Goal: Information Seeking & Learning: Learn about a topic

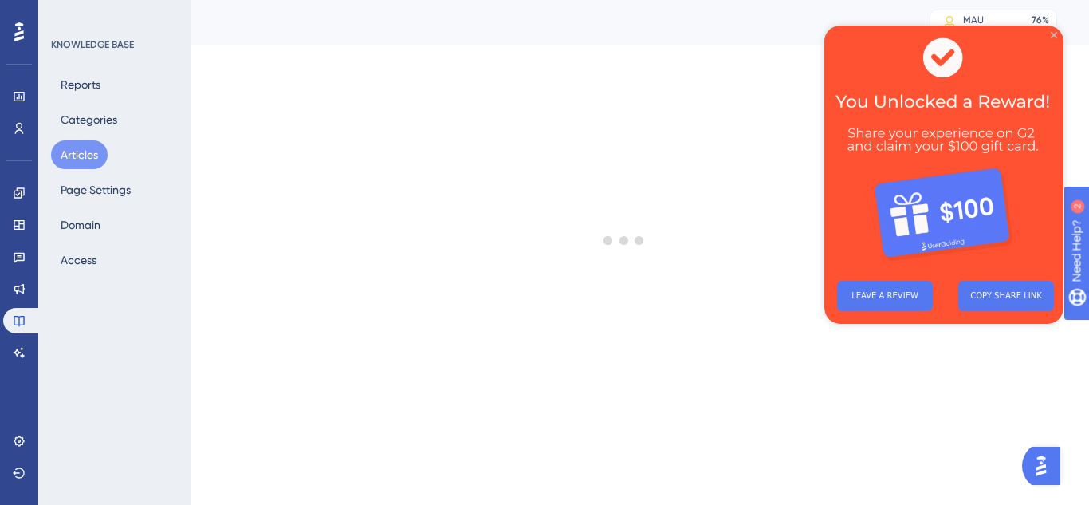
click at [1054, 35] on icon "Close Preview" at bounding box center [1054, 35] width 6 height 6
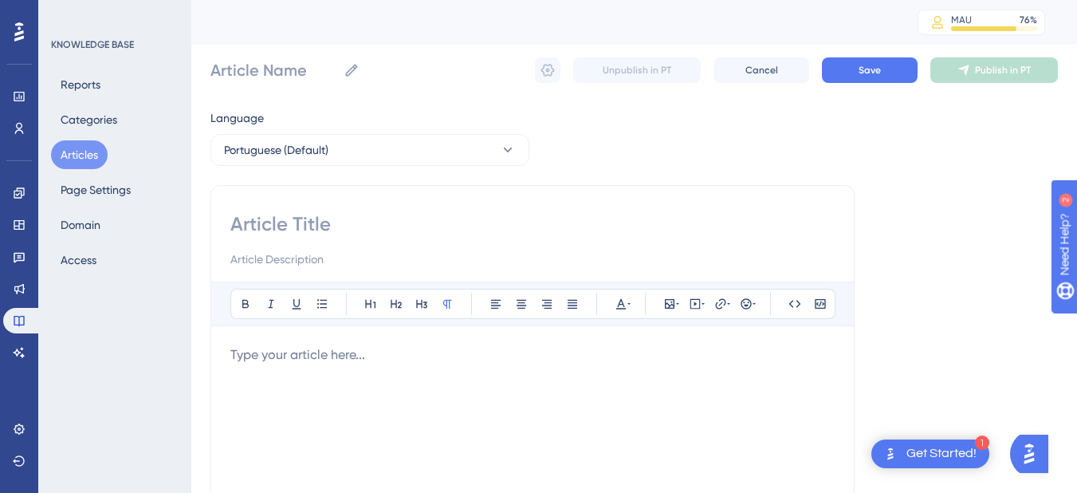
click at [73, 147] on button "Articles" at bounding box center [79, 154] width 57 height 29
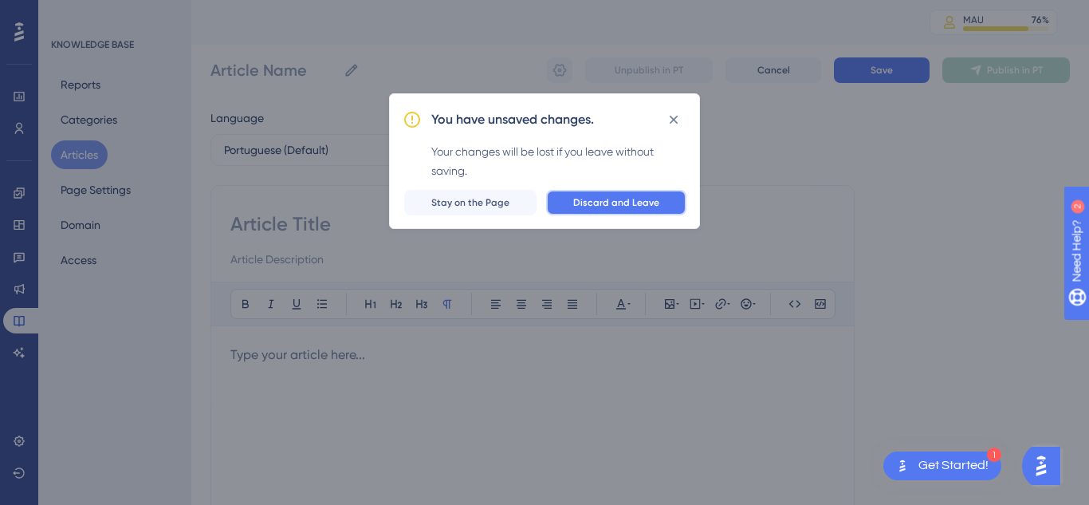
click at [621, 199] on span "Discard and Leave" at bounding box center [616, 202] width 86 height 13
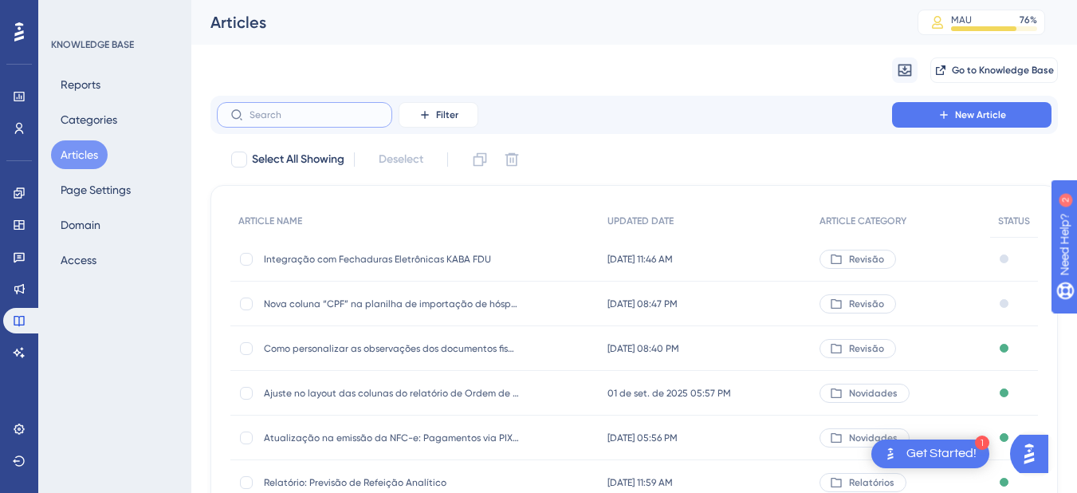
click at [266, 115] on input "text" at bounding box center [314, 114] width 129 height 11
click at [12, 350] on link at bounding box center [19, 353] width 32 height 26
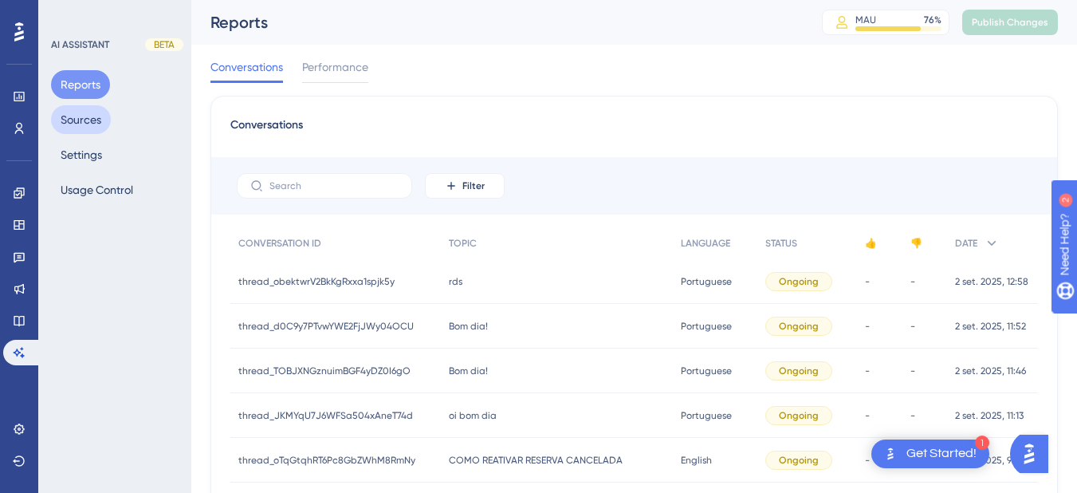
click at [74, 121] on button "Sources" at bounding box center [81, 119] width 60 height 29
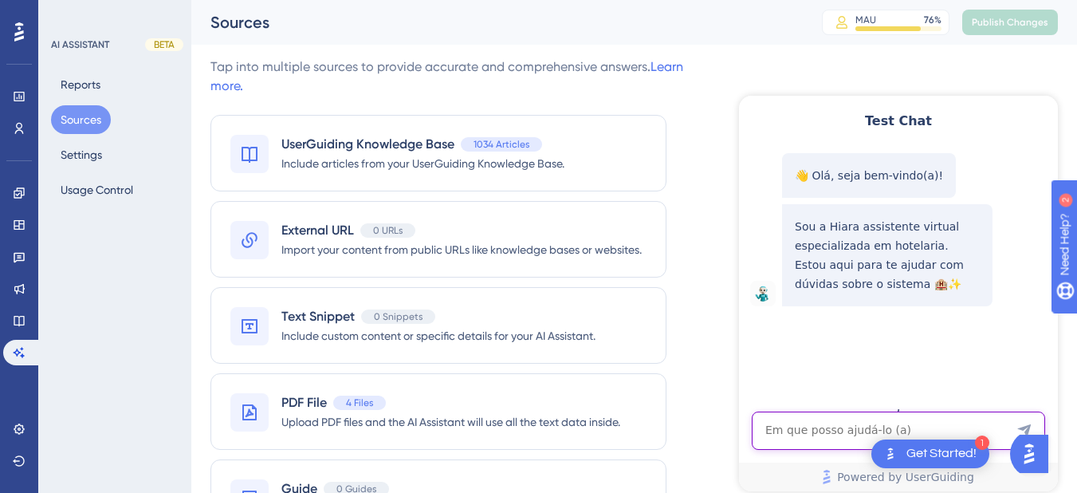
click at [809, 438] on textarea "AI Assistant Text Input" at bounding box center [898, 431] width 293 height 38
paste textarea "estou com dificuldade para encontrar um xml de uma venda efetuada no dia 01/07/…"
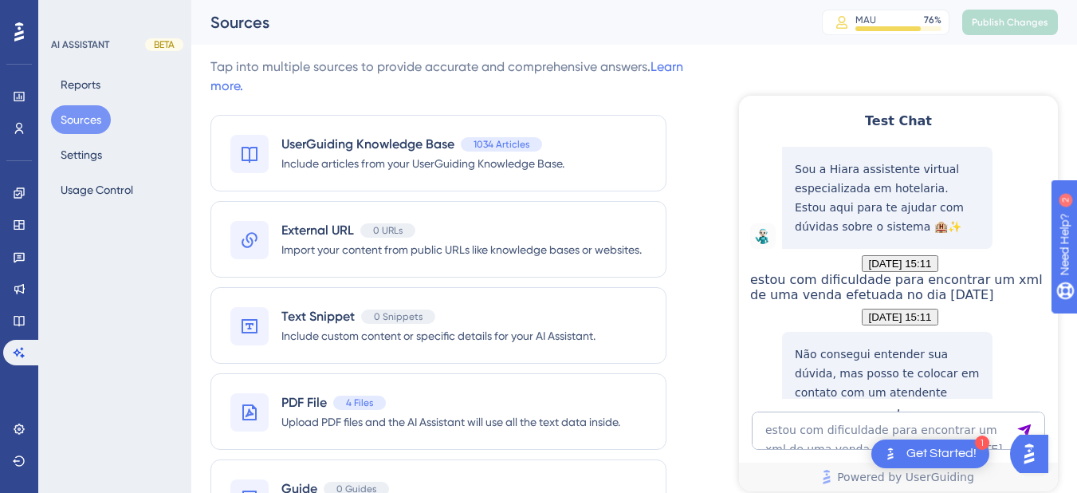
scroll to position [228, 0]
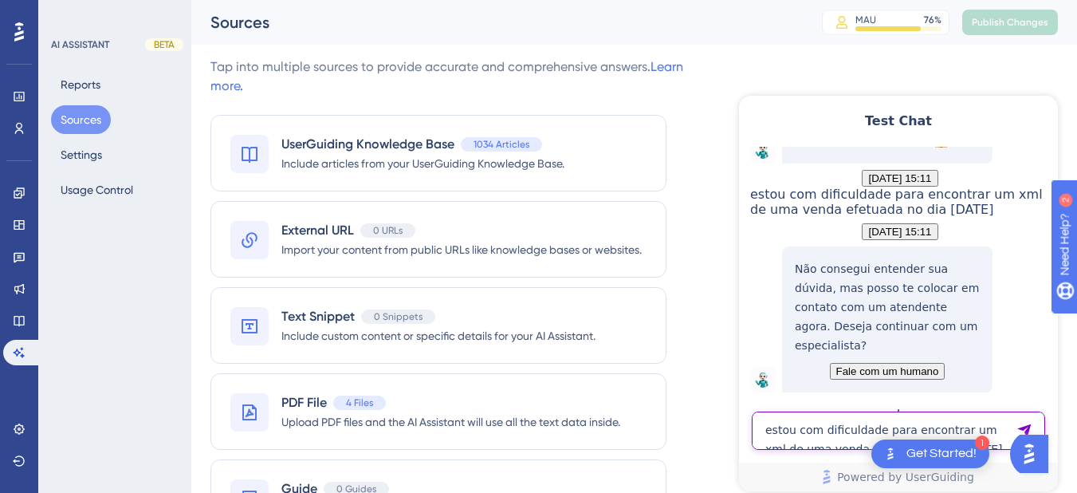
click at [808, 436] on textarea "estou com dificuldade para encontrar um xml de uma venda efetuada no dia 01/07/…" at bounding box center [898, 431] width 293 height 38
paste textarea "Boa Tarde, fizemos uma reserva de bloqueio de grupo. Porém, após dividir os apa…"
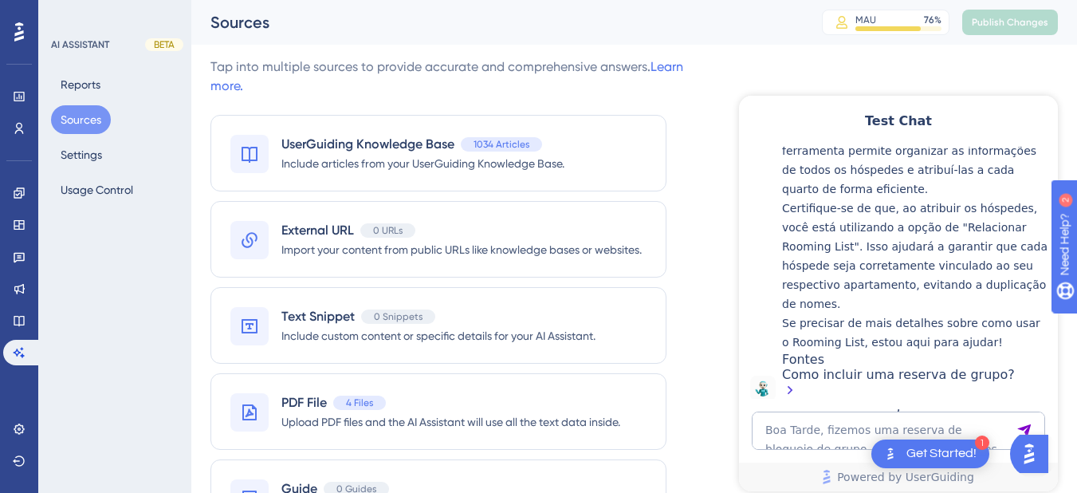
scroll to position [804, 0]
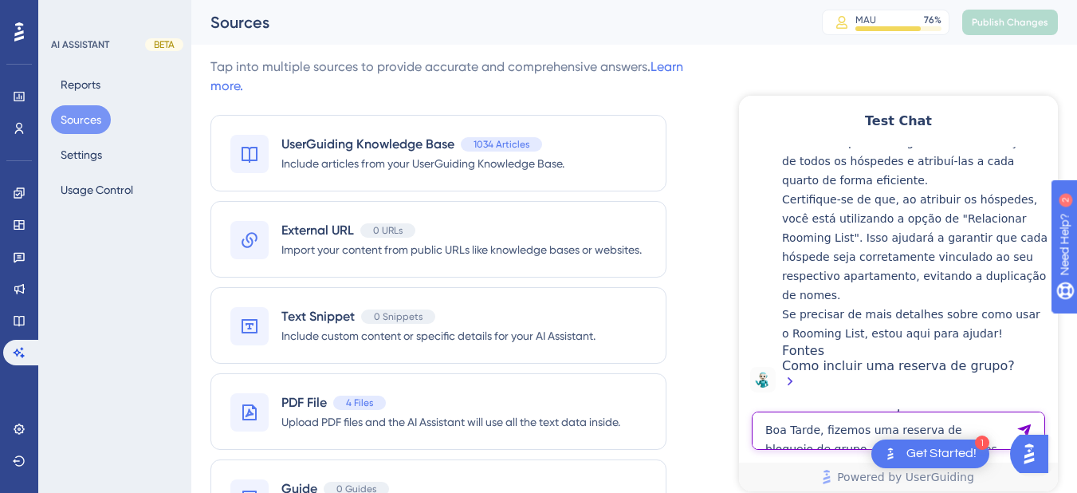
drag, startPoint x: 1600, startPoint y: 593, endPoint x: 794, endPoint y: 438, distance: 821.0
click at [794, 438] on textarea "Boa Tarde, fizemos uma reserva de bloqueio de grupo. Porém, após dividir os apa…" at bounding box center [898, 431] width 293 height 38
paste textarea "hospede do 113 iria dar o check-out amanha , mais ela resolveu sair hoje, ela f…"
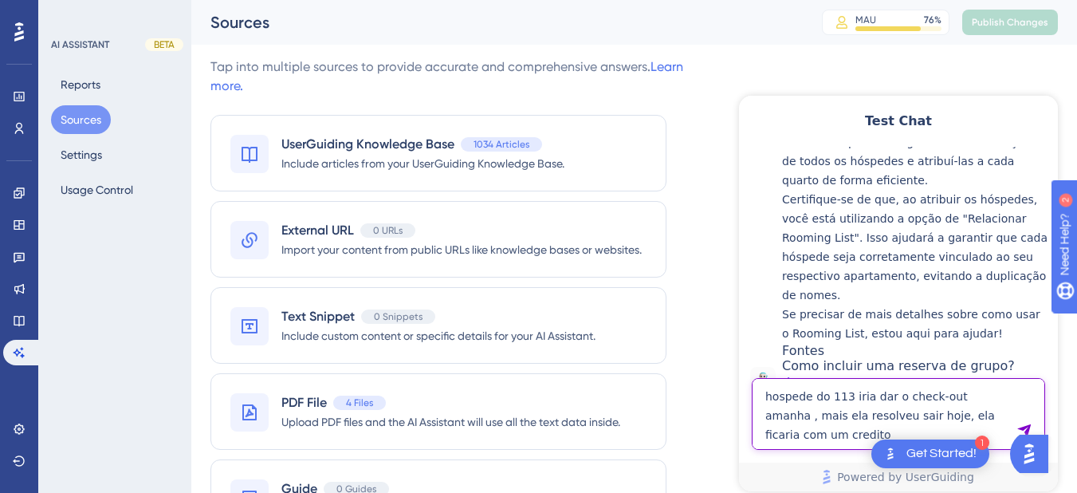
type textarea "hospede do 113 iria dar o check-out amanha , mais ela resolveu sair hoje, ela f…"
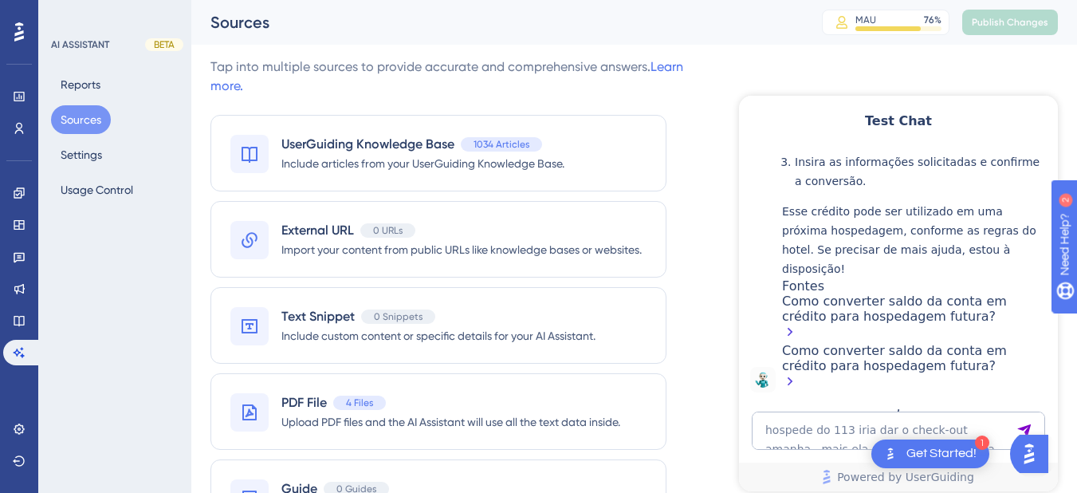
scroll to position [1216, 0]
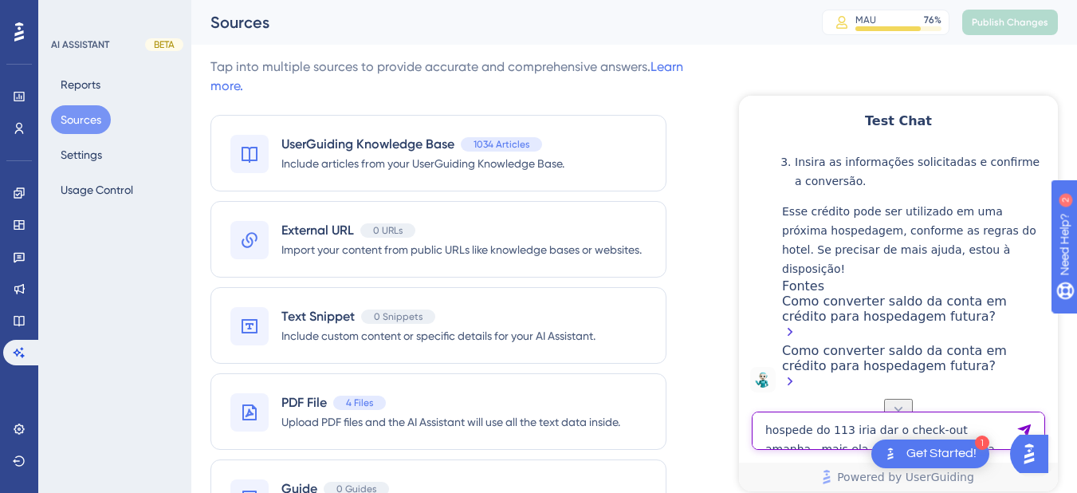
click at [850, 430] on textarea "hospede do 113 iria dar o check-out amanha , mais ela resolveu sair hoje, ela f…" at bounding box center [898, 431] width 293 height 38
paste textarea "O pagamento foi feito todo junto e agora precisa dividir entre os quartos ."
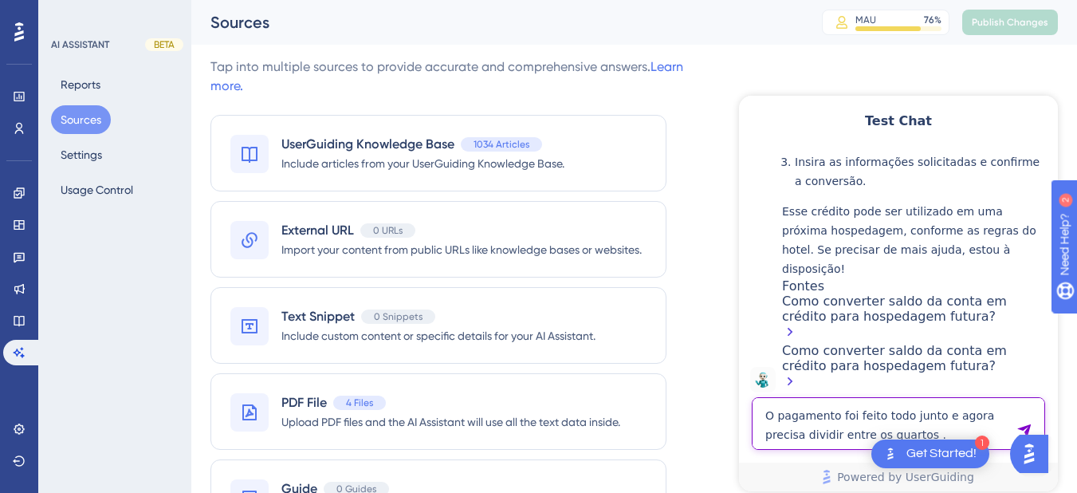
type textarea "O pagamento foi feito todo junto e agora precisa dividir entre os quartos ."
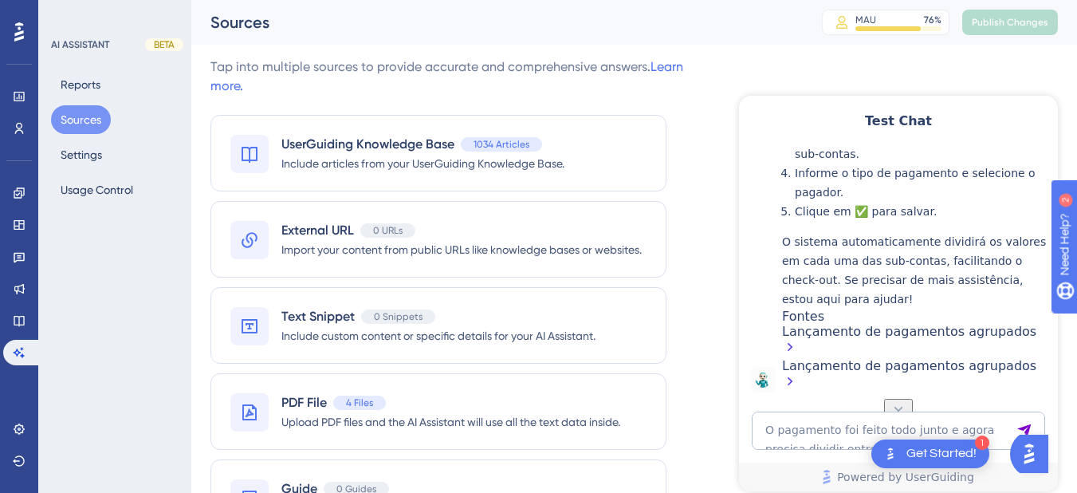
scroll to position [1981, 0]
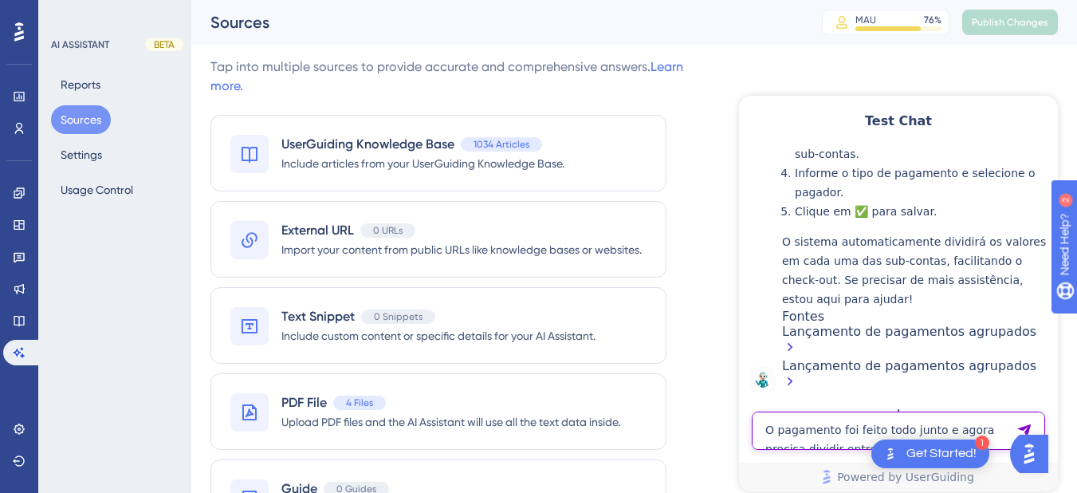
click at [817, 435] on textarea "O pagamento foi feito todo junto e agora precisa dividir entre os quartos ." at bounding box center [898, 431] width 293 height 38
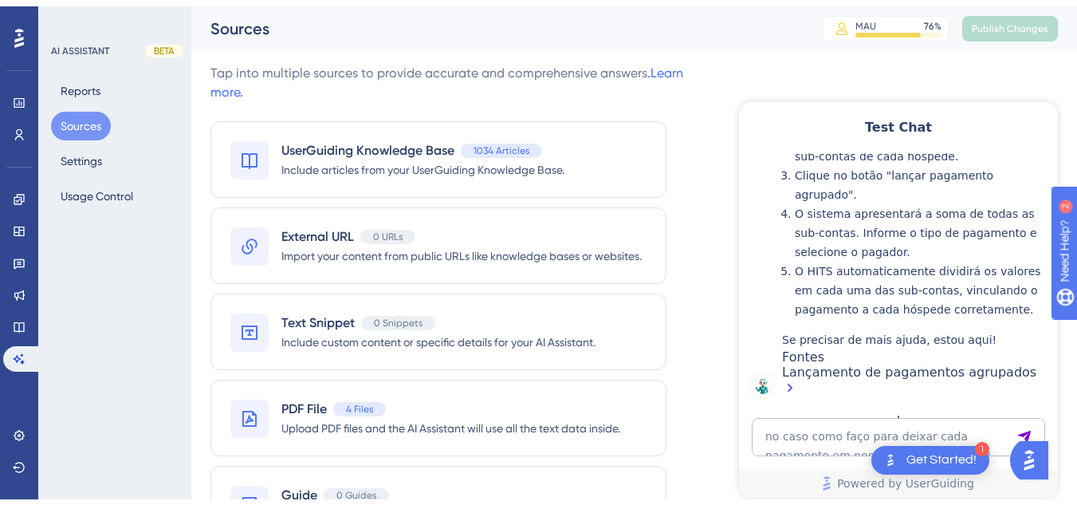
scroll to position [82, 0]
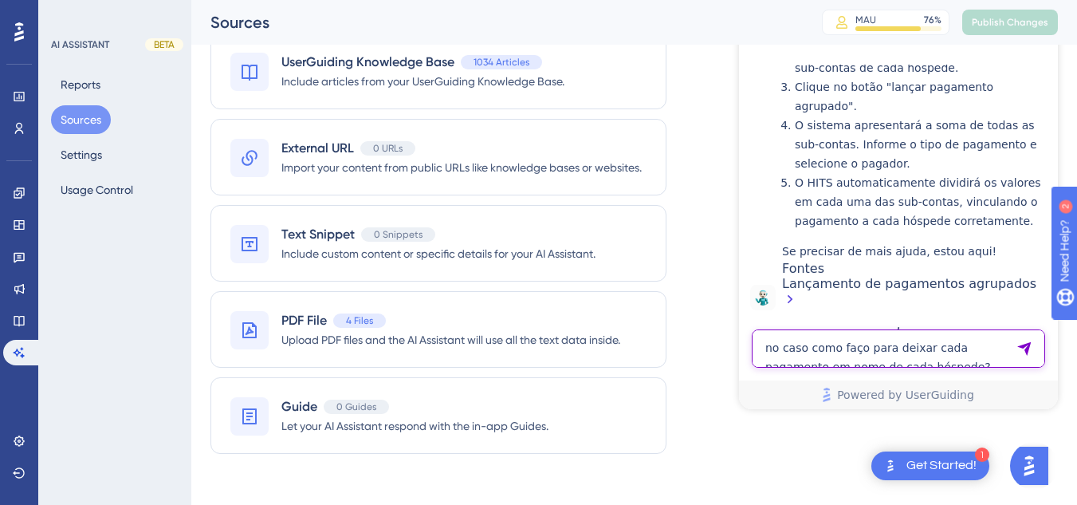
click at [808, 349] on textarea "no caso como faço para deixar cada pagamento em nome de cada hóspede?" at bounding box center [898, 348] width 293 height 38
paste textarea "Tenho os quartos ALA AGUA que é para 5 pessoas porem alguns iremos reduzir para…"
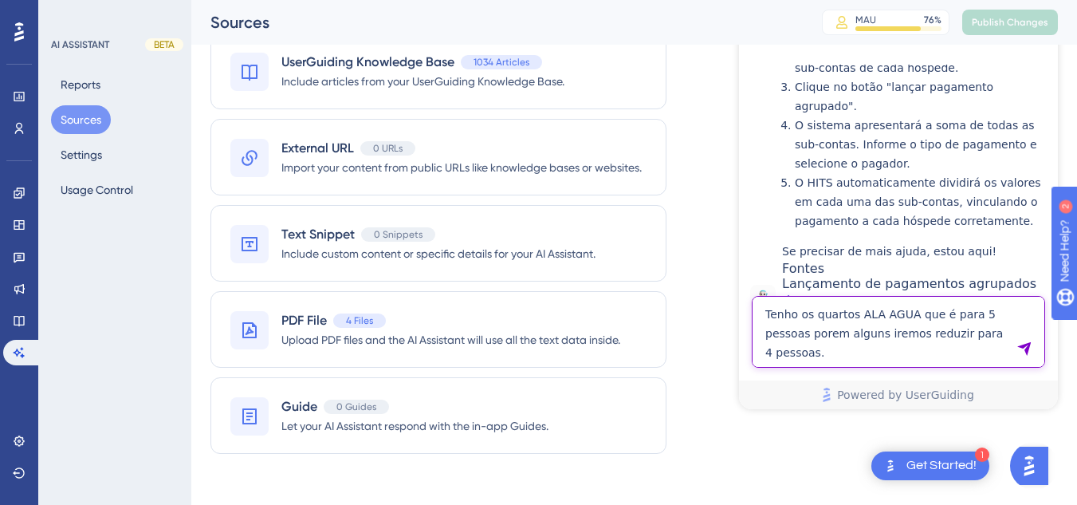
type textarea "Tenho os quartos ALA AGUA que é para 5 pessoas porem alguns iremos reduzir para…"
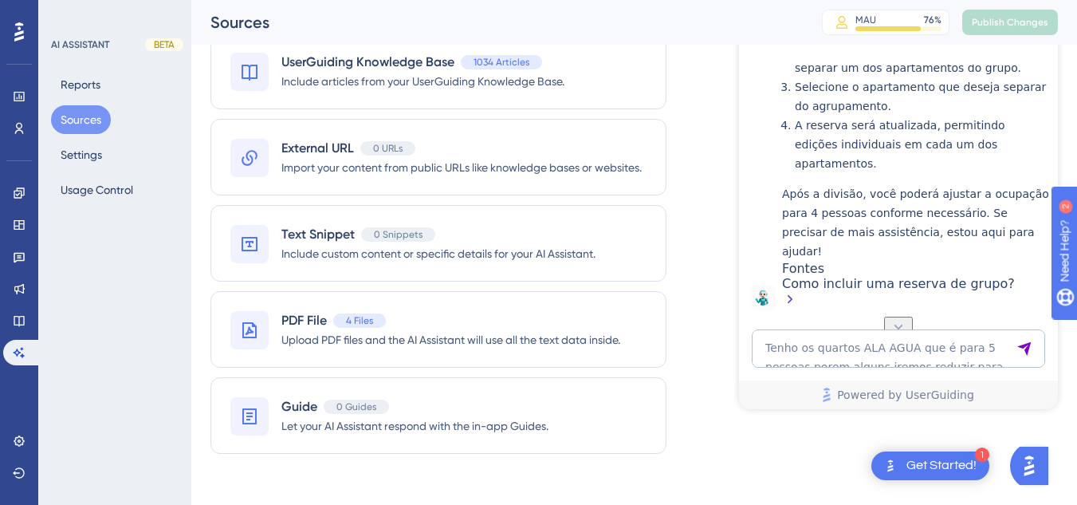
scroll to position [3139, 0]
click at [839, 363] on textarea "Tenho os quartos ALA AGUA que é para 5 pessoas porem alguns iremos reduzir para…" at bounding box center [898, 348] width 293 height 38
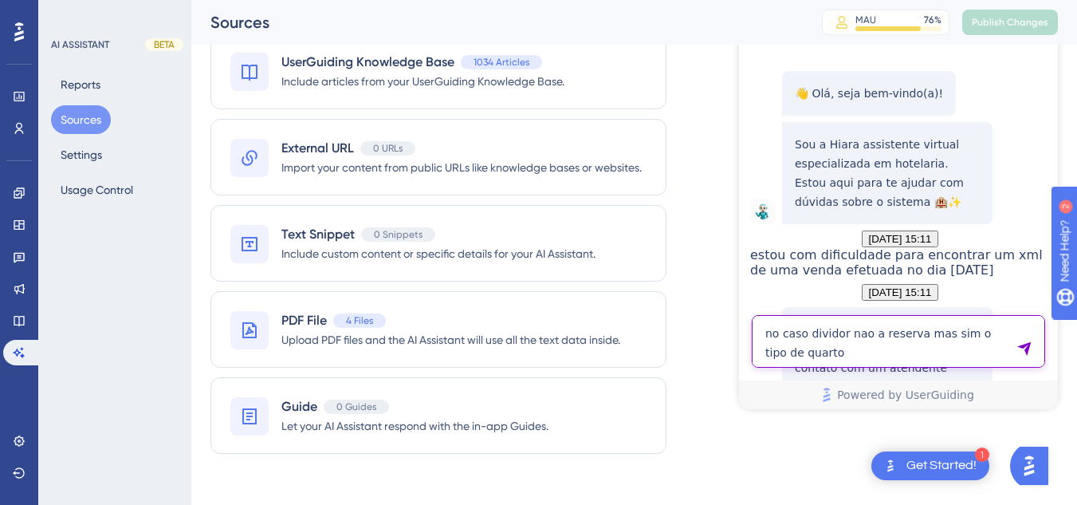
type textarea "no caso dividor nao a reserva mas sim o tipo de quarto"
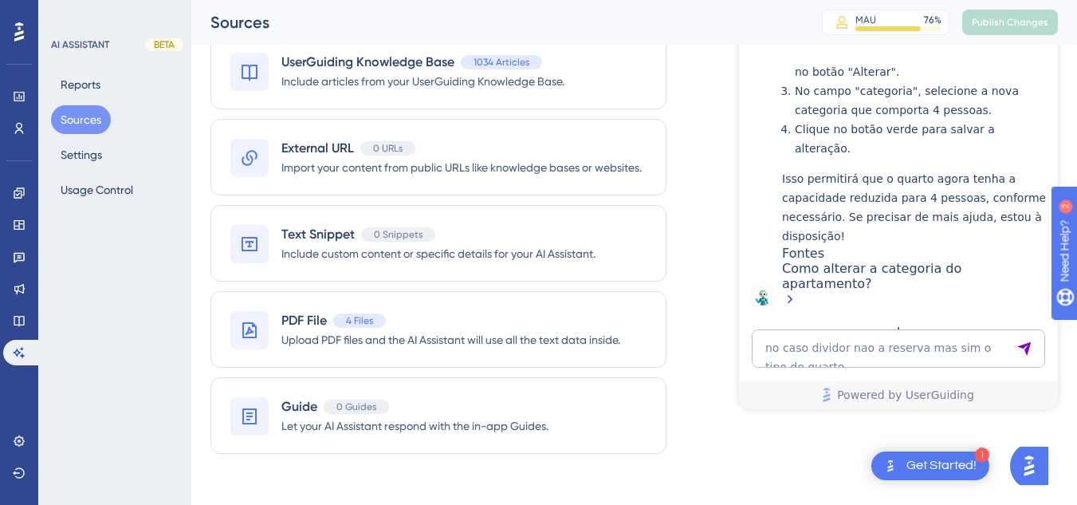
scroll to position [3680, 0]
drag, startPoint x: 1562, startPoint y: 423, endPoint x: 821, endPoint y: 345, distance: 745.8
click at [821, 345] on textarea "no caso dividor nao a reserva mas sim o tipo de quarto" at bounding box center [898, 348] width 293 height 38
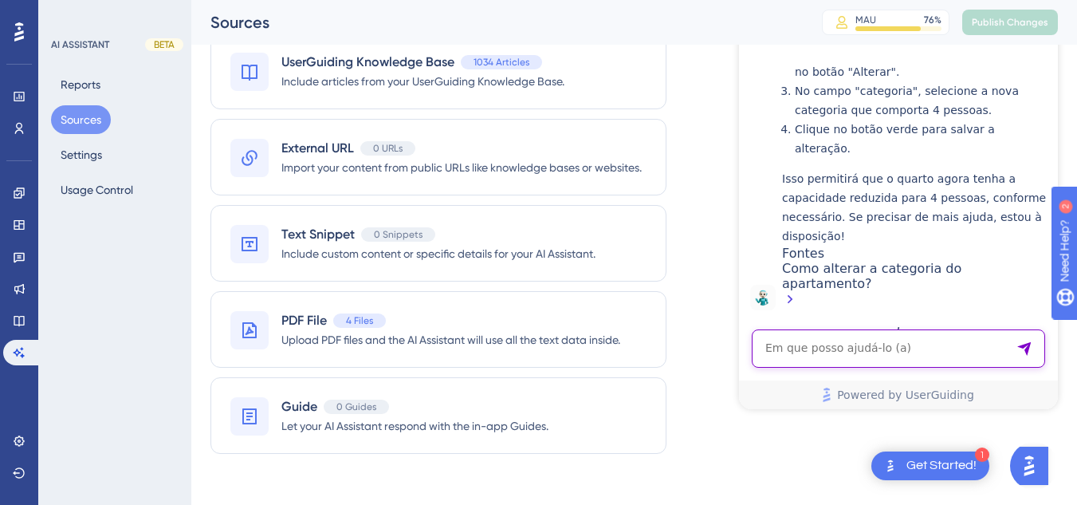
paste textarea "preciso retirar a taxa de 10% de alguns produtos"
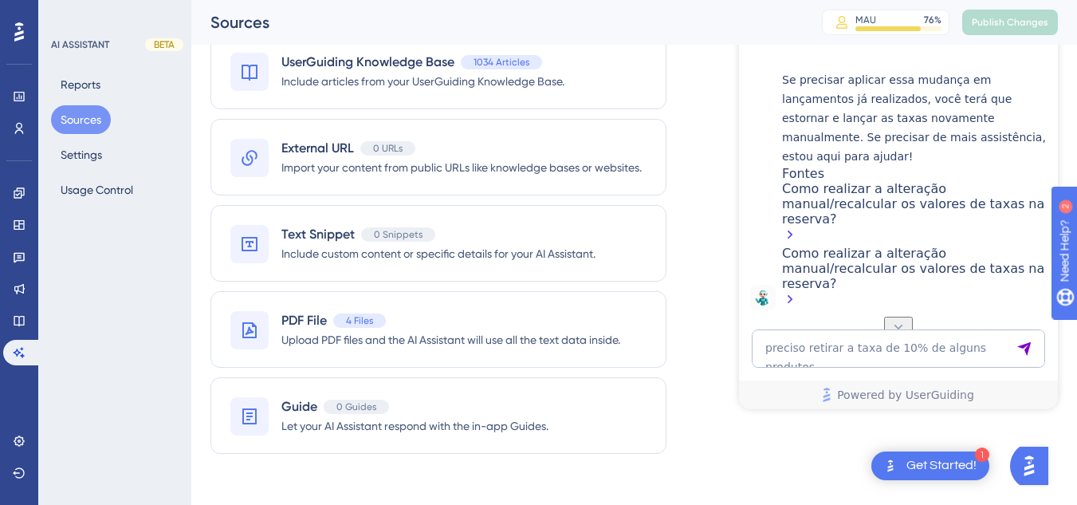
scroll to position [4259, 0]
click at [802, 337] on textarea "preciso retirar a taxa de 10% de alguns produtos" at bounding box center [898, 348] width 293 height 38
paste textarea "fazer uma saida do caixa, pode ajudar por favor"
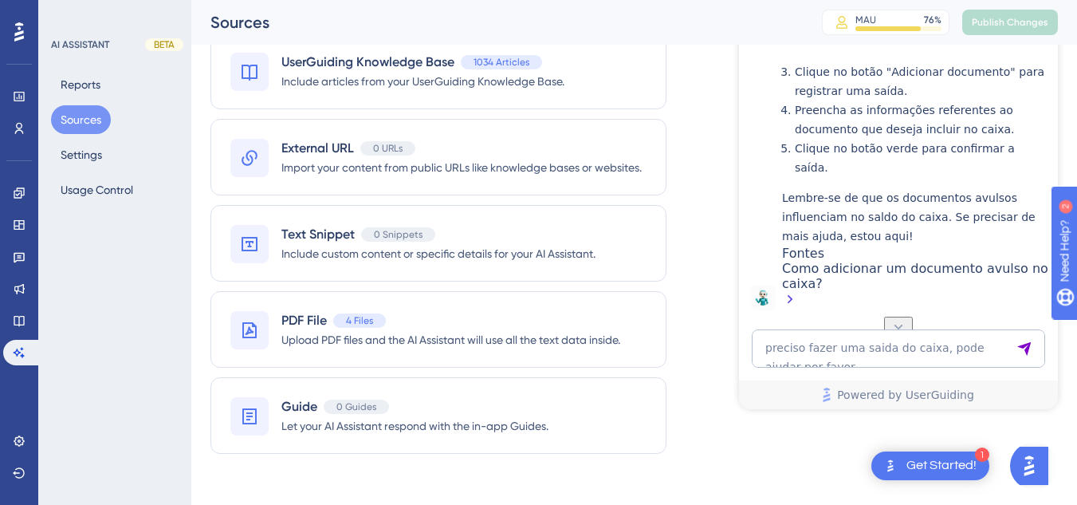
scroll to position [4633, 0]
click at [810, 346] on textarea "preciso fazer uma saida do caixa, pode ajudar por favor" at bounding box center [898, 348] width 293 height 38
paste textarea "Bom dia. Tem algum relatório onde vejo as trocas de quarto que foram feitas?"
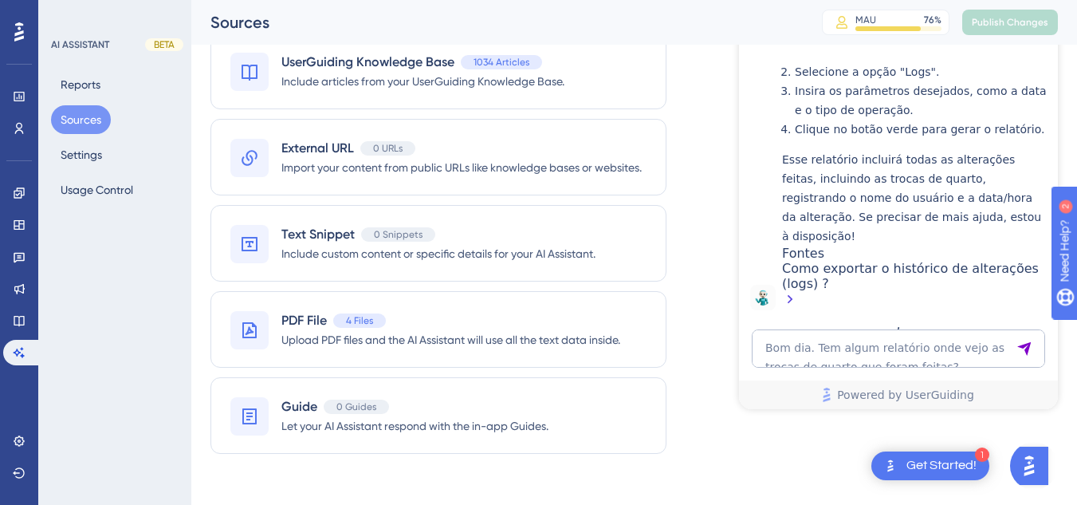
scroll to position [5360, 0]
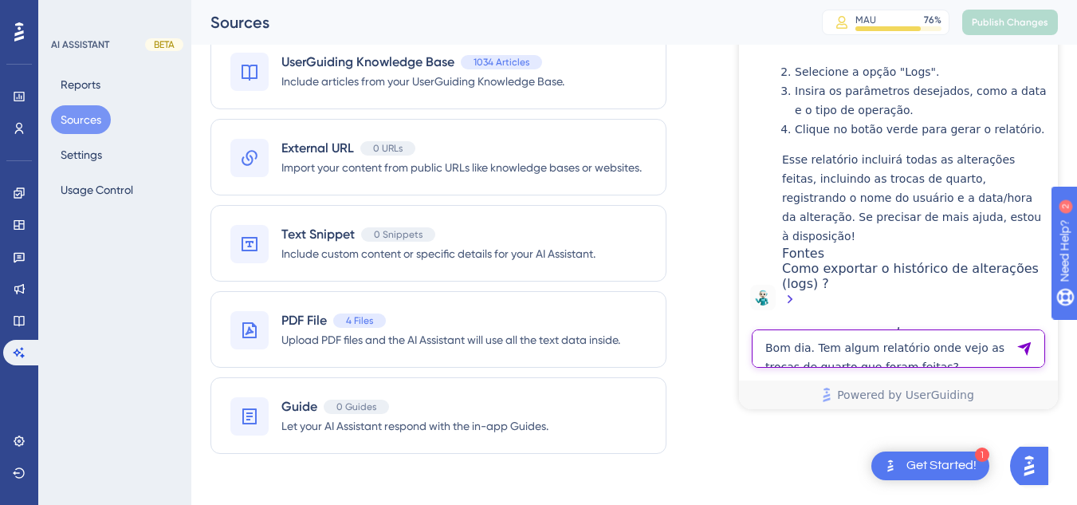
click at [821, 354] on textarea "Bom dia. Tem algum relatório onde vejo as trocas de quarto que foram feitas?" at bounding box center [898, 348] width 293 height 38
paste textarea "COMO FAÇO PARA IMPRIMIR RELATORIO DE GRUPO"
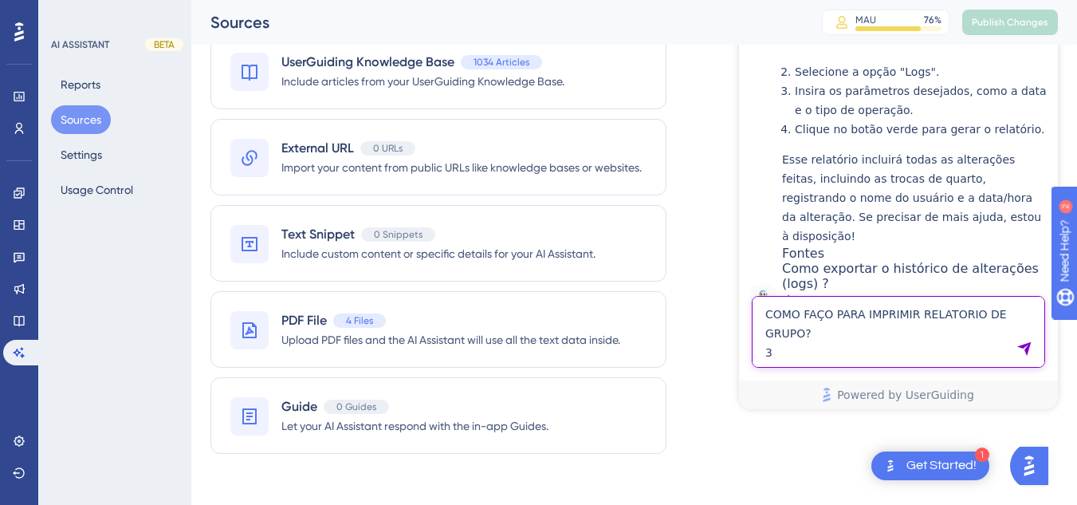
type textarea "COMO FAÇO PARA IMPRIMIR RELATORIO DE GRUPO? 3"
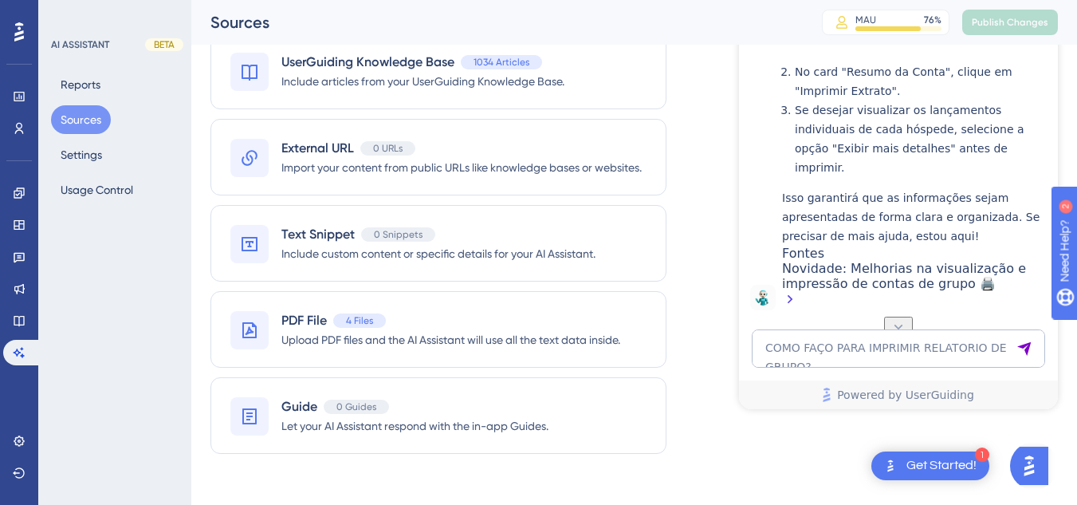
scroll to position [5881, 0]
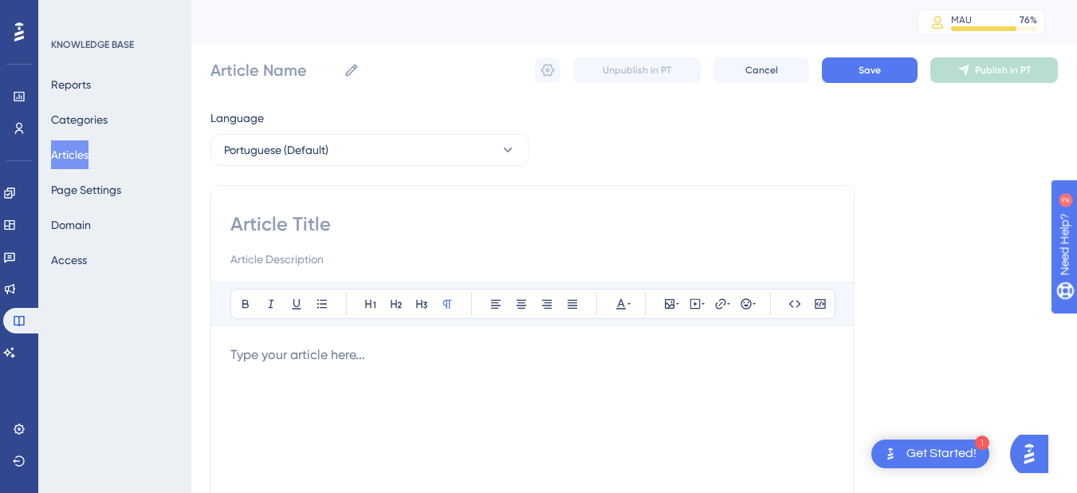
click at [89, 152] on button "Articles" at bounding box center [69, 154] width 37 height 29
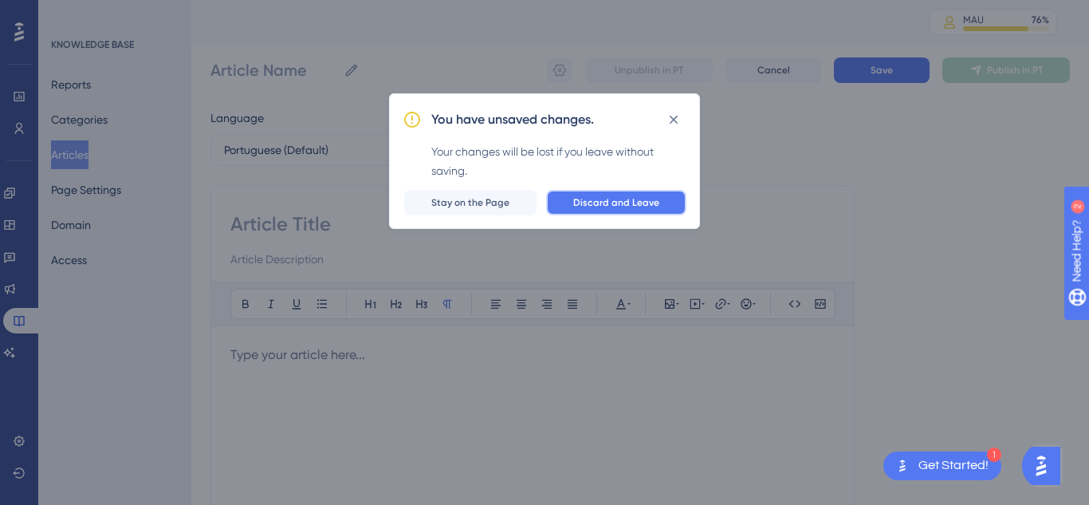
click at [597, 207] on span "Discard and Leave" at bounding box center [616, 202] width 86 height 13
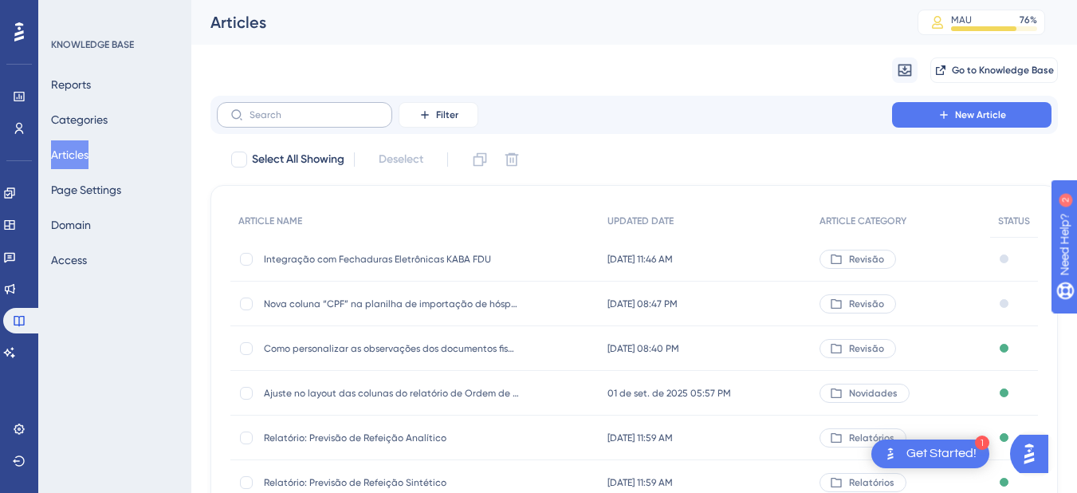
click at [283, 107] on label at bounding box center [304, 115] width 175 height 26
click at [283, 109] on input "text" at bounding box center [314, 114] width 129 height 11
drag, startPoint x: 274, startPoint y: 106, endPoint x: 254, endPoint y: 116, distance: 23.2
click at [254, 116] on input "text" at bounding box center [314, 114] width 129 height 11
paste input "Importação e exportação de hóspedes em reserva"
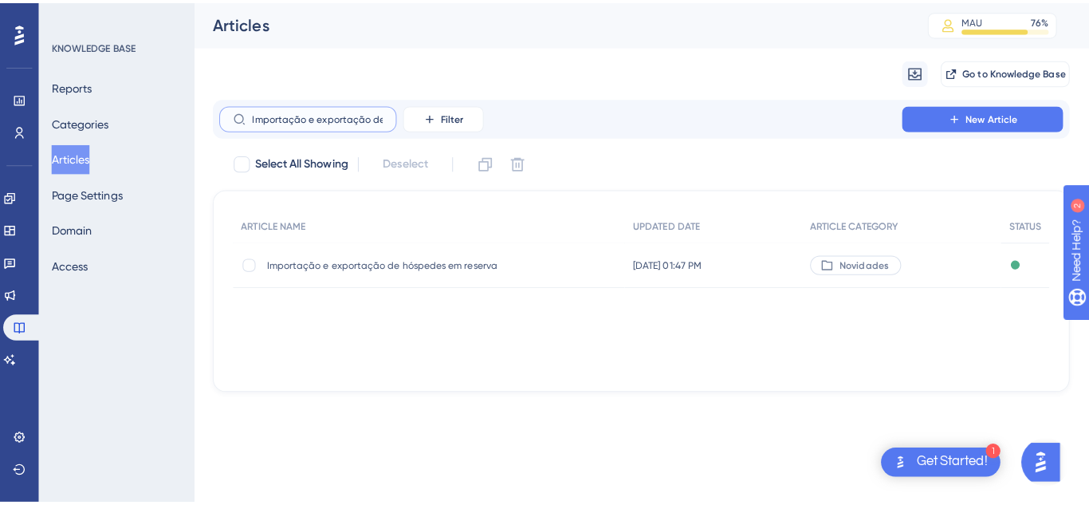
scroll to position [0, 94]
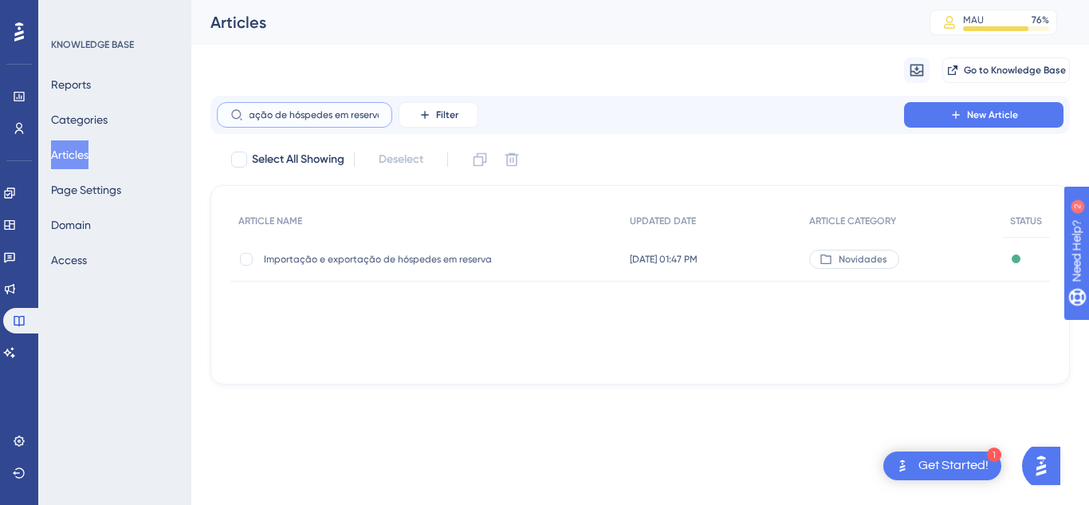
type input "Importação e exportação de hóspedes em reserva"
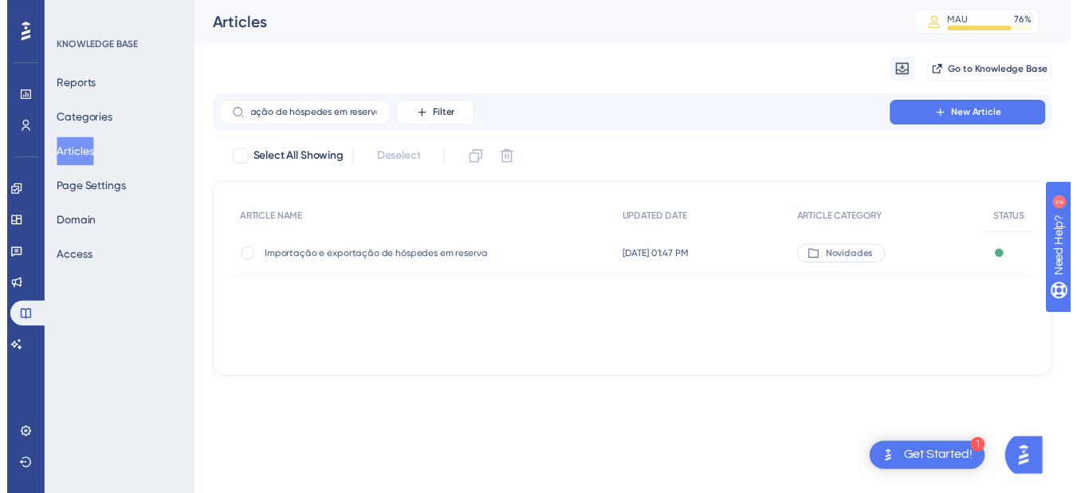
scroll to position [0, 0]
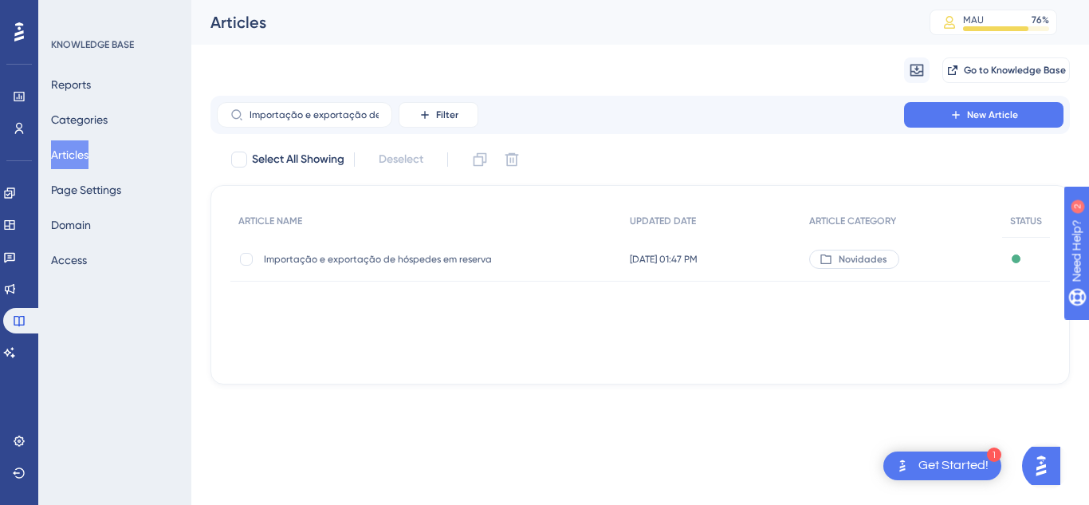
click at [282, 266] on div "Importação e exportação de hóspedes em reserva Importação e exportação de hóspe…" at bounding box center [391, 259] width 255 height 45
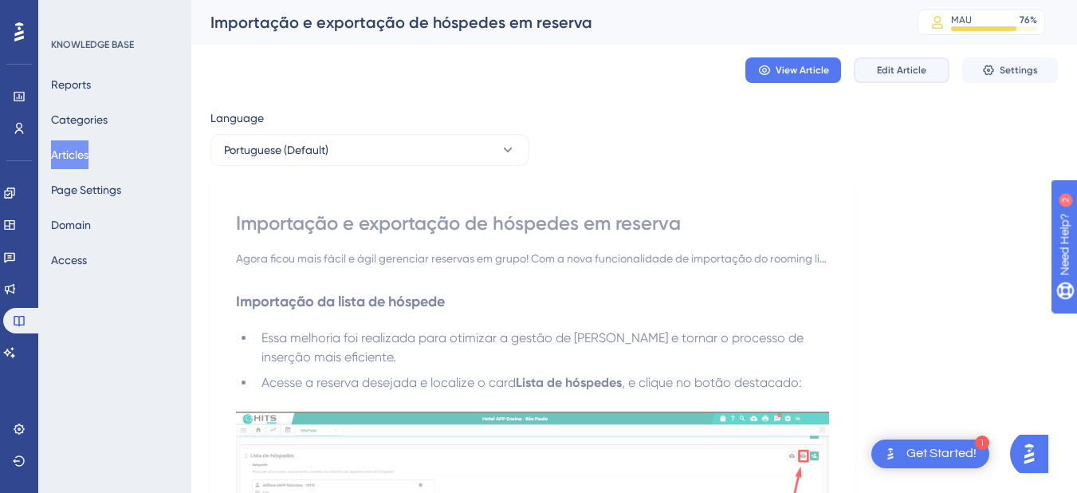
click at [889, 72] on span "Edit Article" at bounding box center [901, 70] width 49 height 13
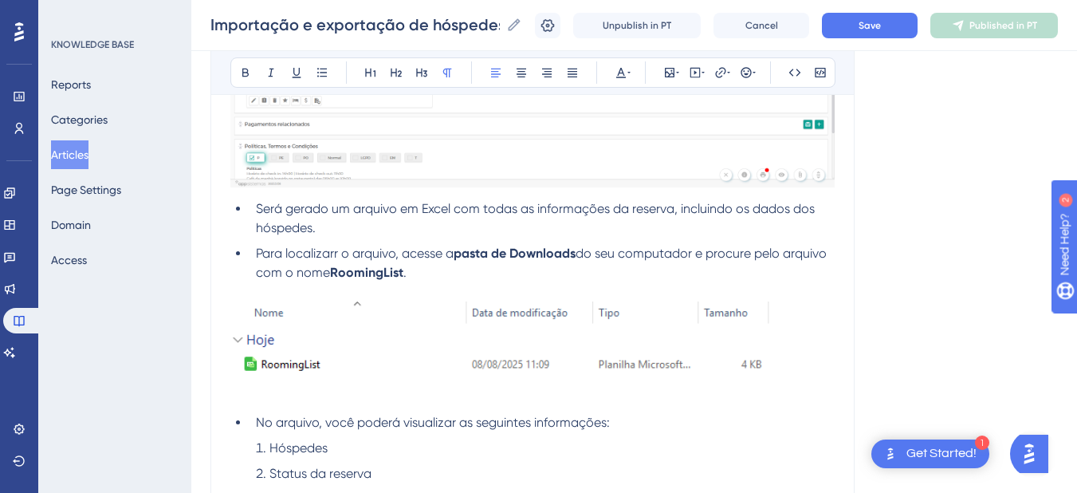
scroll to position [5610, 0]
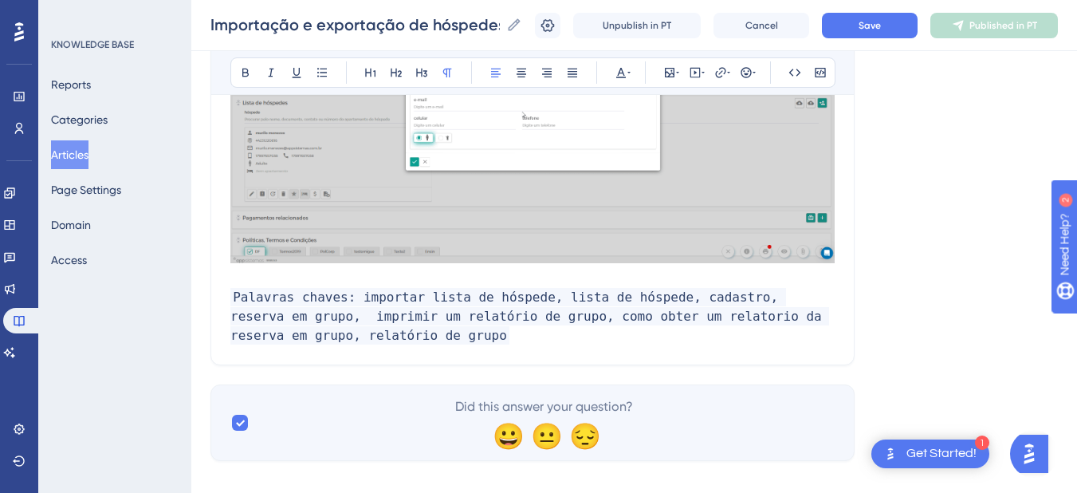
click at [408, 315] on p "Palavras chaves: importar lista de hóspede, lista de hóspede, cadastro, reserva…" at bounding box center [532, 316] width 605 height 57
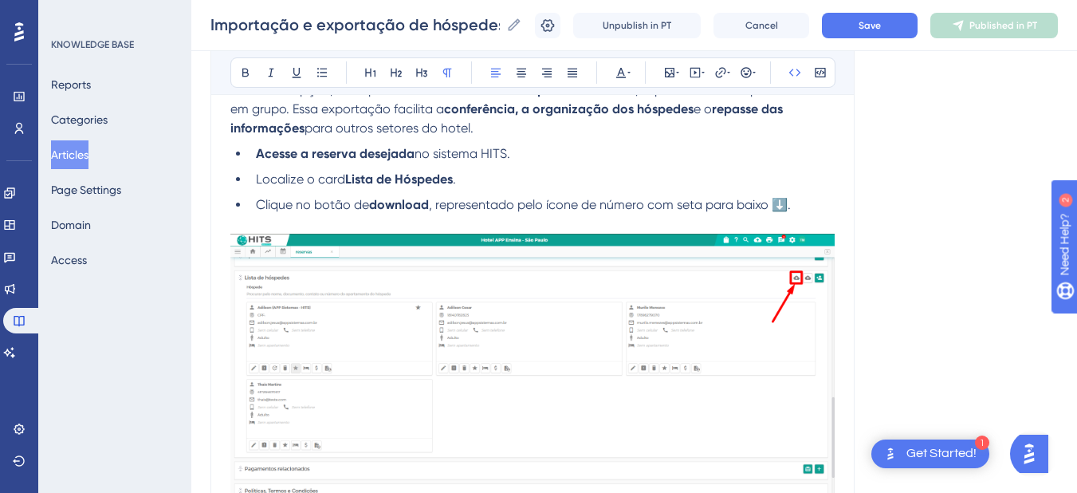
scroll to position [4493, 0]
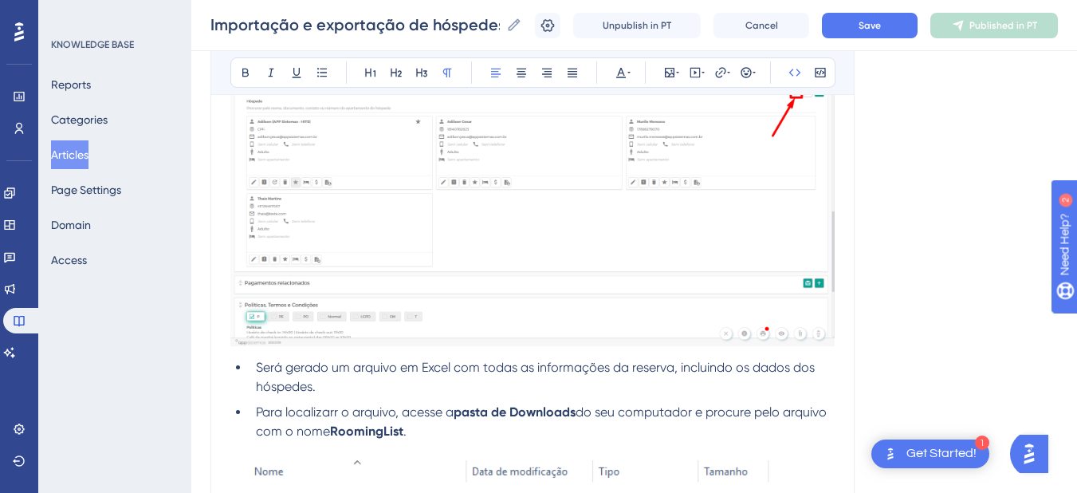
click at [418, 360] on span "Será gerado um arquivo em Excel com todas as informações da reserva, incluindo …" at bounding box center [537, 377] width 562 height 34
click at [397, 360] on span "Será gerado um arquivo em Excel com todas as informações da reserva, incluindo …" at bounding box center [537, 377] width 562 height 34
drag, startPoint x: 397, startPoint y: 352, endPoint x: 371, endPoint y: 349, distance: 26.4
click at [371, 360] on span "Será gerado um arquivo em Excel com todas as informações da reserva, incluindo …" at bounding box center [537, 377] width 562 height 34
click at [676, 360] on span "Será gerado um relatório em Excel com todas as informações da reserva, incluind…" at bounding box center [539, 377] width 567 height 34
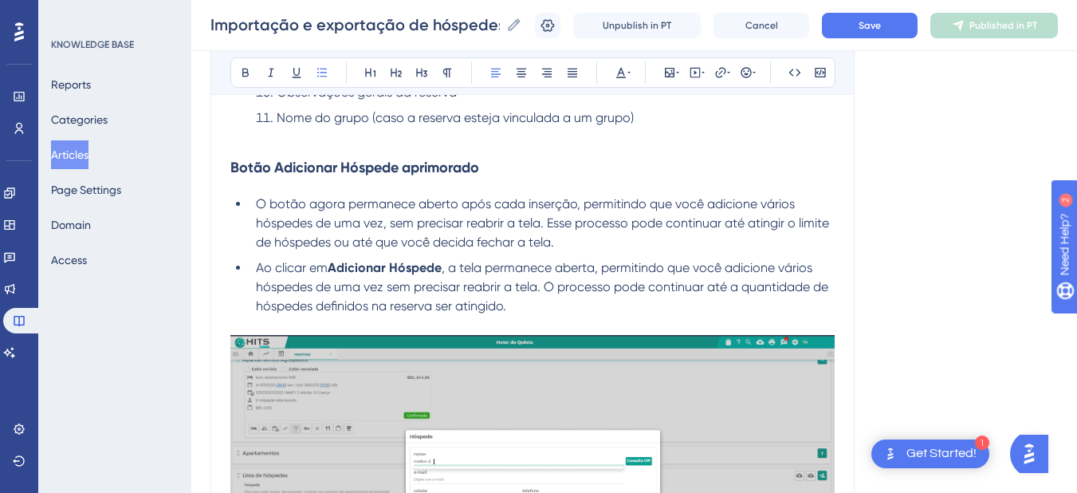
scroll to position [5052, 0]
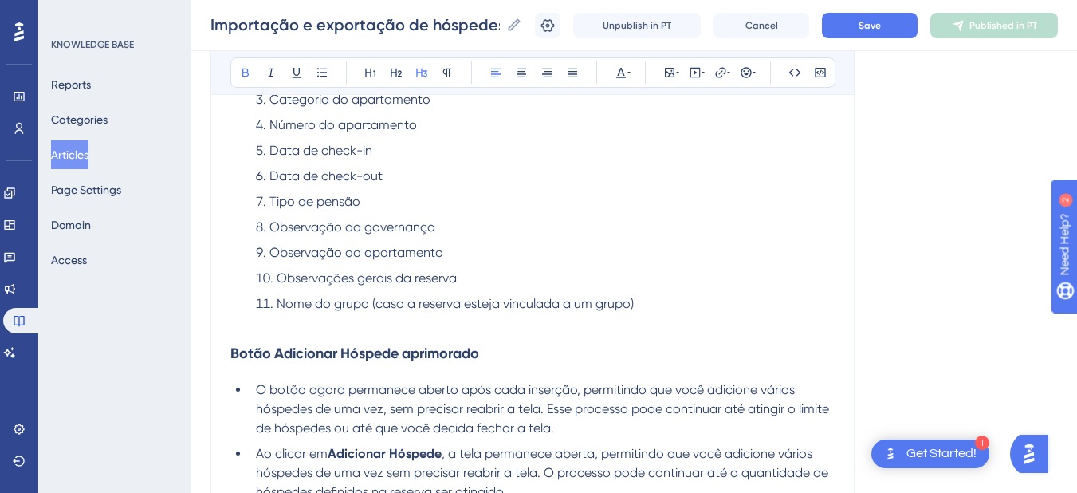
click at [329, 333] on h3 "Botão Adicionar Hóspede aprimorado" at bounding box center [532, 353] width 605 height 41
click at [311, 313] on p at bounding box center [532, 322] width 605 height 19
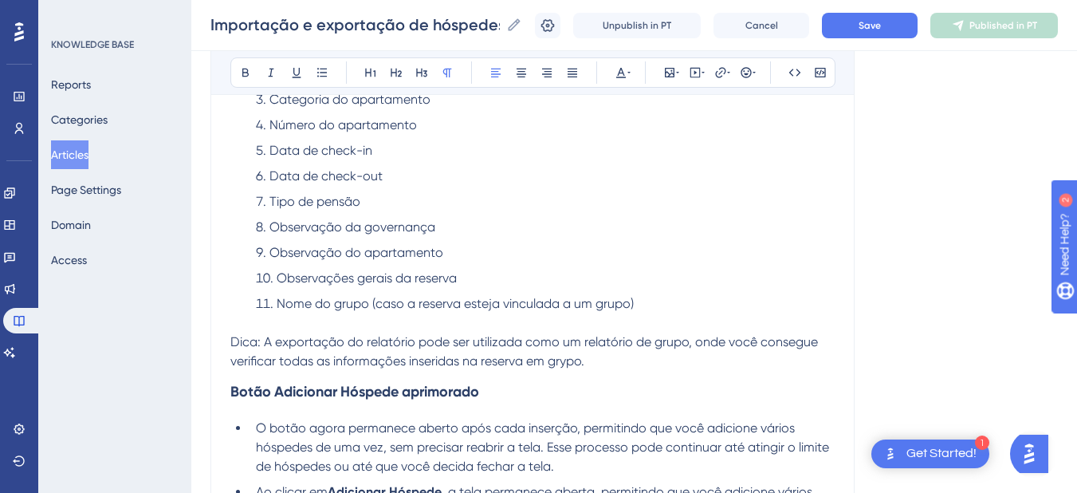
click at [302, 334] on span "Dica: A exportação do relatório pode ser utilizada como um relatório de grupo, …" at bounding box center [525, 351] width 591 height 34
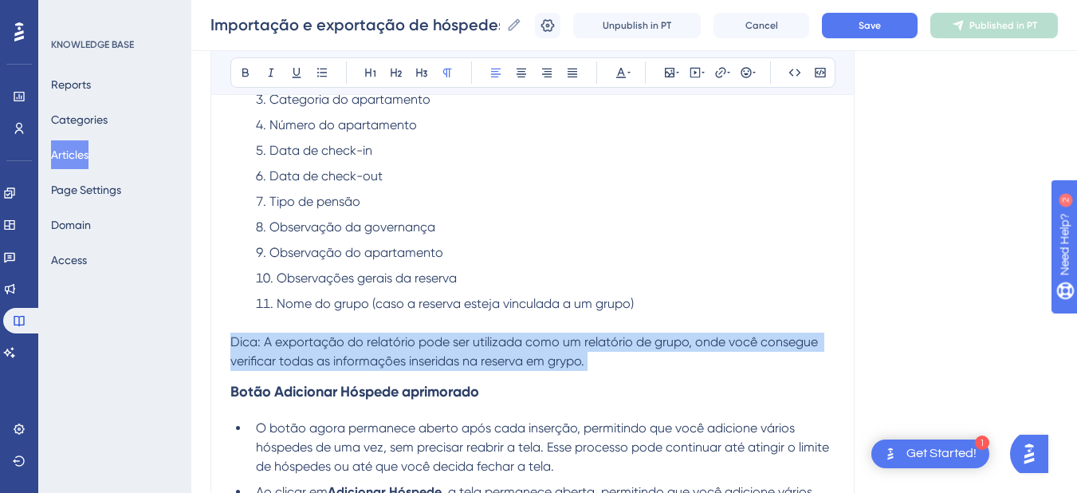
click at [302, 334] on span "Dica: A exportação do relatório pode ser utilizada como um relatório de grupo, …" at bounding box center [525, 351] width 591 height 34
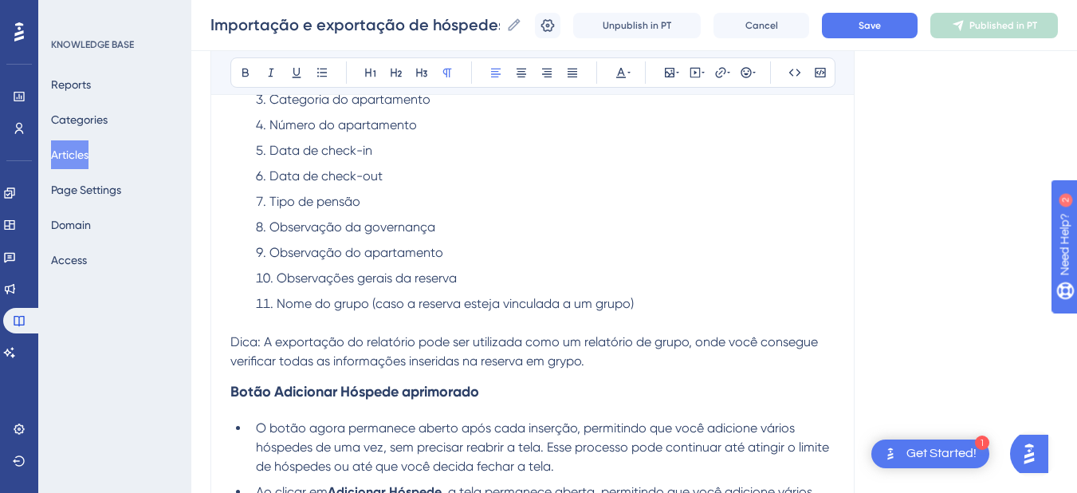
click at [264, 334] on span "Dica: A exportação do relatório pode ser utilizada como um relatório de grupo, …" at bounding box center [525, 351] width 591 height 34
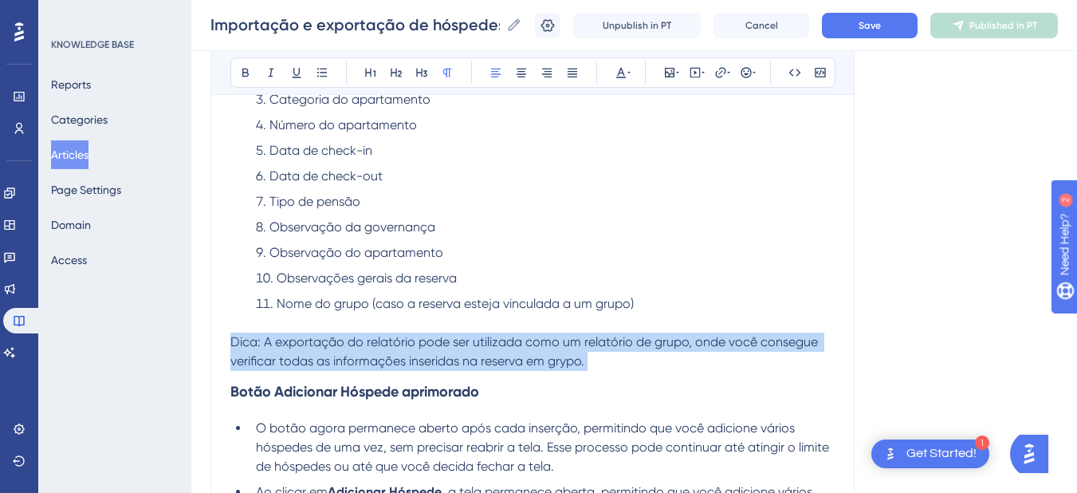
click at [264, 334] on span "Dica: A exportação do relatório pode ser utilizada como um relatório de grupo, …" at bounding box center [525, 351] width 591 height 34
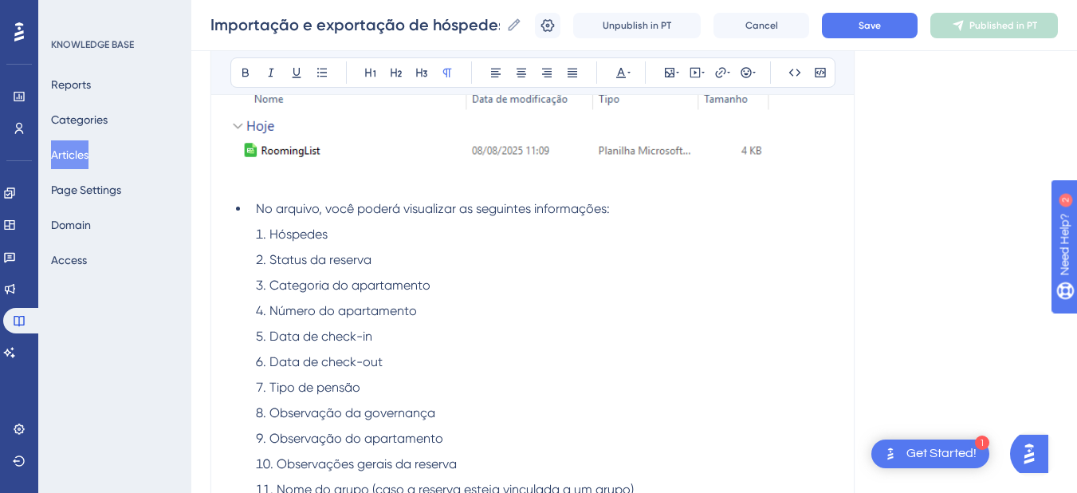
scroll to position [4679, 0]
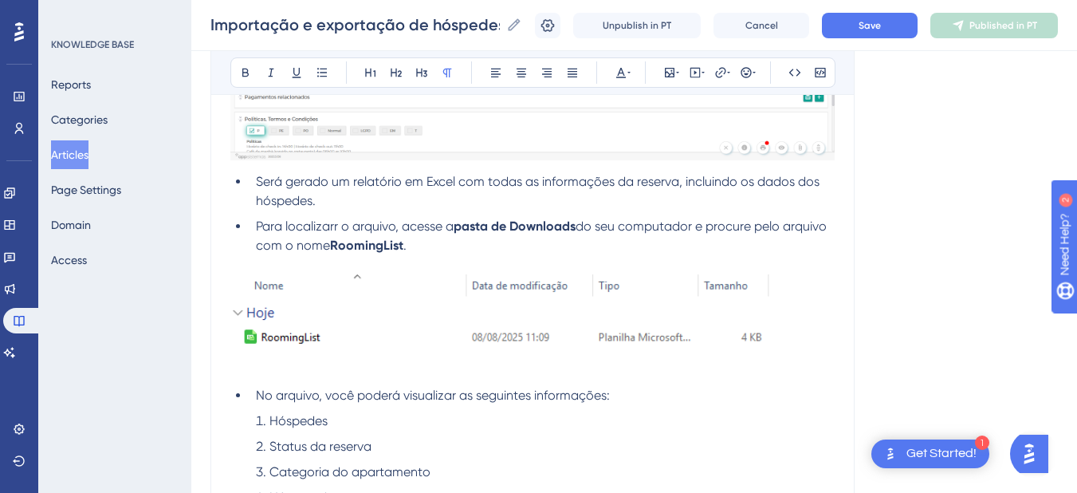
click at [383, 174] on span "Será gerado um relatório em Excel com todas as informações da reserva, incluind…" at bounding box center [539, 191] width 567 height 34
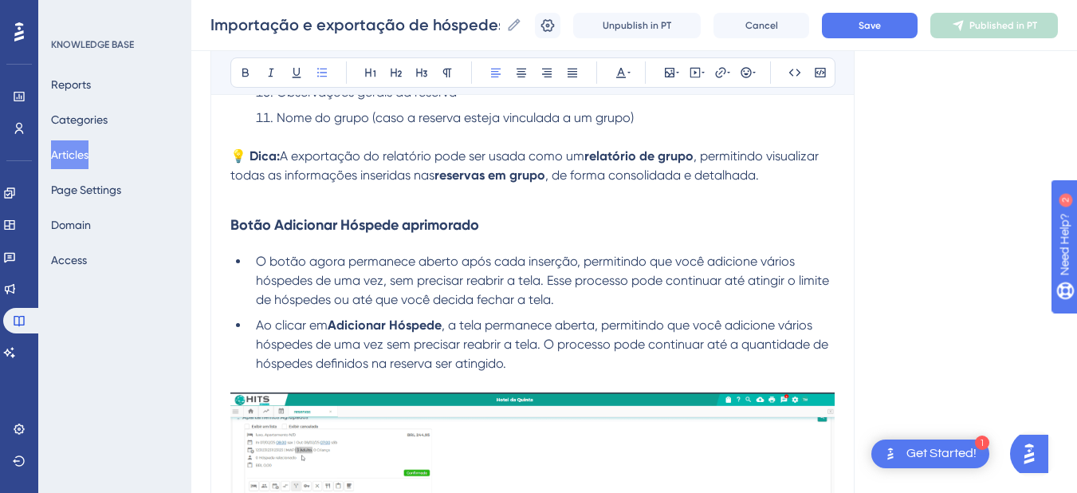
scroll to position [5667, 0]
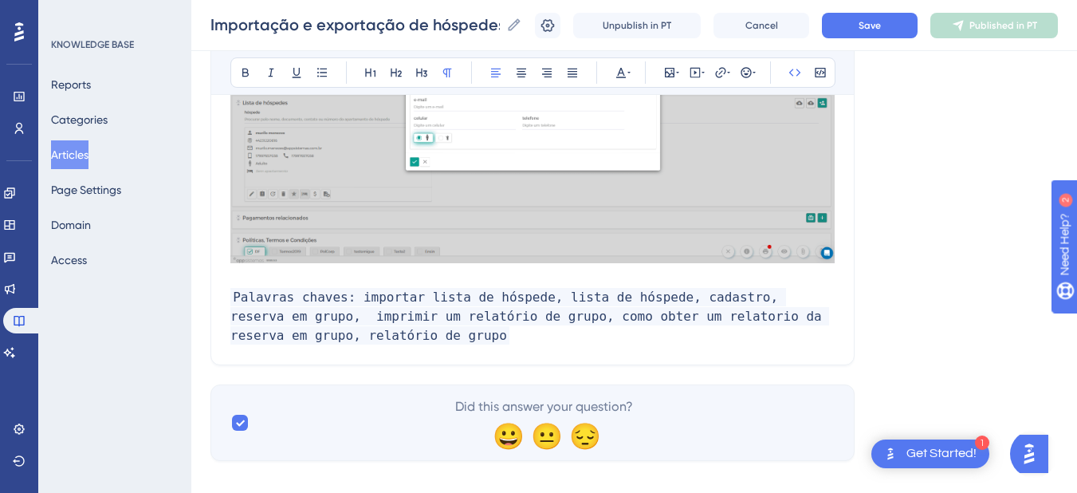
click at [405, 320] on p "Palavras chaves: importar lista de hóspede, lista de hóspede, cadastro, reserva…" at bounding box center [532, 316] width 605 height 57
click at [384, 320] on p "Palavras chaves: importar lista de hóspede, lista de hóspede, cadastro, reserva…" at bounding box center [532, 316] width 605 height 57
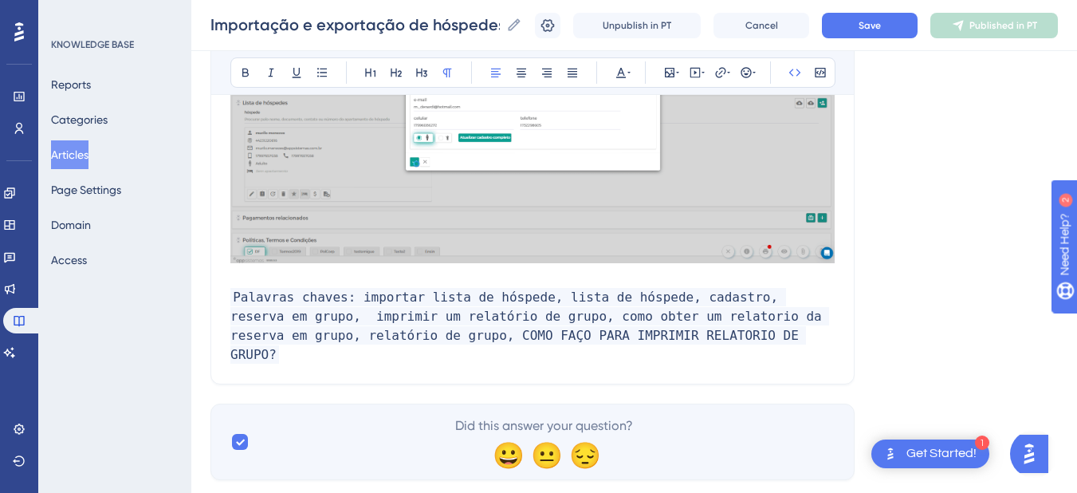
click at [369, 318] on span "Palavras chaves: importar lista de hóspede, lista de hóspede, cadastro, reserva…" at bounding box center [529, 326] width 599 height 76
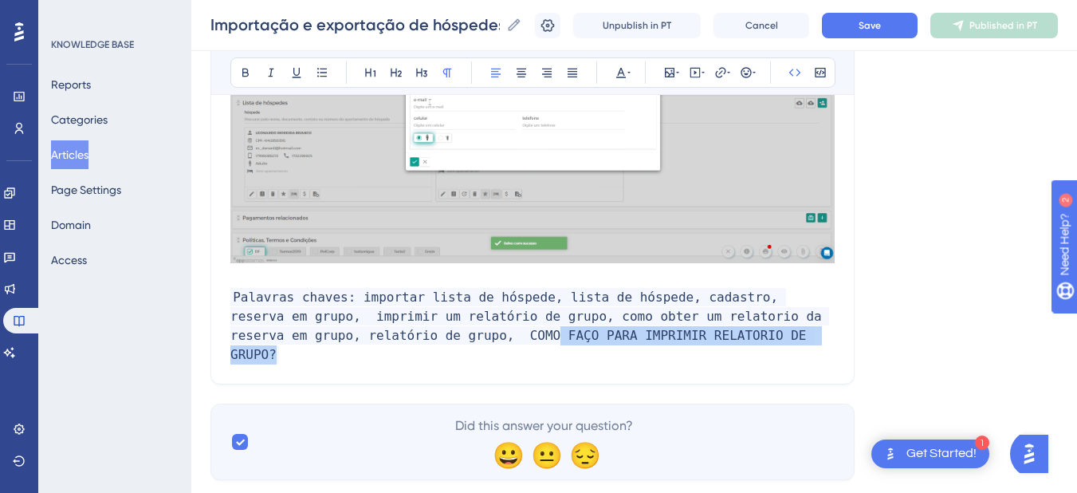
drag, startPoint x: 406, startPoint y: 322, endPoint x: 767, endPoint y: 326, distance: 361.3
click at [767, 326] on p "Palavras chaves: importar lista de hóspede, lista de hóspede, cadastro, reserva…" at bounding box center [532, 326] width 605 height 77
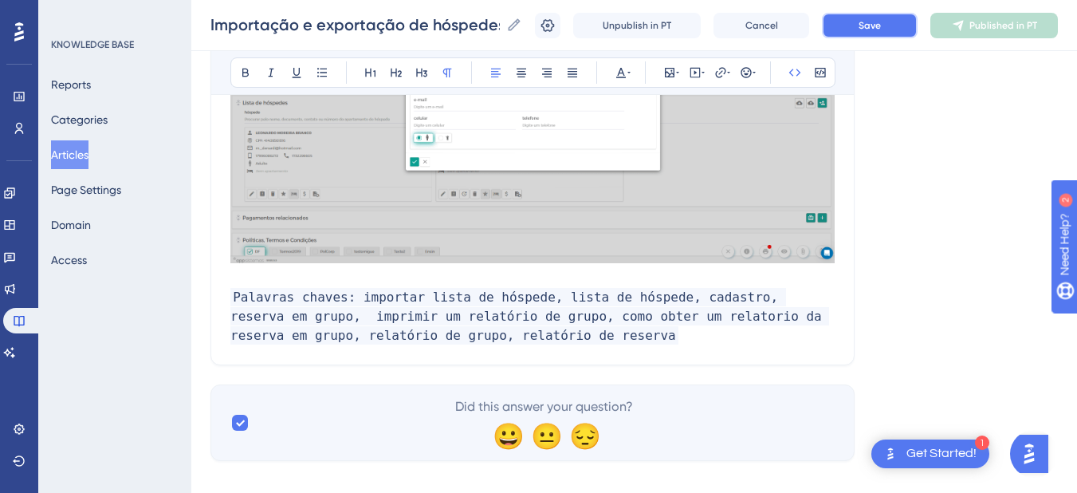
click at [867, 30] on button "Save" at bounding box center [870, 26] width 96 height 26
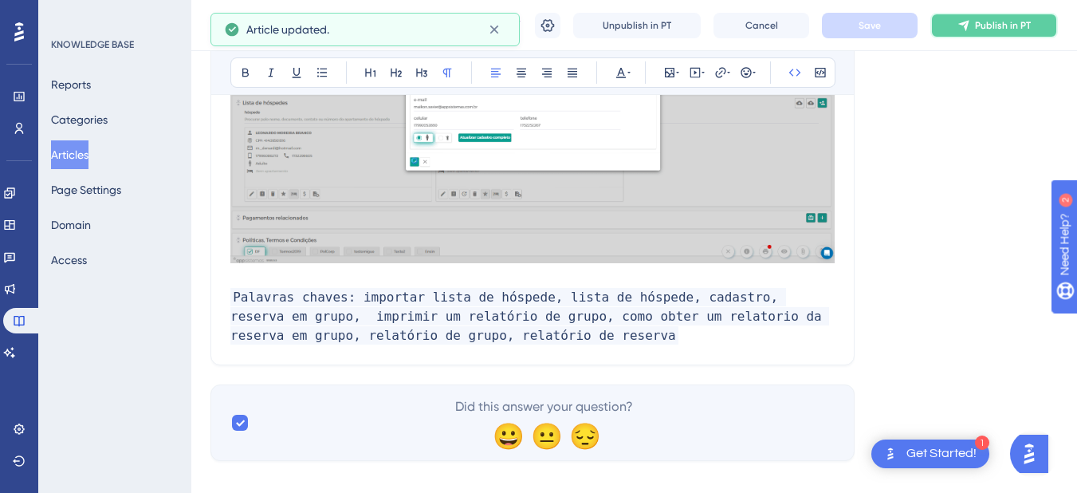
click at [994, 32] on button "Publish in PT" at bounding box center [995, 26] width 128 height 26
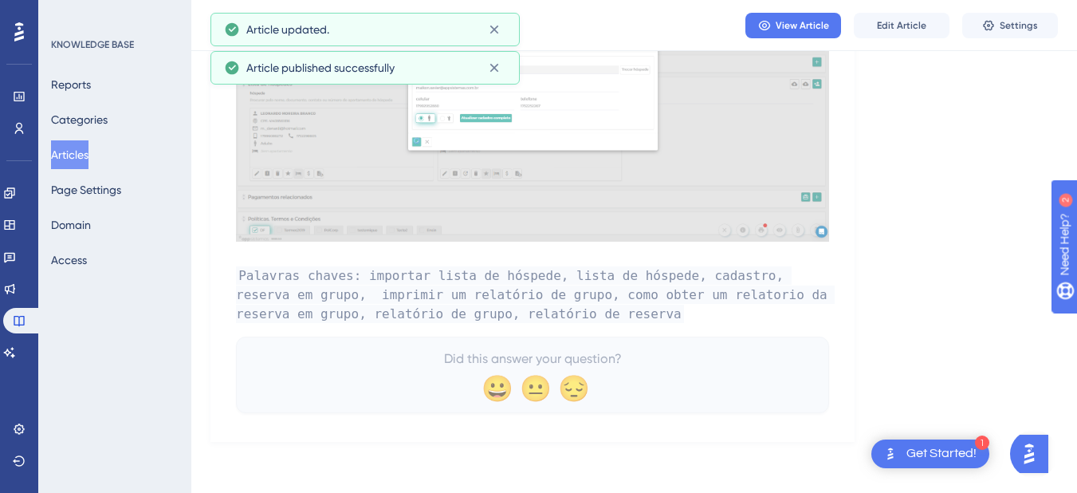
scroll to position [5563, 0]
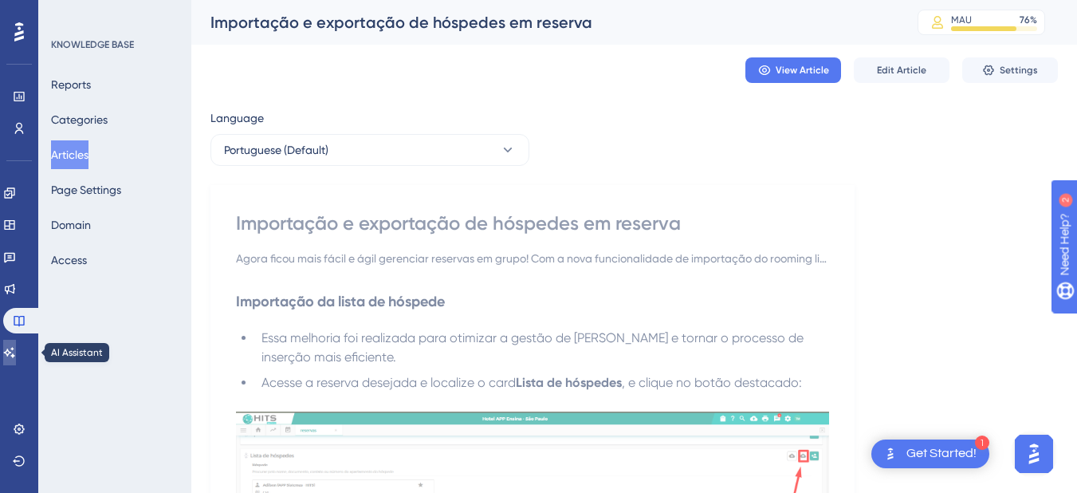
click at [16, 345] on link at bounding box center [9, 353] width 13 height 26
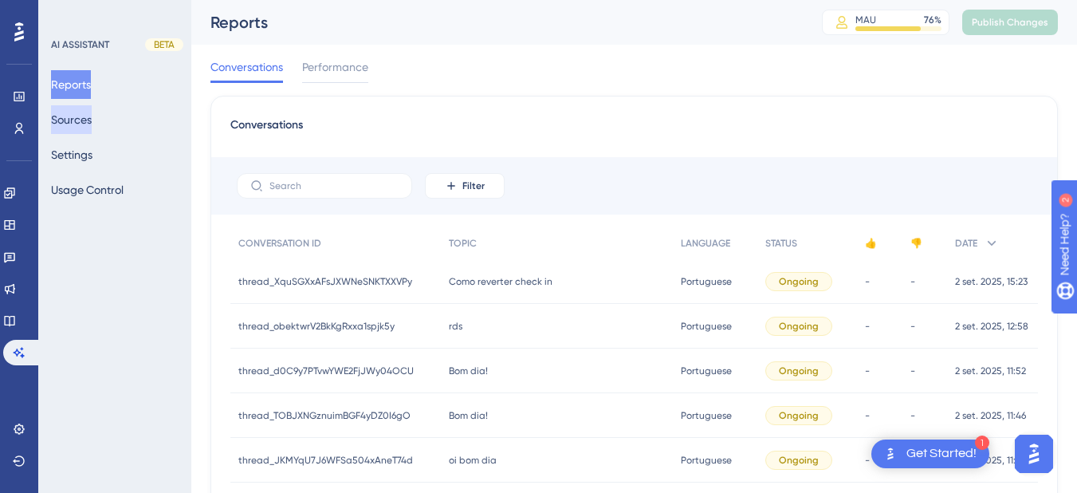
click at [76, 118] on button "Sources" at bounding box center [71, 119] width 41 height 29
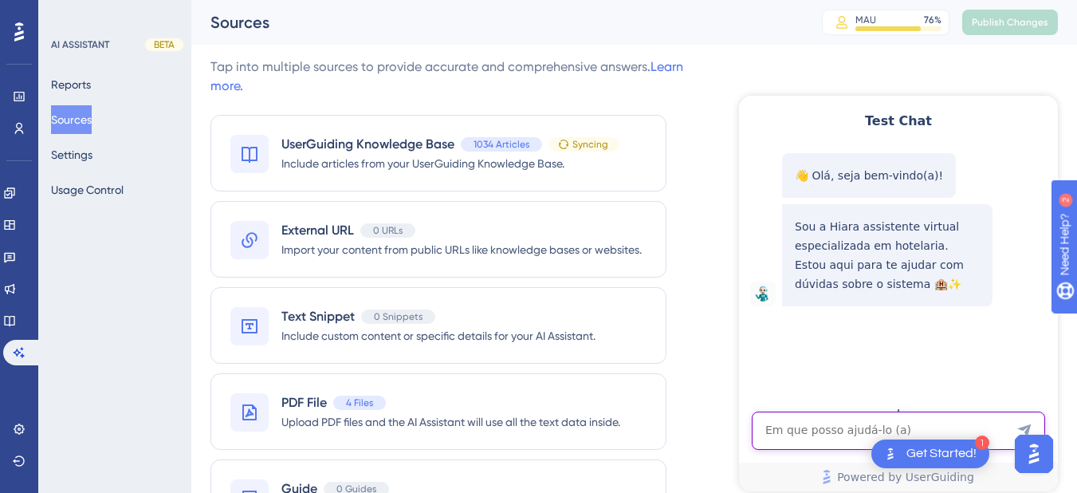
click at [796, 443] on textarea "AI Assistant Text Input" at bounding box center [898, 431] width 293 height 38
click at [804, 428] on textarea "AI Assistant Text Input" at bounding box center [898, 431] width 293 height 38
paste textarea "COMO FAÇO PARA IMPRIMIR RELATORIO DE GRUPO?"
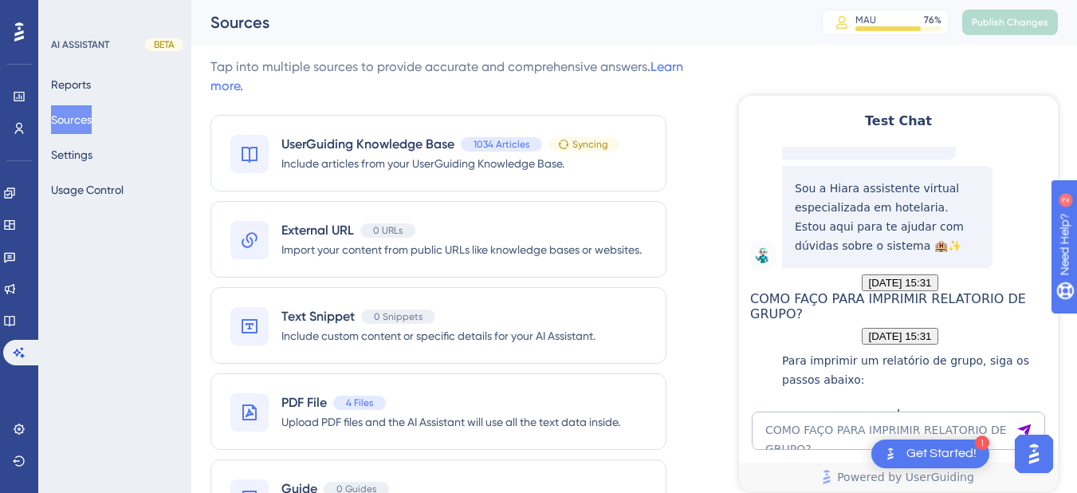
scroll to position [345, 0]
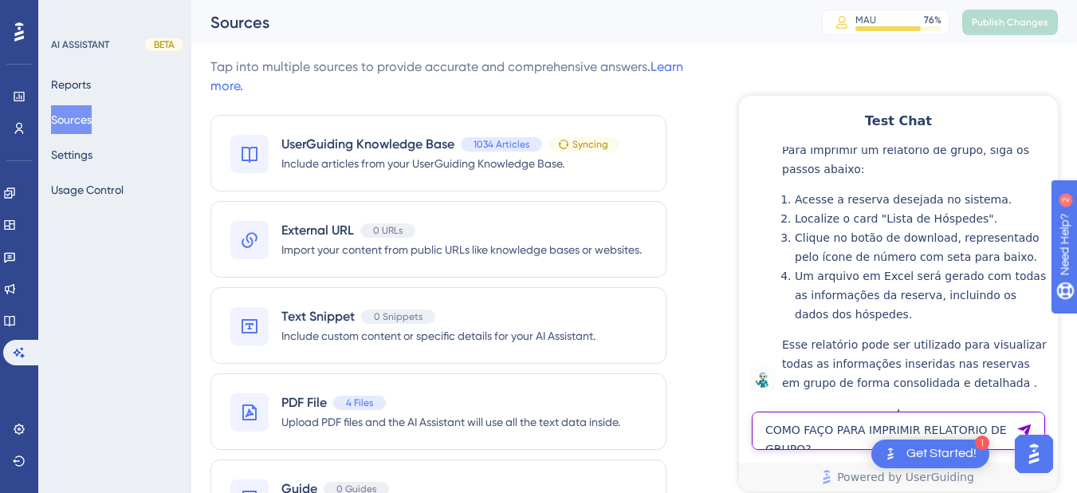
click at [795, 429] on textarea "COMO FAÇO PARA IMPRIMIR RELATORIO DE GRUPO?" at bounding box center [898, 431] width 293 height 38
paste textarea "Quero um relatorio de produtividade de um determinado recepcionista"
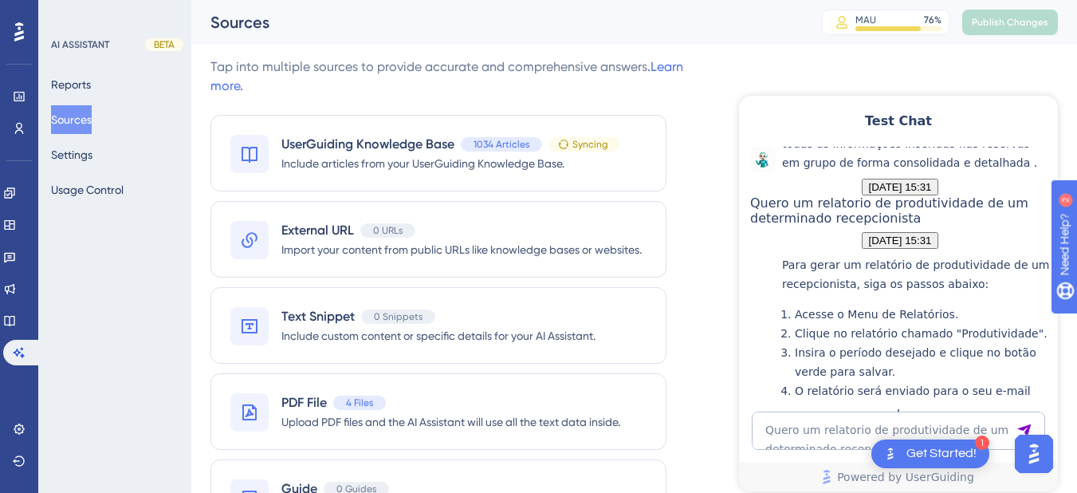
scroll to position [828, 0]
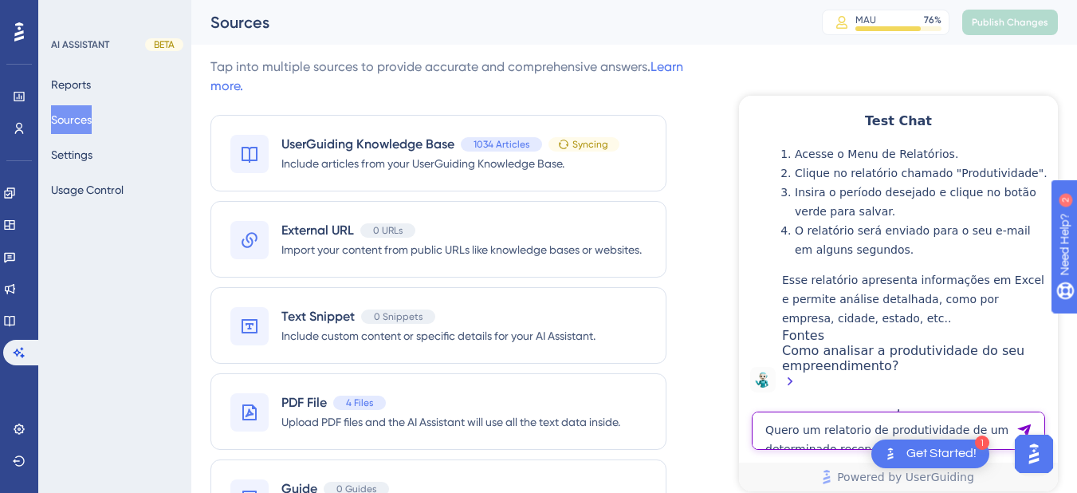
click at [884, 435] on textarea "Quero um relatorio de produtividade de um determinado recepcionista" at bounding box center [898, 431] width 293 height 38
paste textarea "fazer nota fiscal de consumo"
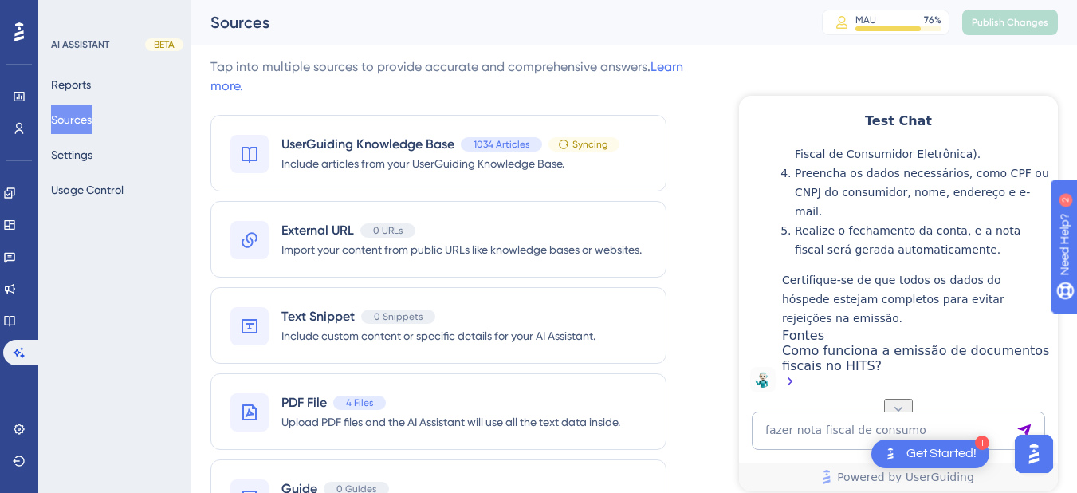
scroll to position [1369, 0]
click at [822, 445] on textarea "fazer nota fiscal de consumo" at bounding box center [898, 431] width 293 height 38
paste textarea "As "informações adicionais" que vai automática para a Omie para gerar nota fisc…"
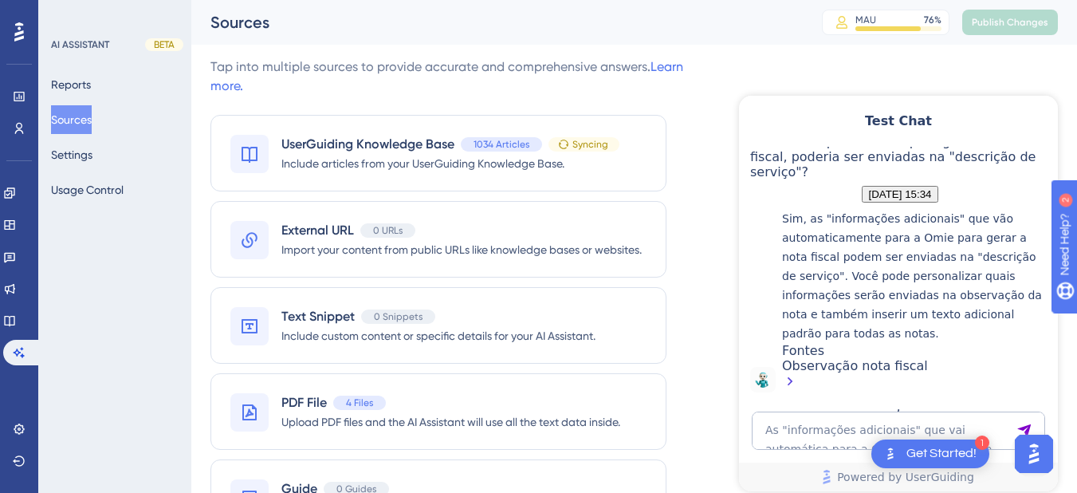
scroll to position [1772, 0]
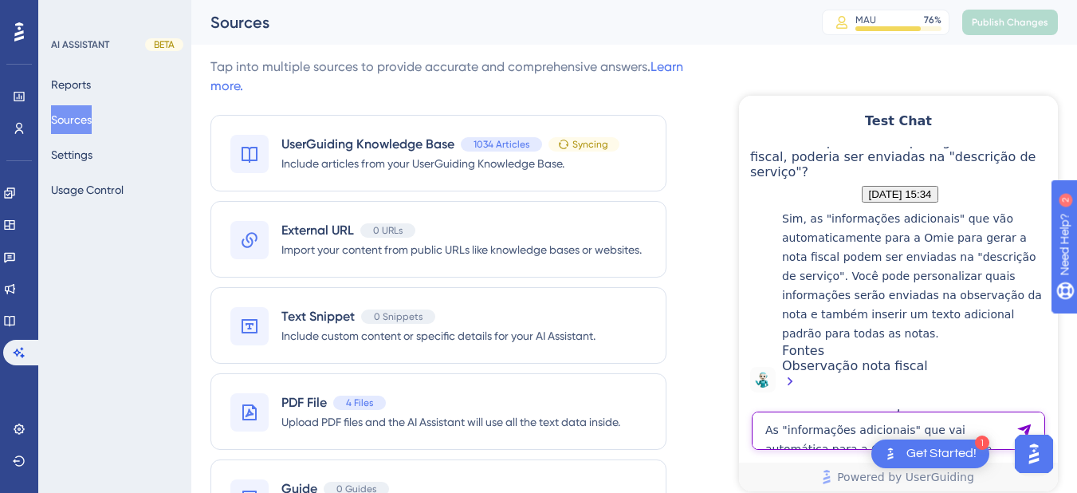
click at [825, 438] on textarea "As "informações adicionais" que vai automática para a Omie para gerar nota fisc…" at bounding box center [898, 431] width 293 height 38
paste textarea "Reserva consta estar com limite de hóspedes, não me permitindo vincular ao quar…"
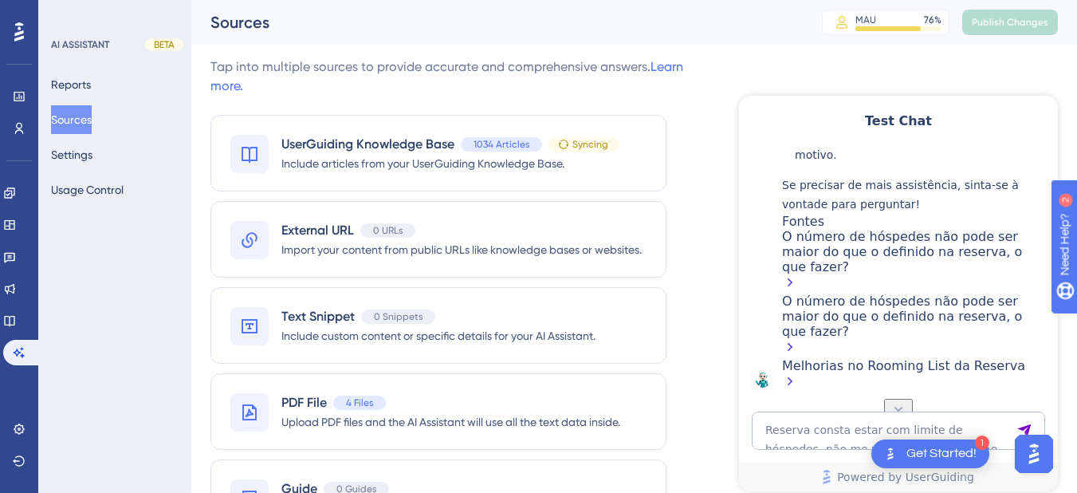
scroll to position [2600, 0]
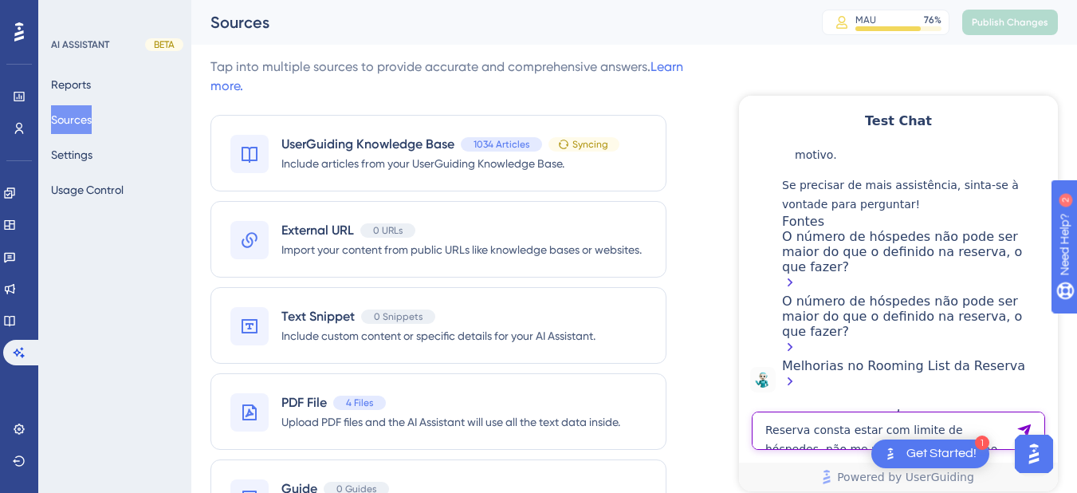
click at [770, 422] on textarea "Reserva consta estar com limite de hóspedes, não me permitindo vincular ao quar…" at bounding box center [898, 431] width 293 height 38
paste textarea "Hiara , o Hits Possue Algum Motor de Reservas ?"
type textarea "Hiara , o Hits Possue Algum Motor de Reservas ?"
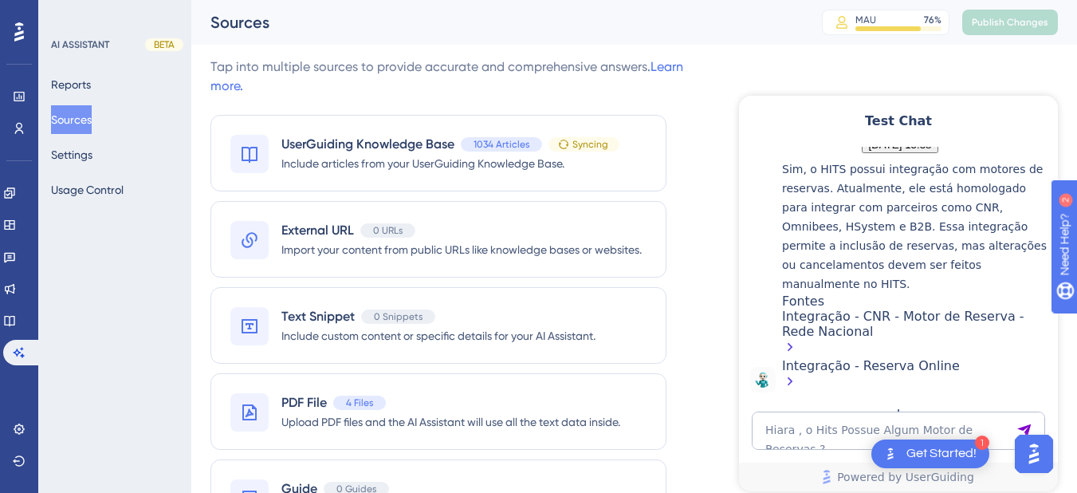
scroll to position [3004, 0]
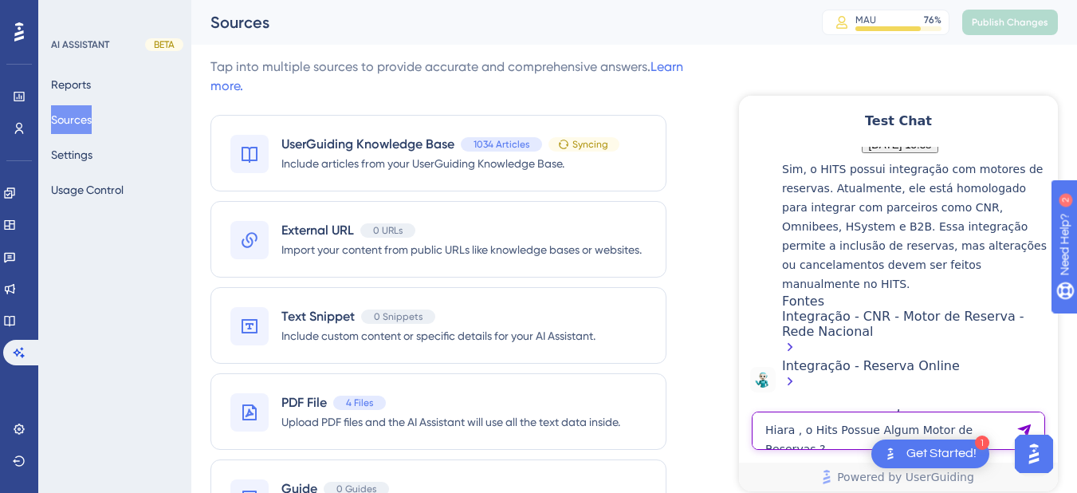
click at [802, 442] on textarea "Hiara , o Hits Possue Algum Motor de Reservas ?" at bounding box center [898, 431] width 293 height 38
paste textarea "Consegue fazer uma lista com todas as empresas e contatos das pessoas que contr…"
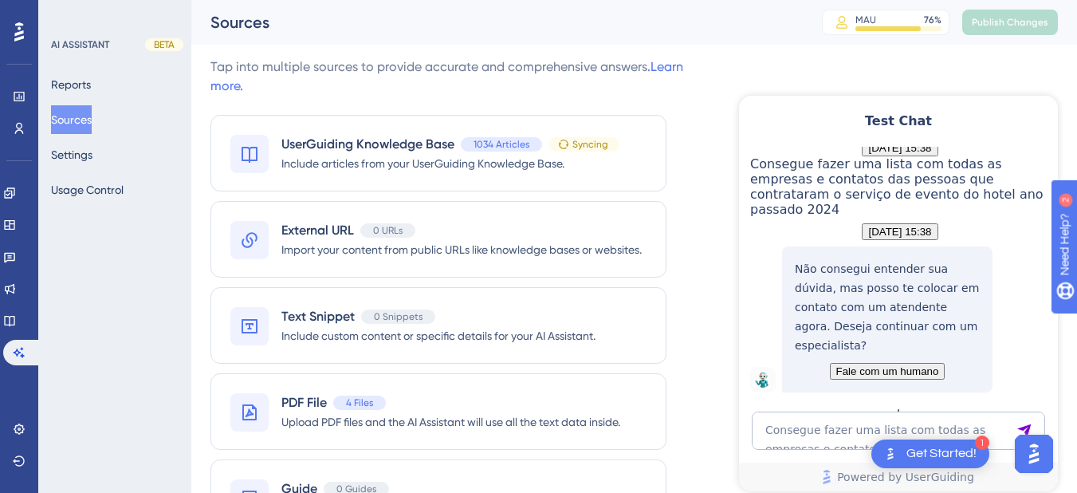
scroll to position [3151, 0]
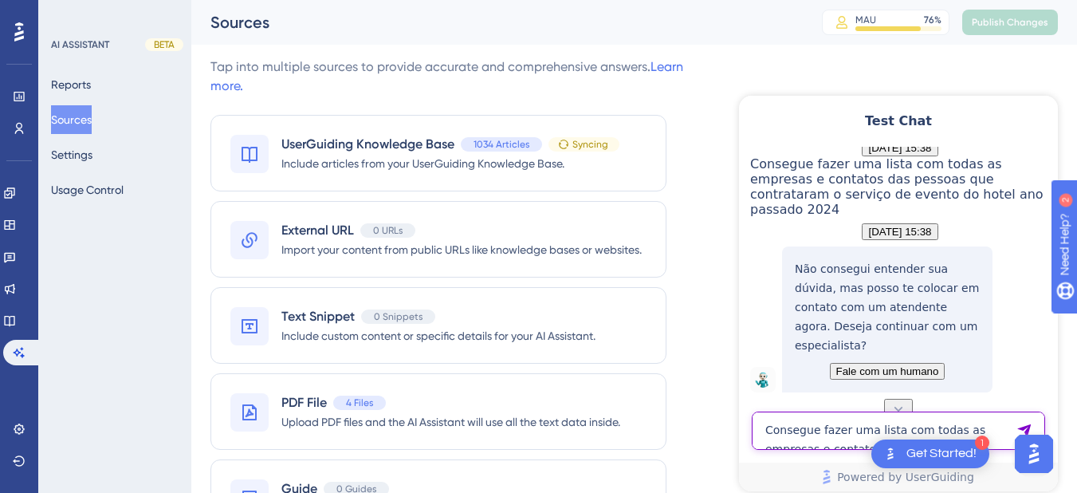
click at [787, 438] on textarea "Consegue fazer uma lista com todas as empresas e contatos das pessoas que contr…" at bounding box center [898, 431] width 293 height 38
paste textarea "como faço para emitir nota fiscal de devolucao no sistema"
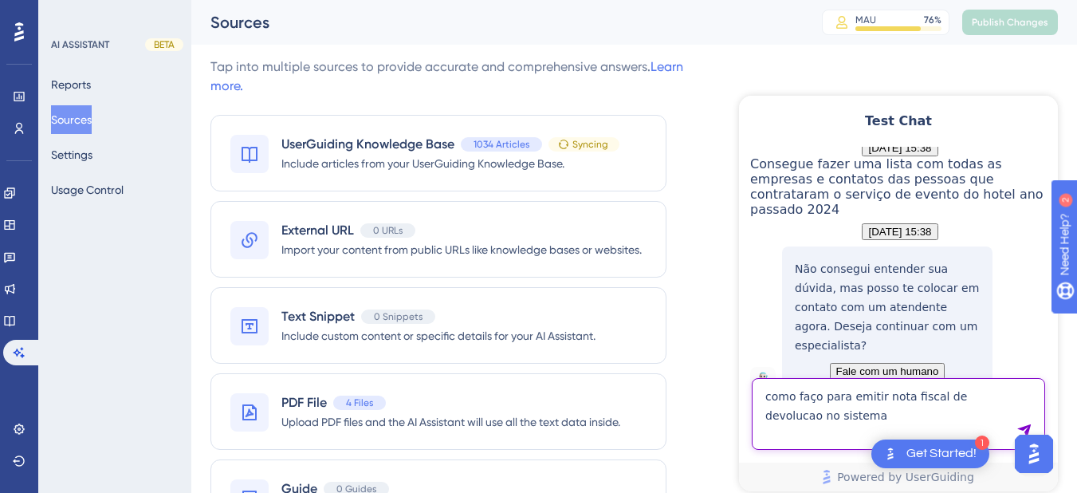
type textarea "como faço para emitir nota fiscal de devolucao no sistema"
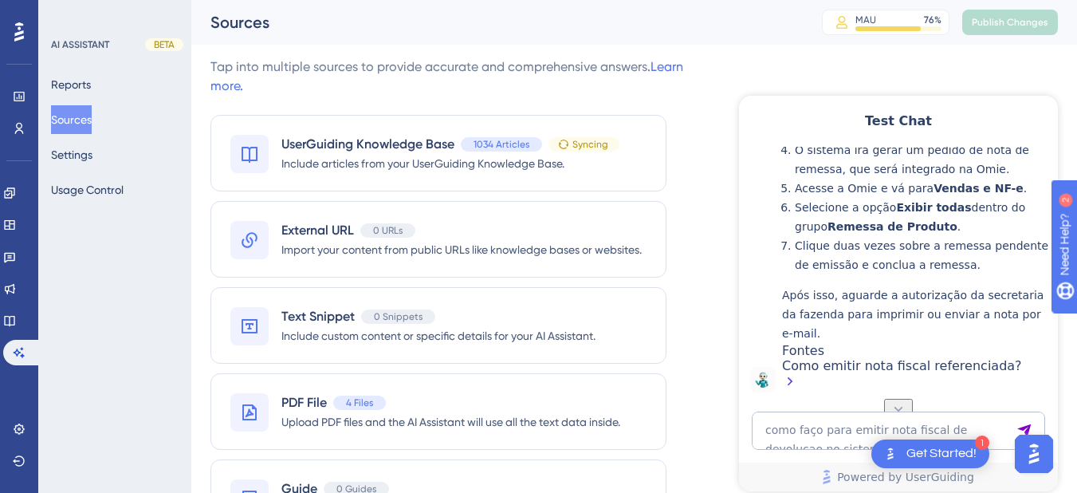
scroll to position [3935, 0]
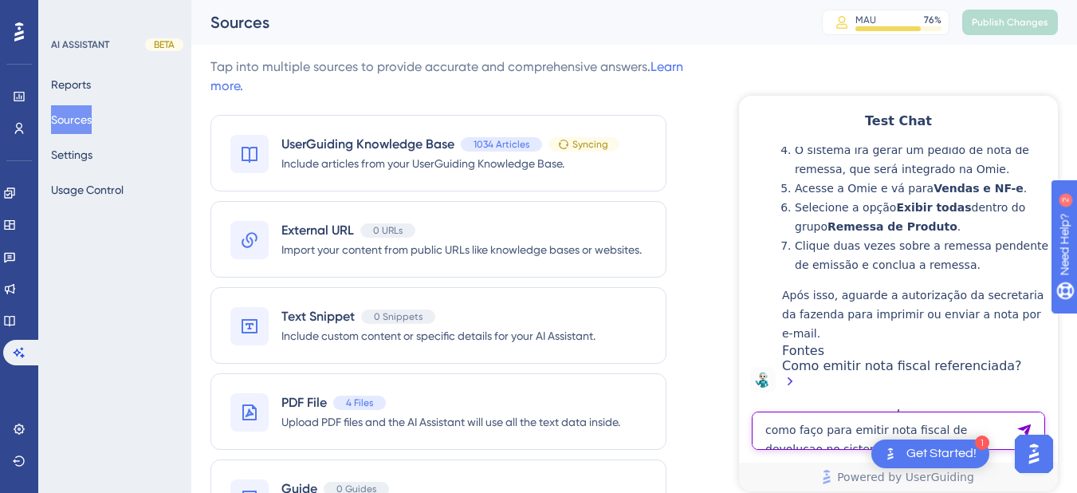
click at [824, 429] on textarea "como faço para emitir nota fiscal de devolucao no sistema" at bounding box center [898, 431] width 293 height 38
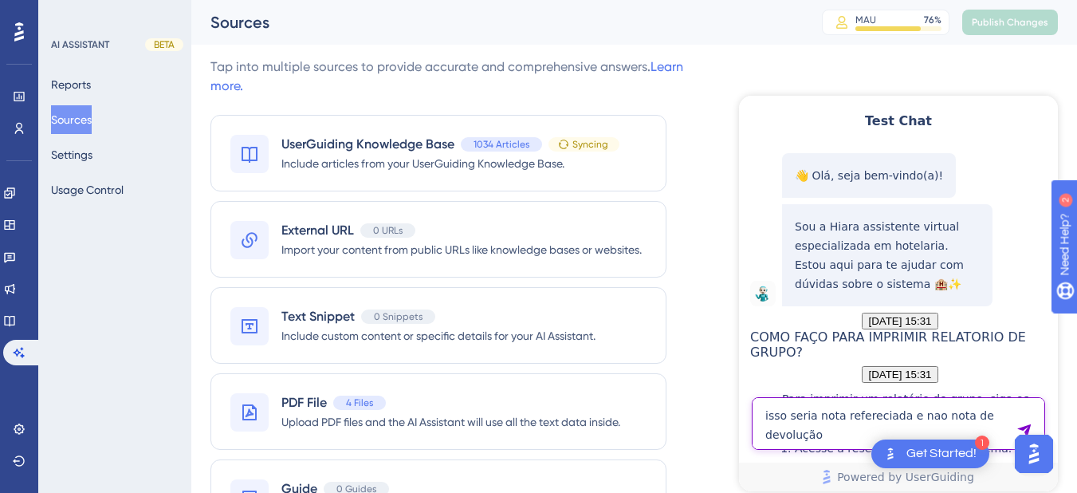
type textarea "isso seria nota refereciada e nao nota de devolução"
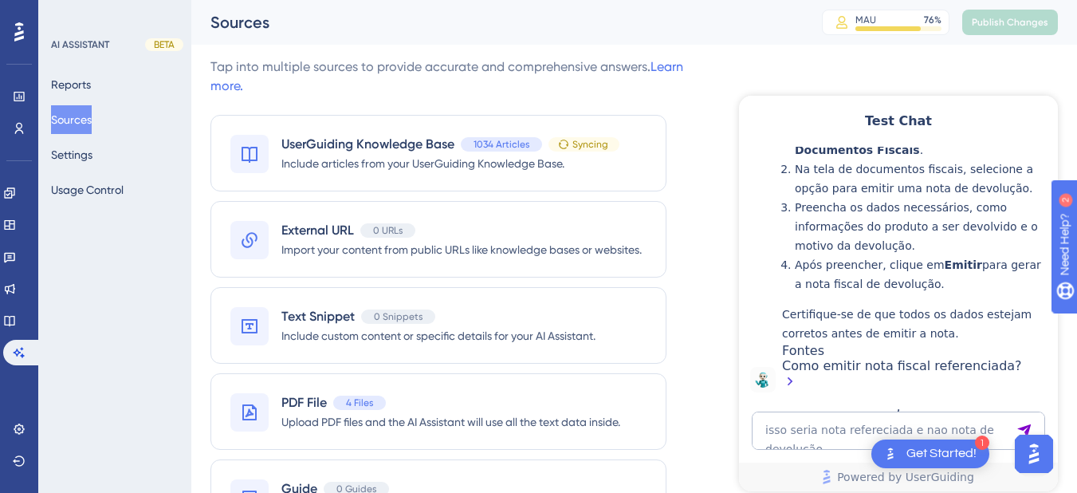
scroll to position [4252, 0]
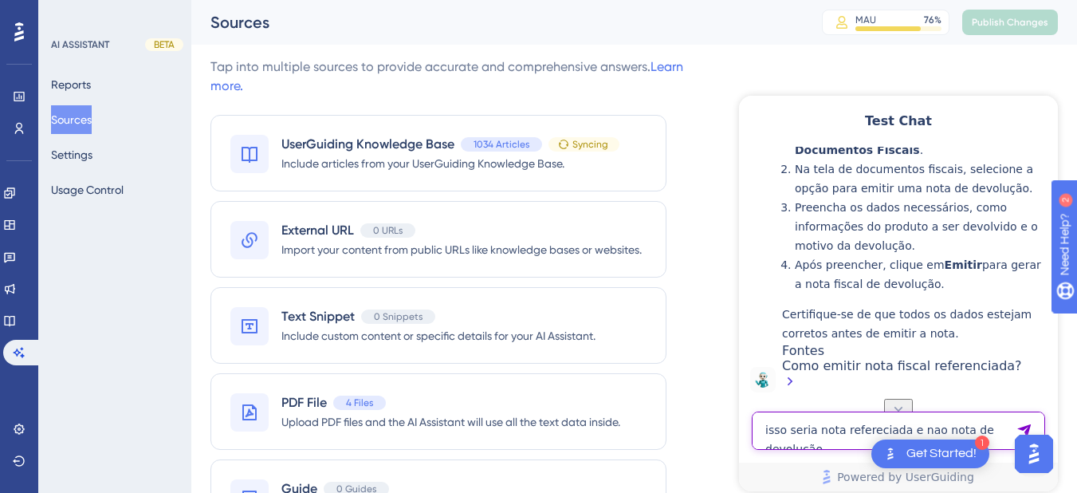
click at [817, 432] on textarea "isso seria nota refereciada e nao nota de devolução" at bounding box center [898, 431] width 293 height 38
type textarea "isso nao é nota de devolução"
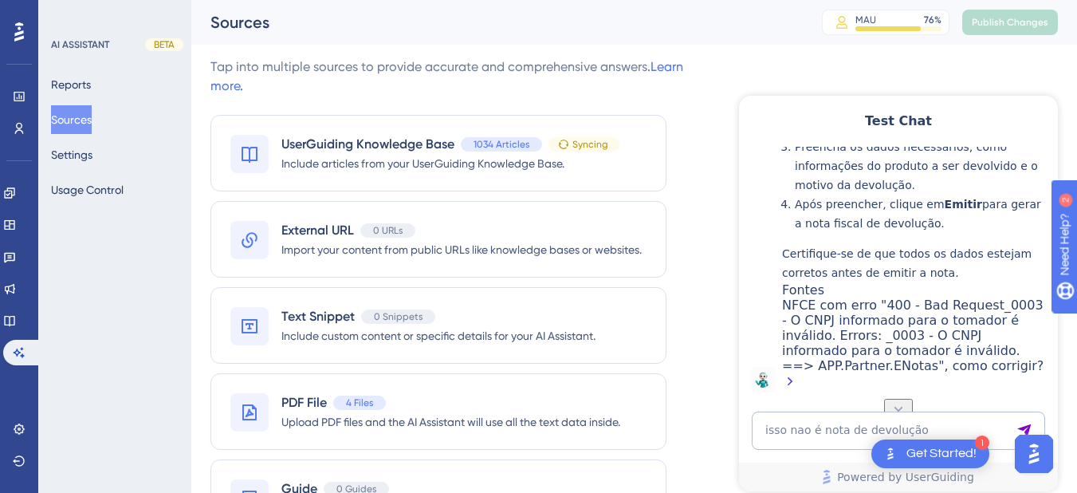
scroll to position [4997, 0]
click at [833, 440] on textarea "isso nao é nota de devolução" at bounding box center [898, 431] width 293 height 38
type textarea "h"
type textarea "m"
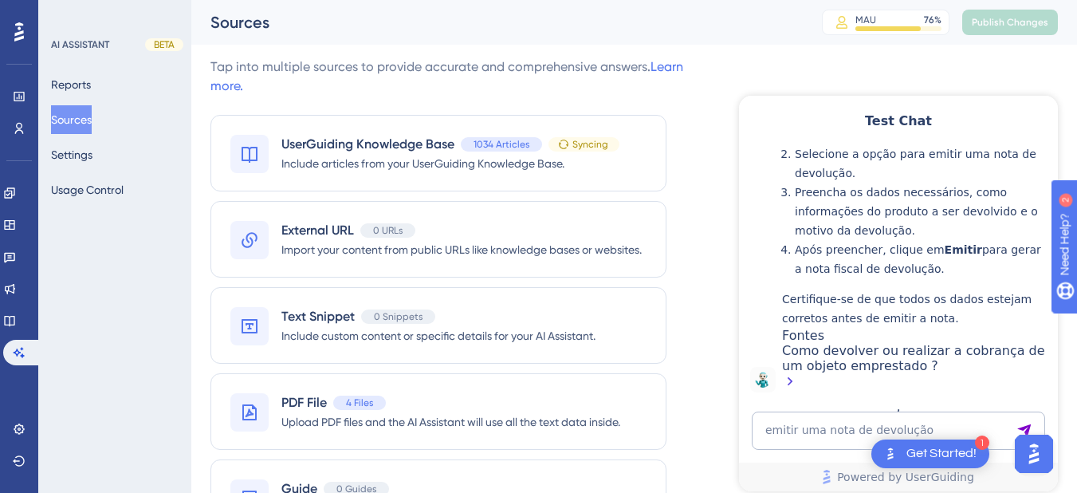
scroll to position [5500, 0]
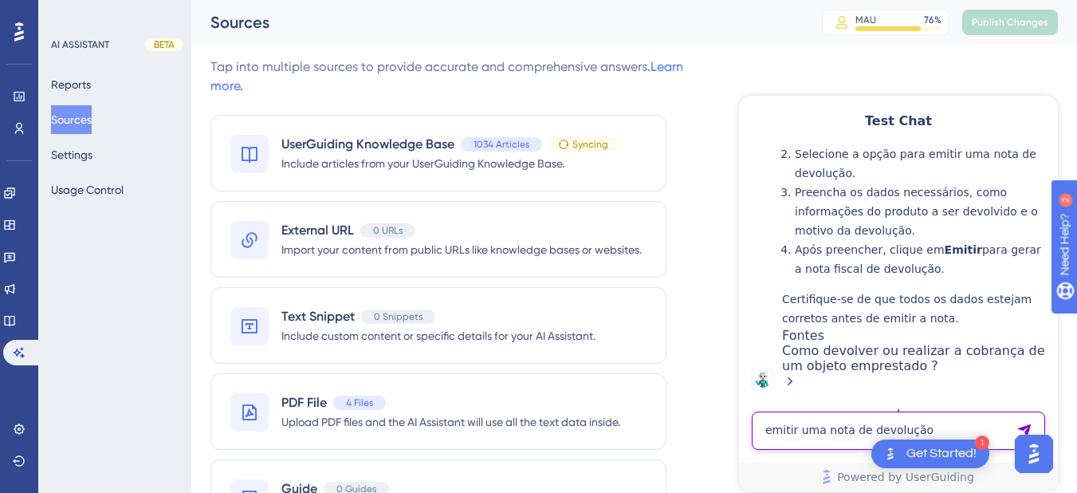
click at [822, 424] on textarea "emitir uma nota de devolução" at bounding box center [898, 431] width 293 height 38
paste textarea "como faço uma venda walkin?"
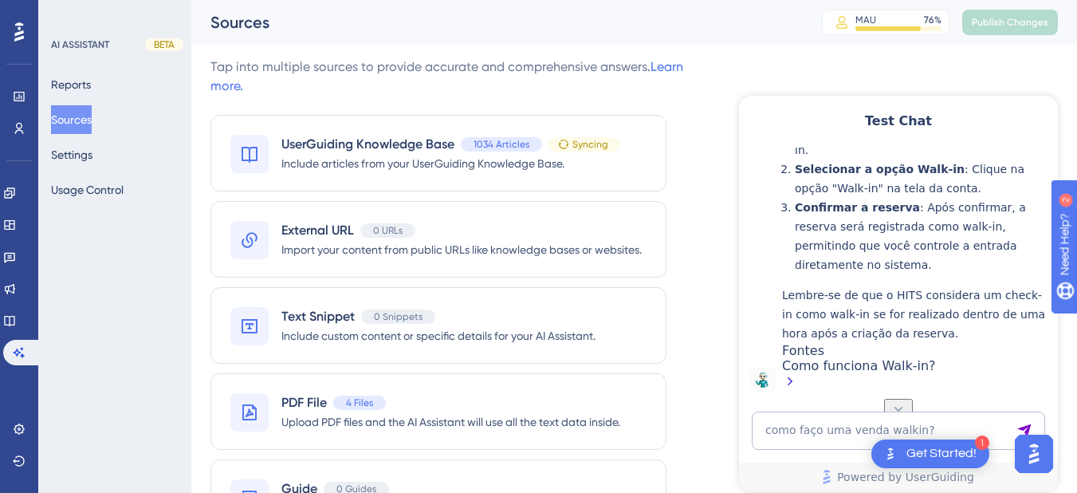
scroll to position [5983, 0]
click at [846, 433] on textarea "como faço uma venda walkin?" at bounding box center [898, 431] width 293 height 38
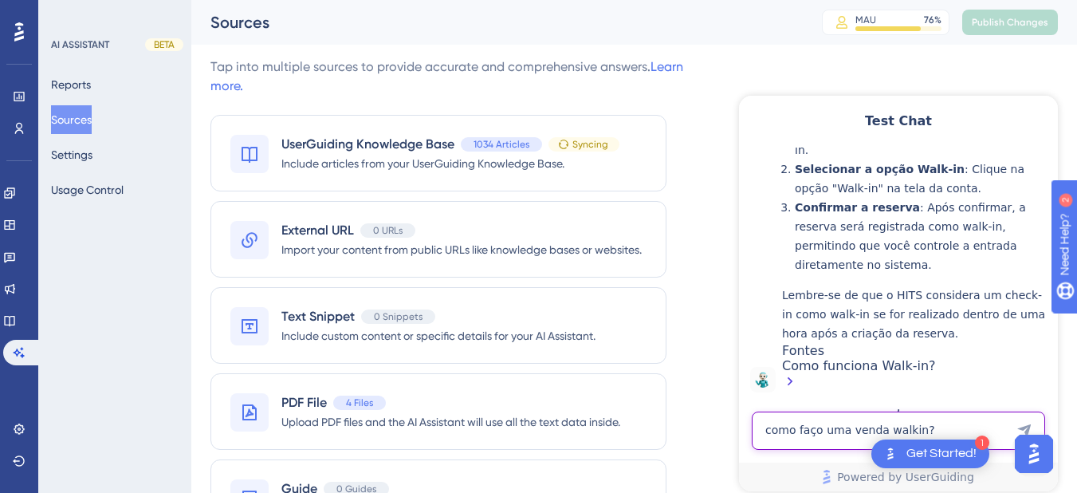
click at [765, 432] on textarea "como faço uma venda walkin?" at bounding box center [898, 431] width 293 height 38
paste textarea "Após confirmar evento no sistema como adicionar espaço utilizado, valores, prod…"
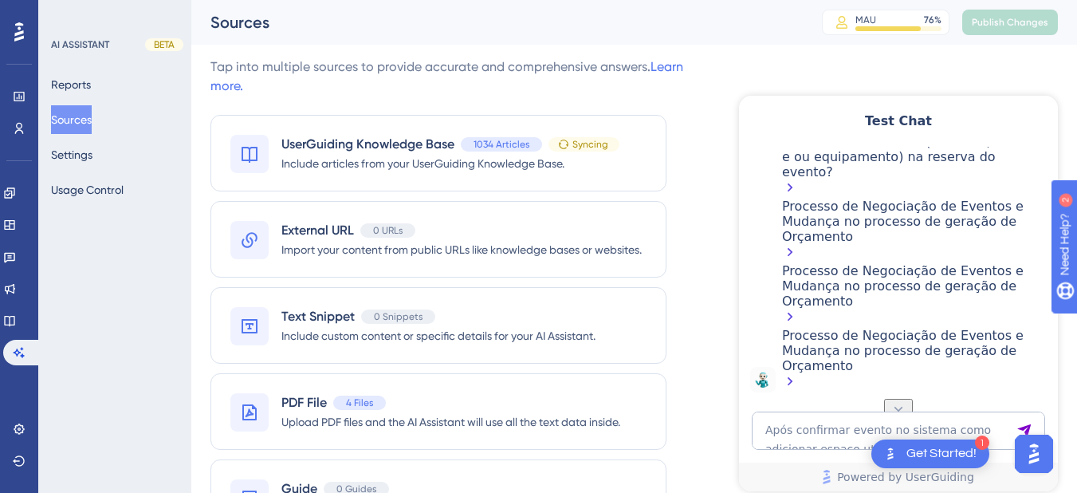
scroll to position [6865, 0]
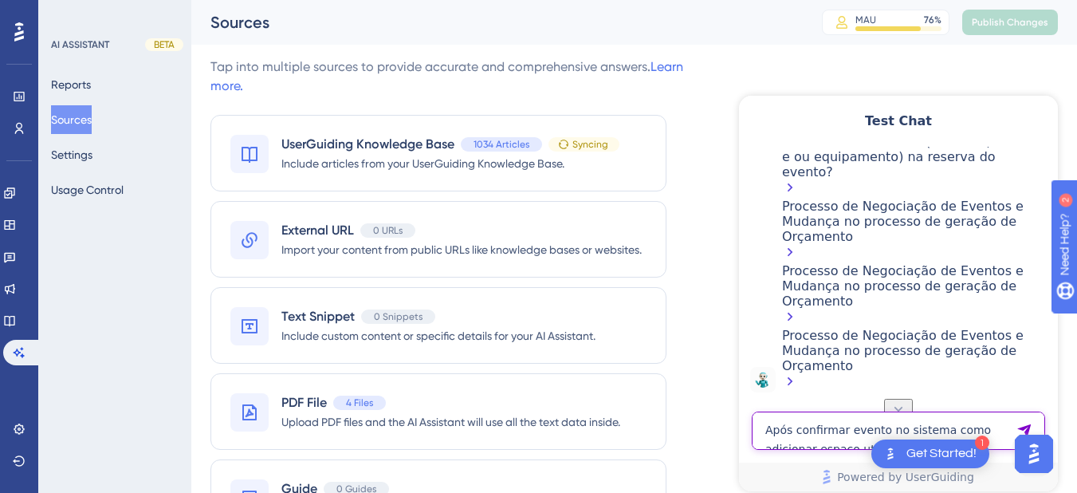
click at [845, 430] on textarea "Após confirmar evento no sistema como adicionar espaço utilizado, valores, prod…" at bounding box center [898, 431] width 293 height 38
paste textarea "COMO FAÇO PRA TIRAR RELATORIO INDIVIDUAL POR DEPARTAMENTO"
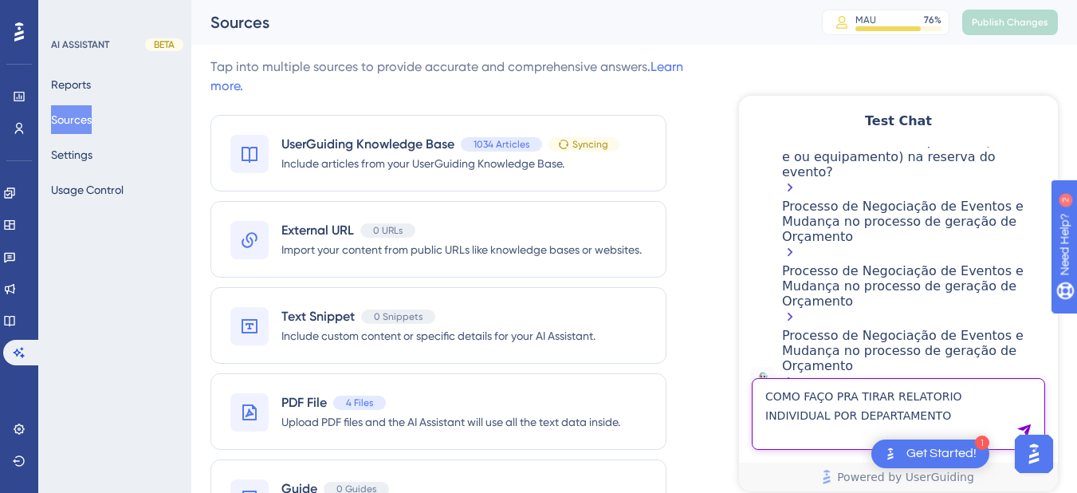
type textarea "COMO FAÇO PRA TIRAR RELATORIO INDIVIDUAL POR DEPARTAMENTO"
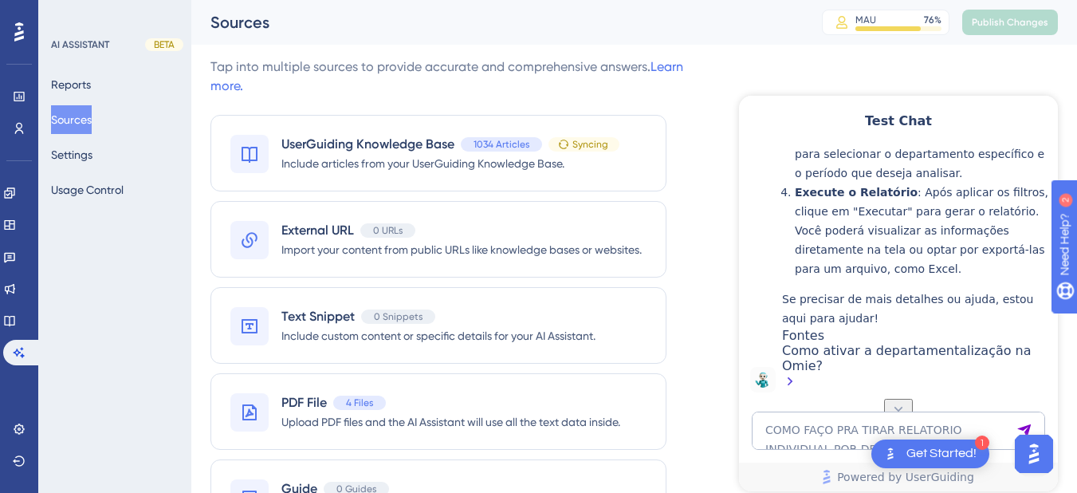
scroll to position [8041, 0]
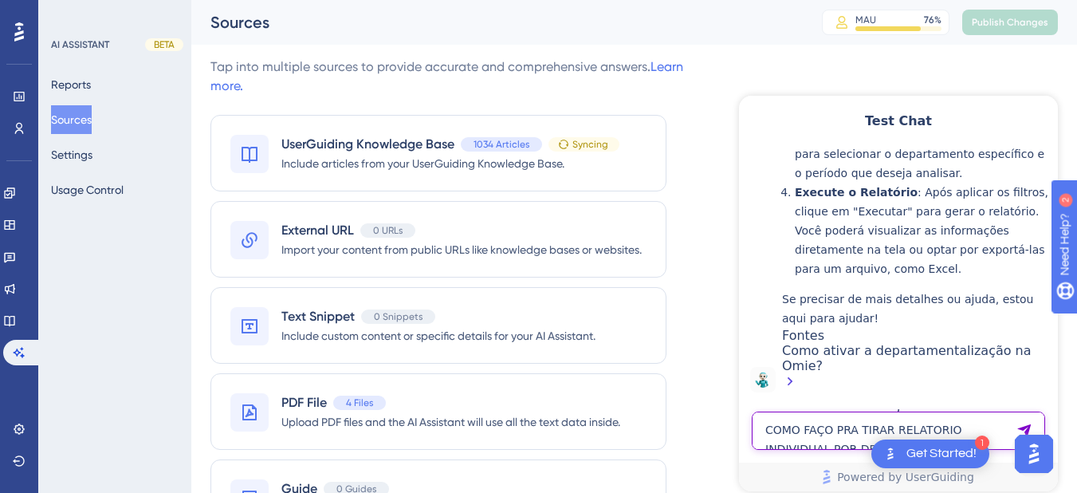
click at [802, 426] on textarea "COMO FAÇO PRA TIRAR RELATORIO INDIVIDUAL POR DEPARTAMENTO" at bounding box center [898, 431] width 293 height 38
paste textarea "COMO FAÇO PRA TIRAR RELATORIO INDIVIDUAL POR DEPARTAMENTO"
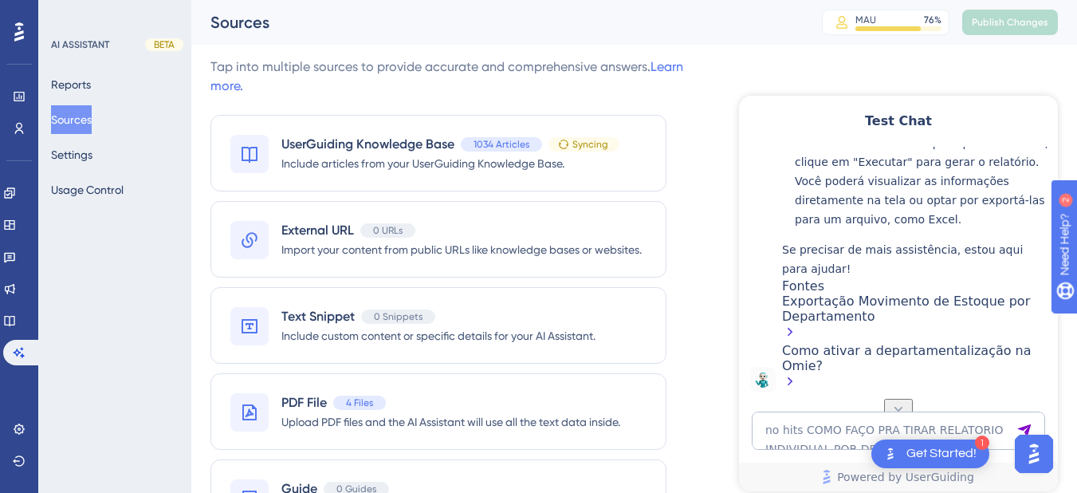
scroll to position [8735, 0]
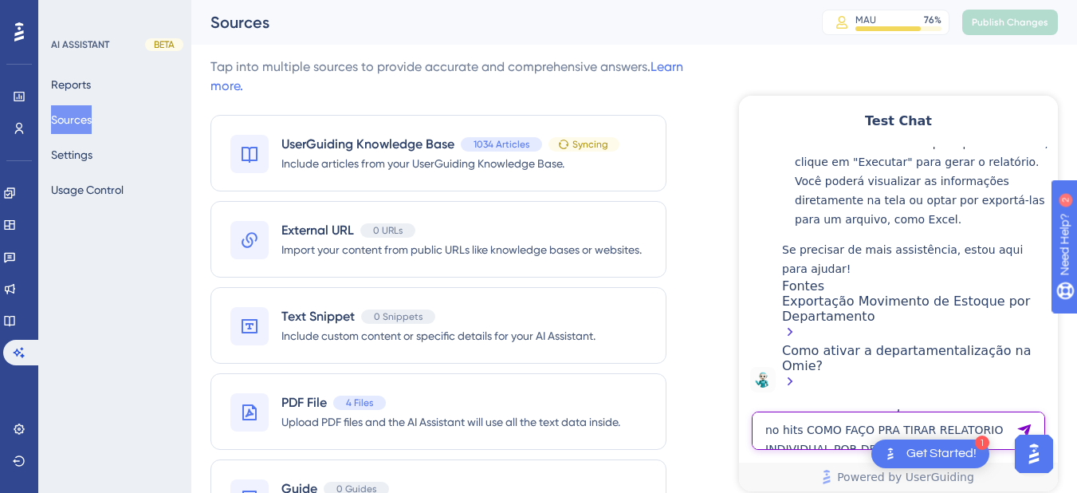
click at [845, 435] on textarea "no hits COMO FAÇO PRA TIRAR RELATORIO INDIVIDUAL POR DEPARTAMENTO" at bounding box center [898, 431] width 293 height 38
paste textarea "Elvis Presley"
click at [794, 436] on textarea "Elvis Presley" at bounding box center [898, 431] width 293 height 38
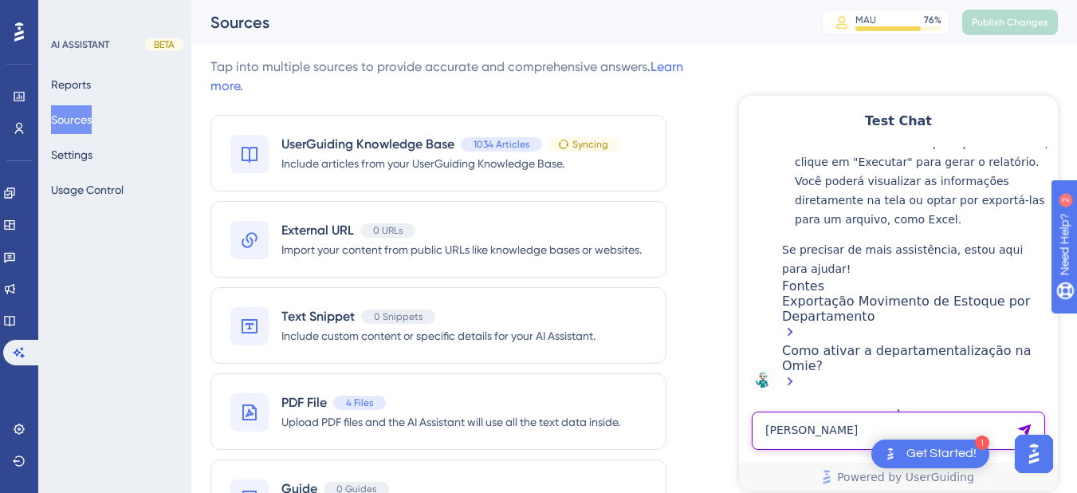
paste textarea "COMO FAÇO PRA TIRAR RELATORIO INDIVIDUAL POR DEPARTAMENTO"
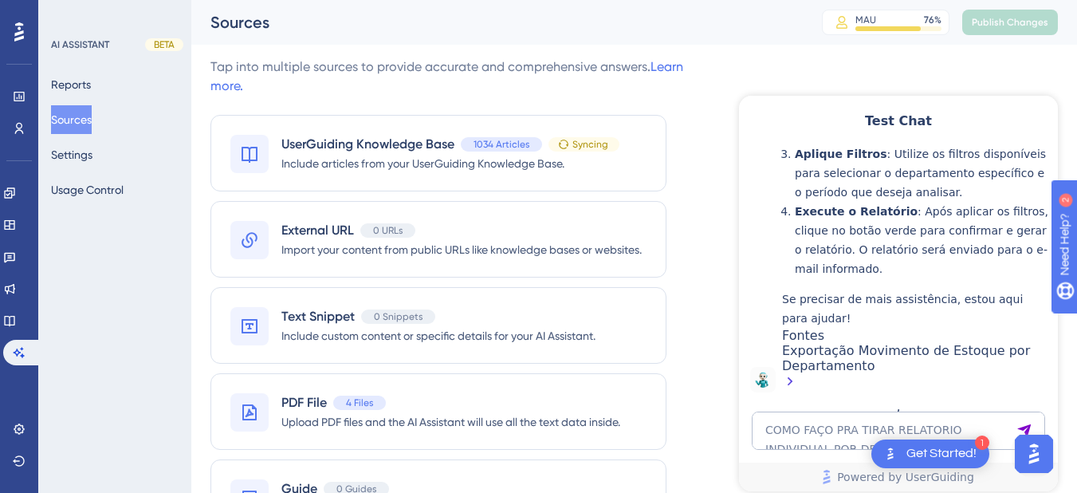
scroll to position [9352, 0]
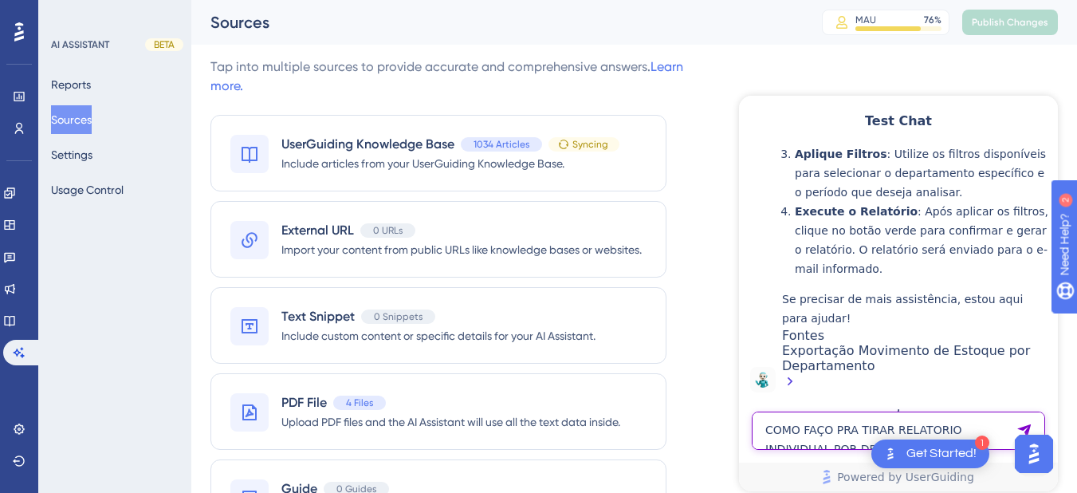
click at [808, 431] on textarea "COMO FAÇO PRA TIRAR RELATORIO INDIVIDUAL POR DEPARTAMENTO" at bounding box center [898, 431] width 293 height 38
paste textarea "NAO ENCONTRO QDO VOU LANÇAR O PRODU"
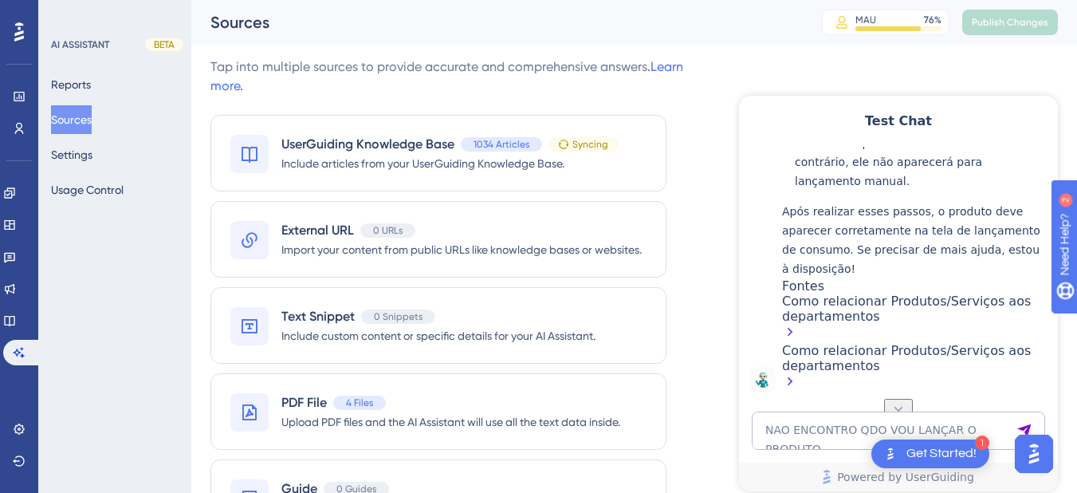
scroll to position [9603, 0]
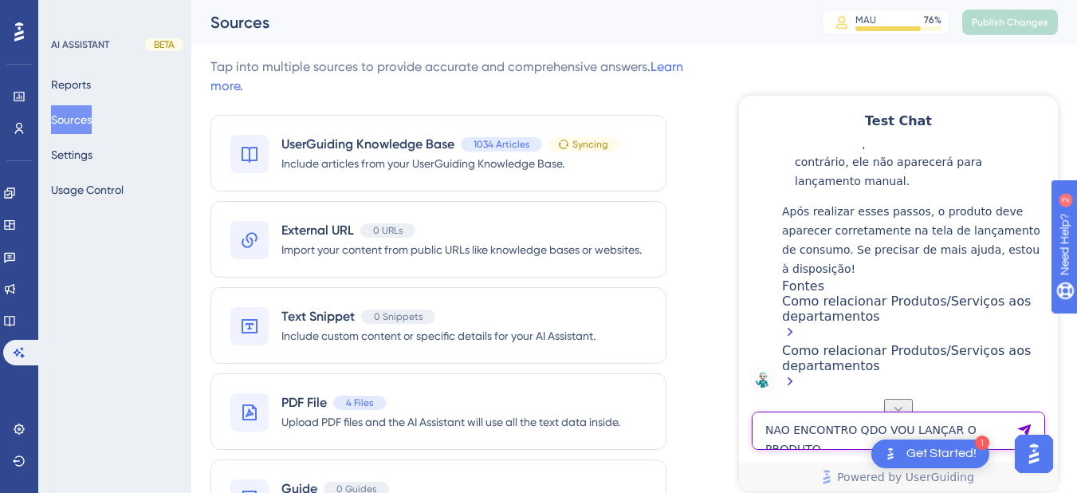
click at [865, 444] on textarea "NAO ENCONTRO QDO VOU LANÇAR O PRODUTO" at bounding box center [898, 431] width 293 height 38
paste textarea "desvincular pagamento"
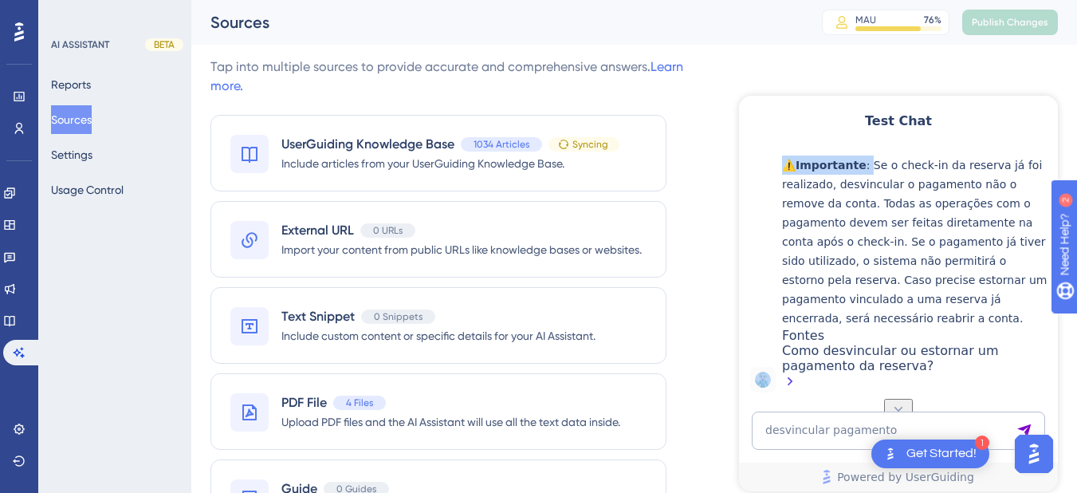
scroll to position [10450, 0]
drag, startPoint x: 879, startPoint y: 326, endPoint x: 825, endPoint y: 313, distance: 55.9
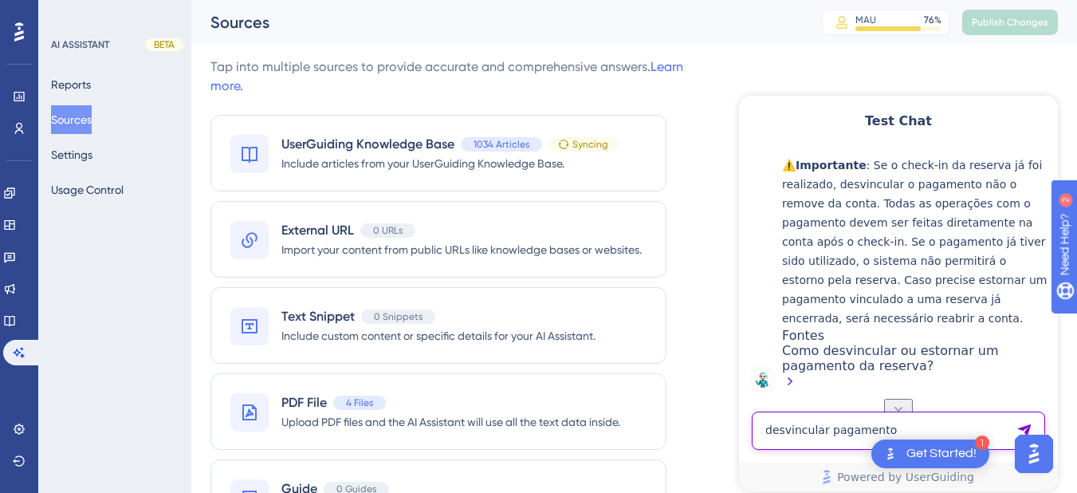
click at [836, 434] on textarea "desvincular pagamento" at bounding box center [898, 431] width 293 height 38
paste textarea "DESVINCULAR CONSUMO"
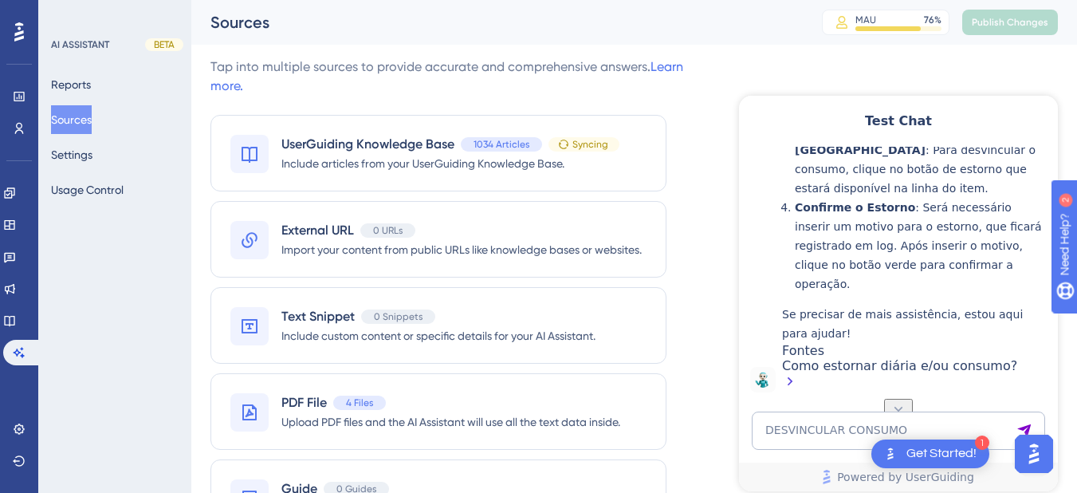
scroll to position [11009, 0]
click at [834, 428] on textarea "DESVINCULAR CONSUMO" at bounding box center [898, 431] width 293 height 38
paste textarea "COMO REALIZAR UMA VENDA DE UM PRODUTO NO HITS PRA ALGUEM QUE NAO ESTA HOSPEDAD"
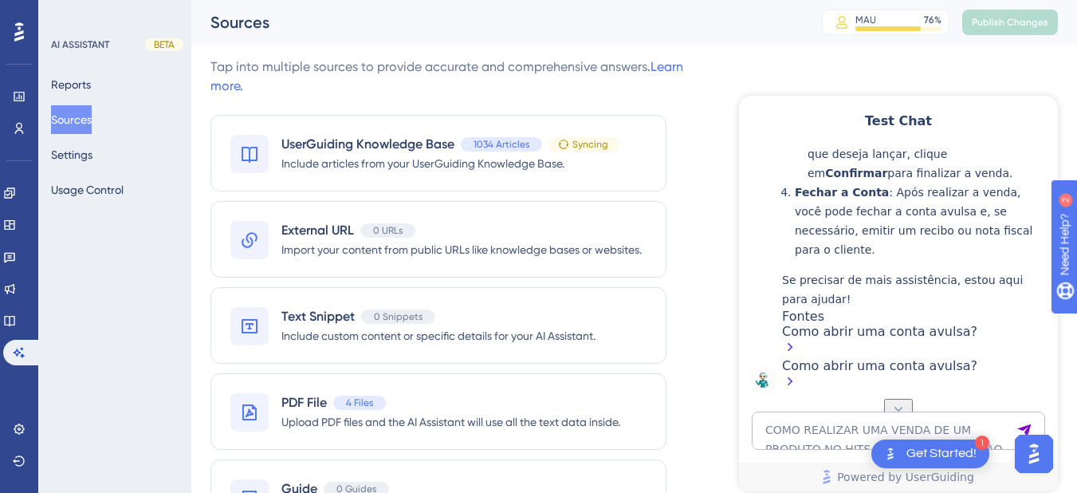
scroll to position [12081, 0]
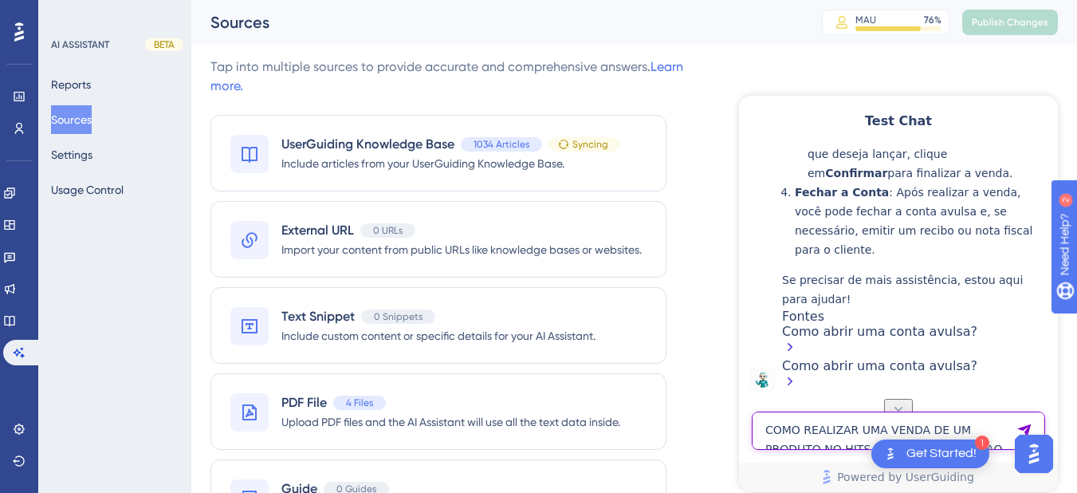
click at [797, 435] on textarea "COMO REALIZAR UMA VENDA DE UM PRODUTO NO HITS PRA ALGUEM QUE NAO ESTA HOSPEDADO" at bounding box center [898, 431] width 293 height 38
paste textarea "omo vincular um pagamento?"
type textarea "Como vincular um pagamento?"
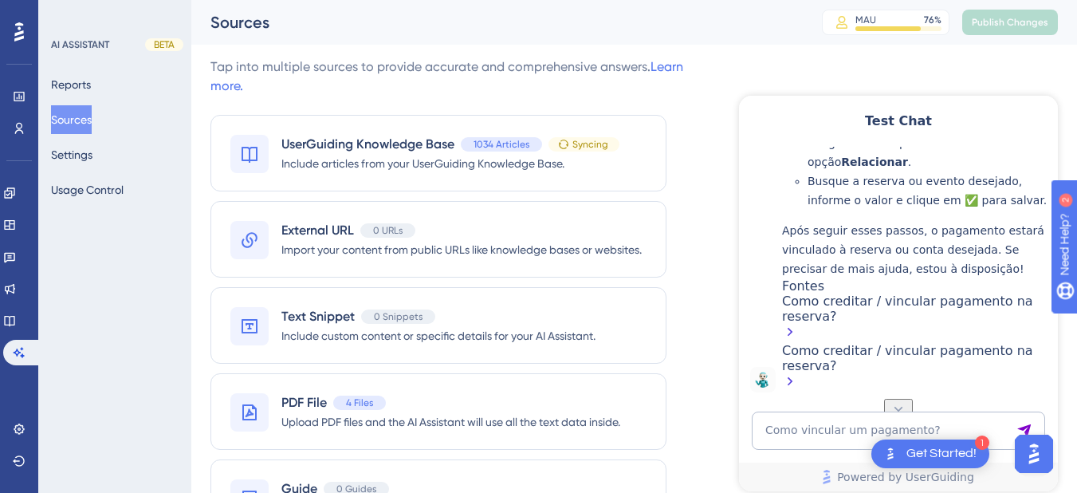
scroll to position [13223, 0]
click at [849, 427] on textarea "Como vincular um pagamento?" at bounding box center [898, 431] width 293 height 38
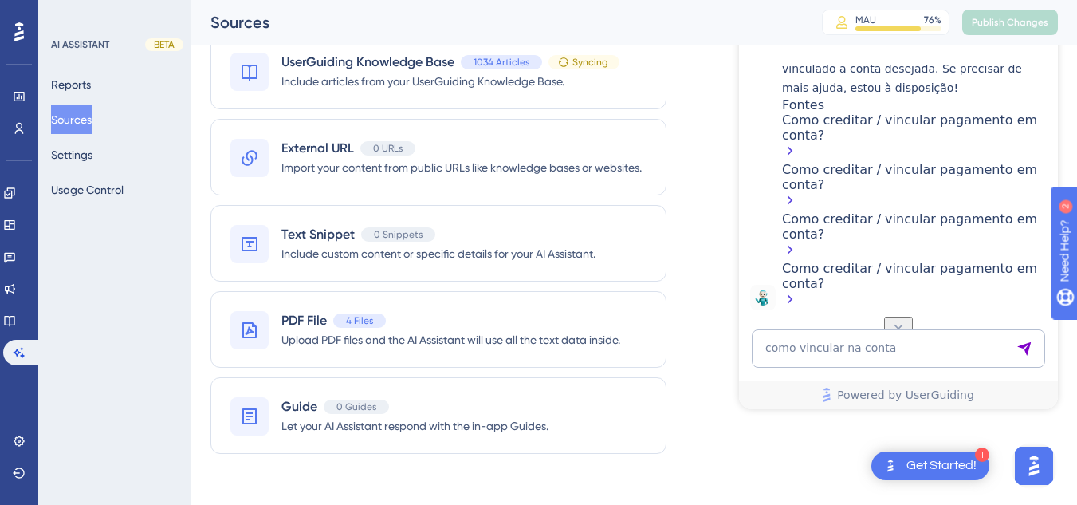
scroll to position [12864, 0]
click at [860, 336] on textarea "como vincular na conta" at bounding box center [898, 348] width 293 height 38
paste textarea "adastro completo do cliente"
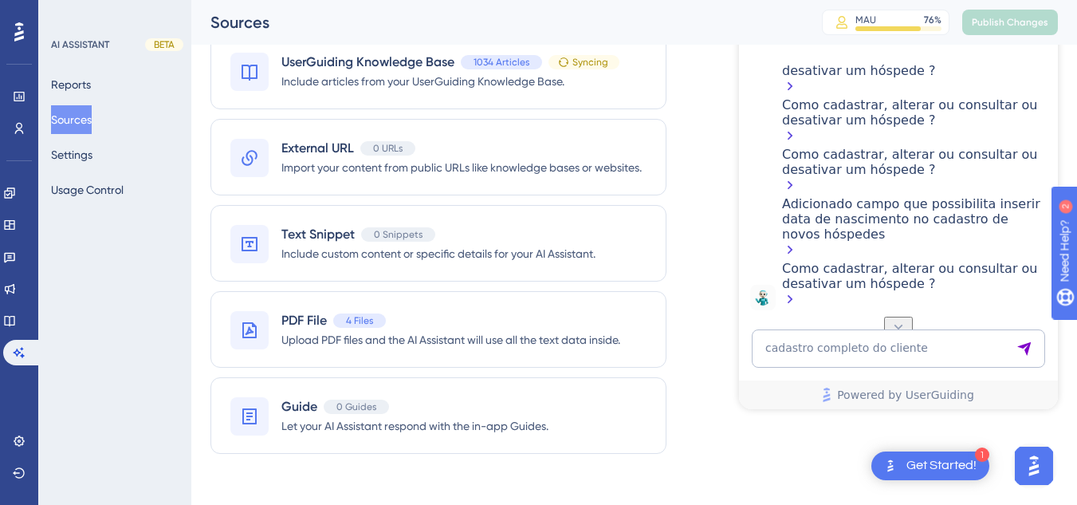
scroll to position [14594, 0]
click at [857, 356] on textarea "cadastro completo do cliente" at bounding box center [898, 348] width 293 height 38
paste textarea "PRA ONDE FOI O CREDITO QUE LANCEI?"
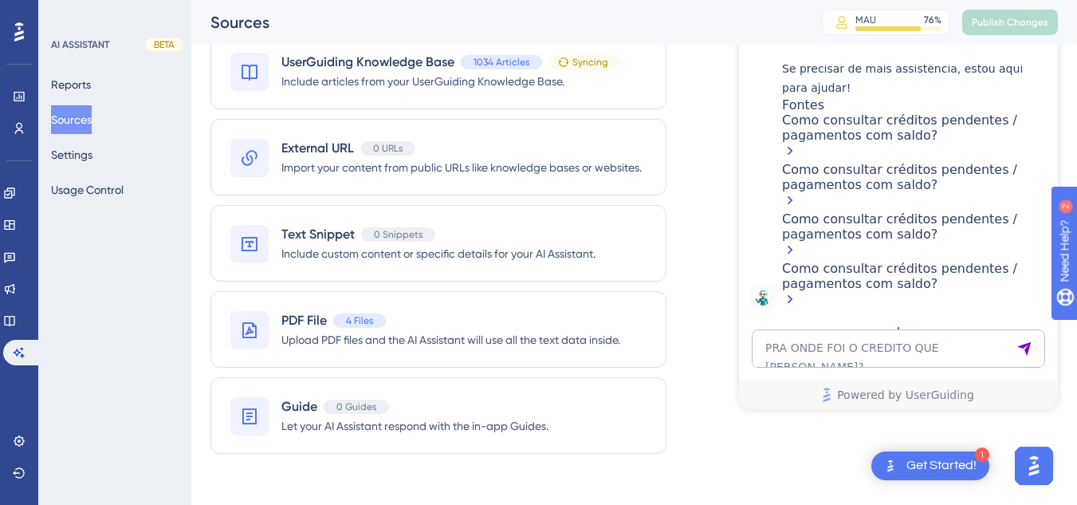
scroll to position [16396, 0]
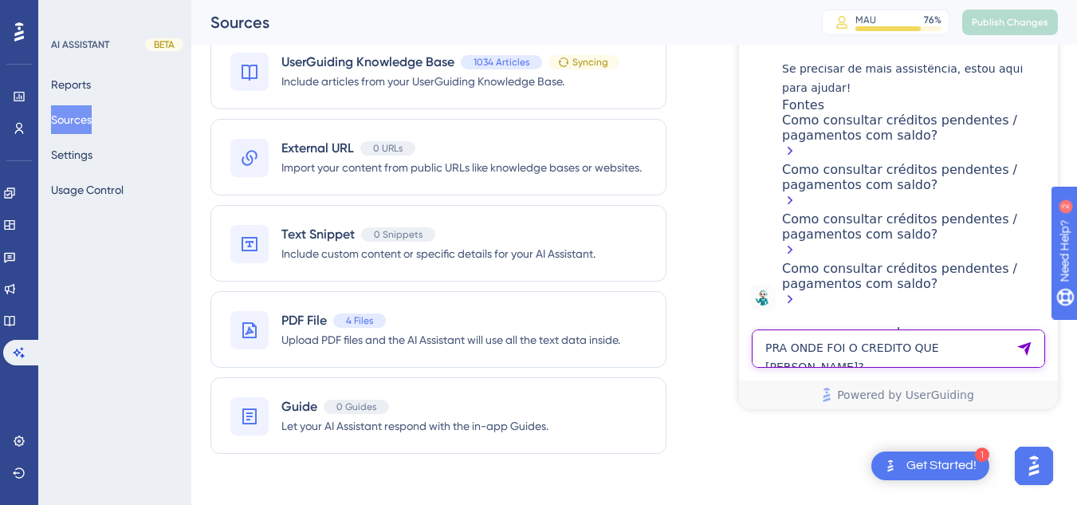
click at [808, 353] on textarea "PRA ONDE FOI O CREDITO QUE LANCEI?" at bounding box center [898, 348] width 293 height 38
paste textarea "como desvincular quarto"
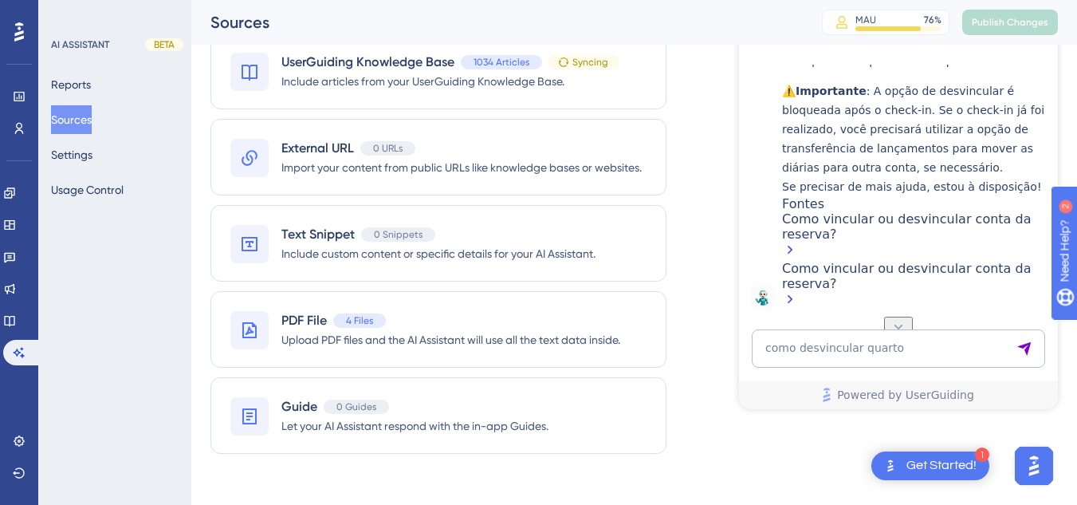
scroll to position [16737, 0]
click at [857, 355] on textarea "como desvincular quarto" at bounding box center [898, 348] width 293 height 38
paste textarea "apartamento de uma reserva que ainda não foi feito o check in"
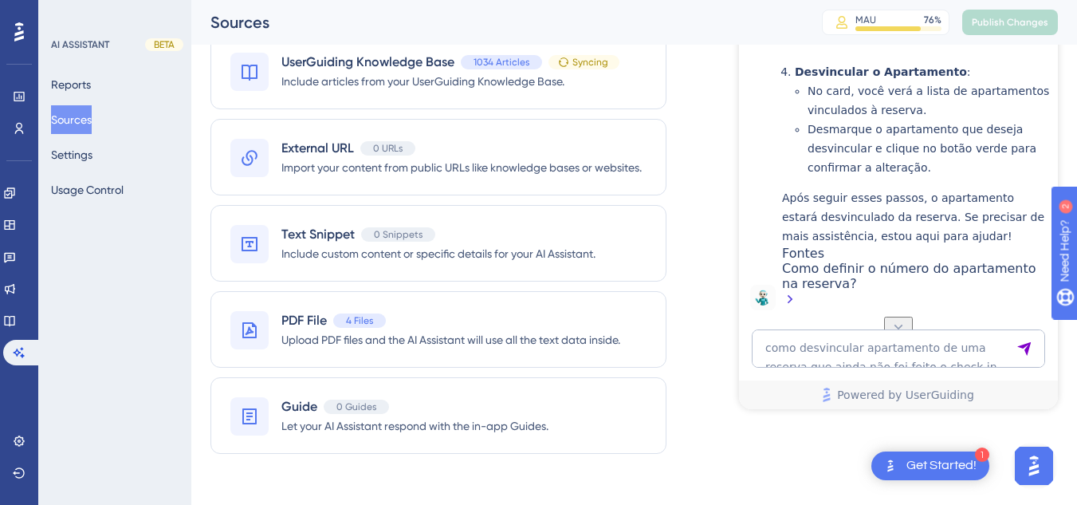
scroll to position [17765, 0]
click at [810, 363] on textarea "como desvincular apartamento de uma reserva que ainda não foi feito o check in" at bounding box center [898, 348] width 293 height 38
paste textarea "coloco cnpj em uma nota do hospede"
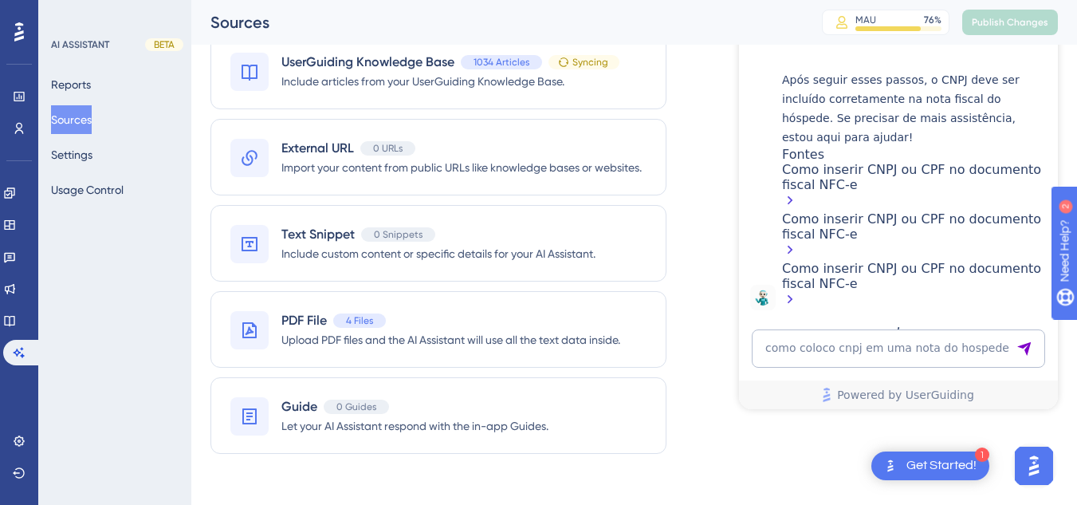
scroll to position [18669, 0]
click at [818, 345] on textarea "como coloco cnpj em uma nota do hospede" at bounding box center [898, 348] width 293 height 38
paste textarea "onde eu lanço item do frigobar"
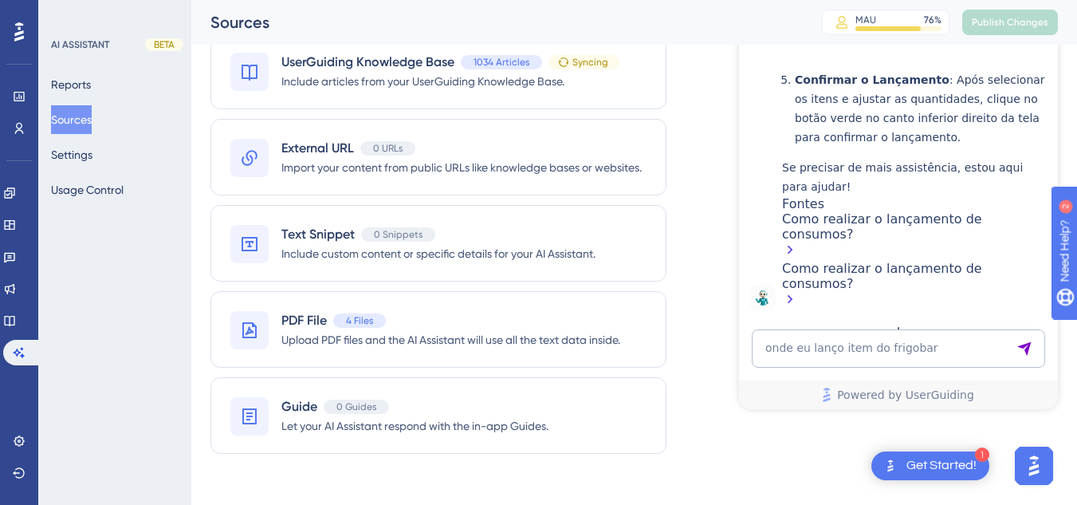
scroll to position [19478, 0]
click at [855, 359] on textarea "onde eu lanço item do frigobar" at bounding box center [898, 348] width 293 height 38
paste textarea "como localizar a origem do pagamento"
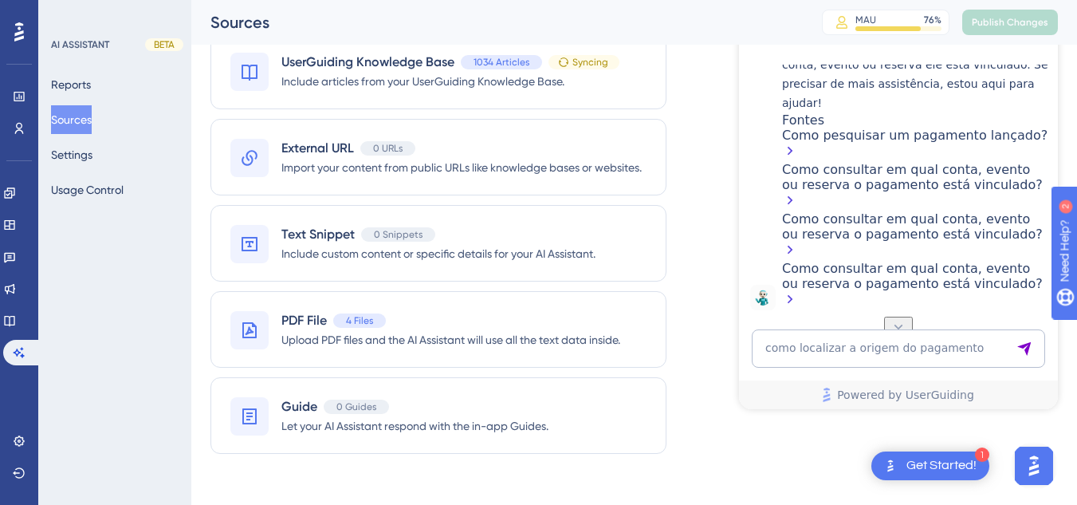
scroll to position [20421, 0]
drag, startPoint x: 848, startPoint y: 345, endPoint x: 827, endPoint y: 348, distance: 20.9
click at [845, 347] on textarea "como localizar a origem do pagamento" at bounding box center [898, 348] width 293 height 38
paste textarea "fazer walk-in"
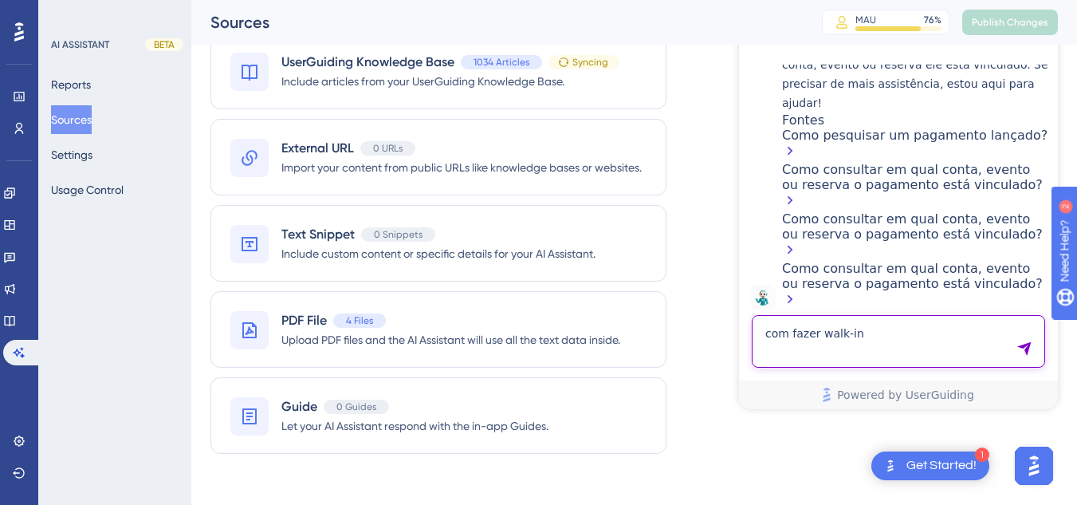
type textarea "com fazer walk-in"
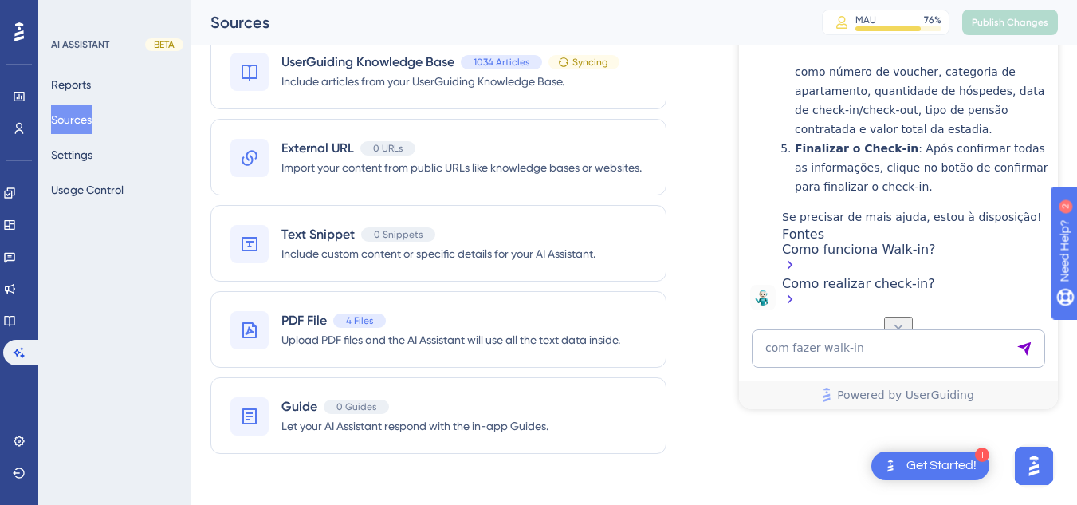
scroll to position [21134, 0]
click at [16, 319] on icon at bounding box center [9, 320] width 13 height 13
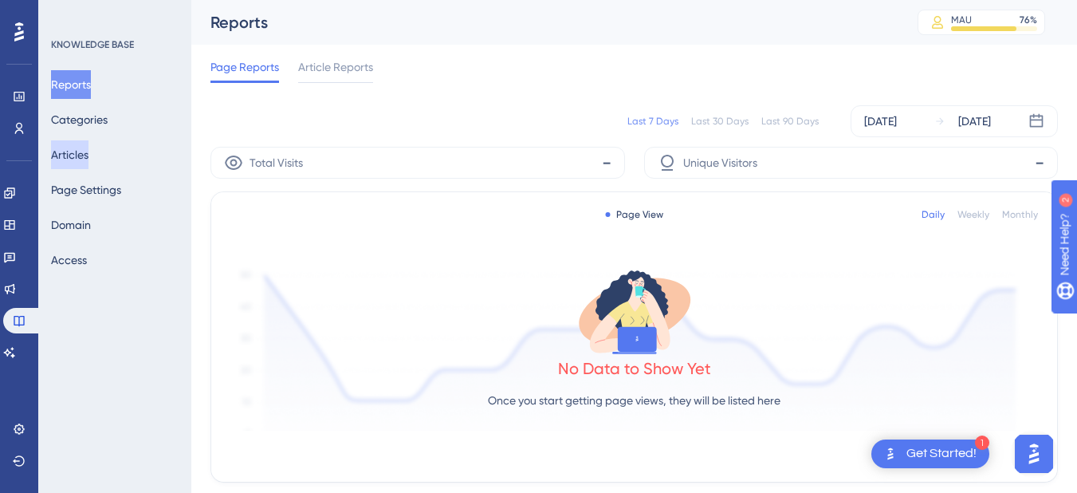
click at [89, 160] on button "Articles" at bounding box center [69, 154] width 37 height 29
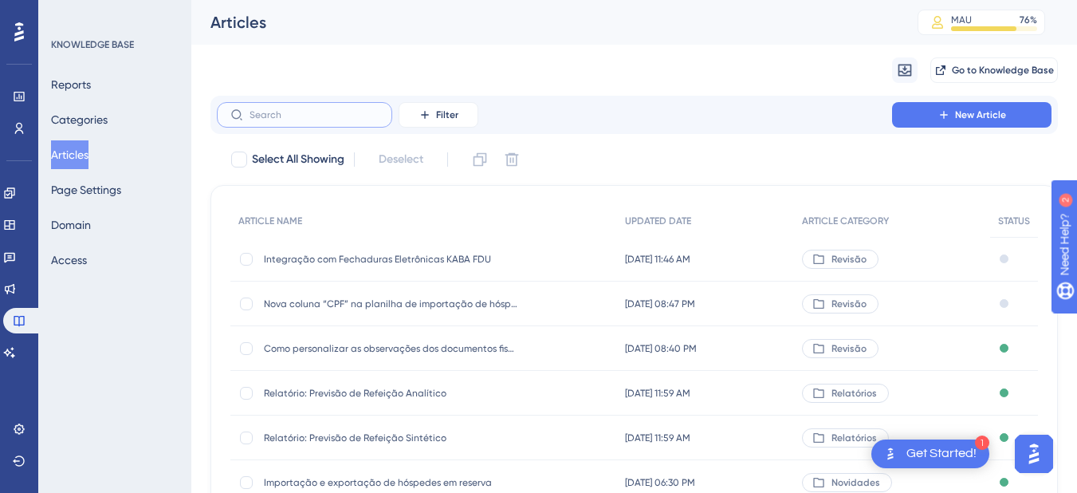
click at [295, 118] on input "text" at bounding box center [314, 114] width 129 height 11
paste input "Mensagem: usuário não autorizado, o que fazer?"
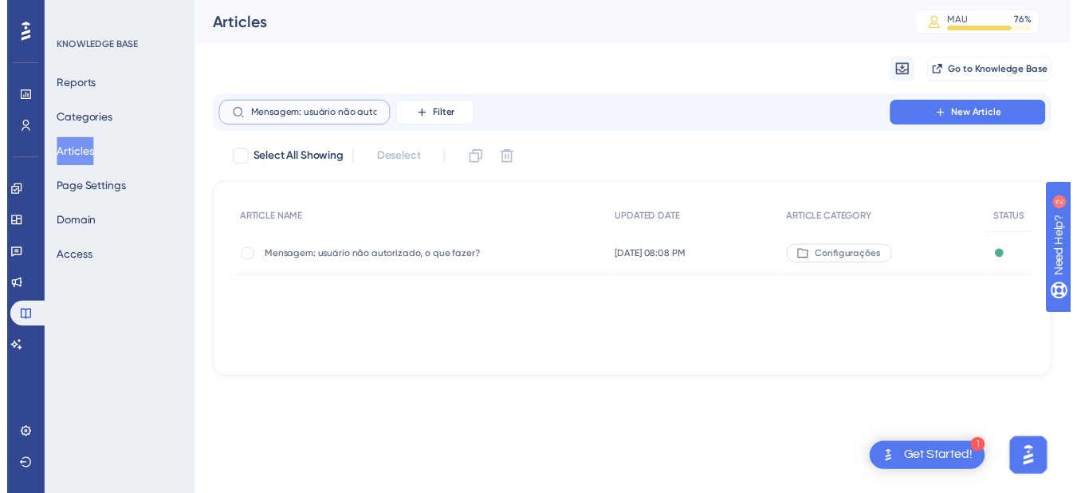
scroll to position [0, 85]
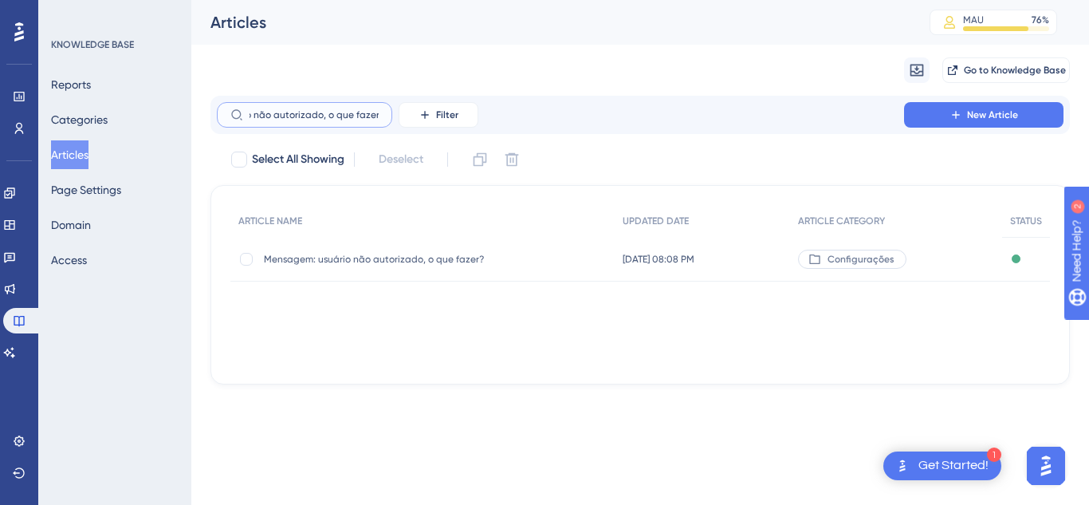
type input "Mensagem: usuário não autorizado, o que fazer?"
drag, startPoint x: 341, startPoint y: 260, endPoint x: 910, endPoint y: 106, distance: 589.9
click at [341, 261] on span "Mensagem: usuário não autorizado, o que fazer?" at bounding box center [391, 259] width 255 height 13
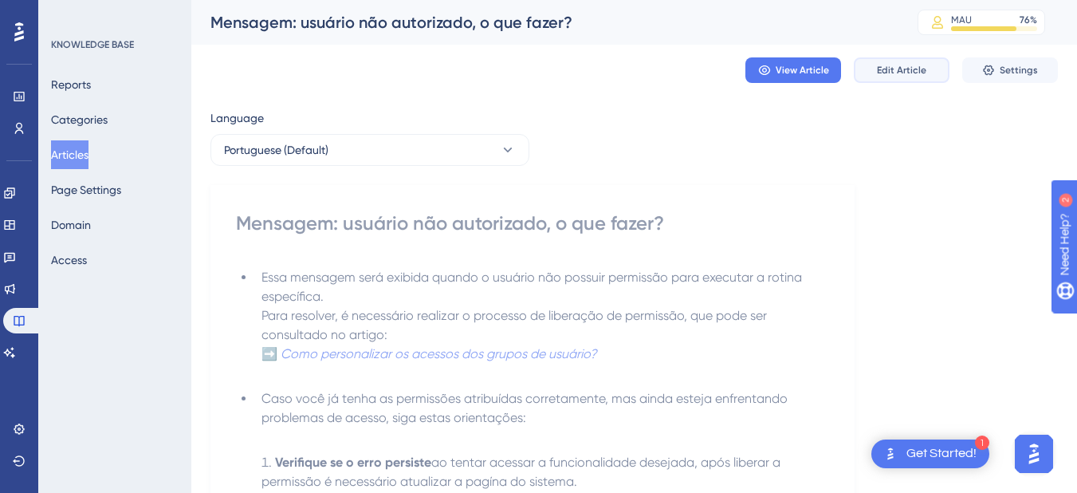
click at [908, 73] on span "Edit Article" at bounding box center [901, 70] width 49 height 13
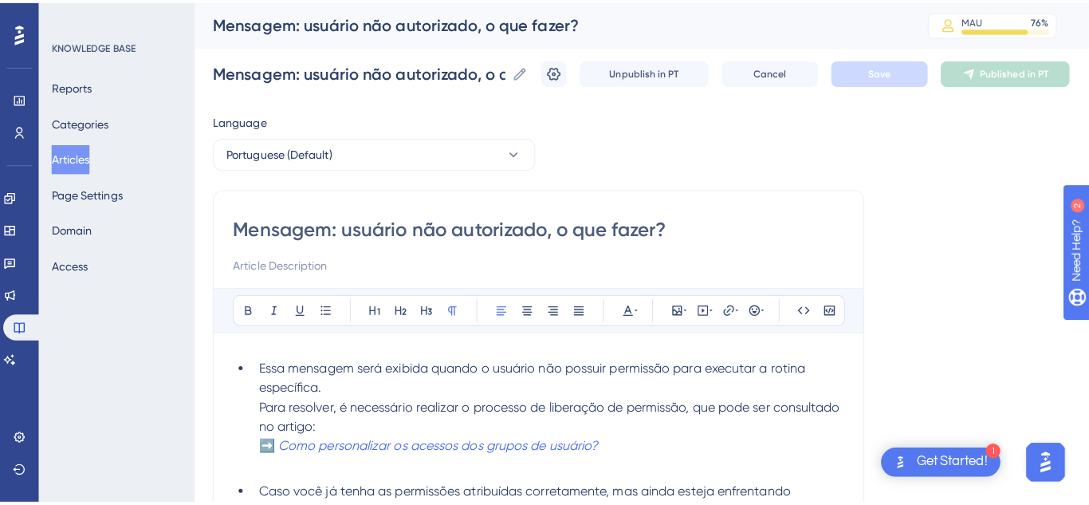
scroll to position [444, 0]
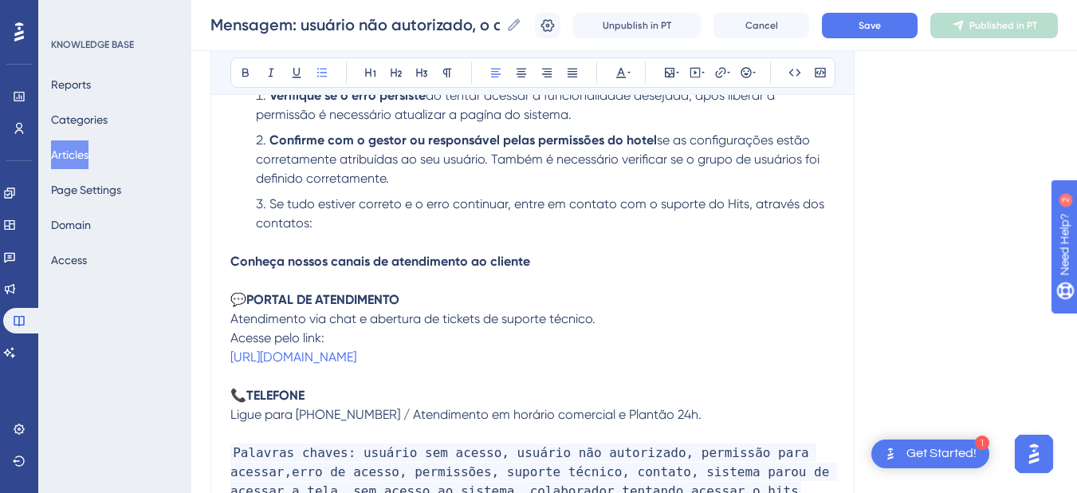
click at [85, 154] on button "Articles" at bounding box center [69, 154] width 37 height 29
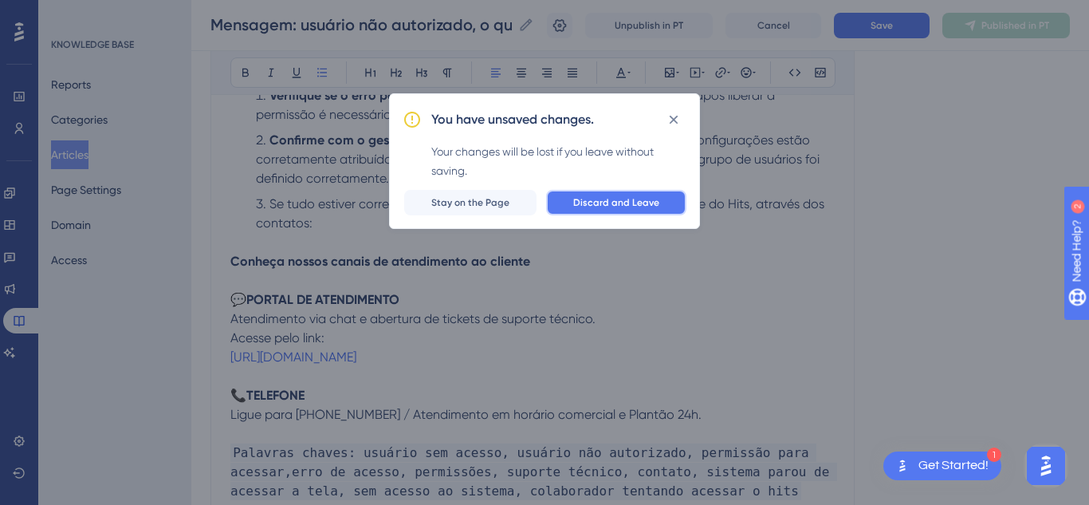
click at [600, 196] on span "Discard and Leave" at bounding box center [616, 202] width 86 height 13
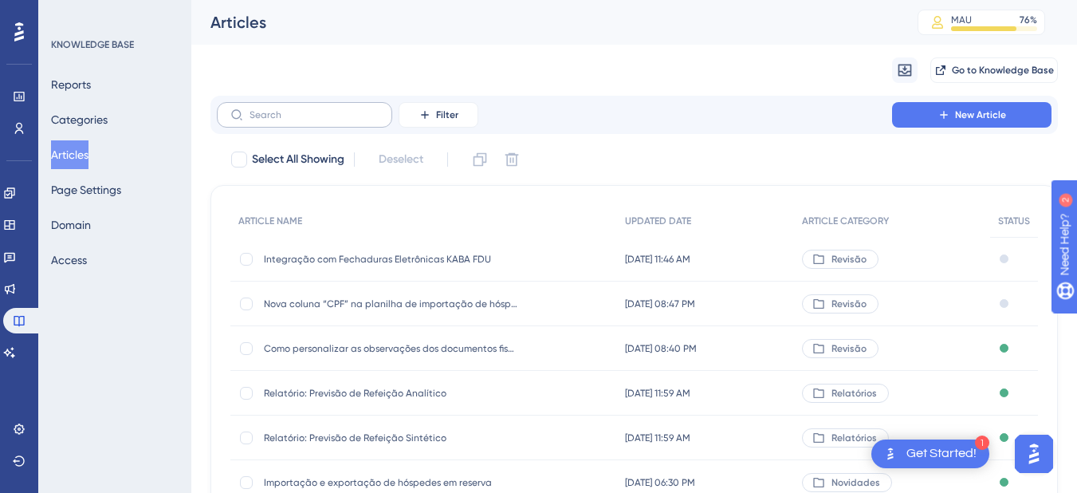
click at [273, 106] on label at bounding box center [304, 115] width 175 height 26
click at [273, 109] on input "text" at bounding box center [314, 114] width 129 height 11
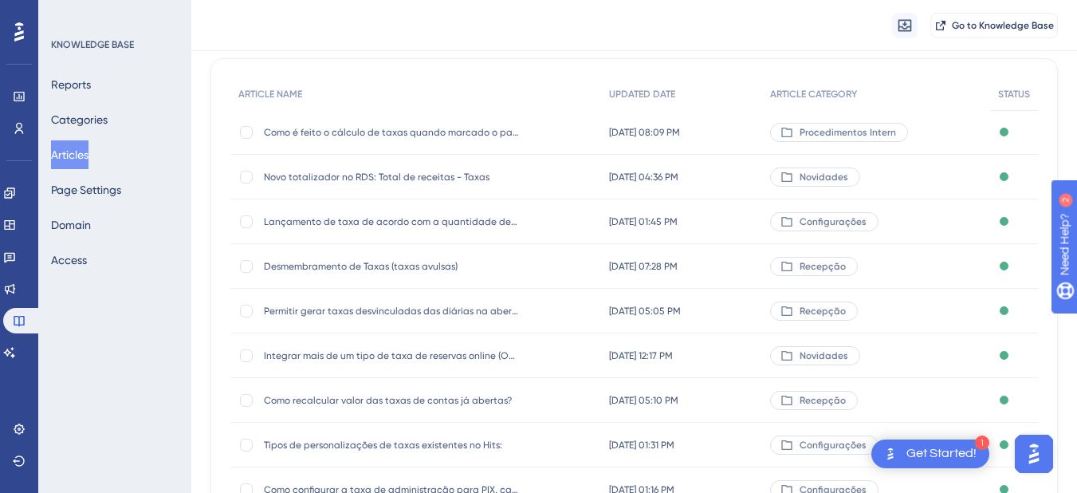
scroll to position [319, 0]
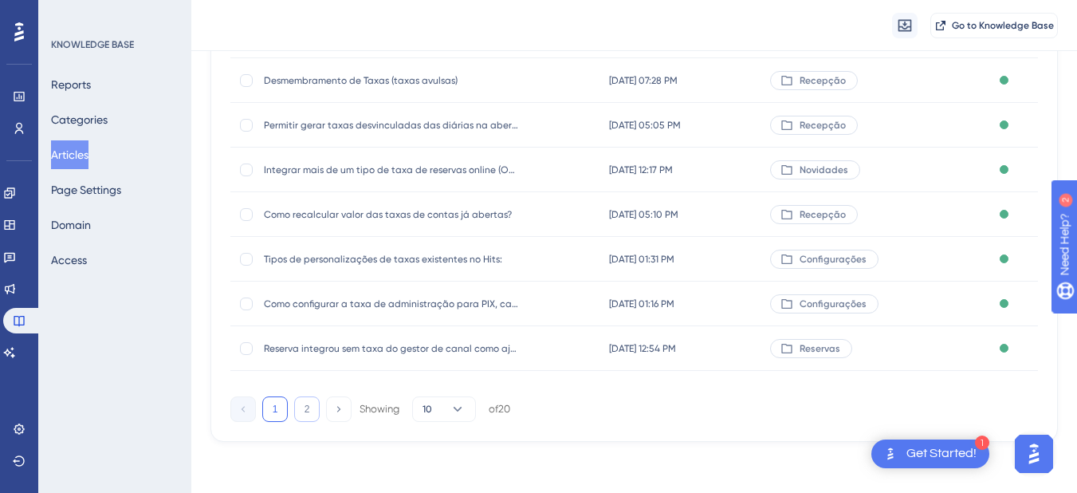
type input "taxa"
click at [307, 409] on button "2" at bounding box center [307, 409] width 26 height 26
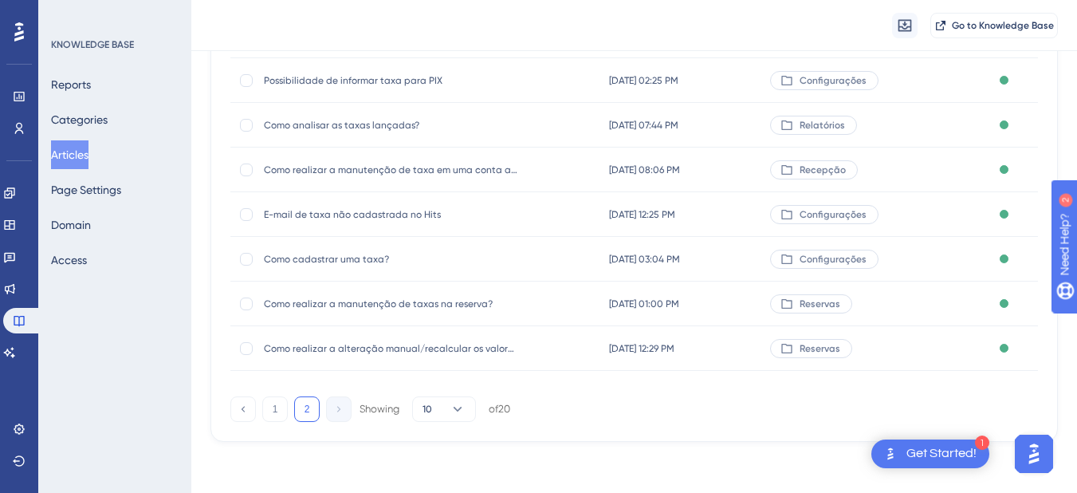
click at [302, 250] on div "Como cadastrar uma taxa? Como cadastrar uma taxa?" at bounding box center [391, 259] width 255 height 45
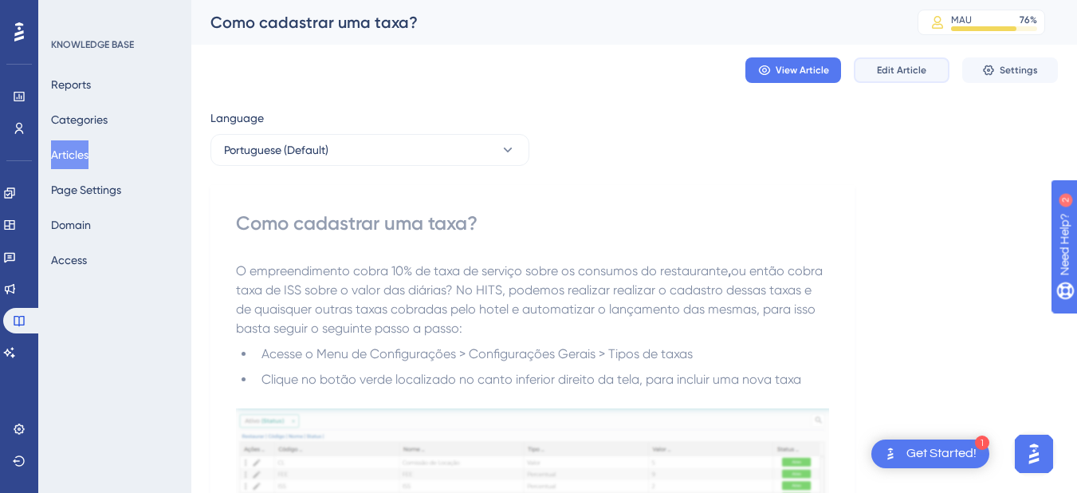
click at [868, 69] on button "Edit Article" at bounding box center [902, 70] width 96 height 26
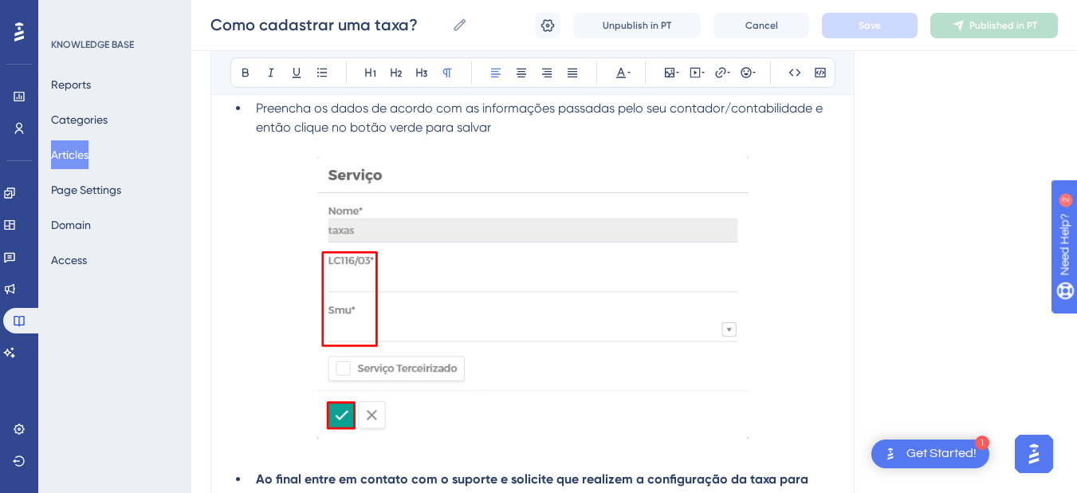
scroll to position [2326, 0]
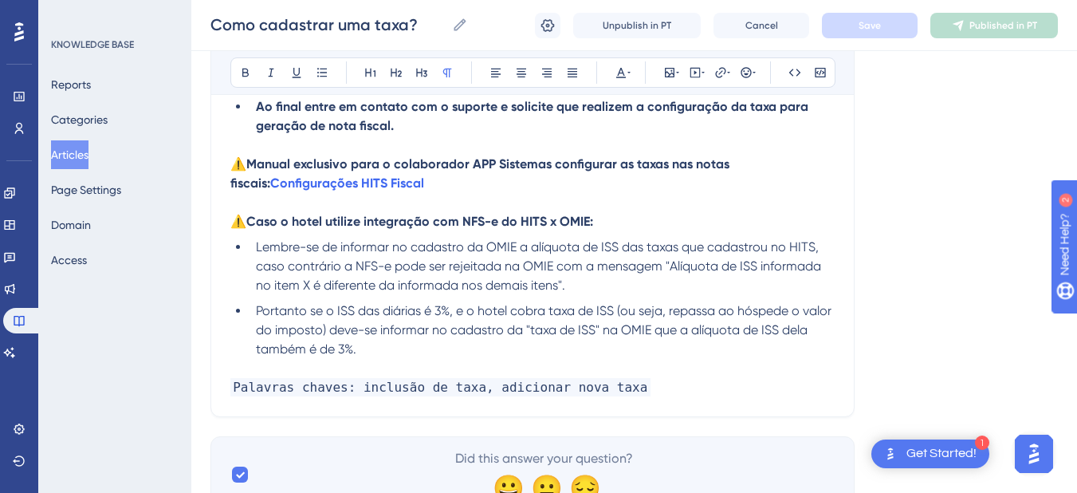
click at [349, 359] on p at bounding box center [532, 368] width 605 height 19
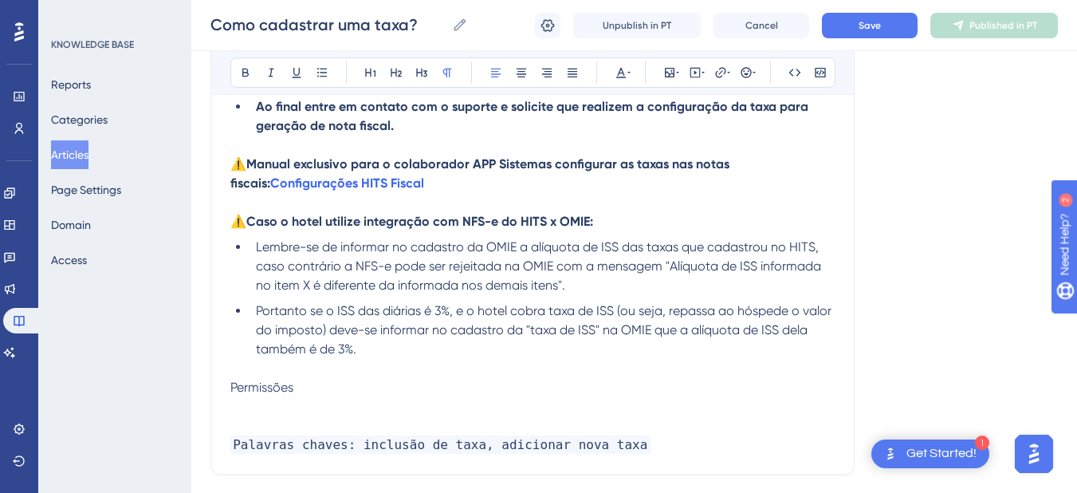
drag, startPoint x: 297, startPoint y: 389, endPoint x: 147, endPoint y: 374, distance: 151.5
click at [243, 77] on icon at bounding box center [245, 73] width 6 height 9
click at [246, 430] on p at bounding box center [532, 425] width 605 height 19
click at [251, 416] on p at bounding box center [532, 425] width 605 height 19
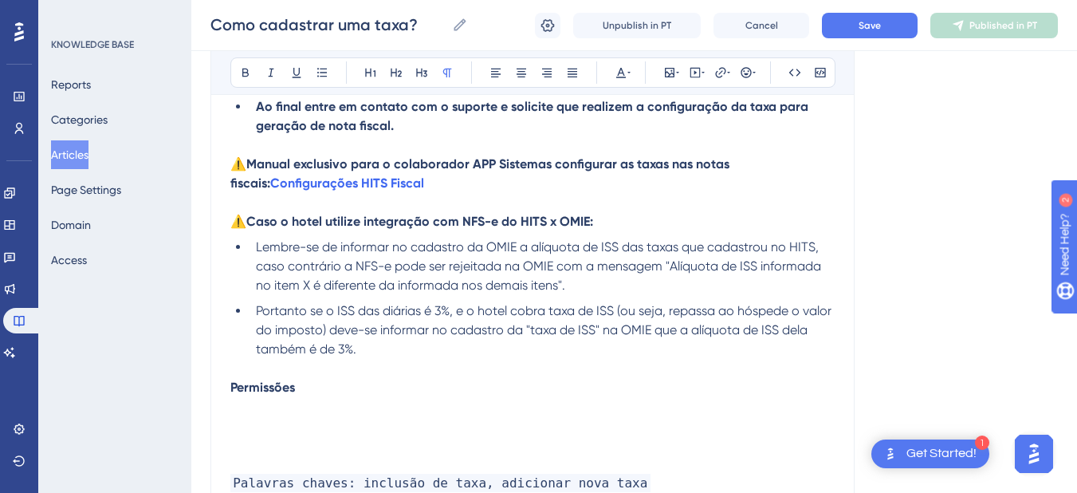
click at [253, 407] on p at bounding box center [532, 406] width 605 height 19
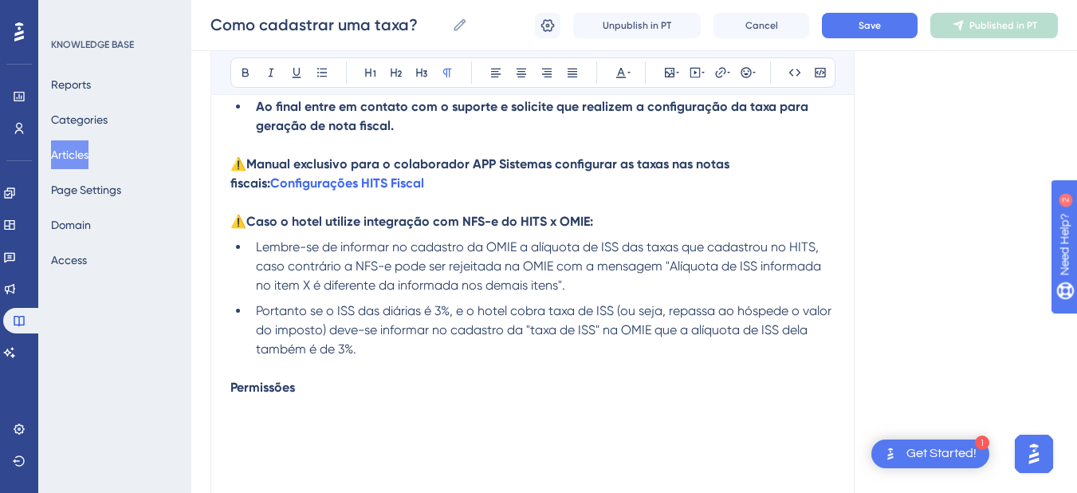
click at [336, 389] on p "Permissões" at bounding box center [532, 387] width 605 height 19
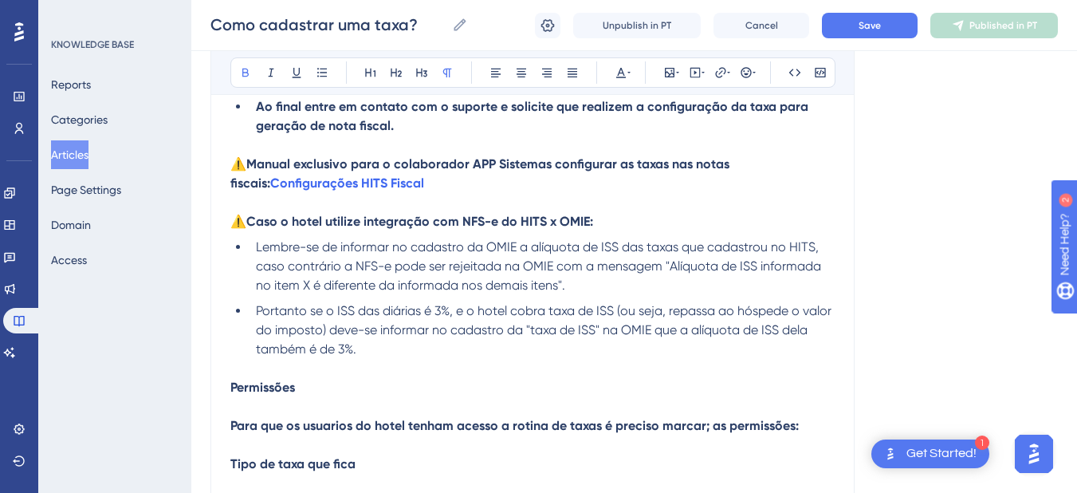
scroll to position [2512, 0]
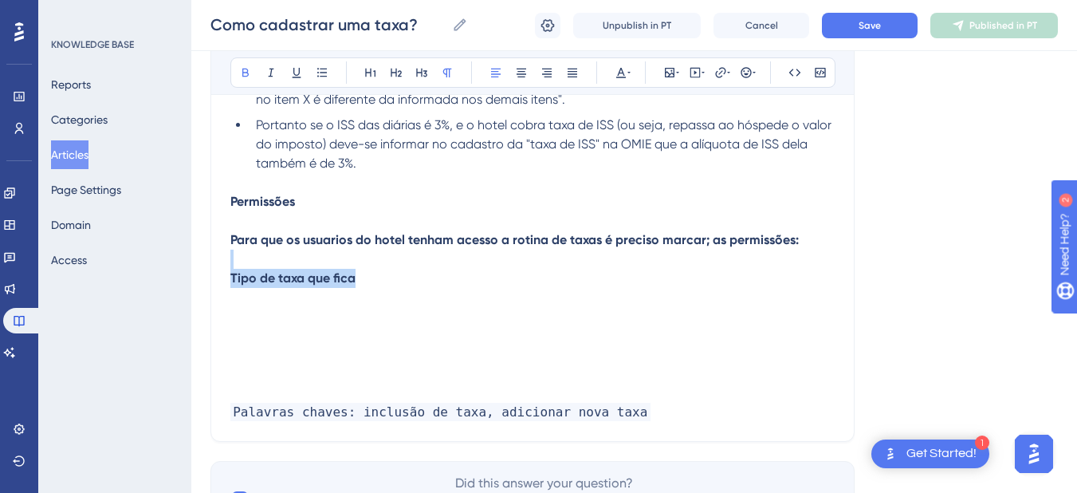
drag, startPoint x: 372, startPoint y: 273, endPoint x: 196, endPoint y: 265, distance: 175.6
click at [396, 278] on p "Tipo de taxa que fica" at bounding box center [532, 278] width 605 height 19
drag, startPoint x: 396, startPoint y: 278, endPoint x: 216, endPoint y: 282, distance: 180.3
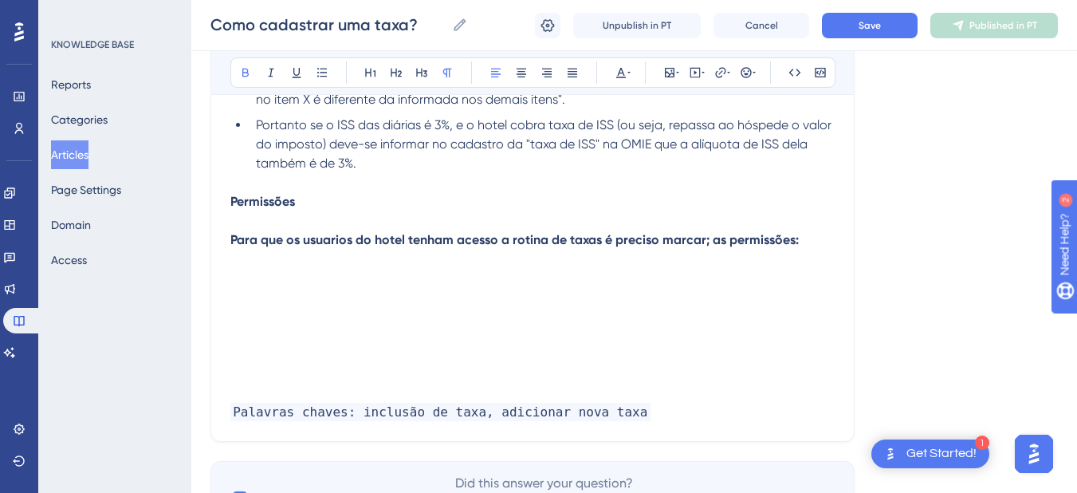
click at [330, 242] on strong "Para que os usuarios do hotel tenham acesso a rotina de taxas é preciso marcar;…" at bounding box center [514, 239] width 569 height 15
click at [325, 276] on p at bounding box center [532, 278] width 605 height 19
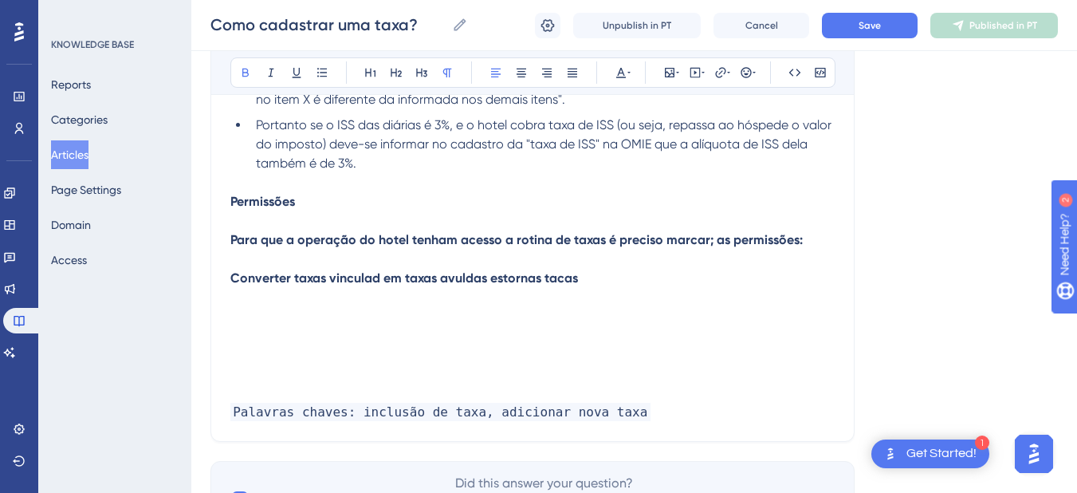
click at [317, 239] on strong "Para que a operação do hotel tenham acesso a rotina de taxas é preciso marcar; …" at bounding box center [516, 239] width 573 height 15
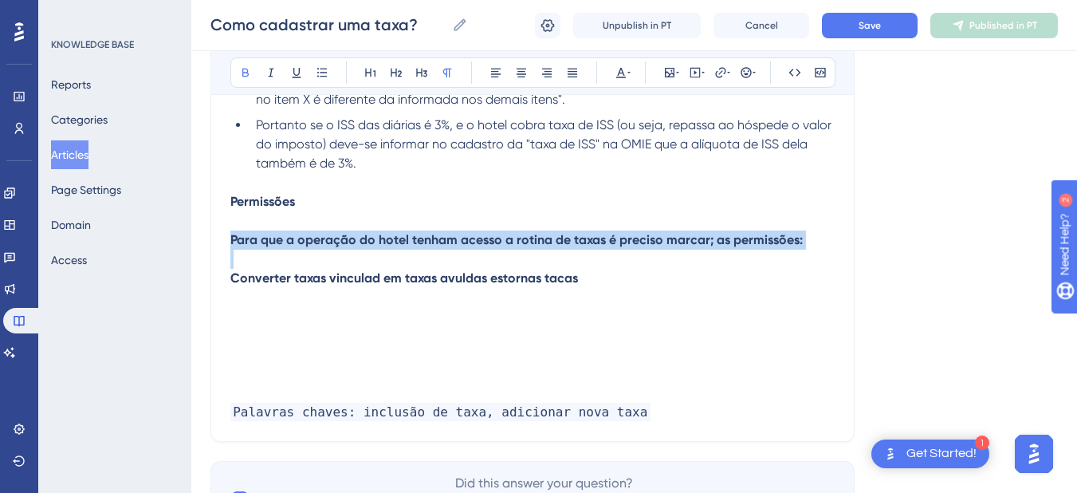
click at [317, 239] on strong "Para que a operação do hotel tenham acesso a rotina de taxas é preciso marcar; …" at bounding box center [516, 239] width 573 height 15
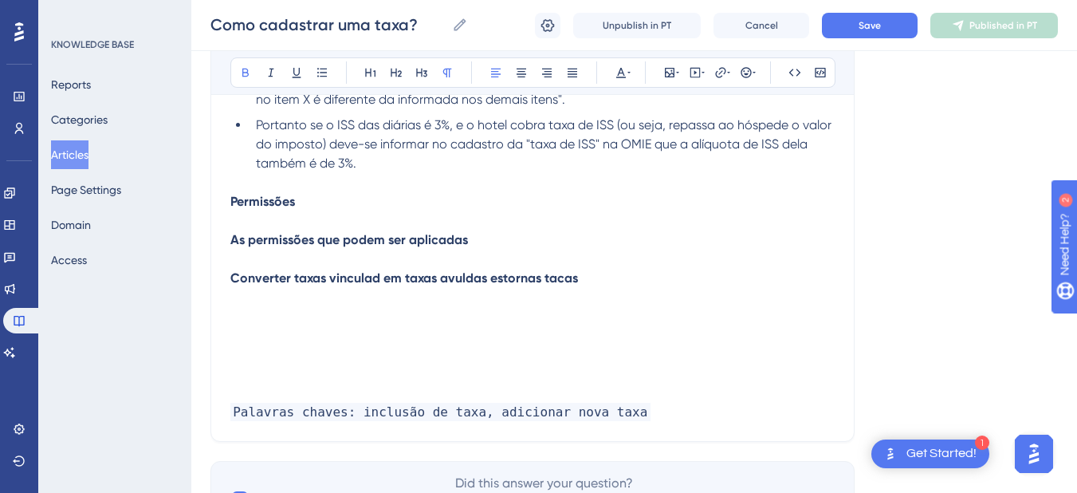
click at [664, 286] on p "Converter taxas vinculad em taxas avuldas estornas tacas" at bounding box center [532, 278] width 605 height 19
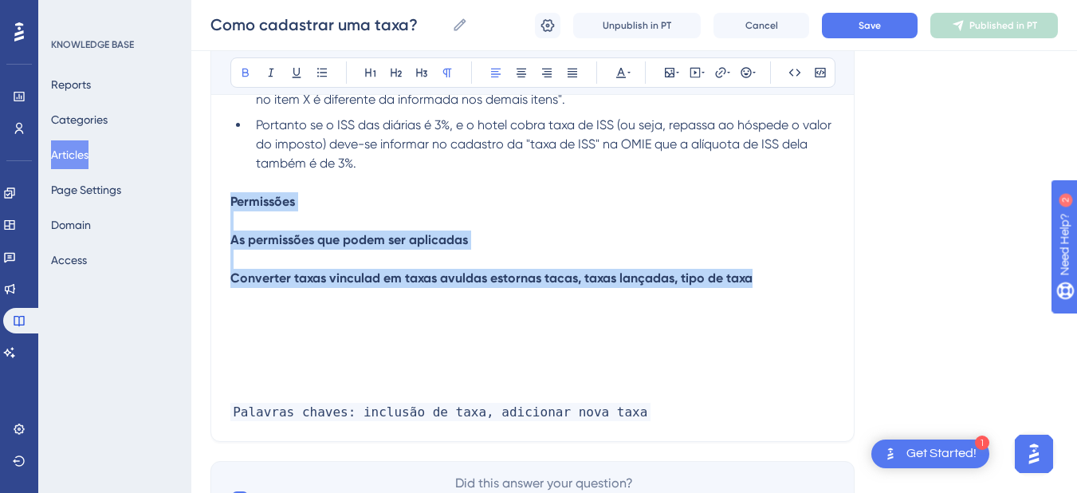
drag, startPoint x: 764, startPoint y: 283, endPoint x: 219, endPoint y: 204, distance: 550.4
copy div "Permissões As permissões que podem ser aplicadas Converter taxas vinculad em ta…"
click at [309, 258] on p at bounding box center [532, 259] width 605 height 19
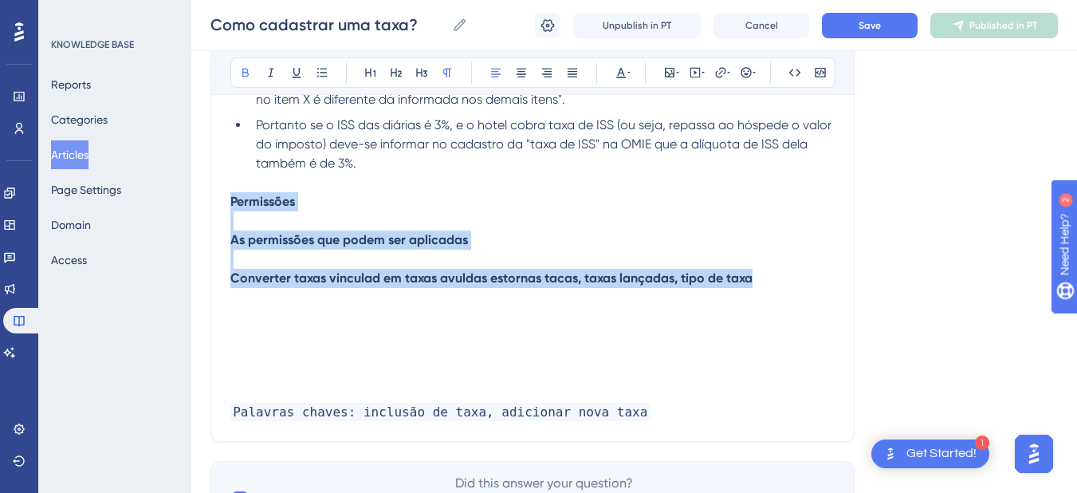
drag, startPoint x: 775, startPoint y: 282, endPoint x: 221, endPoint y: 209, distance: 559.0
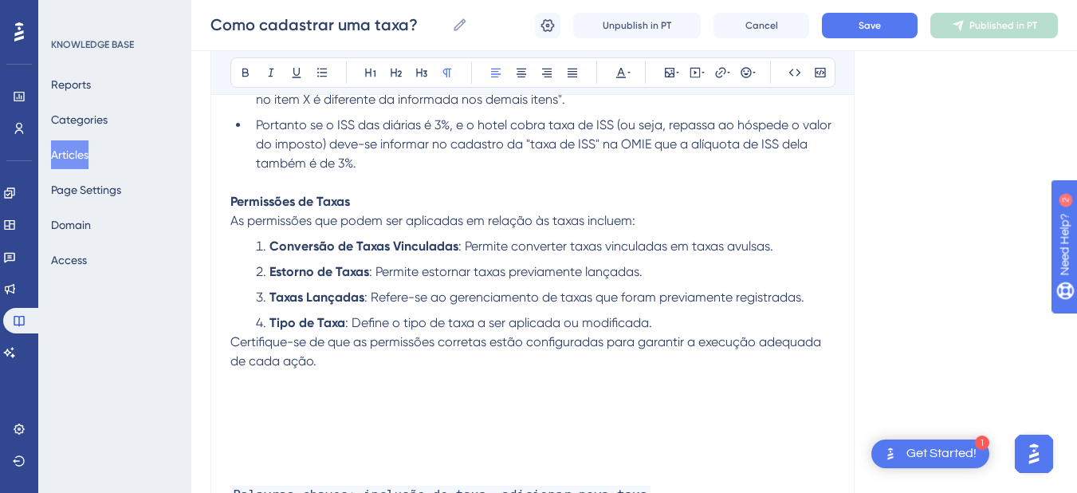
click at [673, 225] on p "As permissões que podem ser aplicadas em relação às taxas incluem:" at bounding box center [532, 220] width 605 height 19
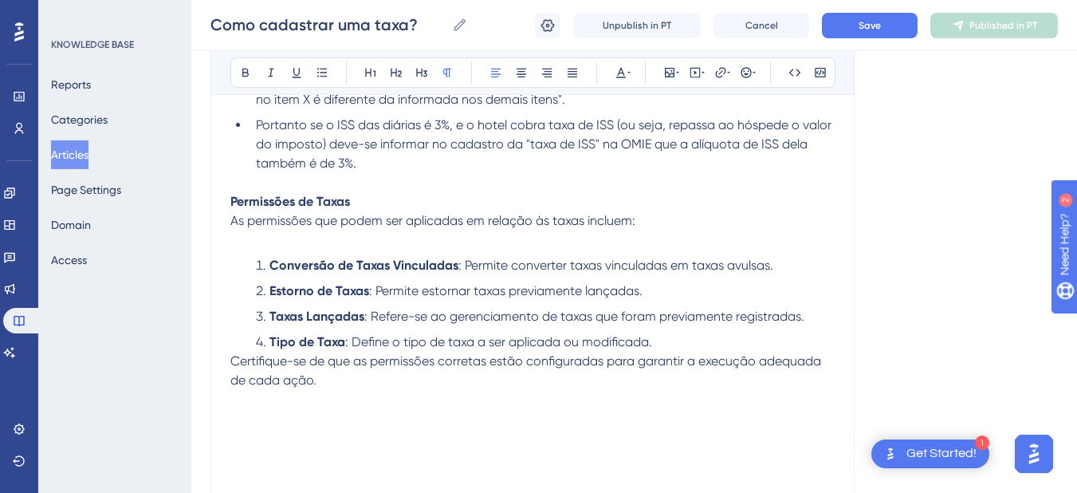
click at [231, 362] on span "Certifique-se de que as permissões corretas estão configuradas para garantir a …" at bounding box center [527, 370] width 594 height 34
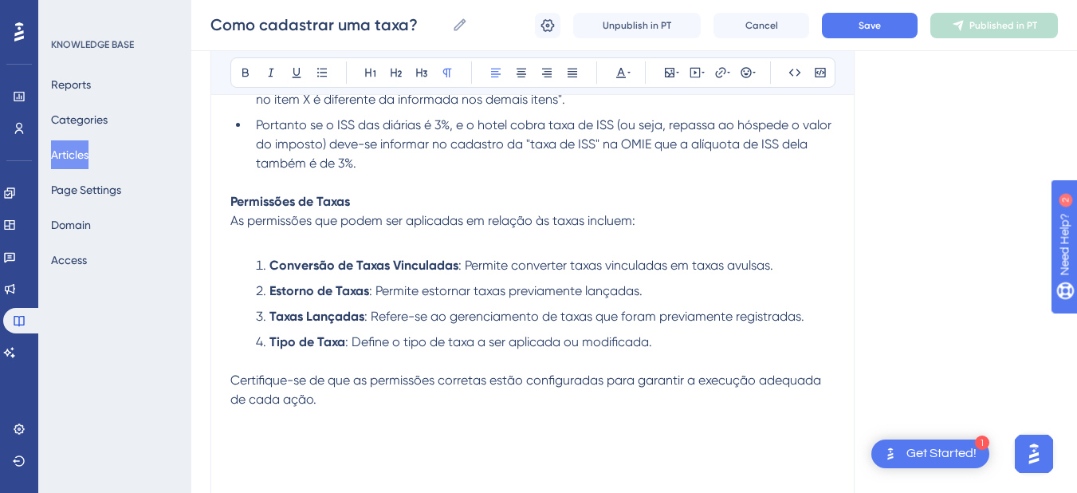
click at [357, 202] on p "Permissões de Taxas" at bounding box center [532, 201] width 605 height 19
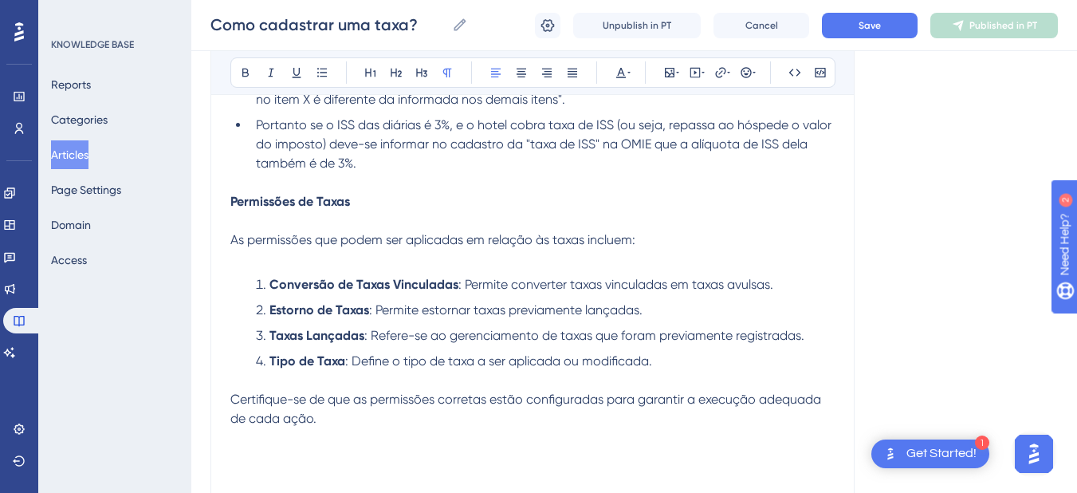
click at [285, 244] on span "As permissões que podem ser aplicadas em relação às taxas incluem:" at bounding box center [432, 239] width 405 height 15
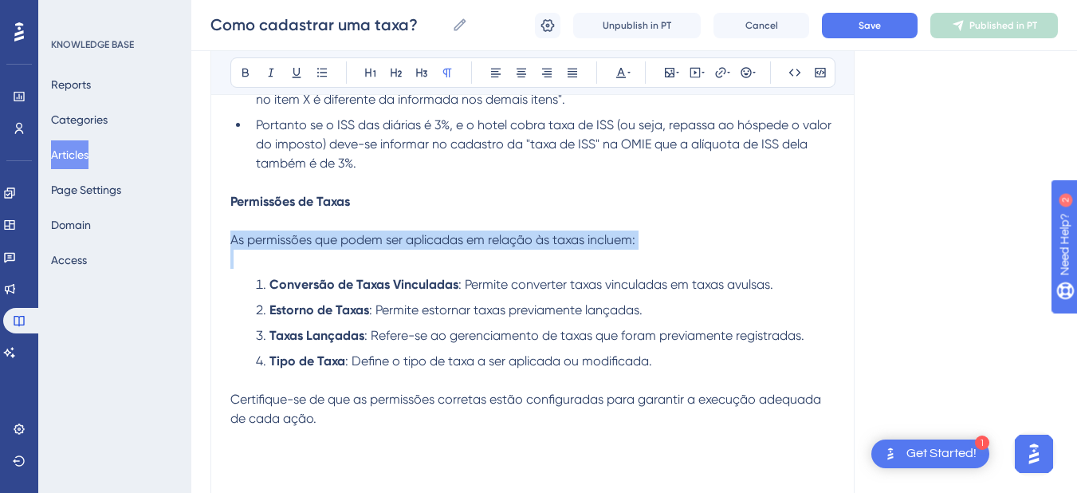
click at [285, 244] on span "As permissões que podem ser aplicadas em relação às taxas incluem:" at bounding box center [432, 239] width 405 height 15
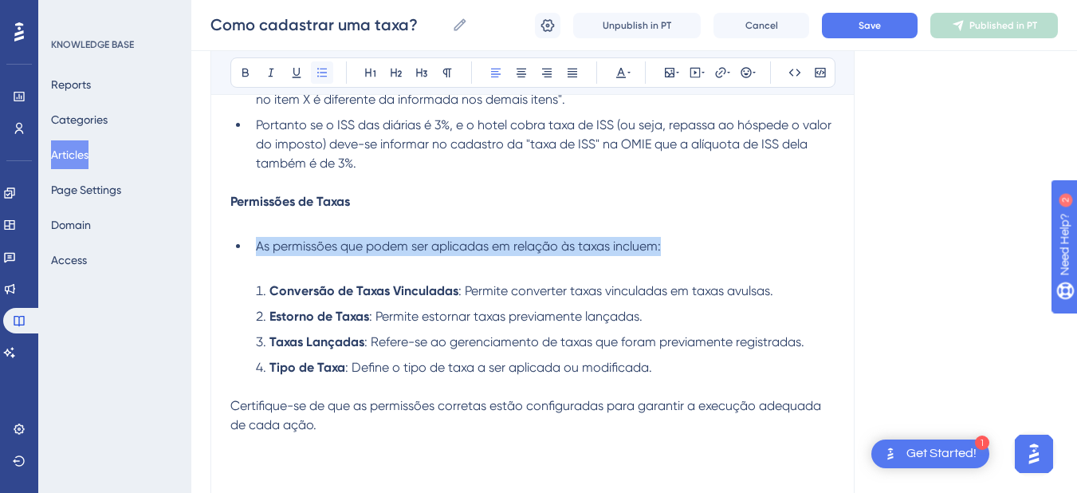
click at [321, 74] on icon at bounding box center [322, 72] width 13 height 13
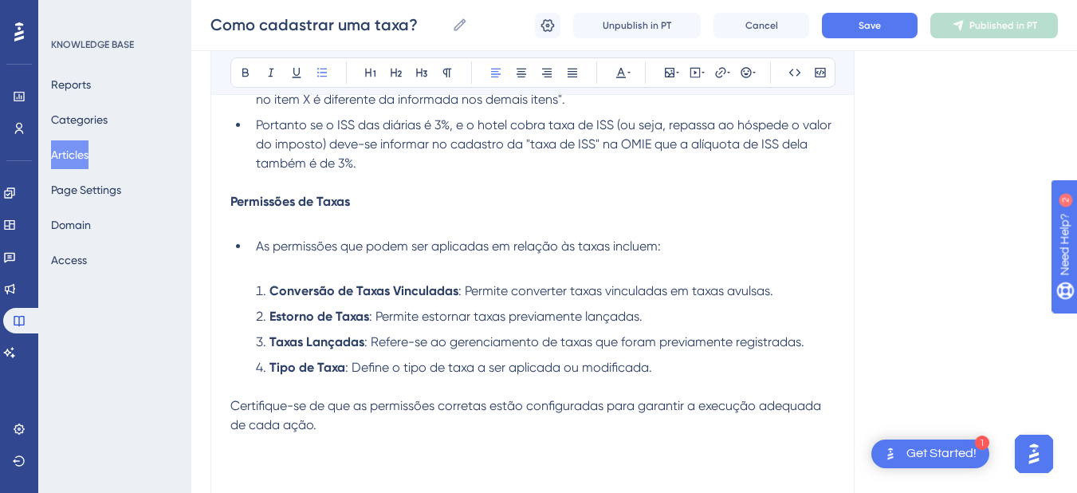
click at [268, 286] on li "Conversão de Taxas Vinculadas : Permite converter taxas vinculadas em taxas avu…" at bounding box center [542, 291] width 585 height 19
click at [264, 266] on p at bounding box center [532, 265] width 605 height 19
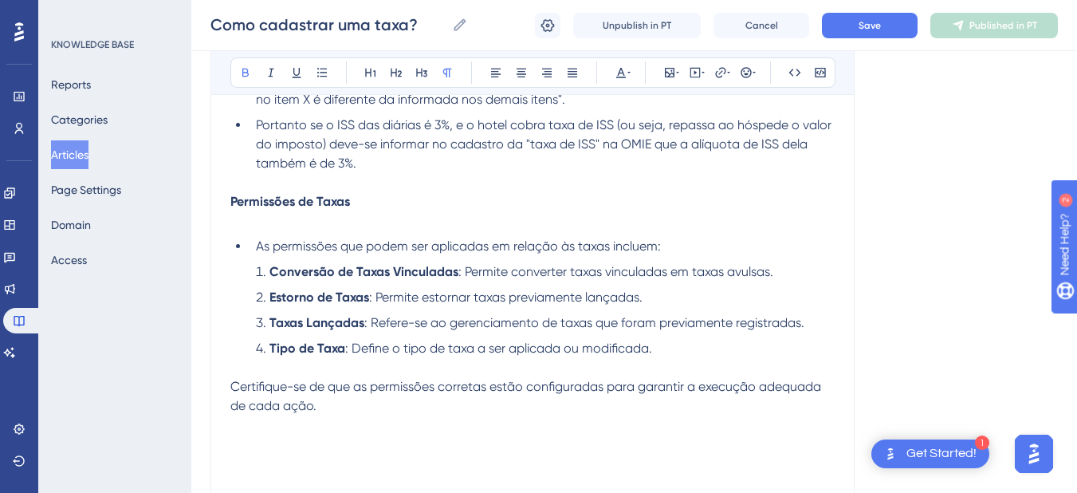
click at [344, 422] on p at bounding box center [532, 425] width 605 height 19
click at [667, 69] on icon at bounding box center [670, 72] width 13 height 13
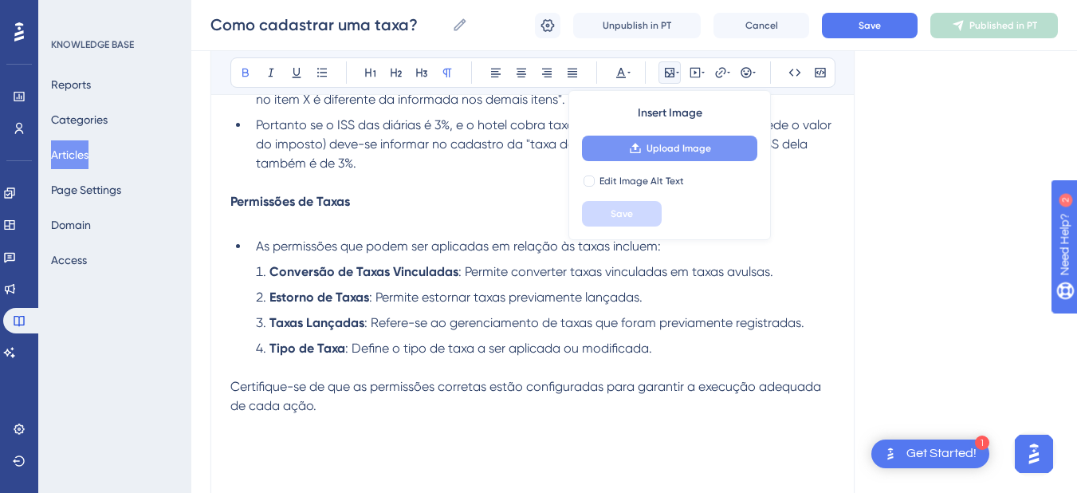
click at [672, 142] on span "Upload Image" at bounding box center [679, 148] width 65 height 13
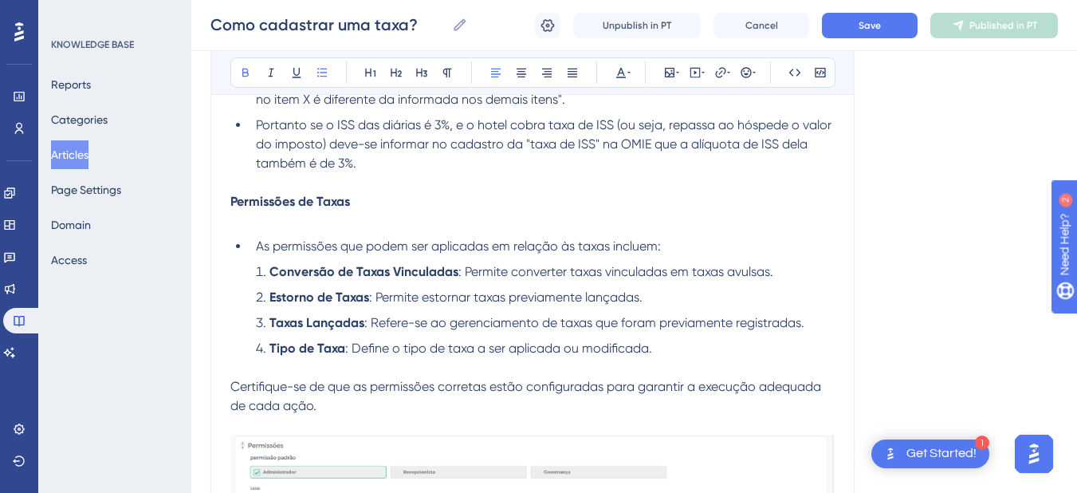
click at [270, 270] on strong "Conversão de Taxas Vinculadas" at bounding box center [364, 271] width 189 height 15
click at [462, 272] on span ": Permite converter taxas vinculadas em taxas avulsas." at bounding box center [616, 271] width 315 height 15
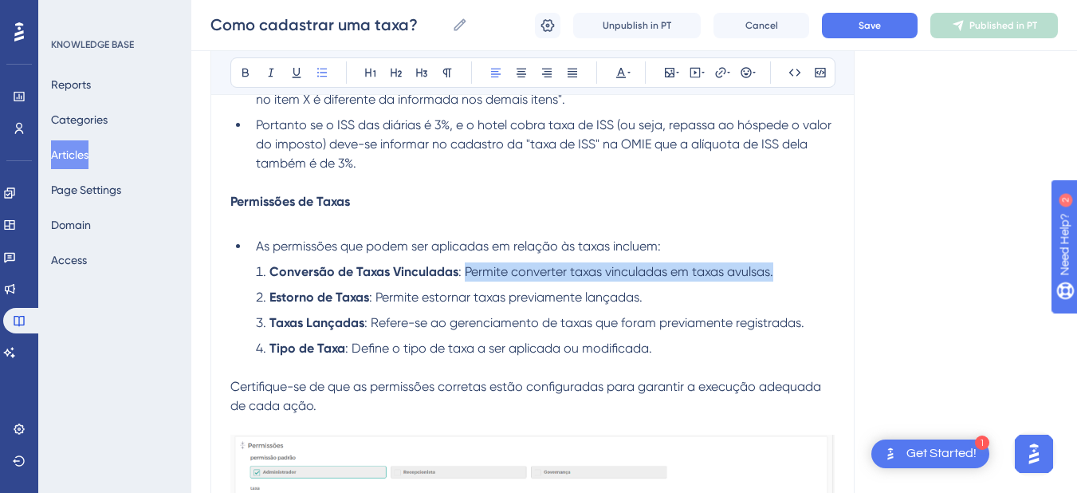
drag, startPoint x: 466, startPoint y: 273, endPoint x: 786, endPoint y: 272, distance: 319.8
click at [786, 272] on li "Conversão de Taxas Vinculadas : Permite converter taxas vinculadas em taxas avu…" at bounding box center [542, 271] width 585 height 19
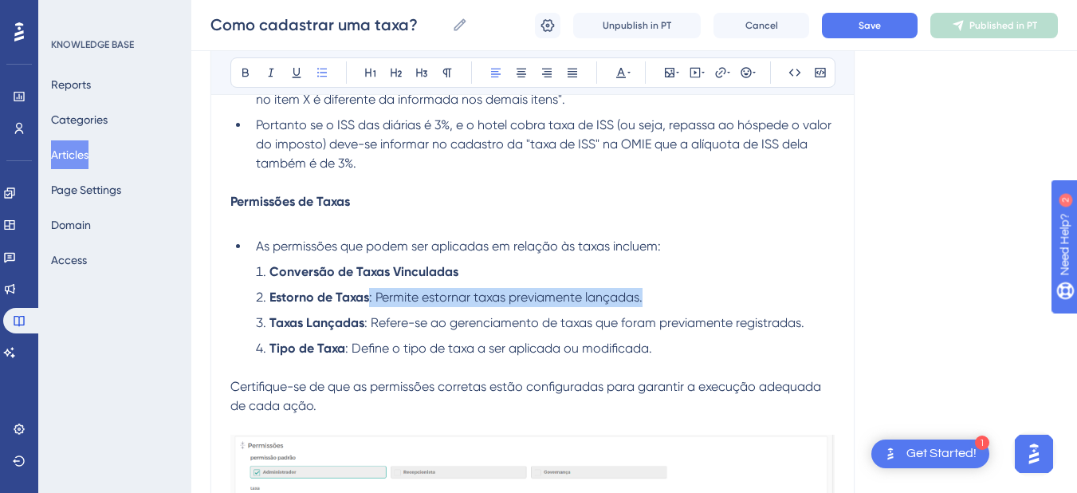
drag, startPoint x: 664, startPoint y: 294, endPoint x: 368, endPoint y: 300, distance: 295.9
click at [368, 300] on li "Estorno de Taxas : Permite estornar taxas previamente lançadas." at bounding box center [542, 297] width 585 height 19
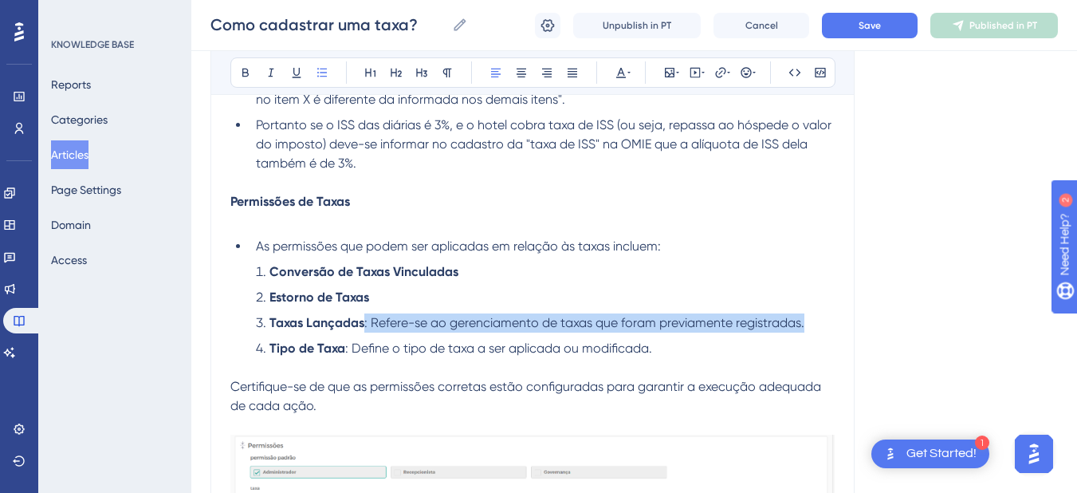
drag, startPoint x: 816, startPoint y: 321, endPoint x: 364, endPoint y: 321, distance: 452.2
click at [364, 321] on li "Taxas Lançadas : Refere-se ao gerenciamento de taxas que foram previamente regi…" at bounding box center [542, 322] width 585 height 19
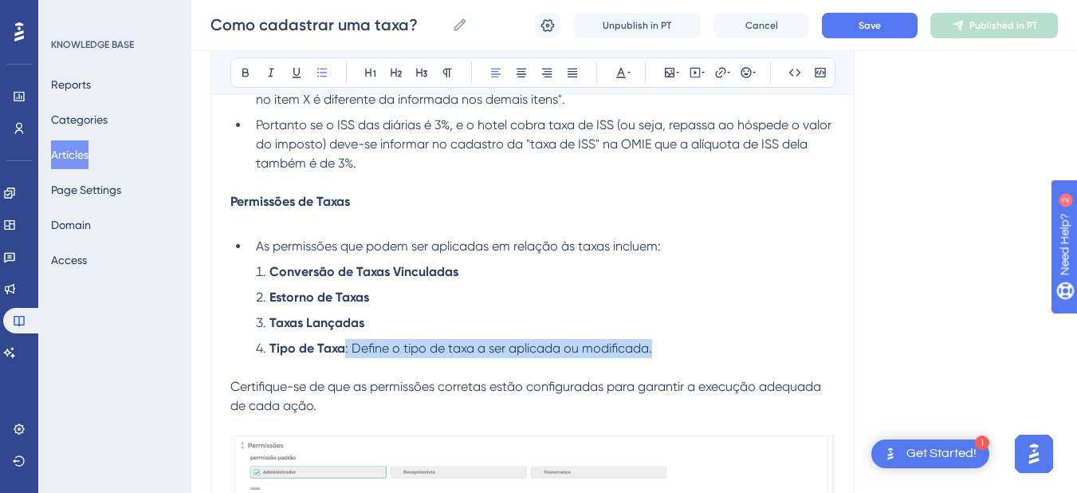
drag, startPoint x: 665, startPoint y: 345, endPoint x: 346, endPoint y: 351, distance: 319.1
click at [346, 351] on li "Tipo de Taxa : Define o tipo de taxa a ser aplicada ou modificada." at bounding box center [542, 348] width 585 height 19
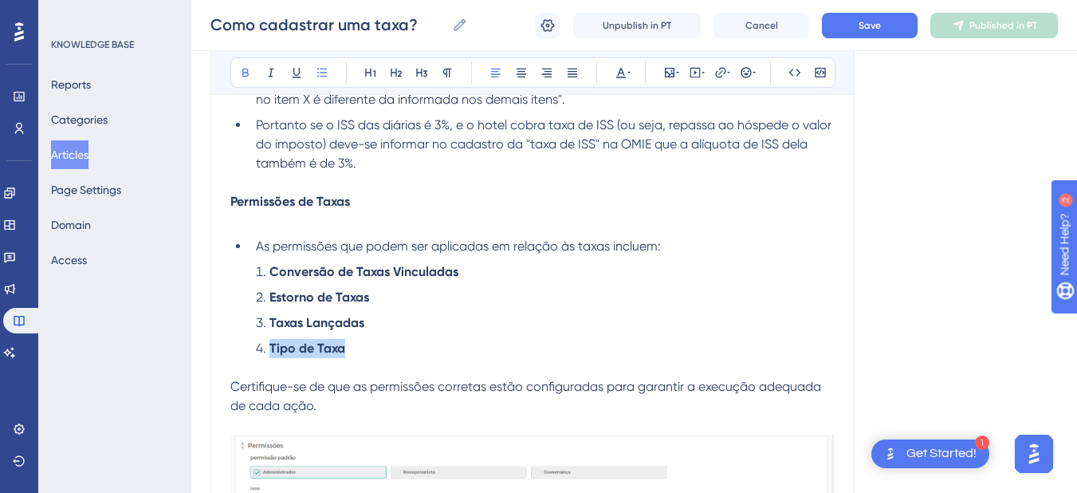
drag, startPoint x: 362, startPoint y: 353, endPoint x: 271, endPoint y: 348, distance: 91.1
click at [271, 348] on li "Tipo de Taxa" at bounding box center [542, 348] width 585 height 19
click at [267, 321] on li "Taxas Lançadas" at bounding box center [542, 322] width 585 height 19
click at [270, 299] on strong "Estorno de Taxas" at bounding box center [320, 297] width 100 height 15
click at [267, 274] on li "Conversão de Taxas Vinculadas" at bounding box center [542, 271] width 585 height 19
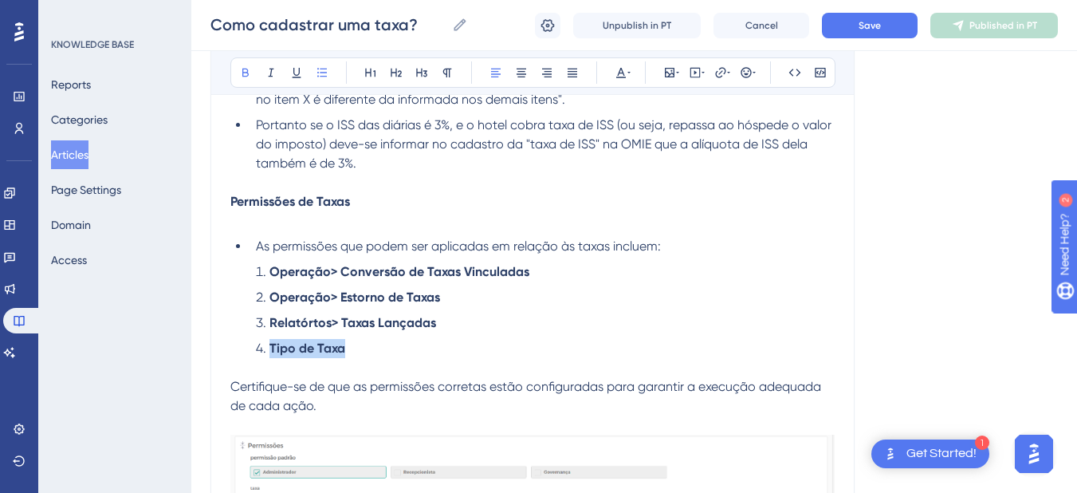
drag, startPoint x: 362, startPoint y: 346, endPoint x: 244, endPoint y: 346, distance: 118.0
click at [244, 346] on ol "Operação> Conversão de Taxas Vinculadas Operação> Estorno de Taxas Relatórtos> …" at bounding box center [532, 310] width 605 height 96
copy strong "Tipo de Taxa"
click at [277, 357] on li "Tipo de Taxa" at bounding box center [542, 348] width 585 height 19
click at [273, 352] on strong "Tipo de Taxa" at bounding box center [308, 348] width 76 height 15
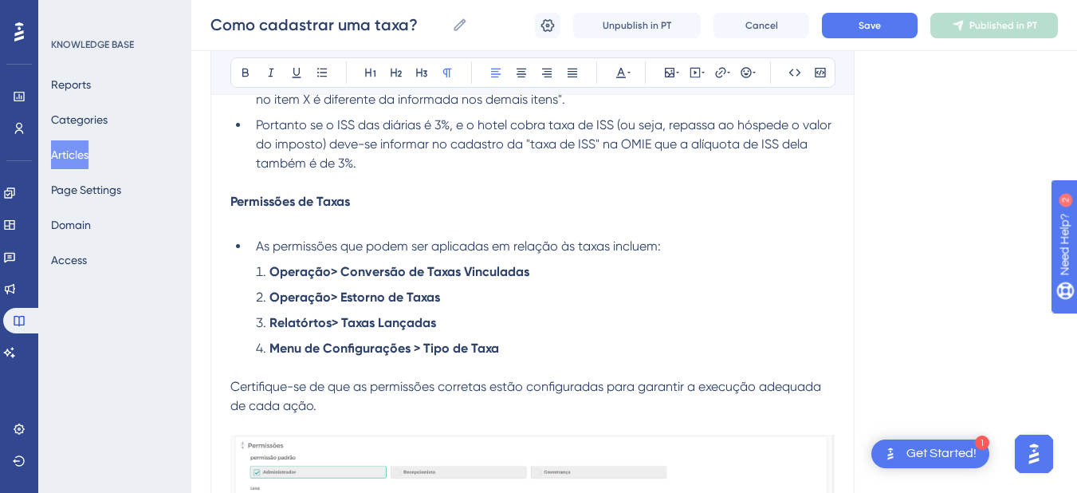
click at [369, 403] on p "Certifique-se de que as permissões corretas estão configuradas para garantir a …" at bounding box center [532, 396] width 605 height 38
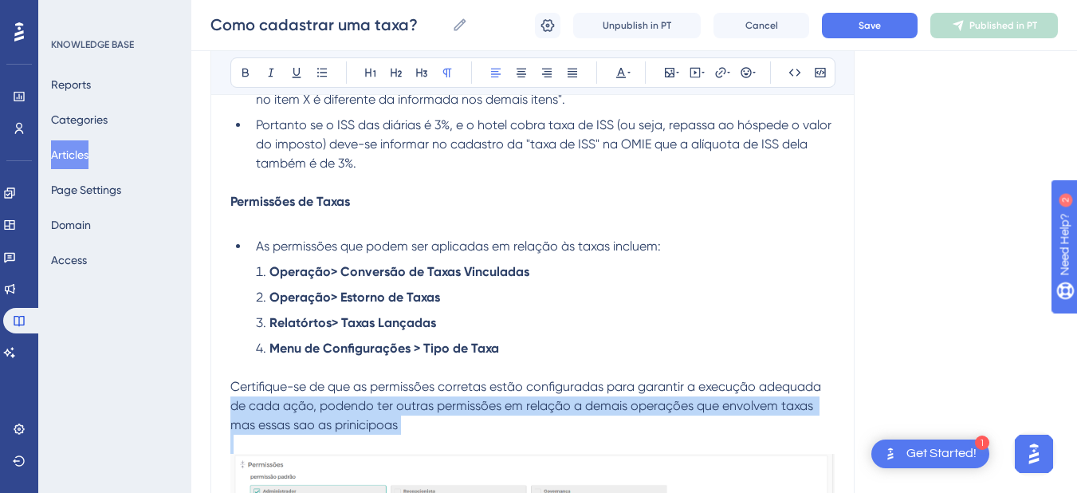
drag, startPoint x: 416, startPoint y: 438, endPoint x: 192, endPoint y: 398, distance: 227.6
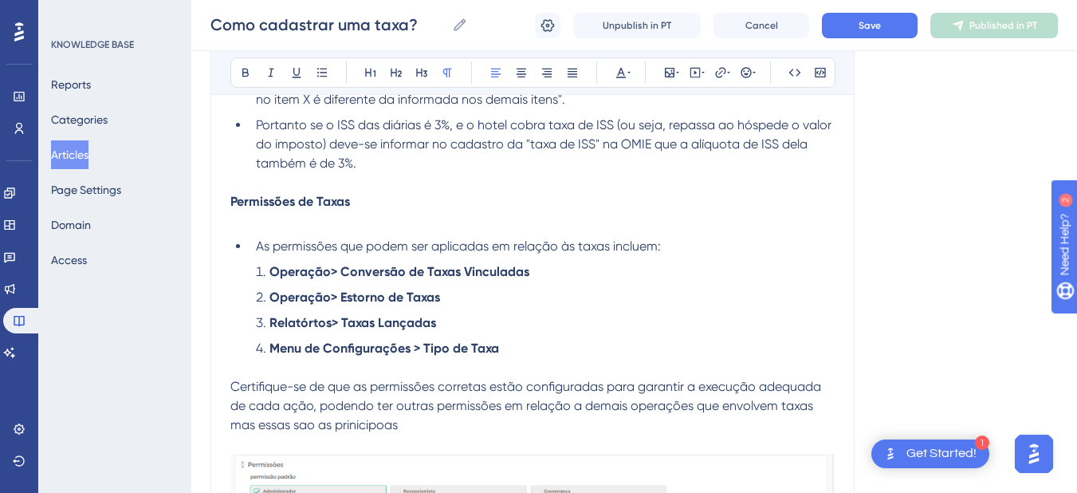
click at [231, 385] on span "Certifique-se de que as permissões corretas estão configuradas para garantir a …" at bounding box center [527, 405] width 594 height 53
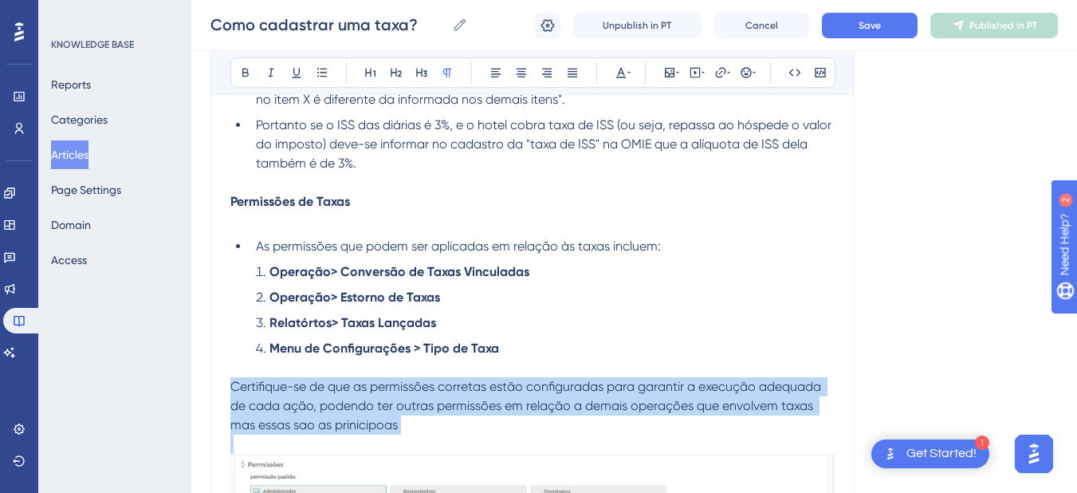
drag, startPoint x: 231, startPoint y: 385, endPoint x: 418, endPoint y: 432, distance: 192.5
click at [418, 432] on p "Certifique-se de que as permissões corretas estão configuradas para garantir a …" at bounding box center [532, 405] width 605 height 57
copy span "Certifique-se de que as permissões corretas estão configuradas para garantir a …"
click at [313, 396] on p "Certifique-se de que as permissões corretas estão configuradas para garantir a …" at bounding box center [532, 405] width 605 height 57
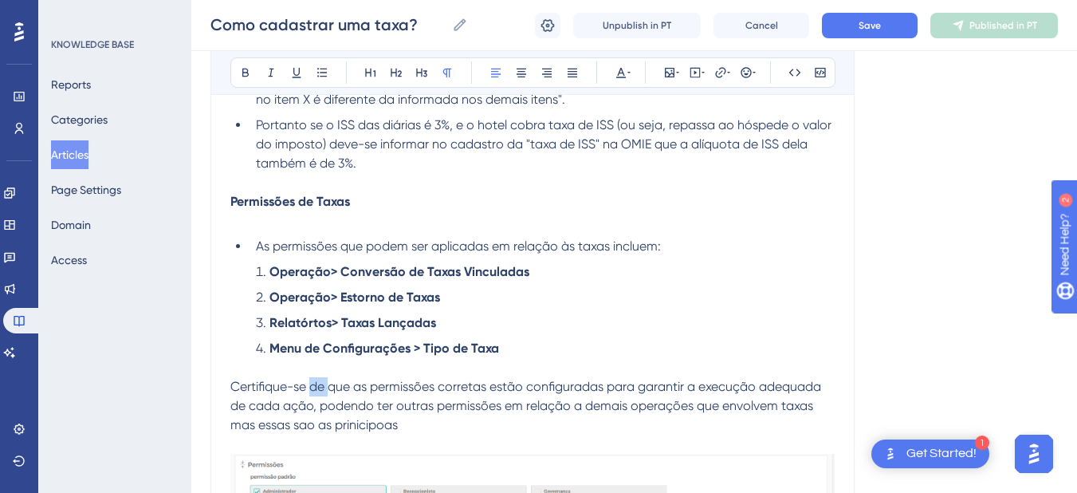
click at [313, 396] on p "Certifique-se de que as permissões corretas estão configuradas para garantir a …" at bounding box center [532, 405] width 605 height 57
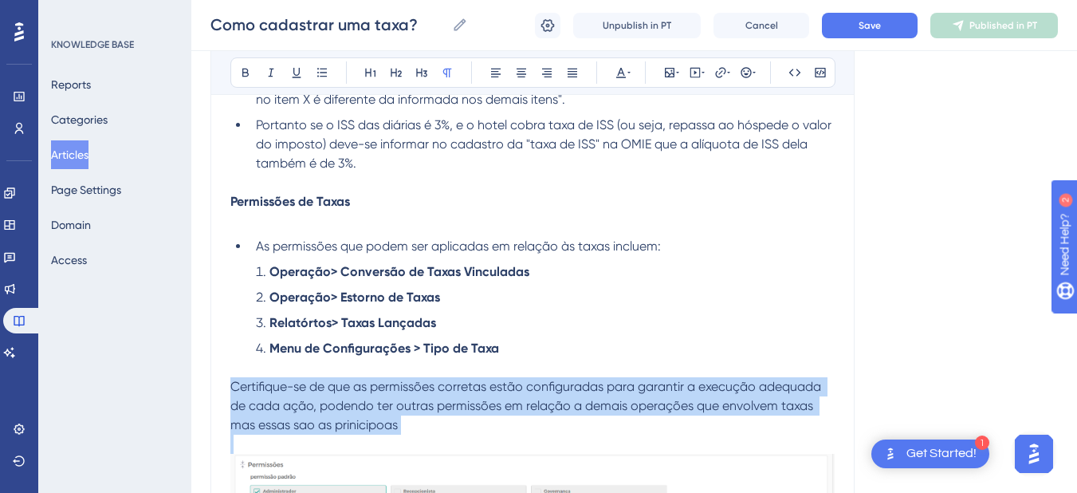
click at [313, 396] on p "Certifique-se de que as permissões corretas estão configuradas para garantir a …" at bounding box center [532, 405] width 605 height 57
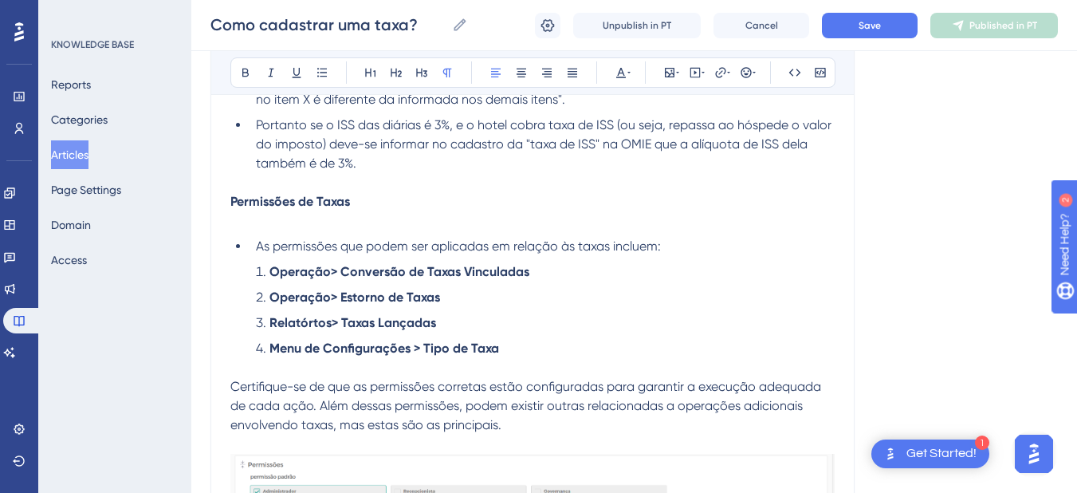
scroll to position [2699, 0]
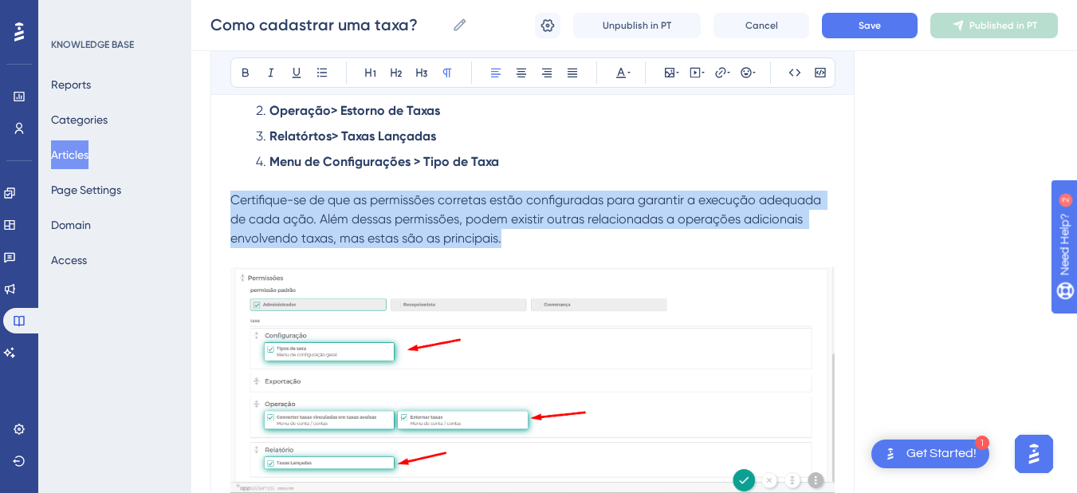
drag, startPoint x: 511, startPoint y: 239, endPoint x: 178, endPoint y: 202, distance: 335.5
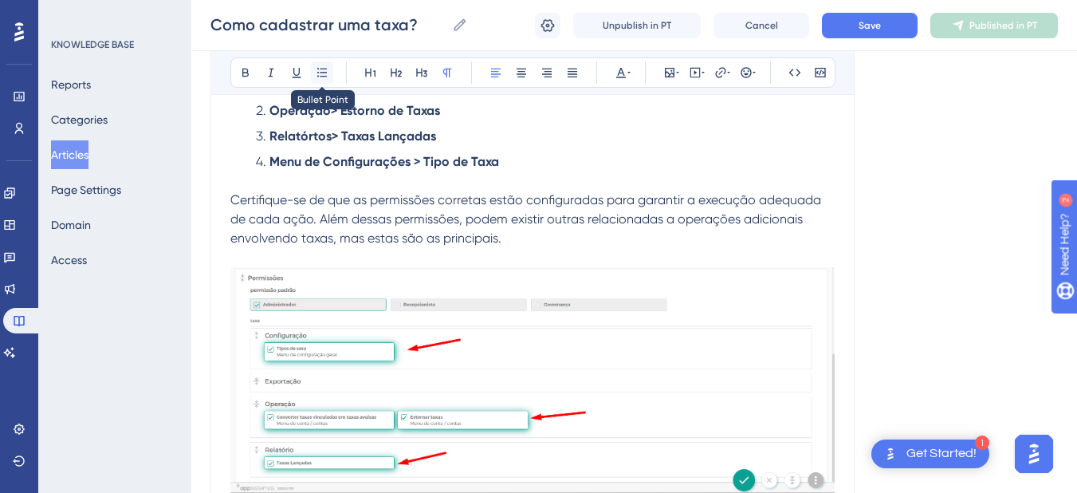
click at [321, 73] on icon at bounding box center [322, 72] width 13 height 13
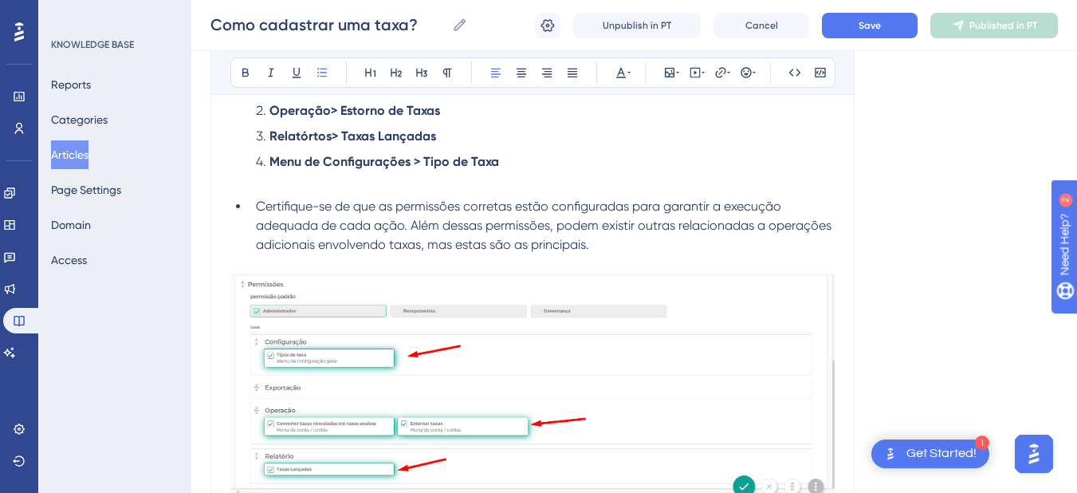
click at [651, 239] on li "Certifique-se de que as permissões corretas estão configuradas para garantir a …" at bounding box center [542, 225] width 585 height 57
click at [750, 209] on span "Certifique-se de que as permissões corretas estão configuradas para garantir a …" at bounding box center [545, 225] width 579 height 53
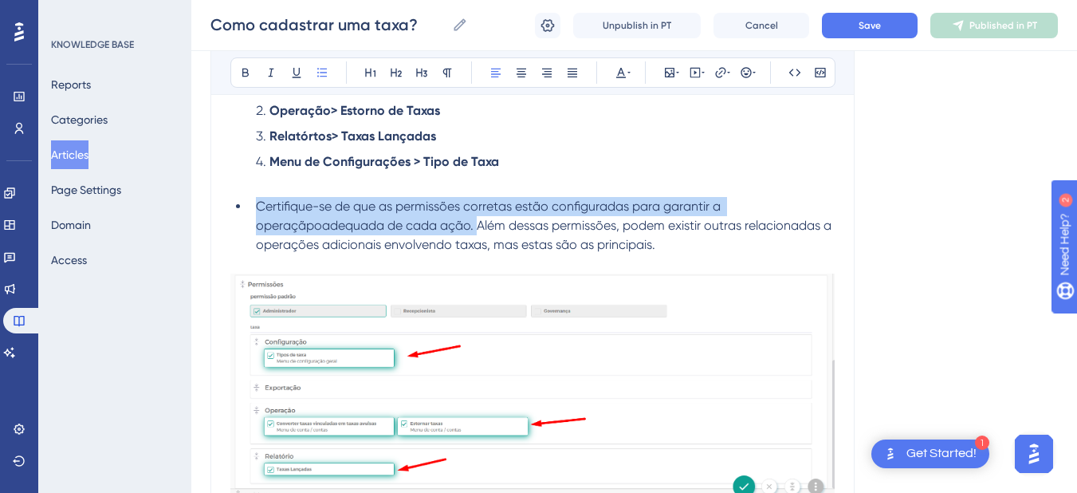
drag, startPoint x: 477, startPoint y: 227, endPoint x: 256, endPoint y: 206, distance: 222.0
click at [256, 206] on span "Certifique-se de que as permissões corretas estão configuradas para garantir a …" at bounding box center [545, 225] width 579 height 53
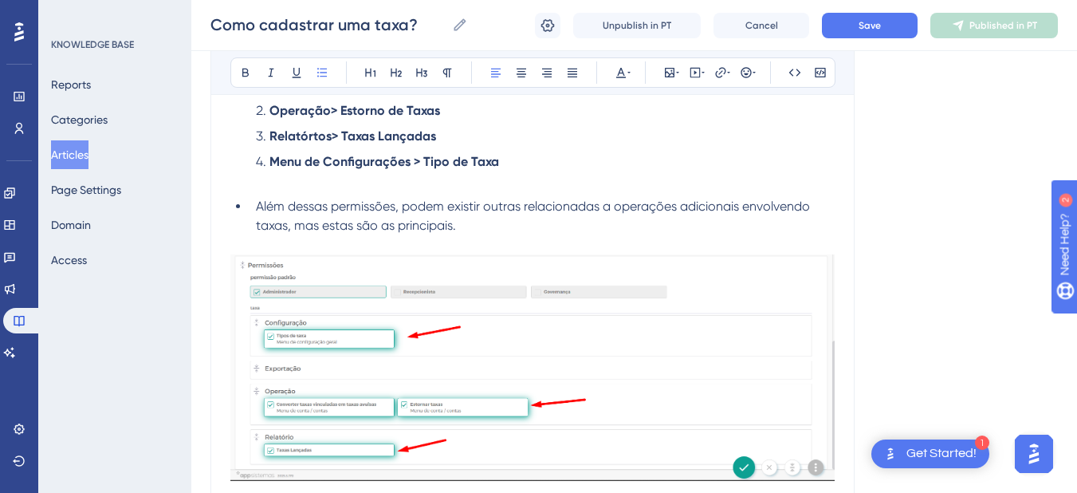
click at [554, 223] on li "Além dessas permissões, podem existir outras relacionadas a operações adicionai…" at bounding box center [542, 216] width 585 height 38
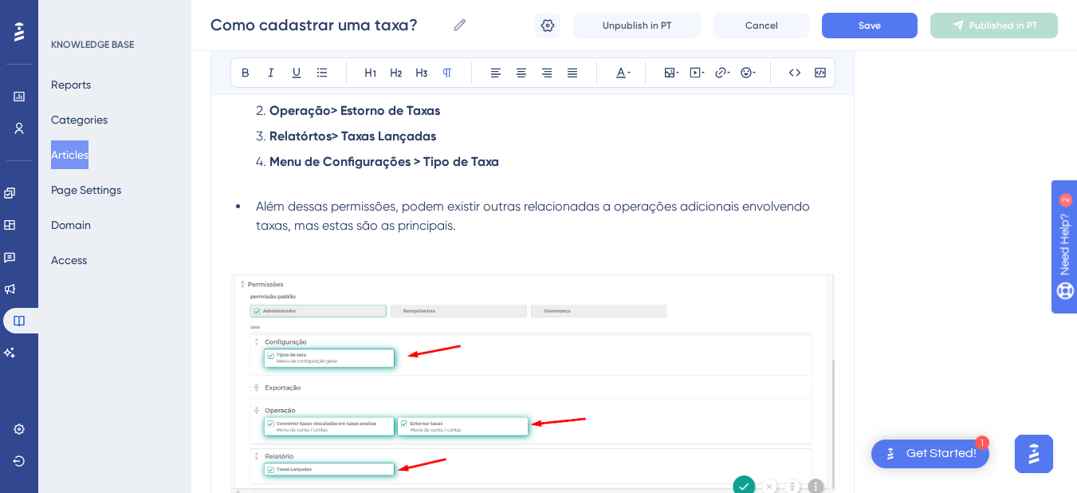
scroll to position [2993, 0]
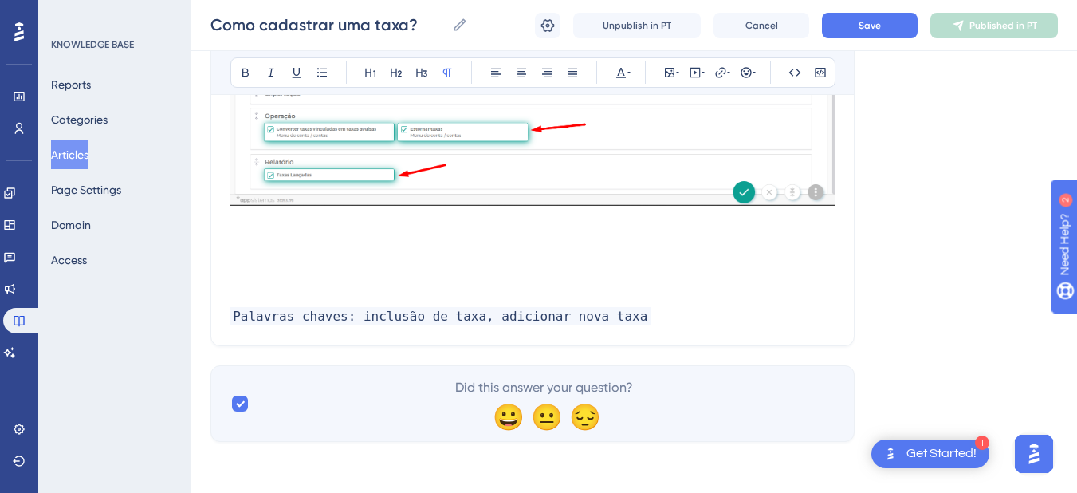
click at [280, 281] on p at bounding box center [532, 278] width 605 height 19
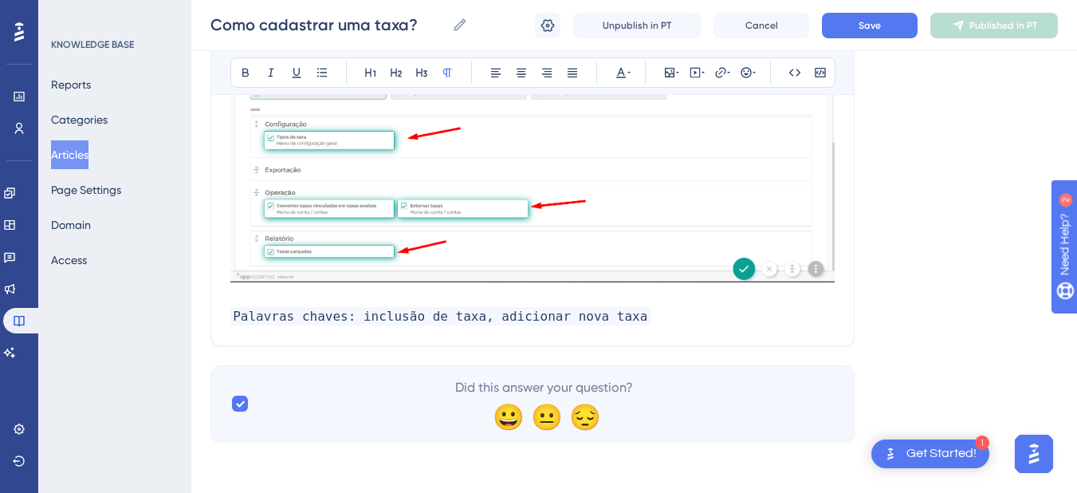
scroll to position [2917, 0]
click at [631, 320] on p "Palavras chaves: inclusão de taxa, adicionar nova taxa" at bounding box center [532, 316] width 605 height 19
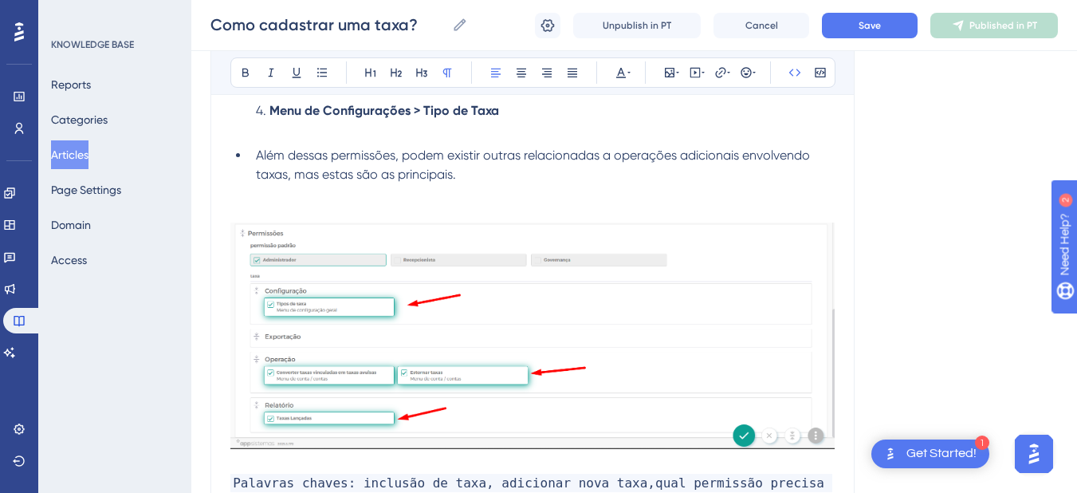
scroll to position [2563, 0]
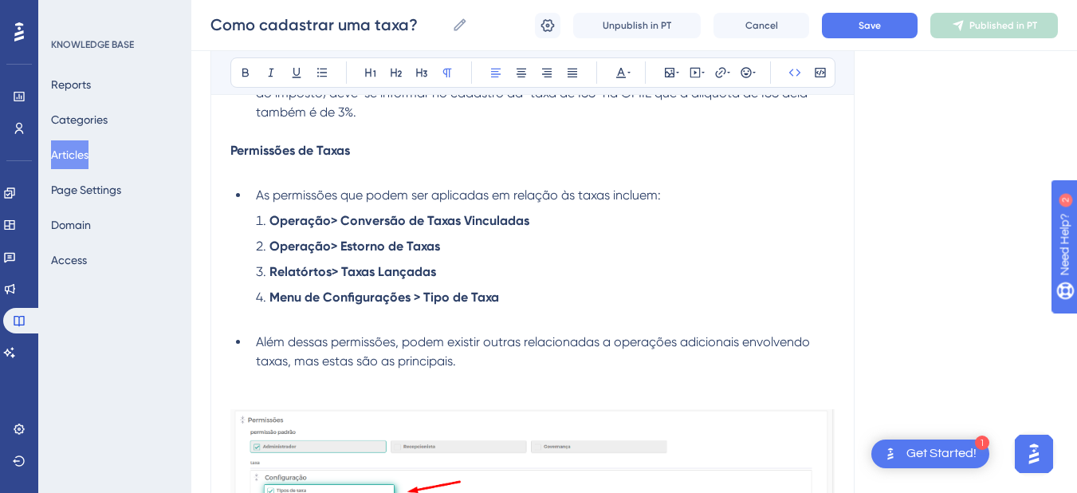
click at [262, 167] on p at bounding box center [532, 169] width 605 height 19
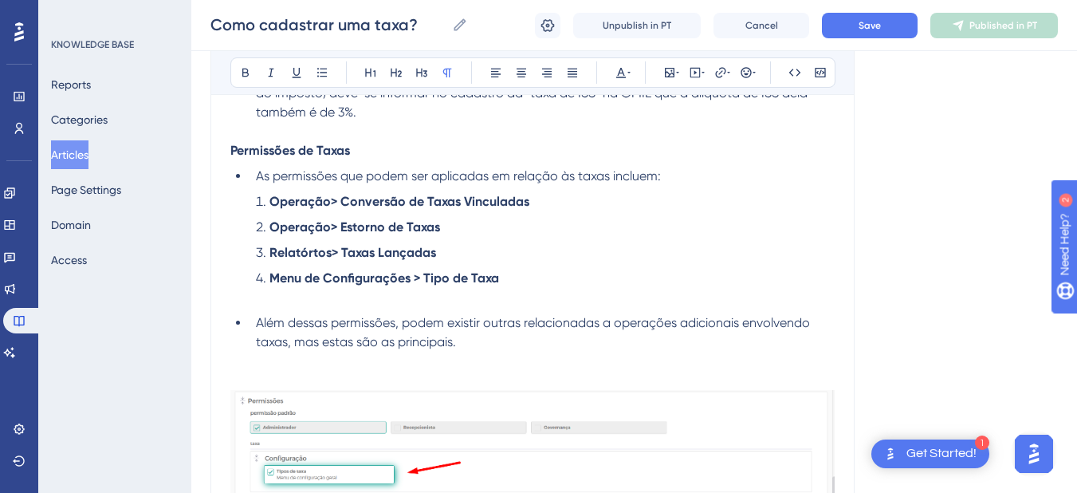
click at [275, 293] on p at bounding box center [532, 297] width 605 height 19
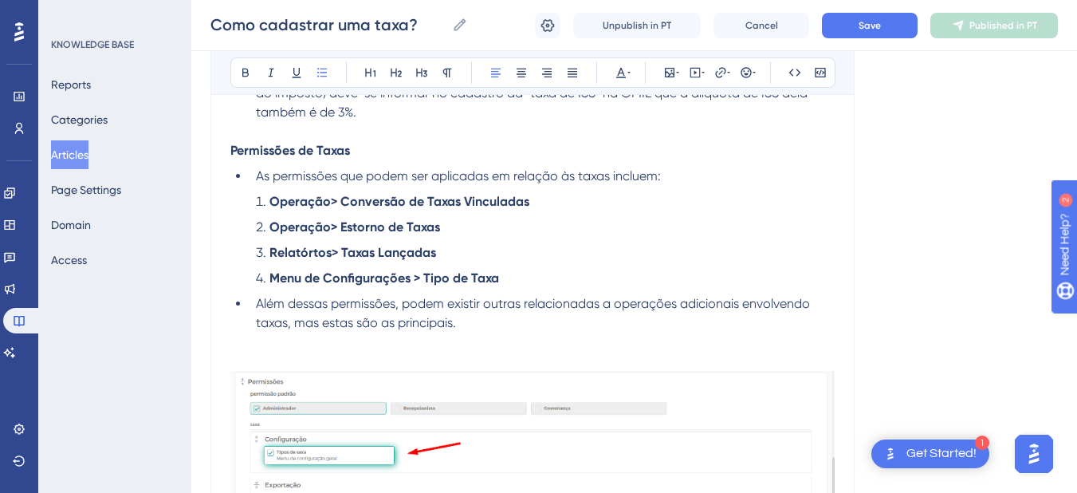
click at [357, 181] on span "As permissões que podem ser aplicadas em relação às taxas incluem:" at bounding box center [458, 175] width 405 height 15
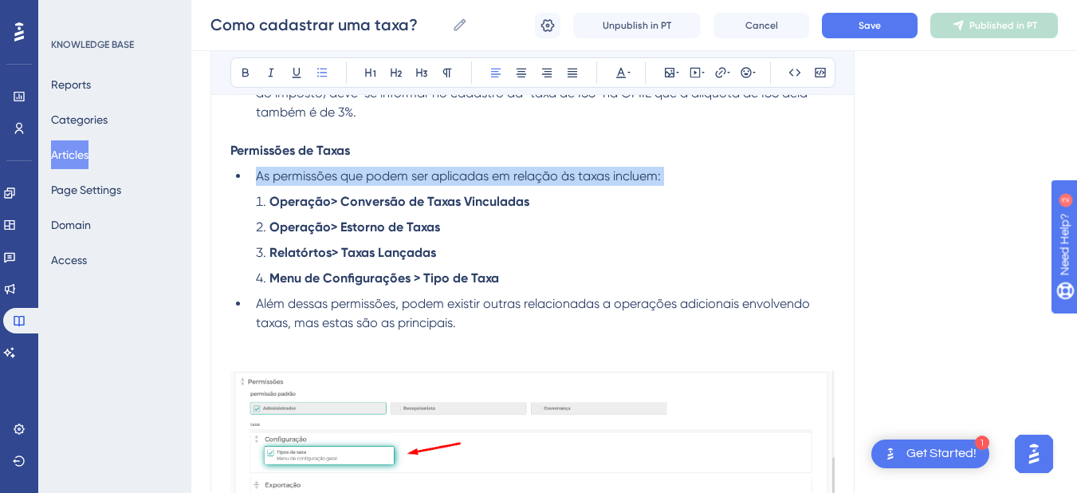
click at [357, 181] on span "As permissões que podem ser aplicadas em relação às taxas incluem:" at bounding box center [458, 175] width 405 height 15
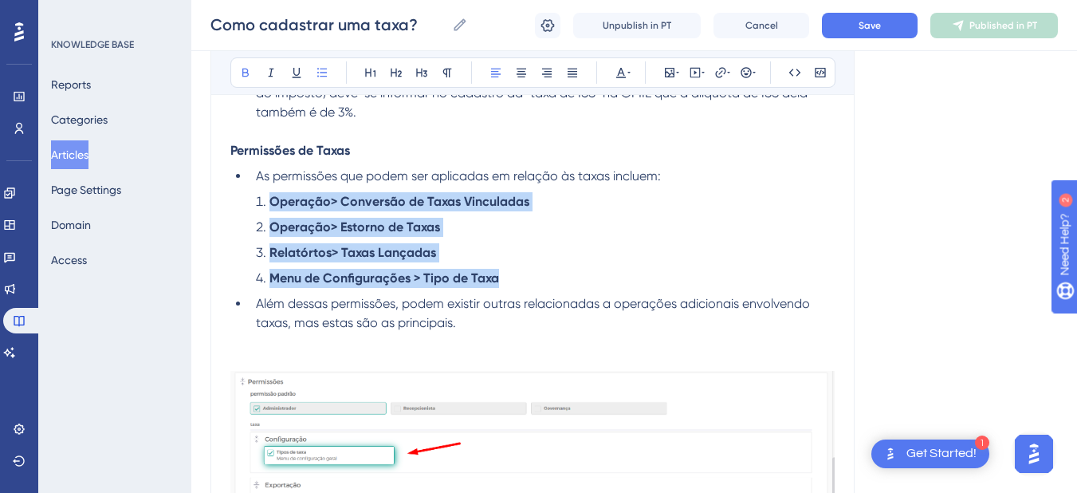
drag, startPoint x: 522, startPoint y: 285, endPoint x: 270, endPoint y: 201, distance: 264.8
click at [270, 201] on ol "Operação> Conversão de Taxas Vinculadas Operação> Estorno de Taxas Relatórtos> …" at bounding box center [532, 240] width 605 height 96
click at [876, 19] on span "Save" at bounding box center [870, 25] width 22 height 13
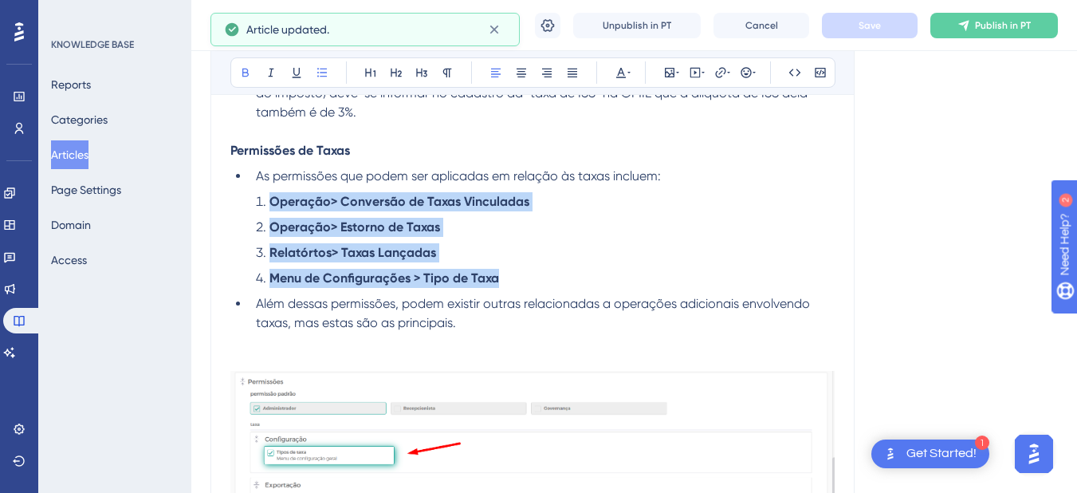
click at [541, 245] on li "Relatórtos> Taxas Lançadas" at bounding box center [542, 252] width 585 height 19
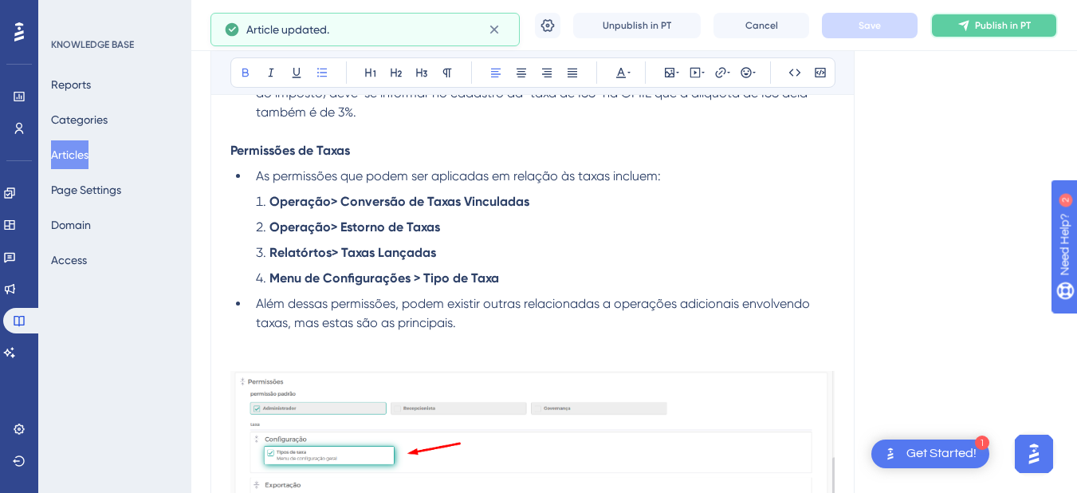
click at [959, 26] on icon at bounding box center [964, 25] width 13 height 13
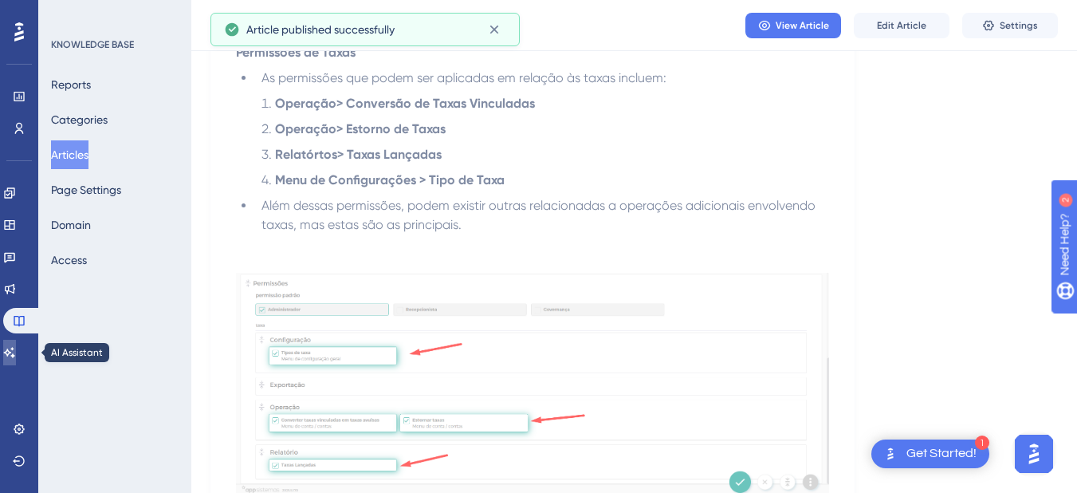
click at [15, 349] on icon at bounding box center [9, 352] width 11 height 10
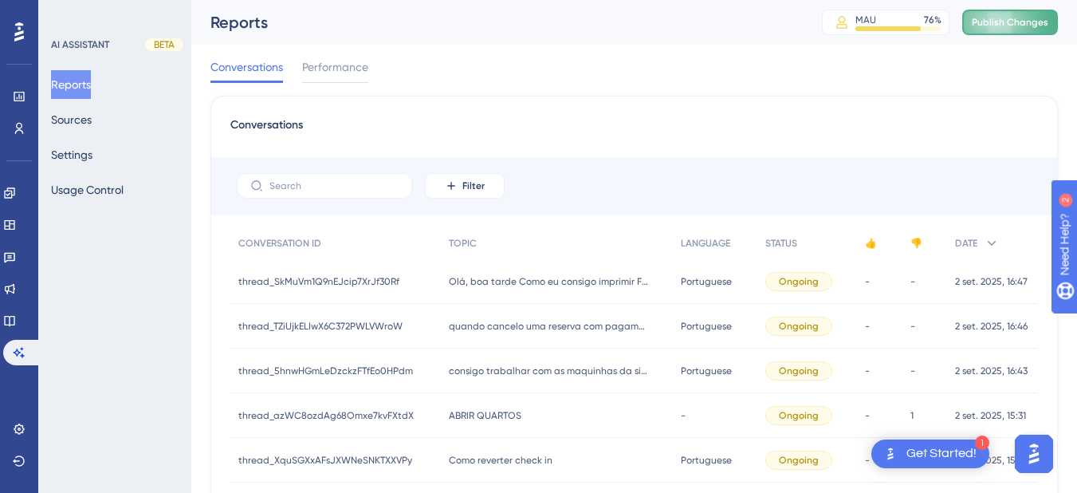
click at [995, 23] on span "Publish Changes" at bounding box center [1010, 22] width 77 height 13
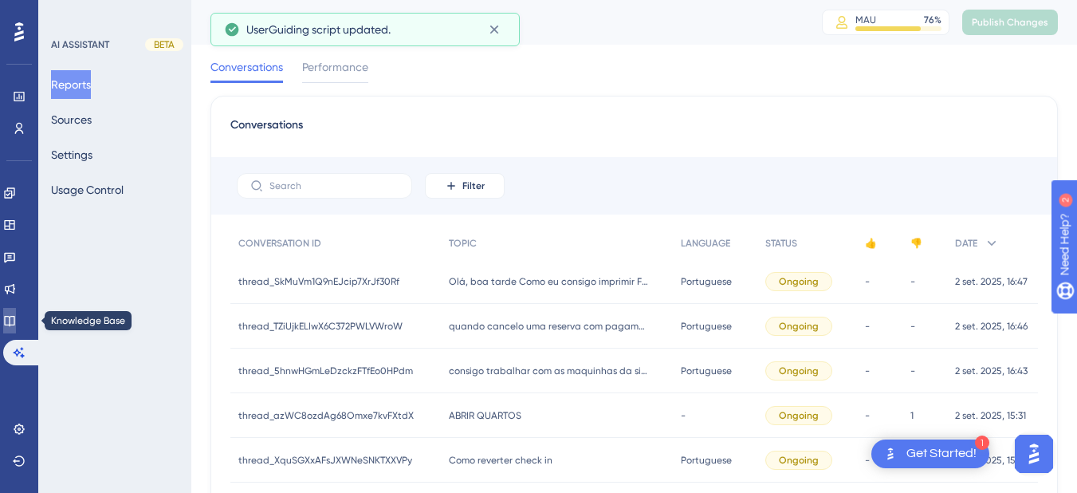
click at [14, 325] on icon at bounding box center [9, 321] width 10 height 10
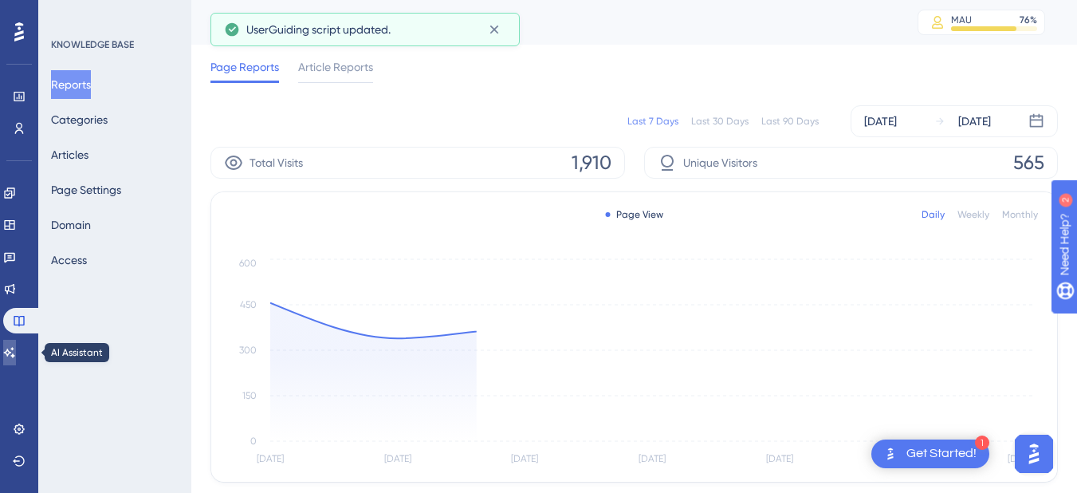
click at [15, 351] on icon at bounding box center [9, 352] width 13 height 13
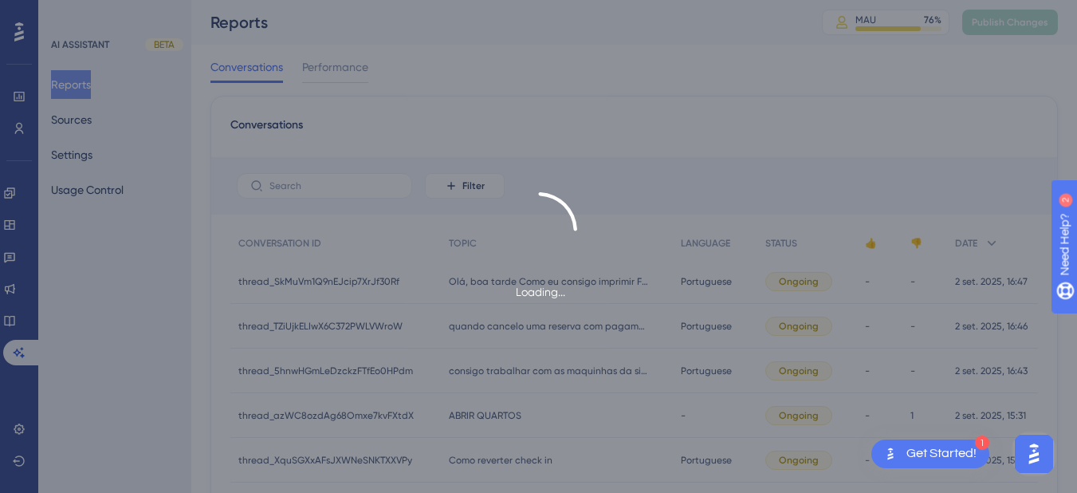
click at [84, 118] on div "Loading..." at bounding box center [538, 246] width 1077 height 493
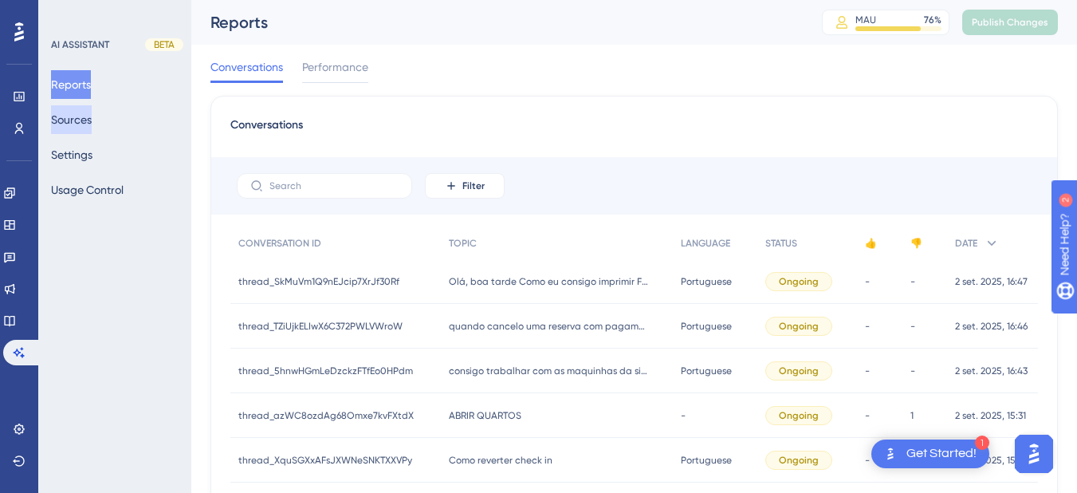
click at [64, 123] on button "Sources" at bounding box center [71, 119] width 41 height 29
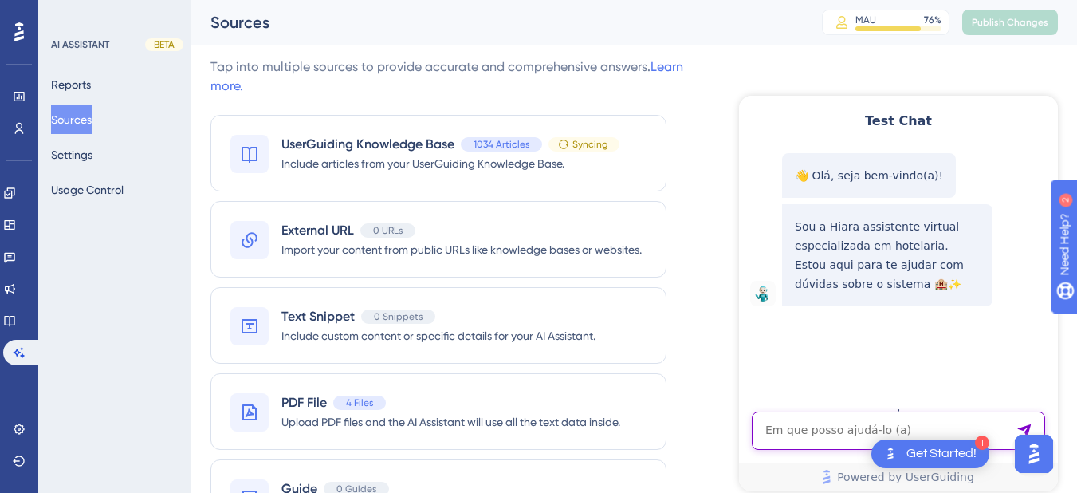
click at [779, 436] on textarea "AI Assistant Text Input" at bounding box center [898, 431] width 293 height 38
paste textarea "qual permissão precisa para lançar taxa?"
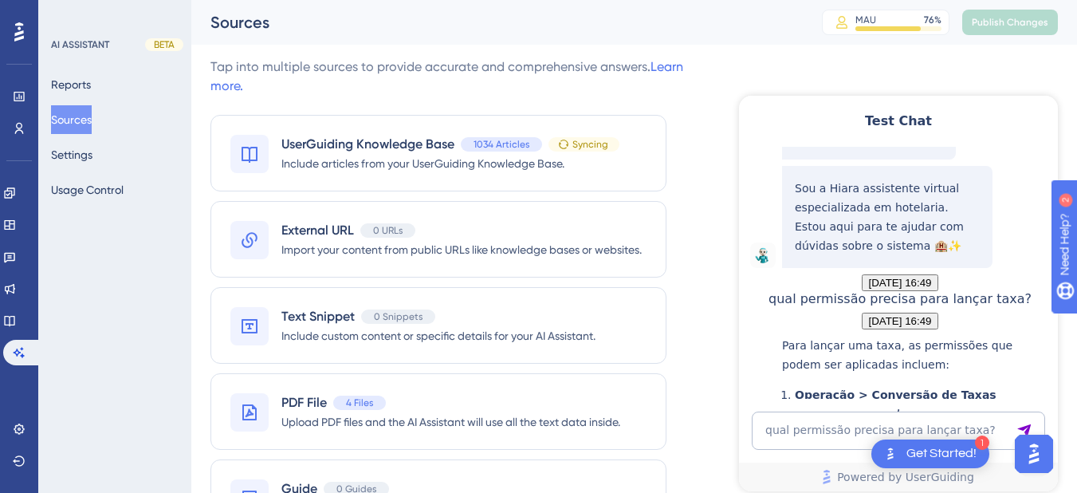
scroll to position [340, 0]
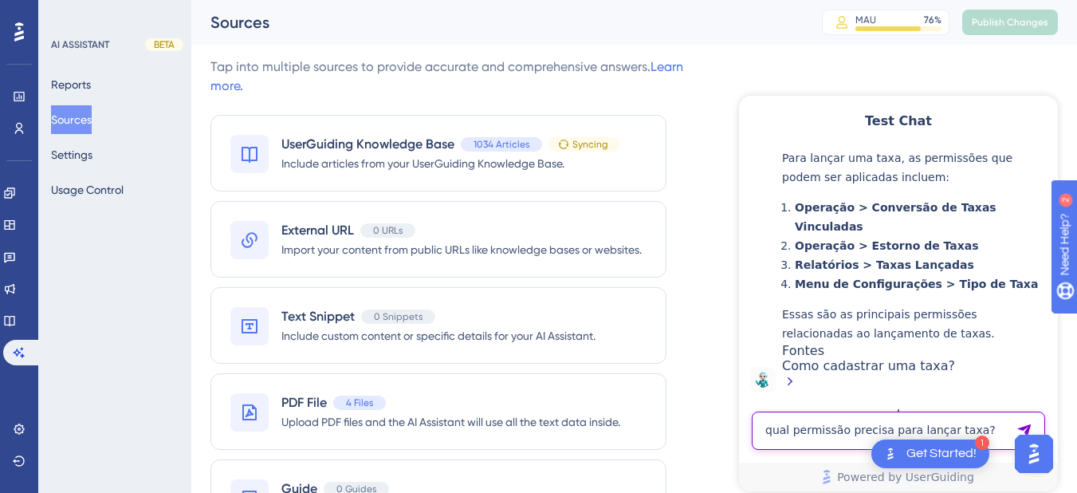
click at [816, 421] on textarea "qual permissão precisa para lançar taxa?" at bounding box center [898, 431] width 293 height 38
paste textarea "como lançar iss na diari"
type textarea "como lançar iss na diaria?"
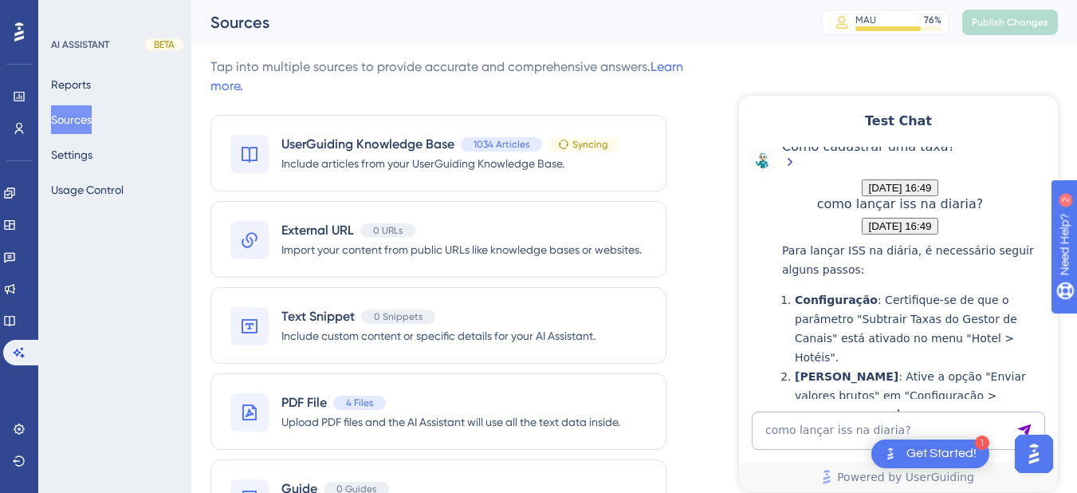
scroll to position [900, 0]
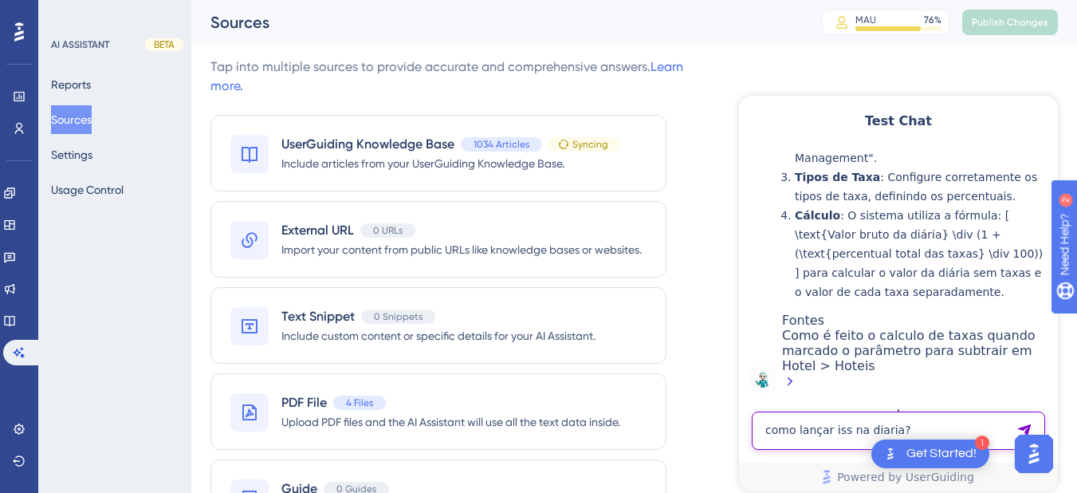
click at [844, 426] on textarea "como lançar iss na diaria?" at bounding box center [898, 431] width 293 height 38
click at [849, 423] on textarea "como lançar iss na diaria?" at bounding box center [898, 431] width 293 height 38
type textarea "c"
paste textarea "como lançar iss na diaria?"
type textarea "como lançar iss na diaria na conta"
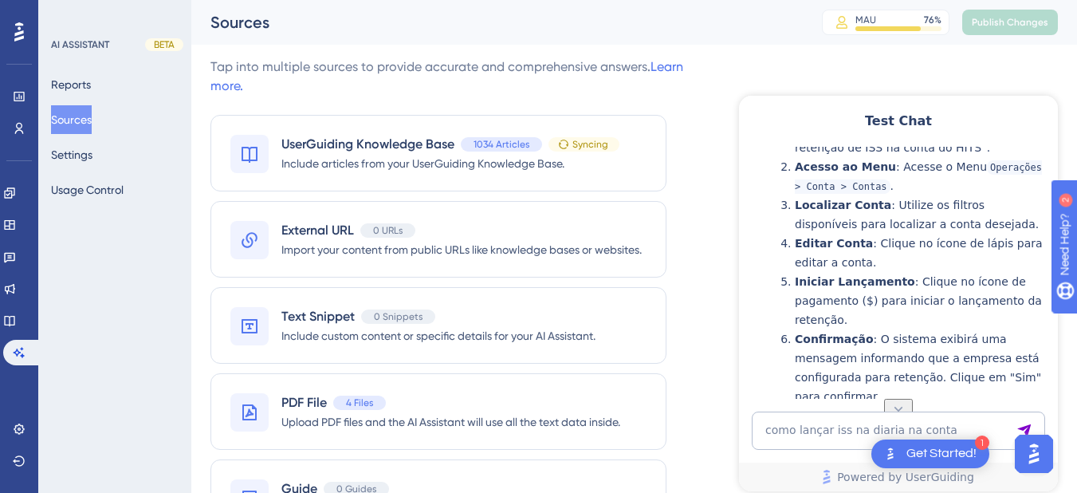
scroll to position [1689, 0]
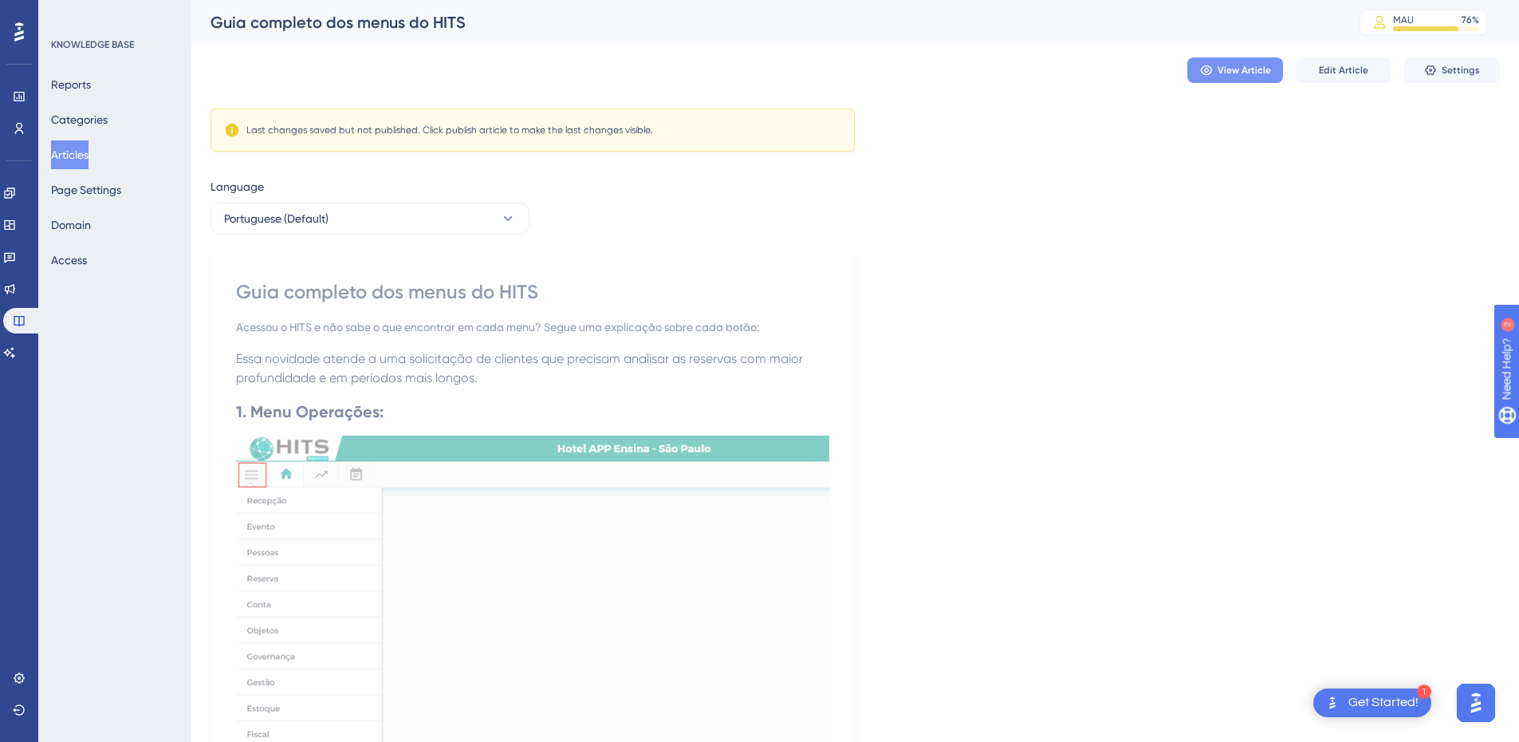
click at [1020, 77] on button "View Article" at bounding box center [1236, 70] width 96 height 26
click at [75, 158] on button "Articles" at bounding box center [69, 154] width 37 height 29
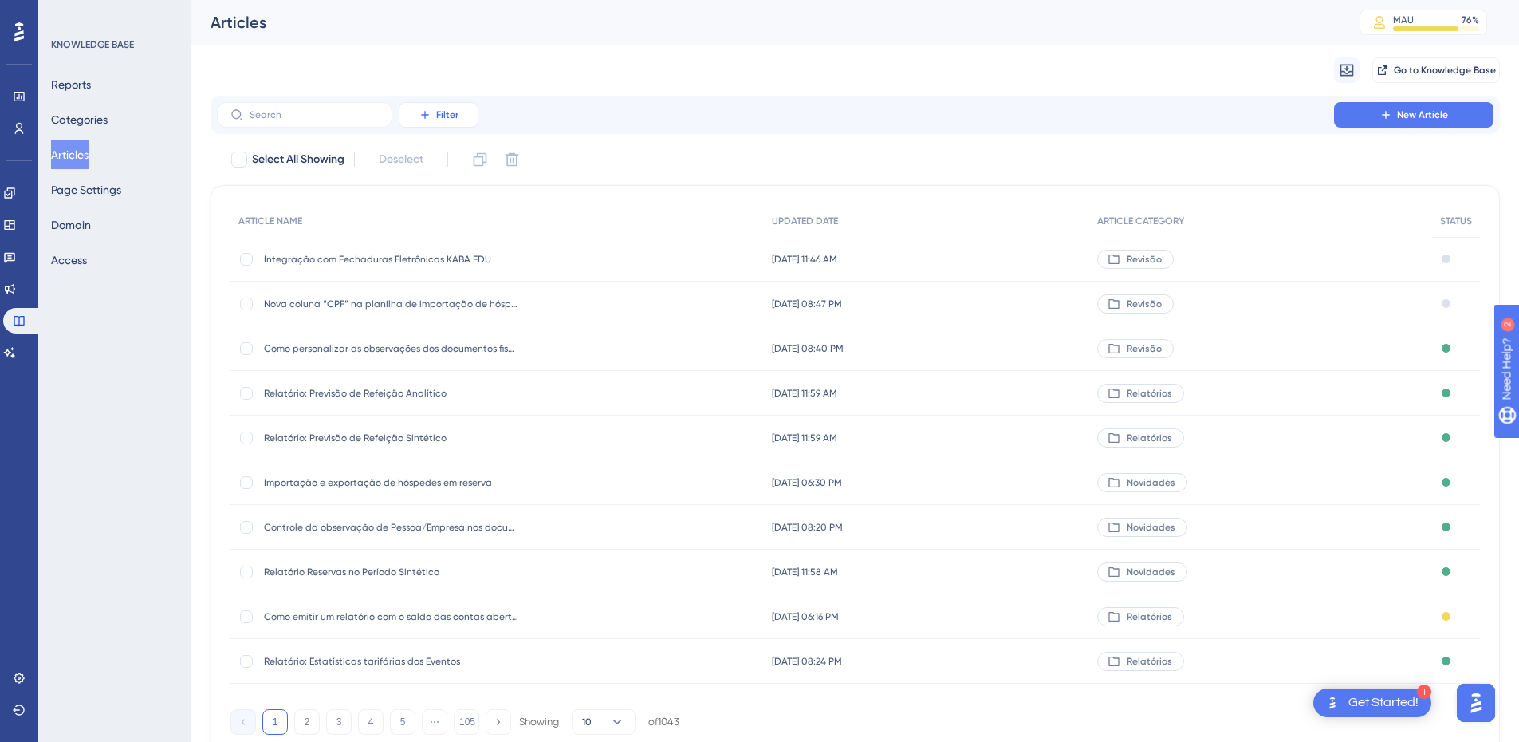
click at [456, 112] on span "Filter" at bounding box center [447, 114] width 22 height 13
click at [459, 259] on span "Category" at bounding box center [446, 255] width 49 height 19
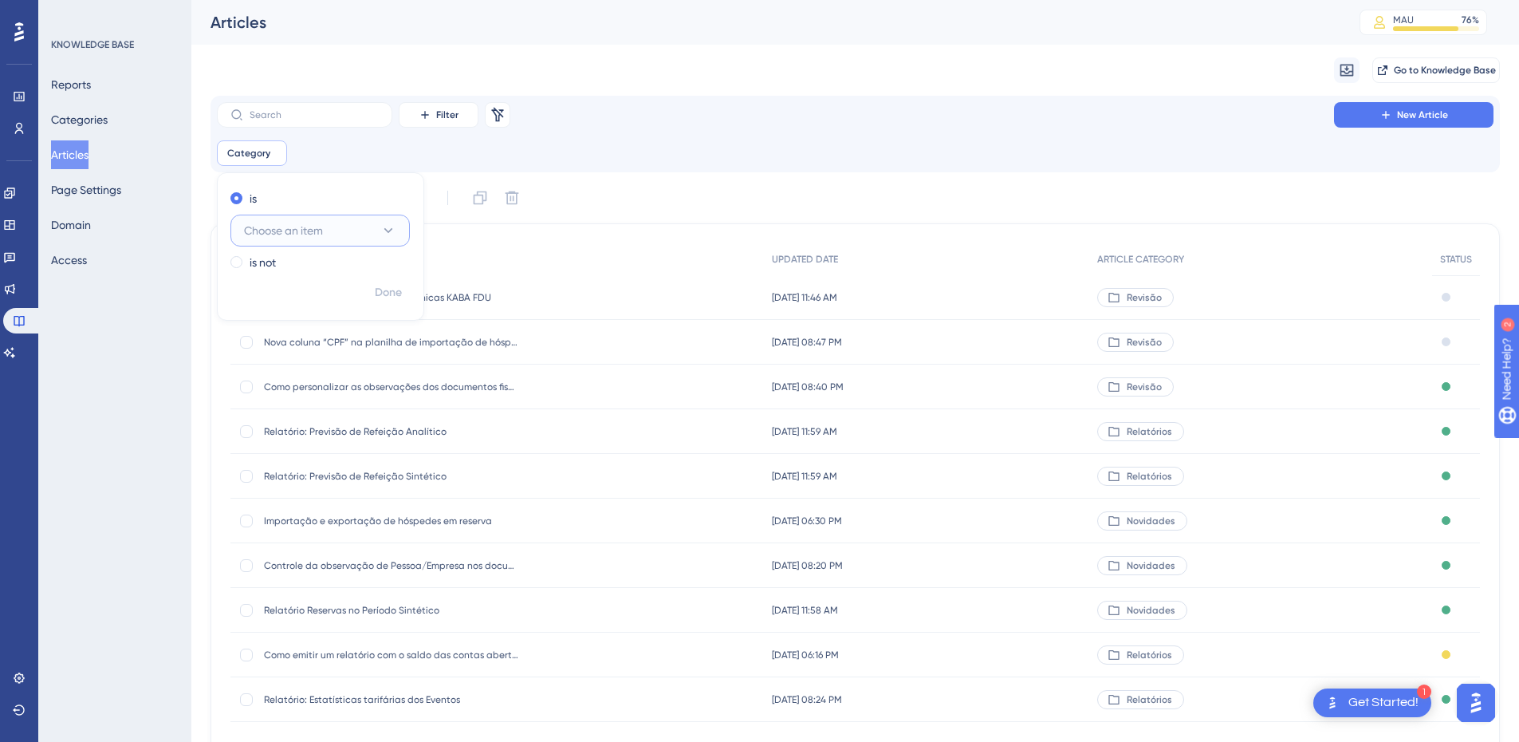
click at [283, 227] on span "Choose an item" at bounding box center [283, 230] width 79 height 19
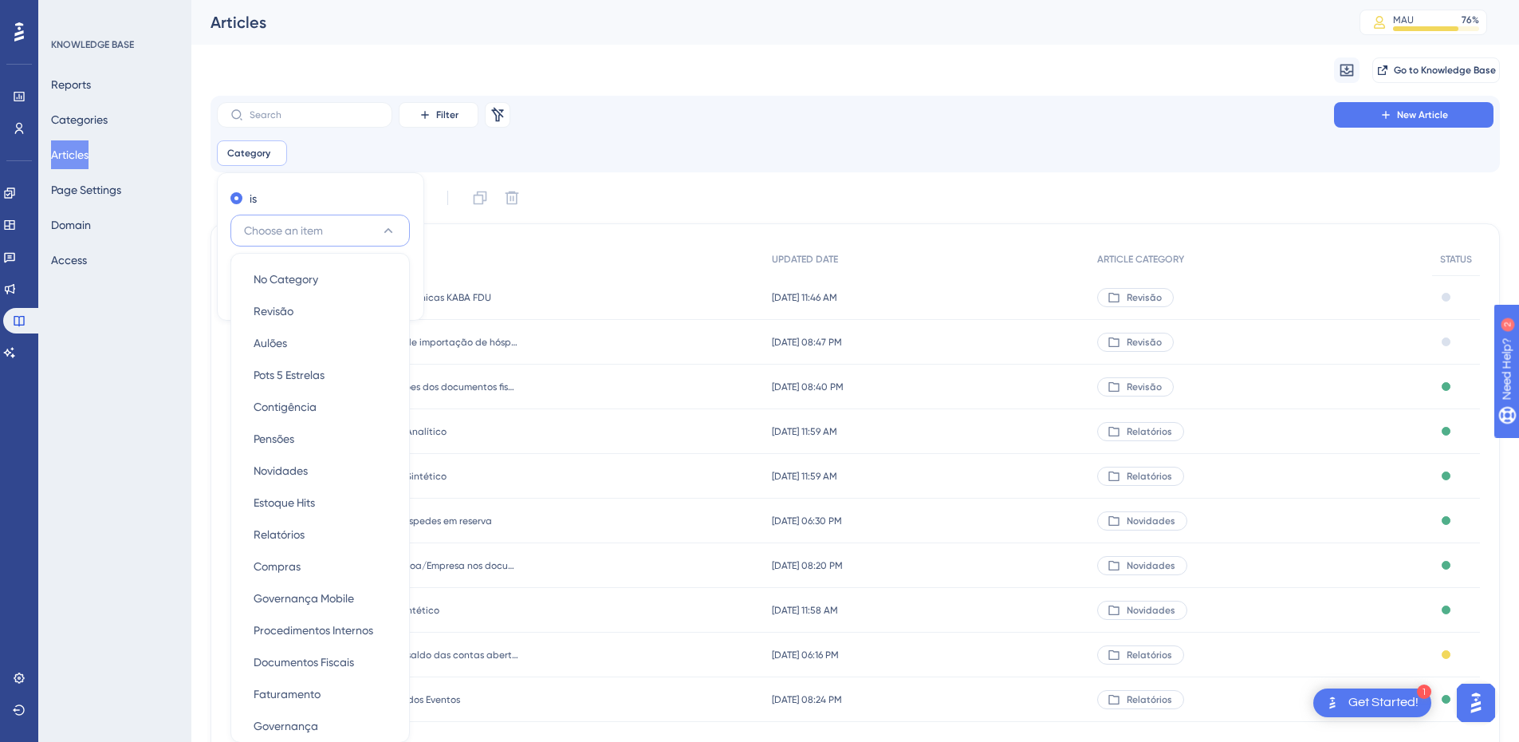
scroll to position [127, 0]
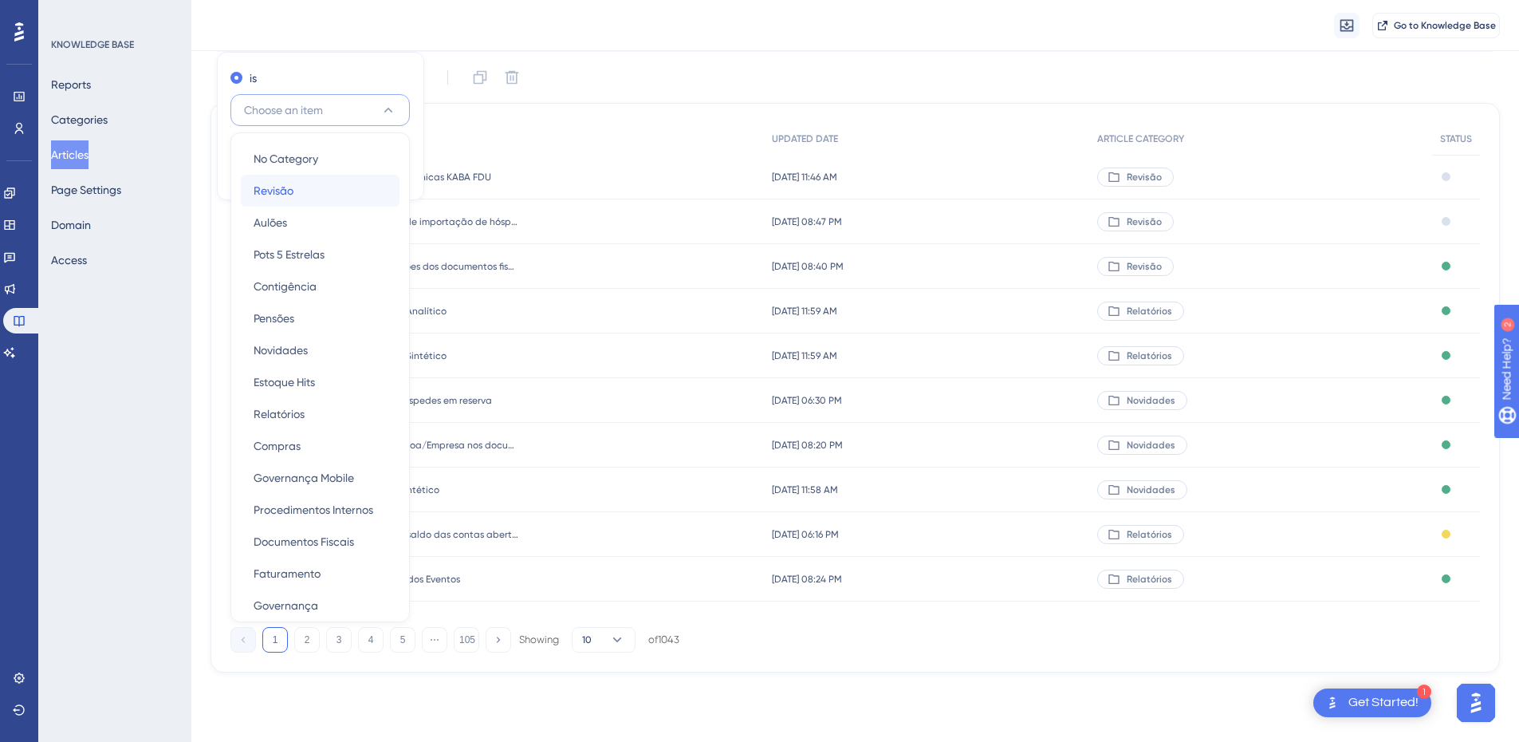
click at [286, 193] on span "Revisão" at bounding box center [274, 190] width 40 height 19
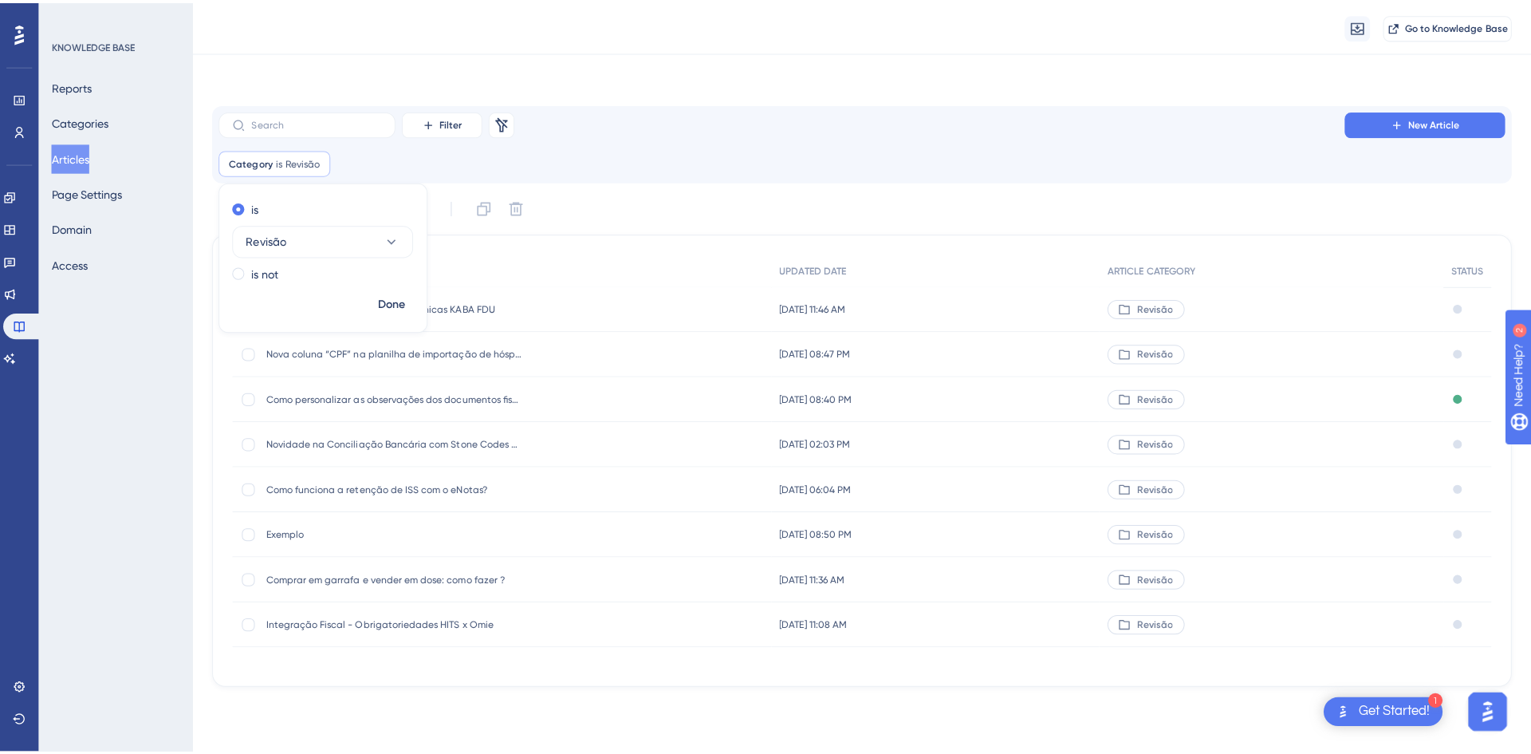
scroll to position [0, 0]
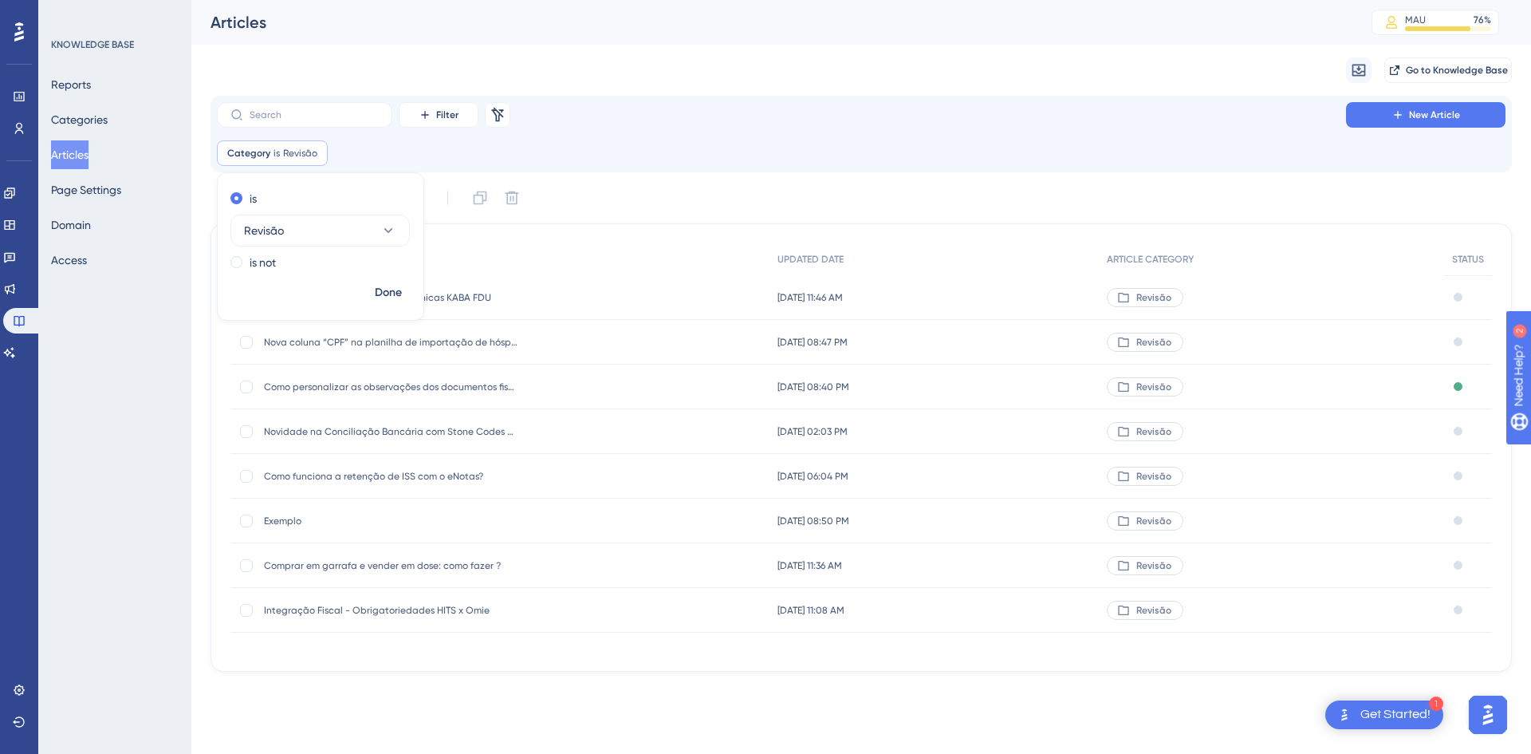
click at [388, 475] on span "Integração Fiscal - Obrigatoriedades HITS x Omie" at bounding box center [391, 610] width 255 height 13
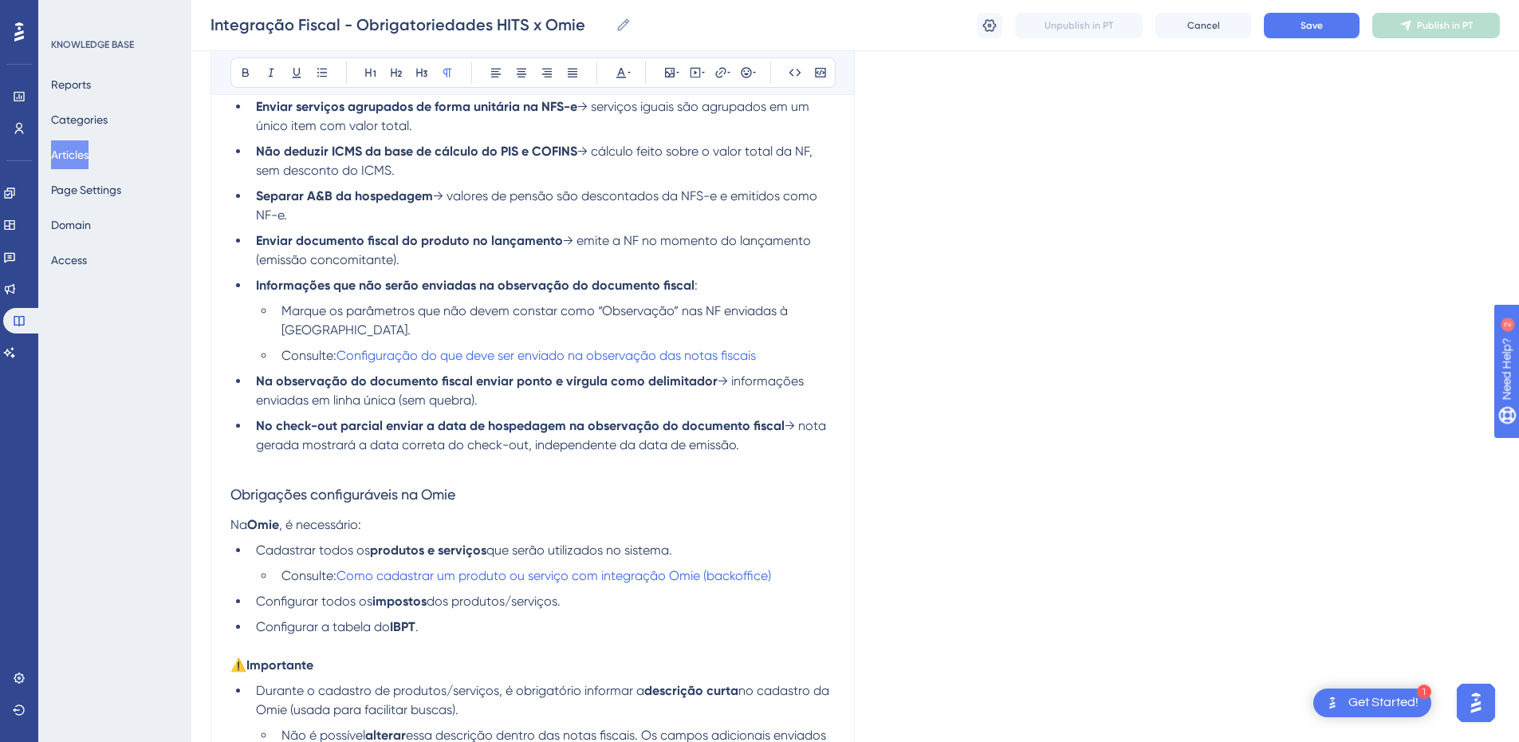
scroll to position [1619, 0]
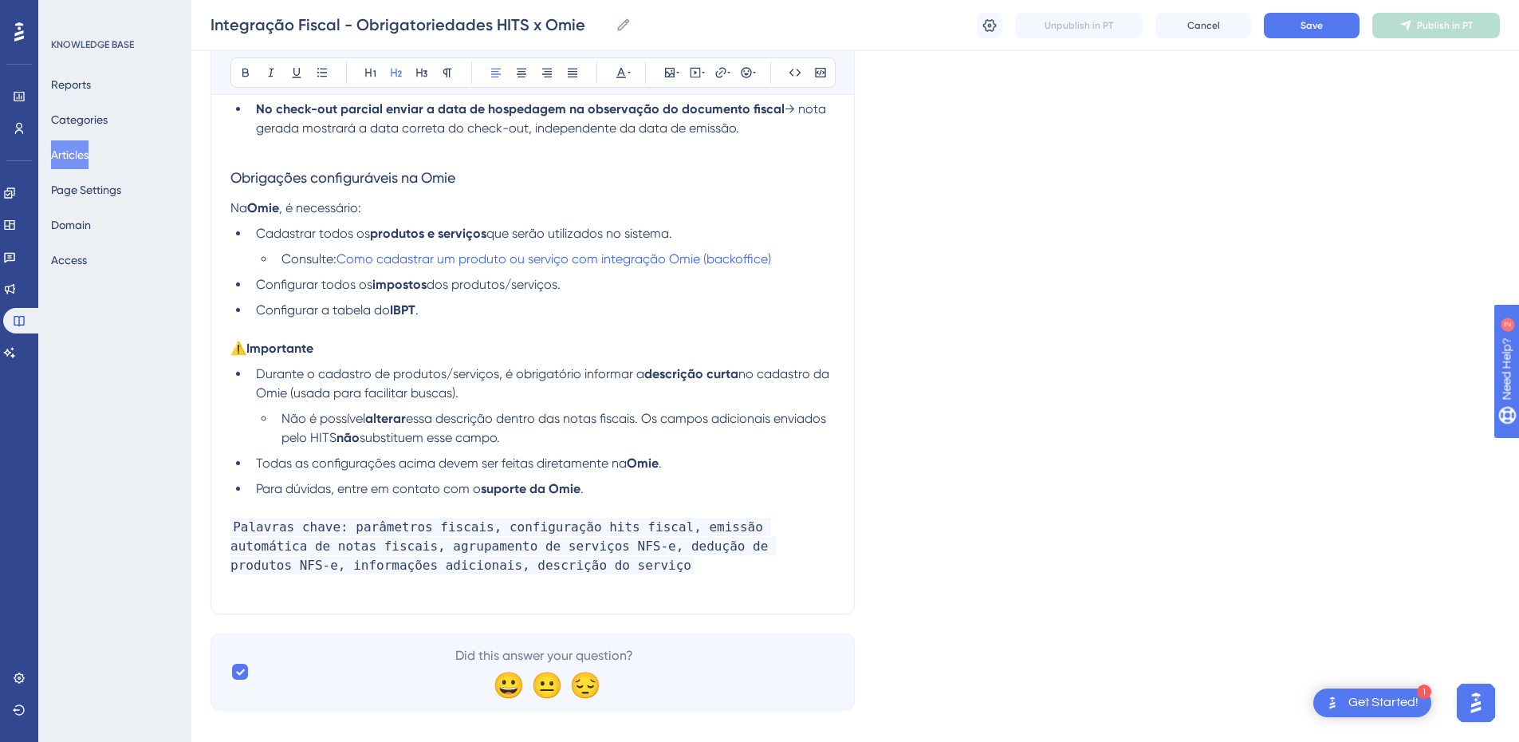
click at [95, 136] on div "Reports Categories Articles Page Settings Domain Access" at bounding box center [115, 172] width 129 height 204
click at [89, 160] on button "Articles" at bounding box center [69, 154] width 37 height 29
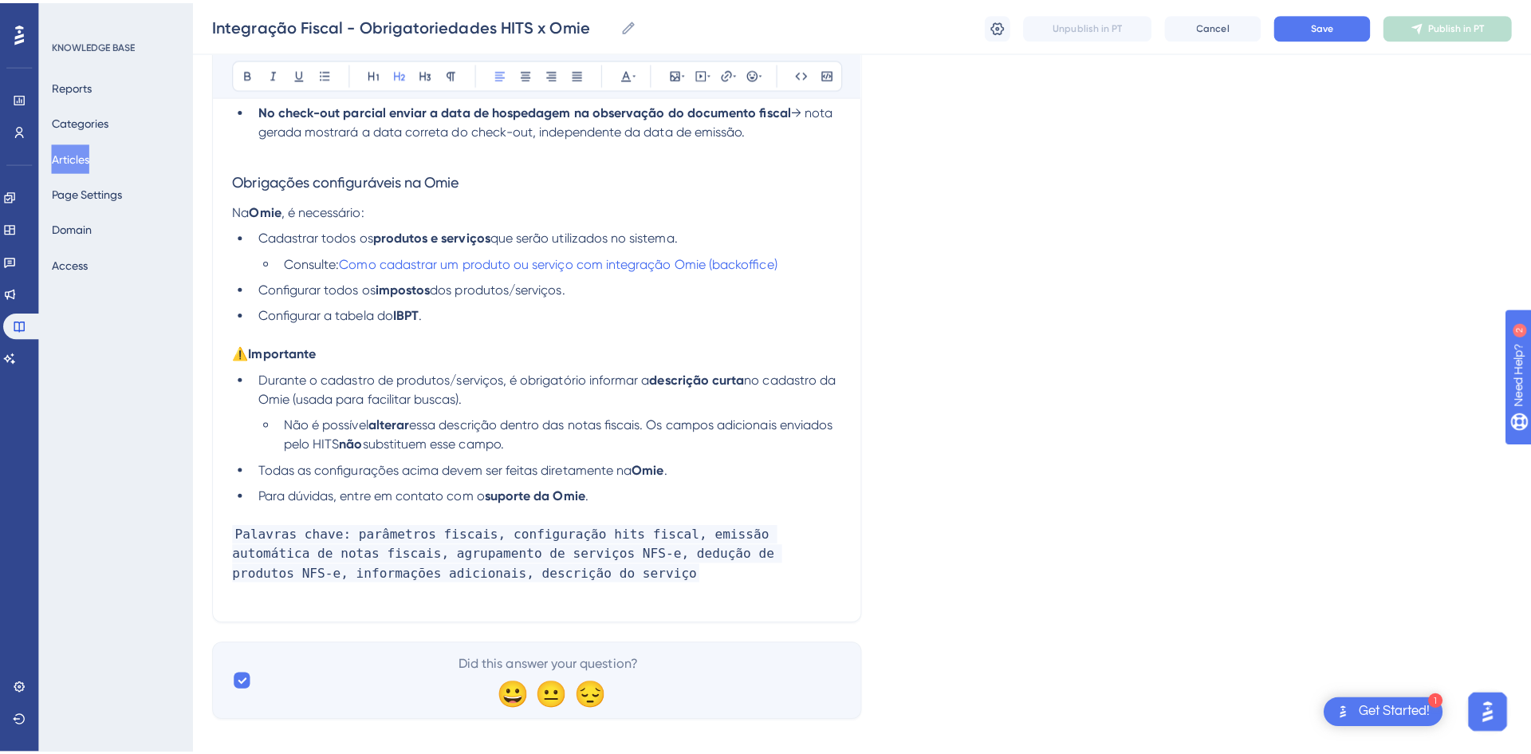
scroll to position [1607, 0]
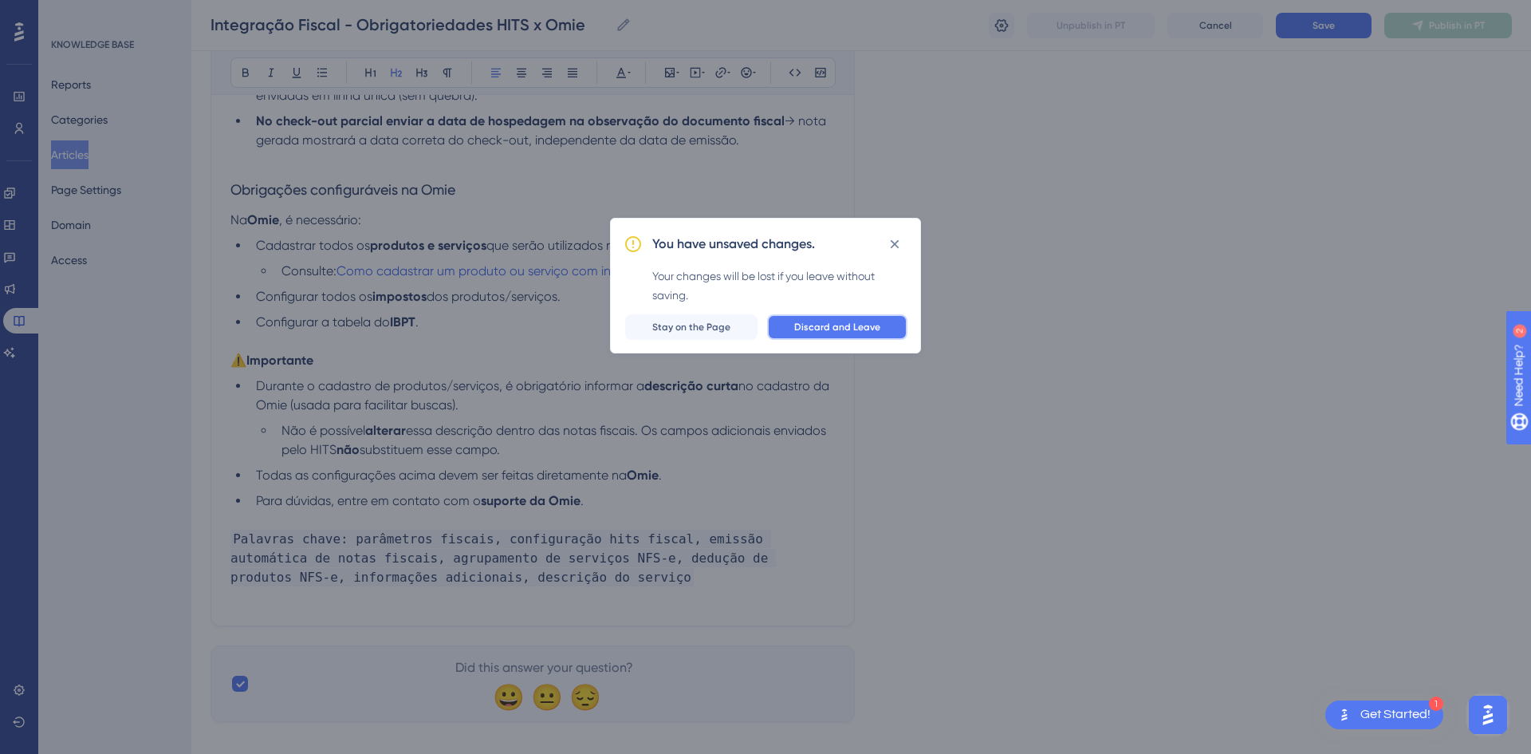
click at [855, 331] on span "Discard and Leave" at bounding box center [837, 327] width 86 height 13
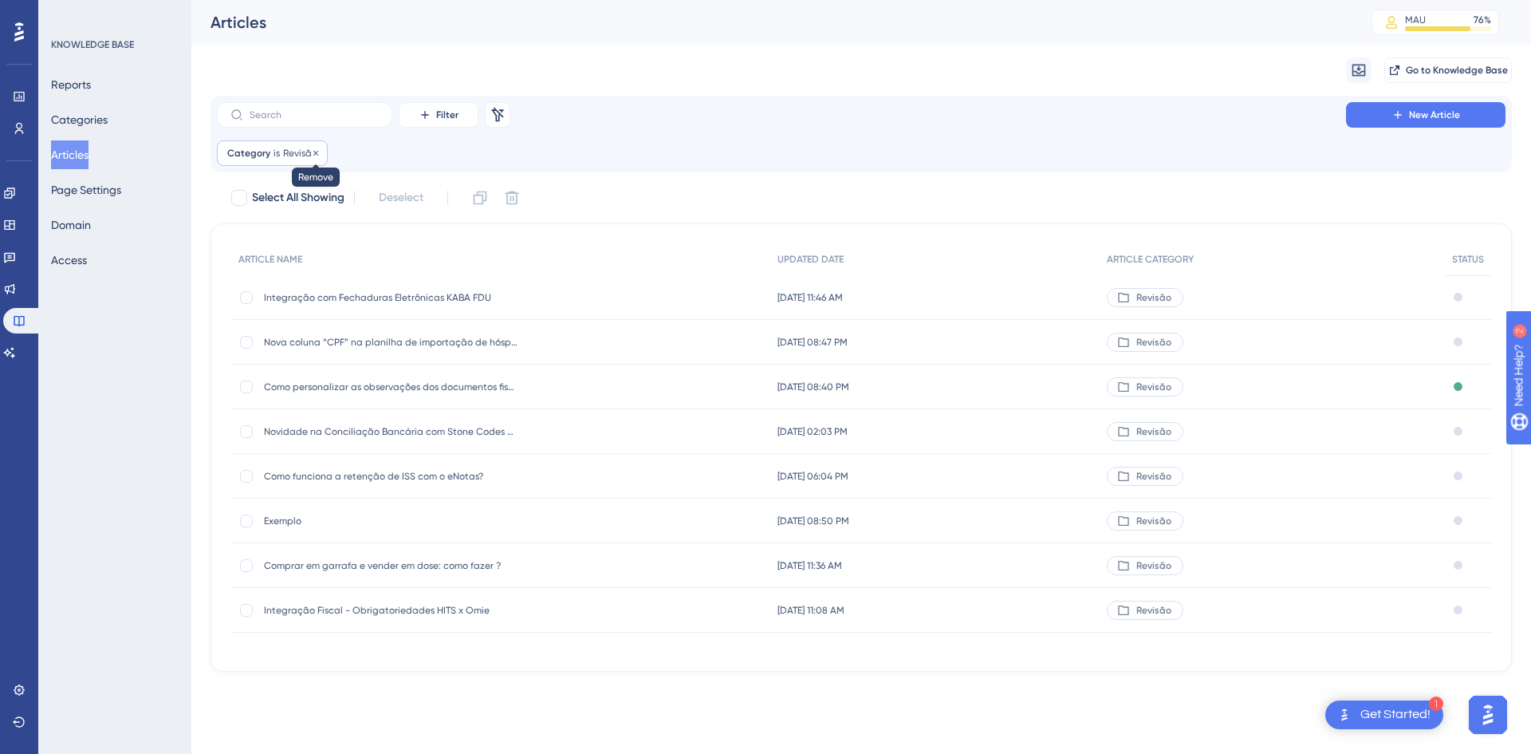
click at [313, 153] on icon at bounding box center [316, 153] width 10 height 10
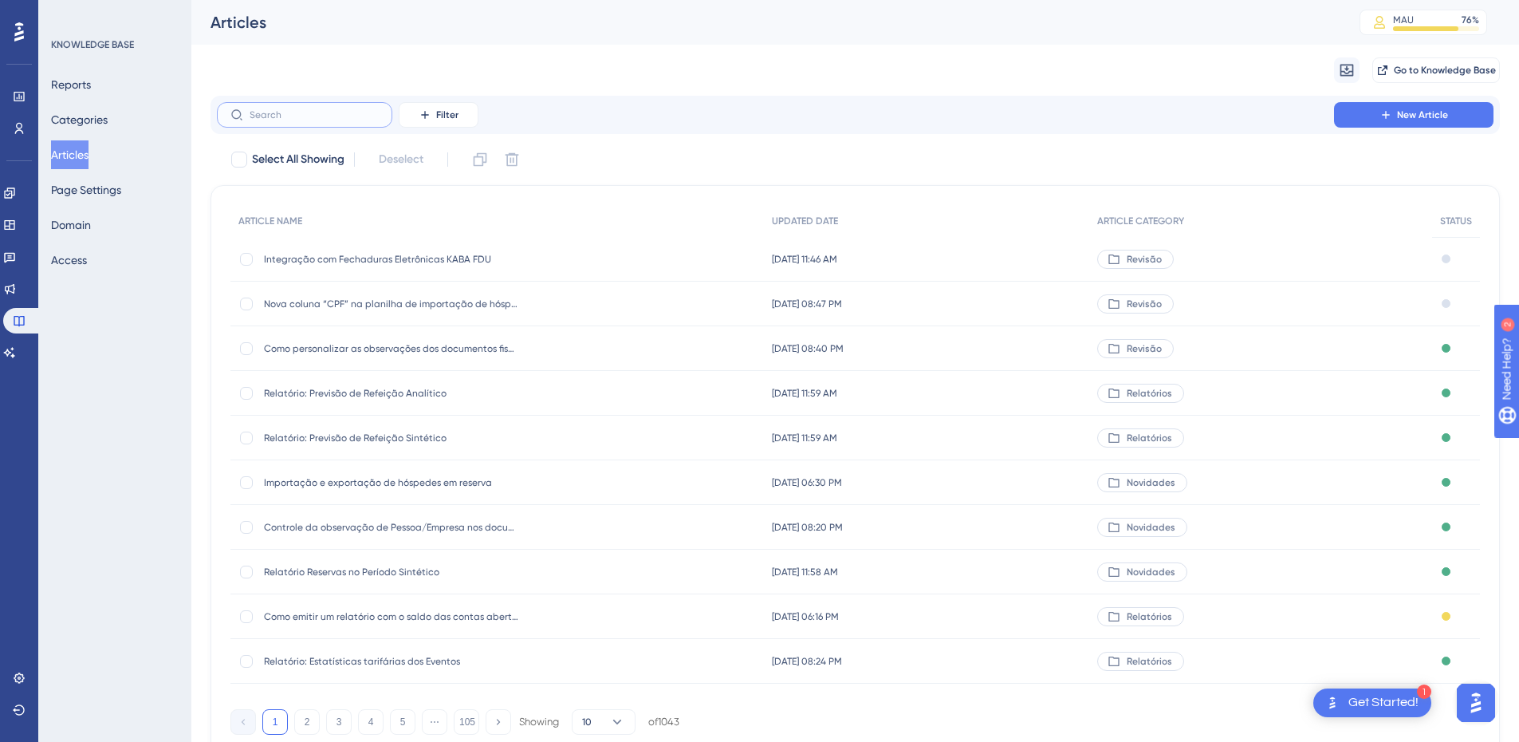
click at [282, 113] on input "text" at bounding box center [314, 114] width 129 height 11
paste input "sobre estatísticas tarifárias dos eventos"
type input "sobre estatísticas tarifárias dos eventos"
checkbox input "true"
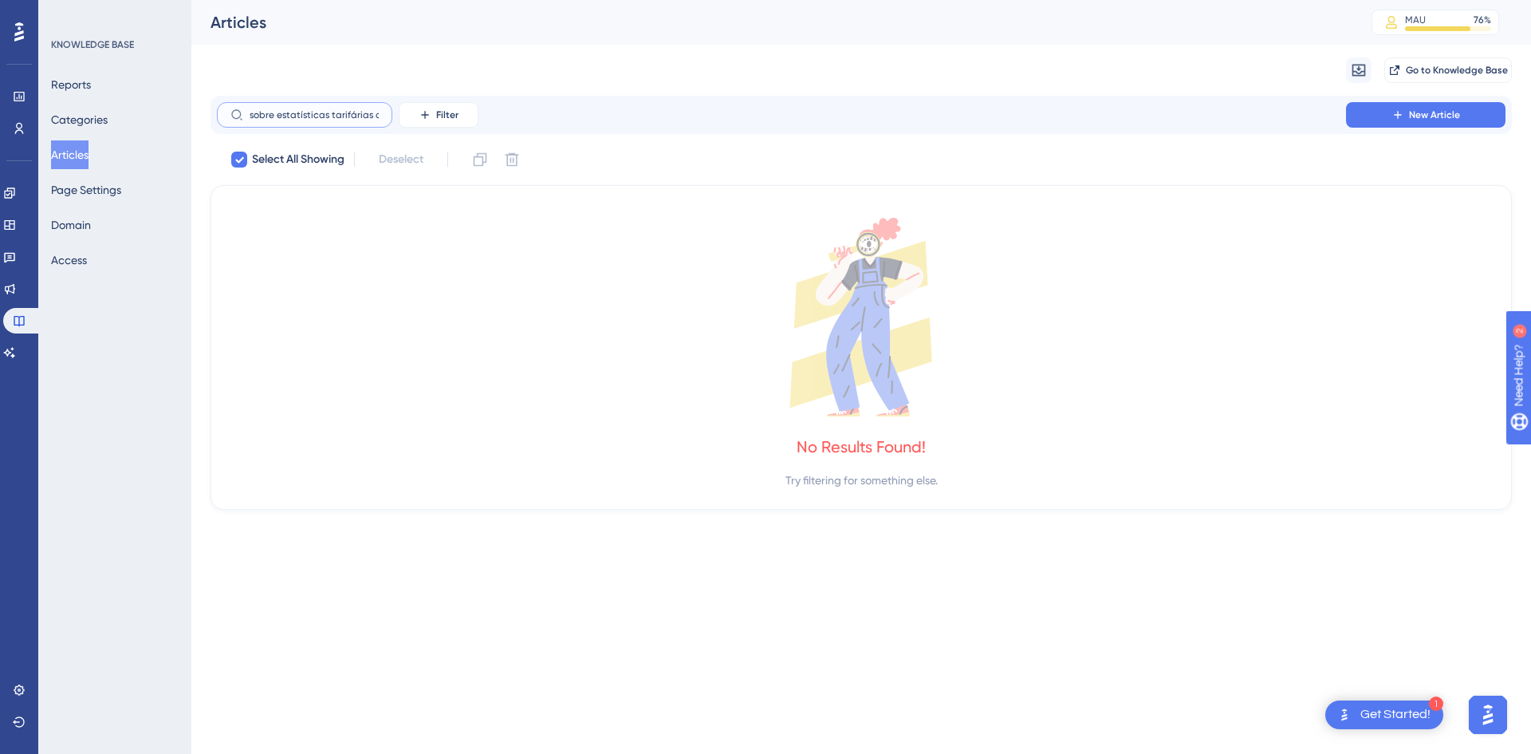
drag, startPoint x: 286, startPoint y: 114, endPoint x: 200, endPoint y: 105, distance: 86.6
click at [200, 105] on div "Performance Users Engagement Widgets Feedback Product Updates Knowledge Base AI…" at bounding box center [861, 267] width 1340 height 535
type input "arifárias dos eventos"
checkbox input "false"
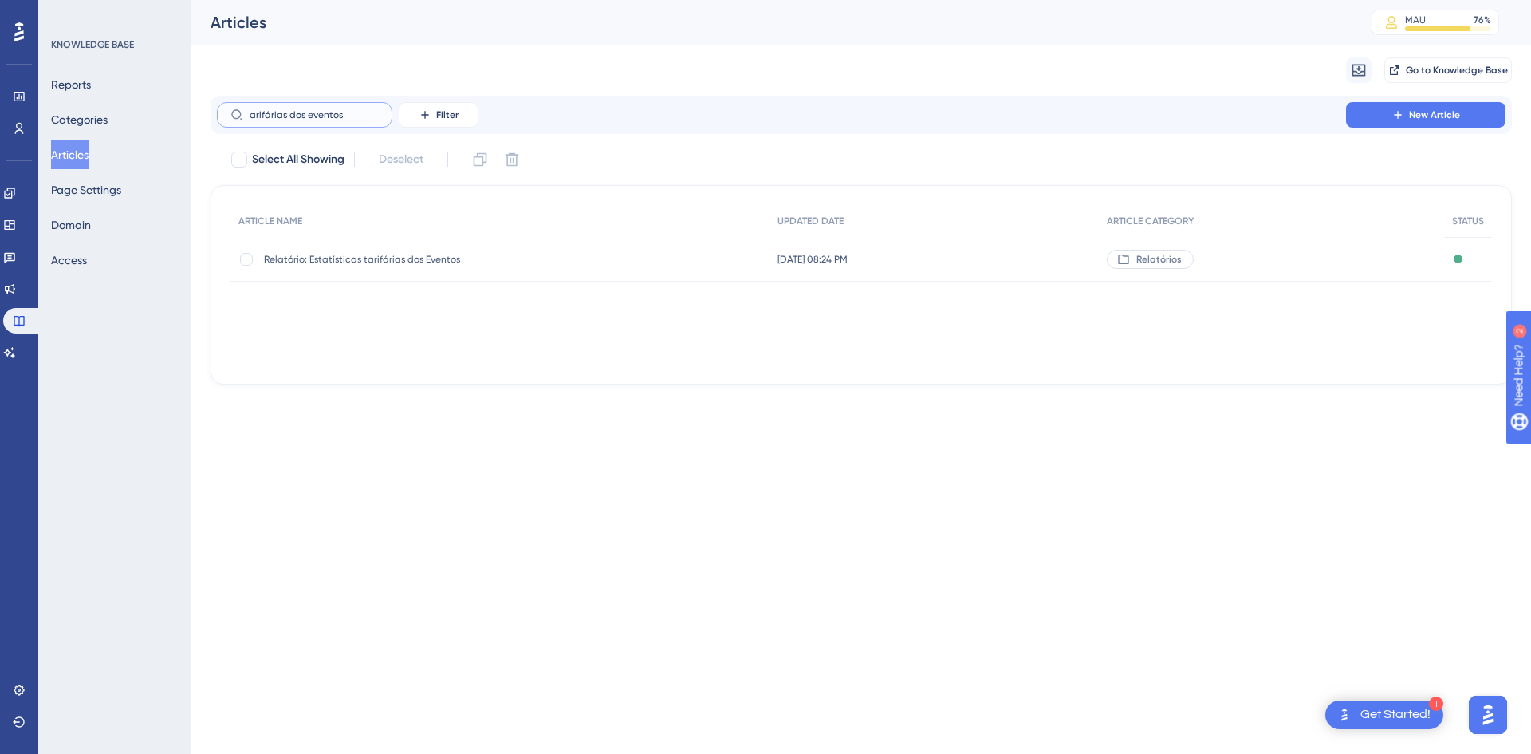
click at [301, 116] on input "arifárias dos eventos" at bounding box center [314, 114] width 129 height 11
paste input "Como funciona Walk-in?"
type input "Como funciona Walk-in?"
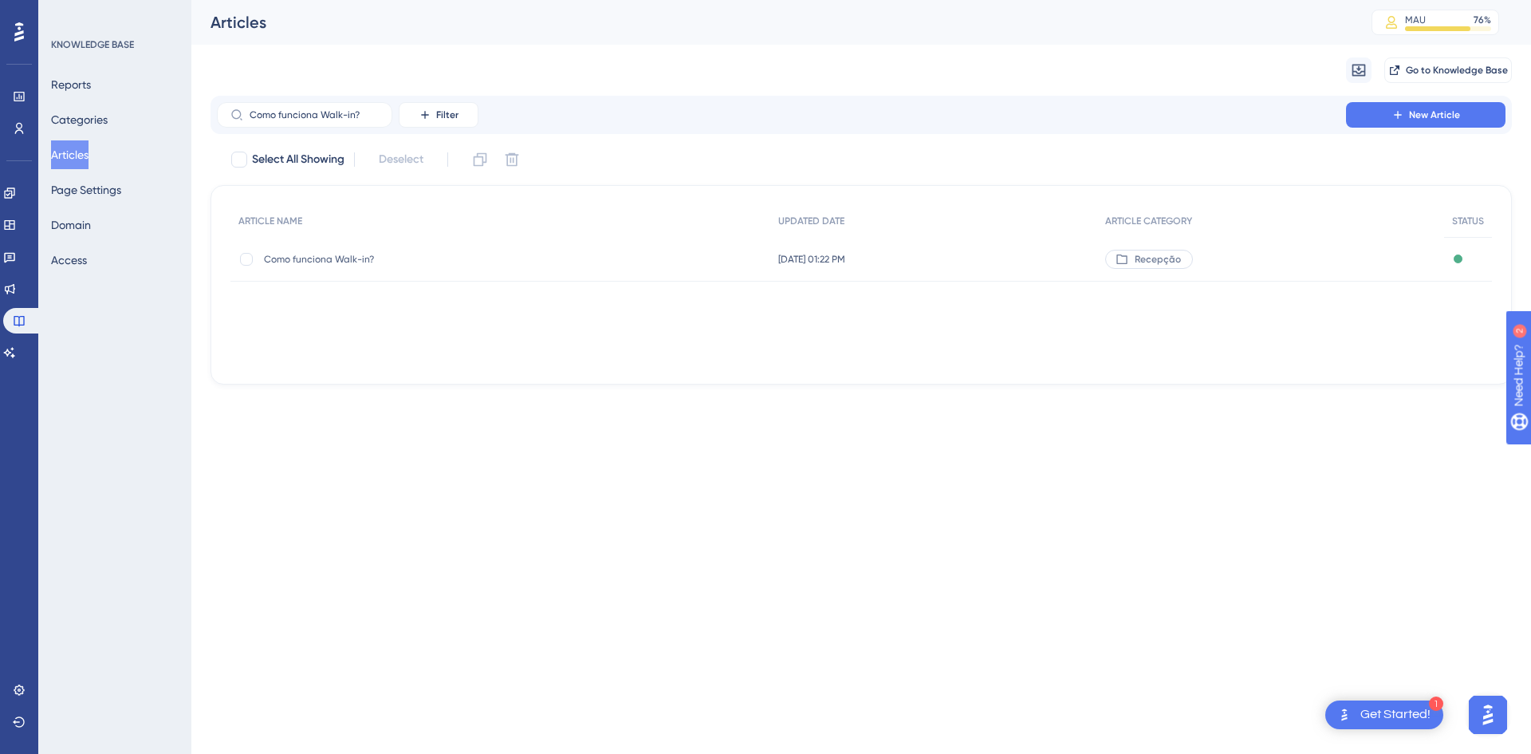
click at [303, 260] on span "Como funciona Walk-in?" at bounding box center [391, 259] width 255 height 13
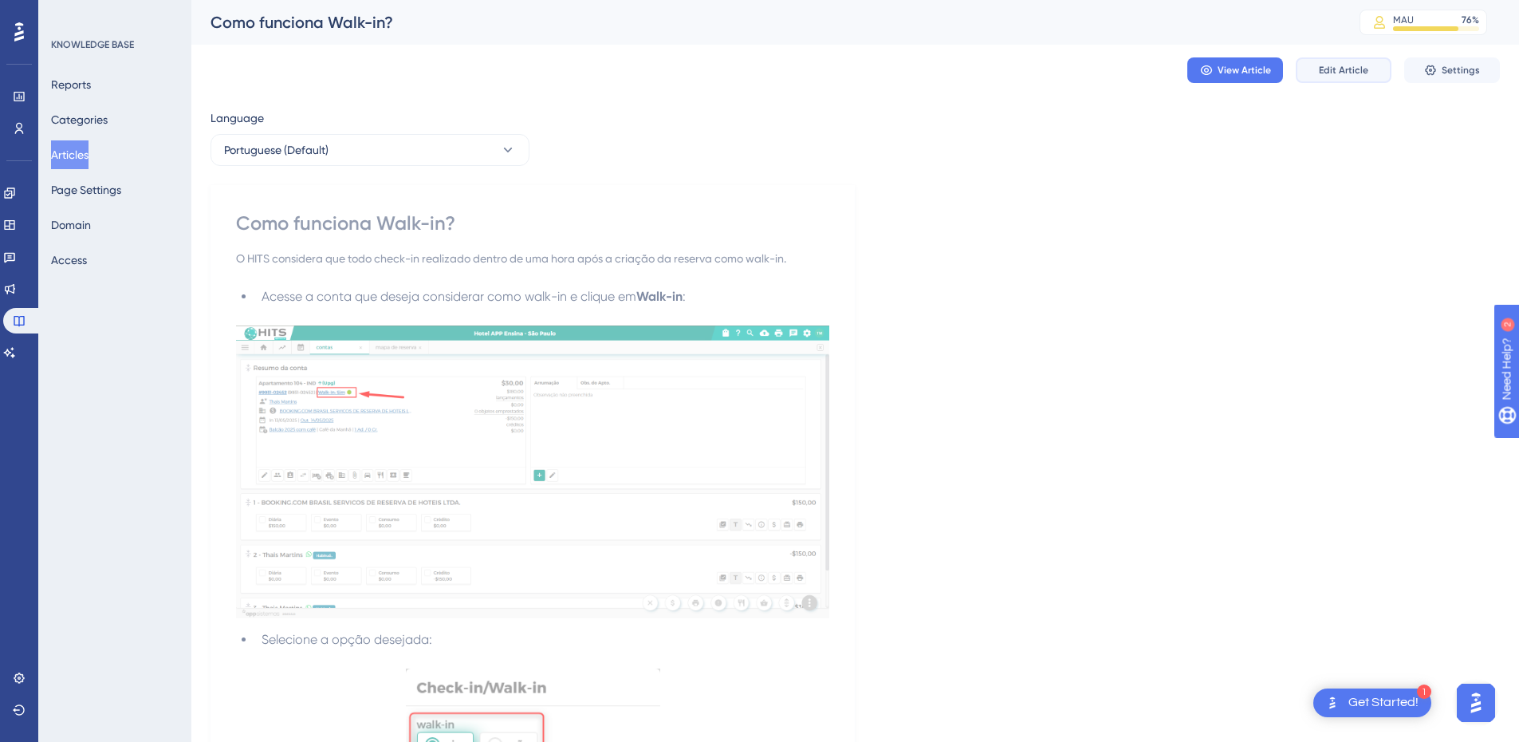
click at [1020, 65] on button "Edit Article" at bounding box center [1344, 70] width 96 height 26
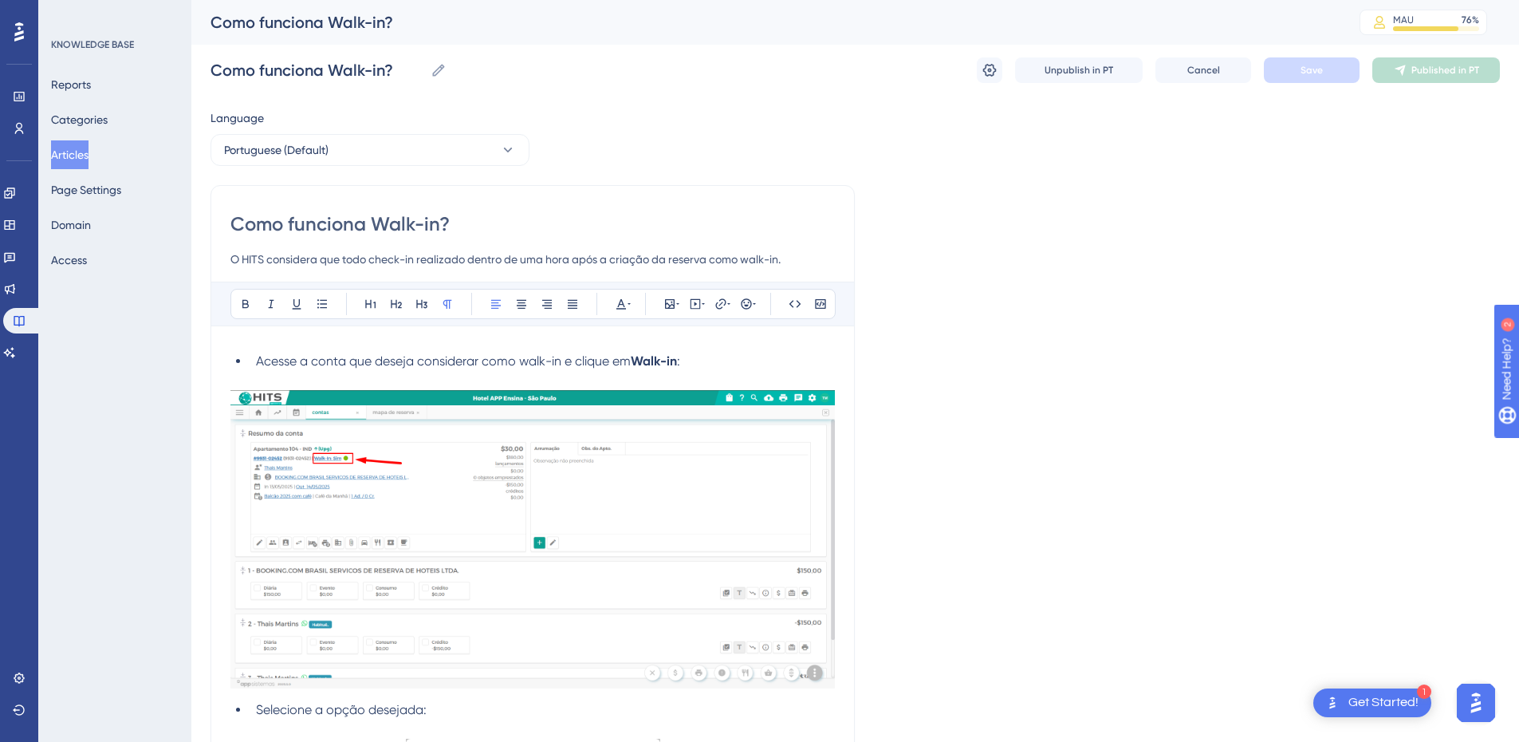
scroll to position [534, 0]
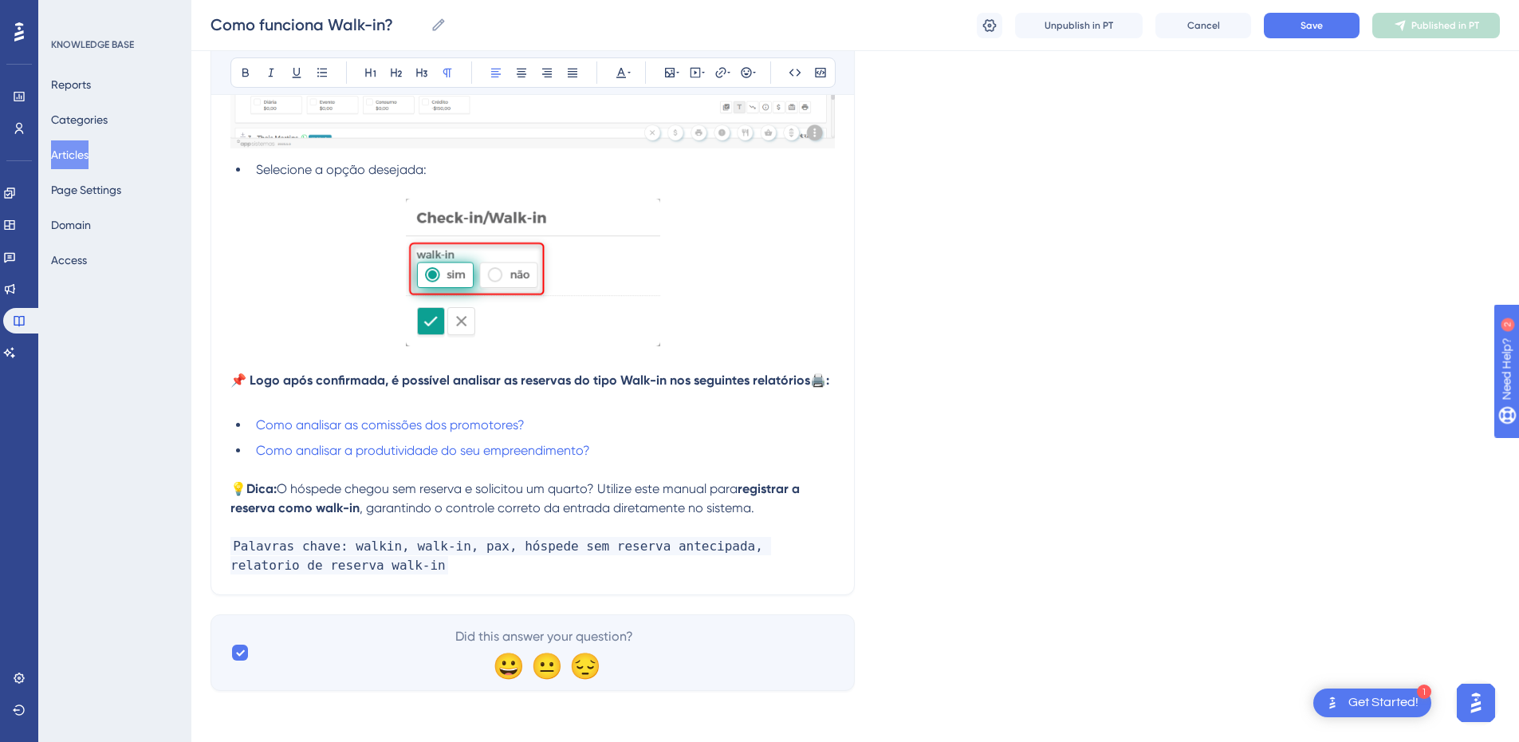
click at [289, 475] on span "O hóspede chegou sem reserva e solicitou um quarto? Utilize este manual para" at bounding box center [507, 488] width 461 height 15
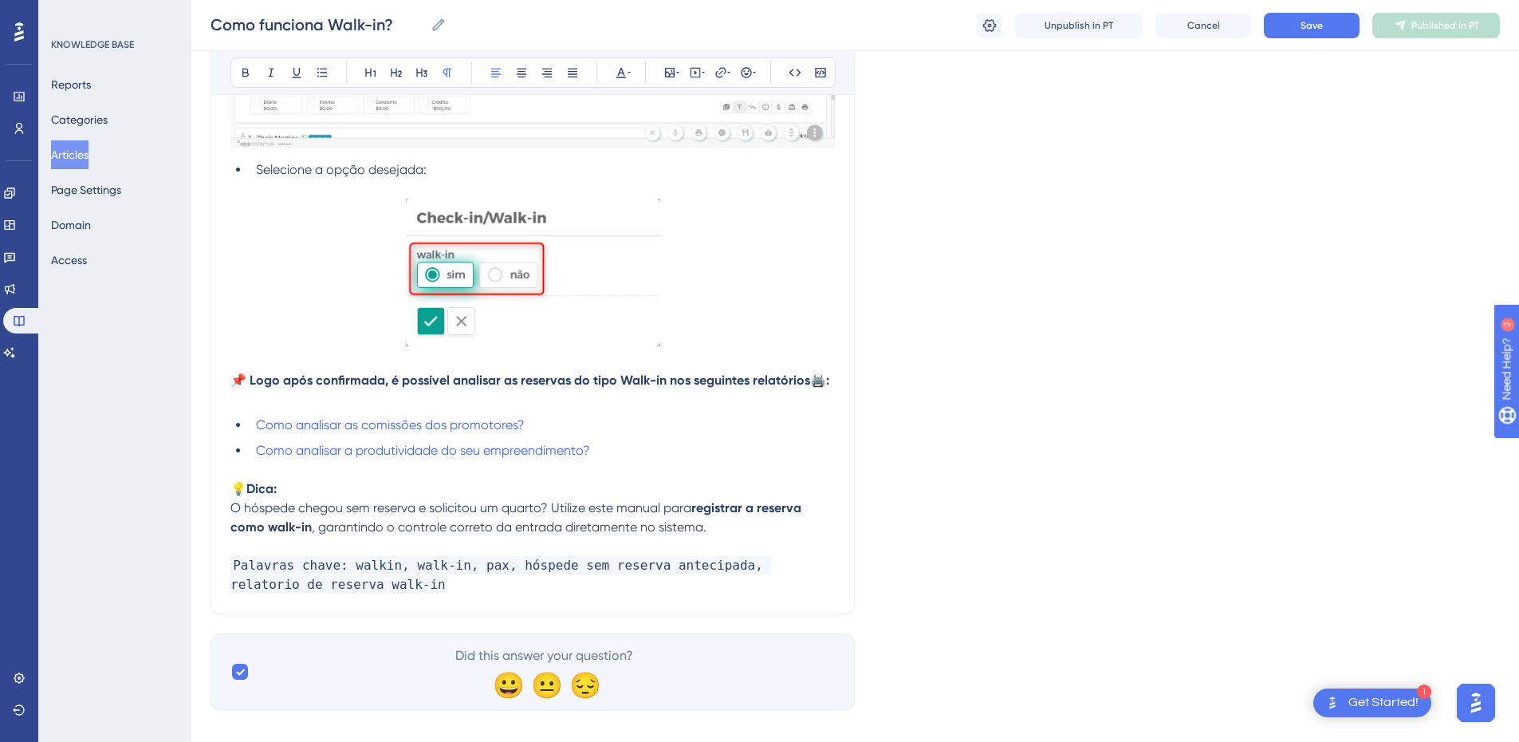
click at [756, 475] on p "O hóspede chegou sem reserva e solicitou um quarto? Utilize este manual para re…" at bounding box center [532, 517] width 605 height 38
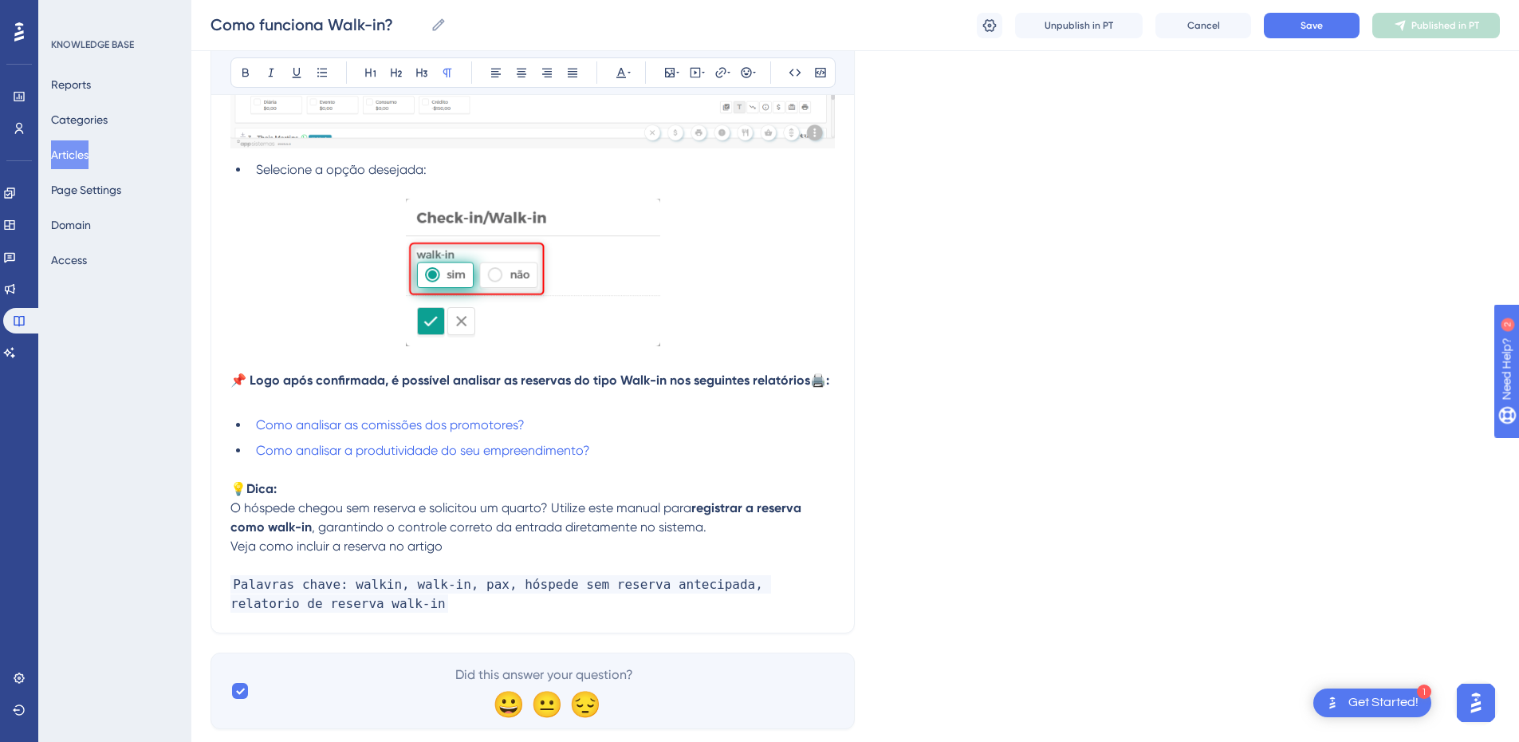
click at [479, 475] on p at bounding box center [532, 565] width 605 height 19
click at [454, 475] on p "Veja como incluir a reserva no artigo" at bounding box center [532, 546] width 605 height 19
drag, startPoint x: 680, startPoint y: 548, endPoint x: 450, endPoint y: 547, distance: 230.5
click at [450, 475] on p "Veja como incluir a reserva no artigo Como incluir uma reserva confirmada?" at bounding box center [532, 546] width 605 height 19
click at [719, 72] on icon at bounding box center [721, 72] width 13 height 13
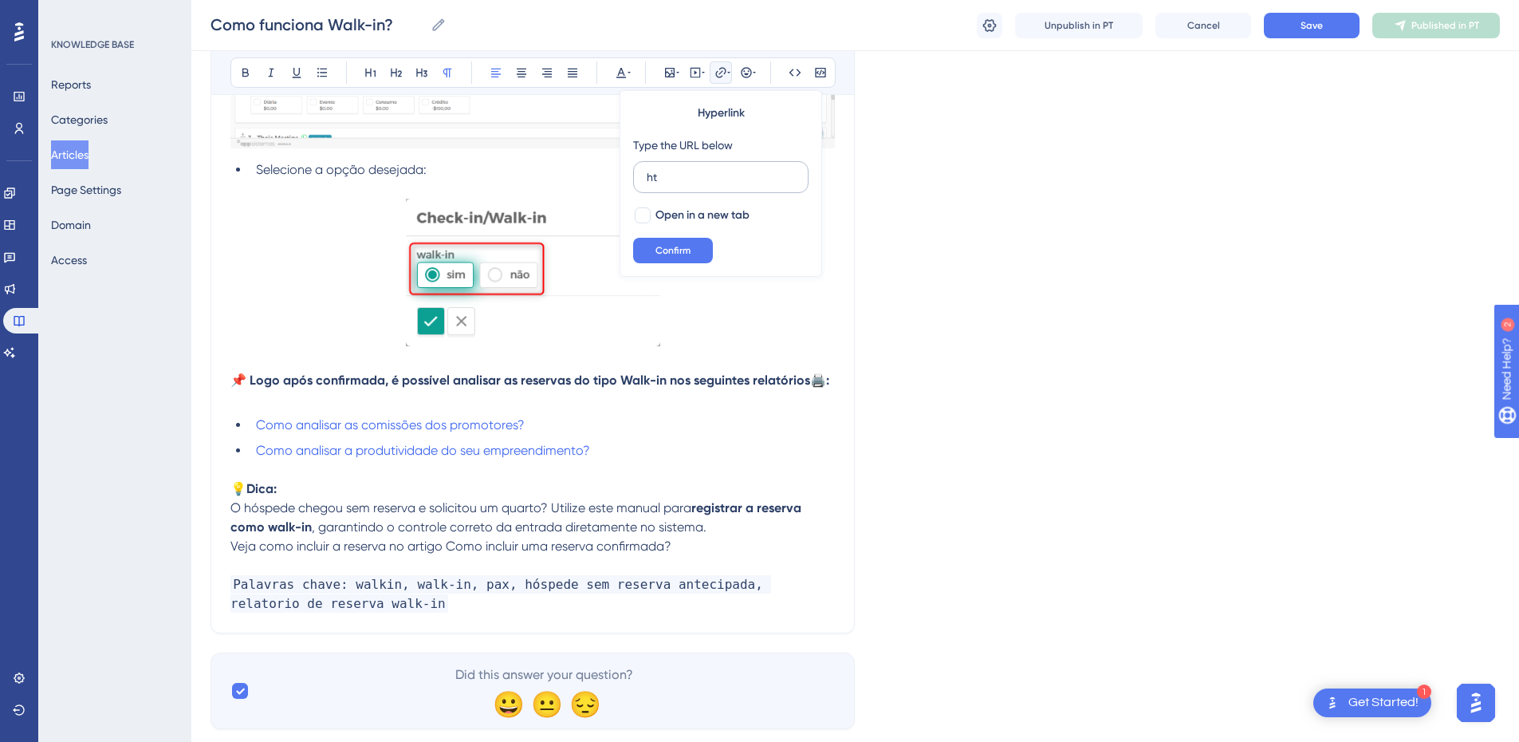
type input "h"
type input "https://appsistemas.help.userguiding.com/pt/articles/7451-como-incluir-uma-rese…"
click at [660, 213] on span "Open in a new tab" at bounding box center [703, 215] width 94 height 19
checkbox input "true"
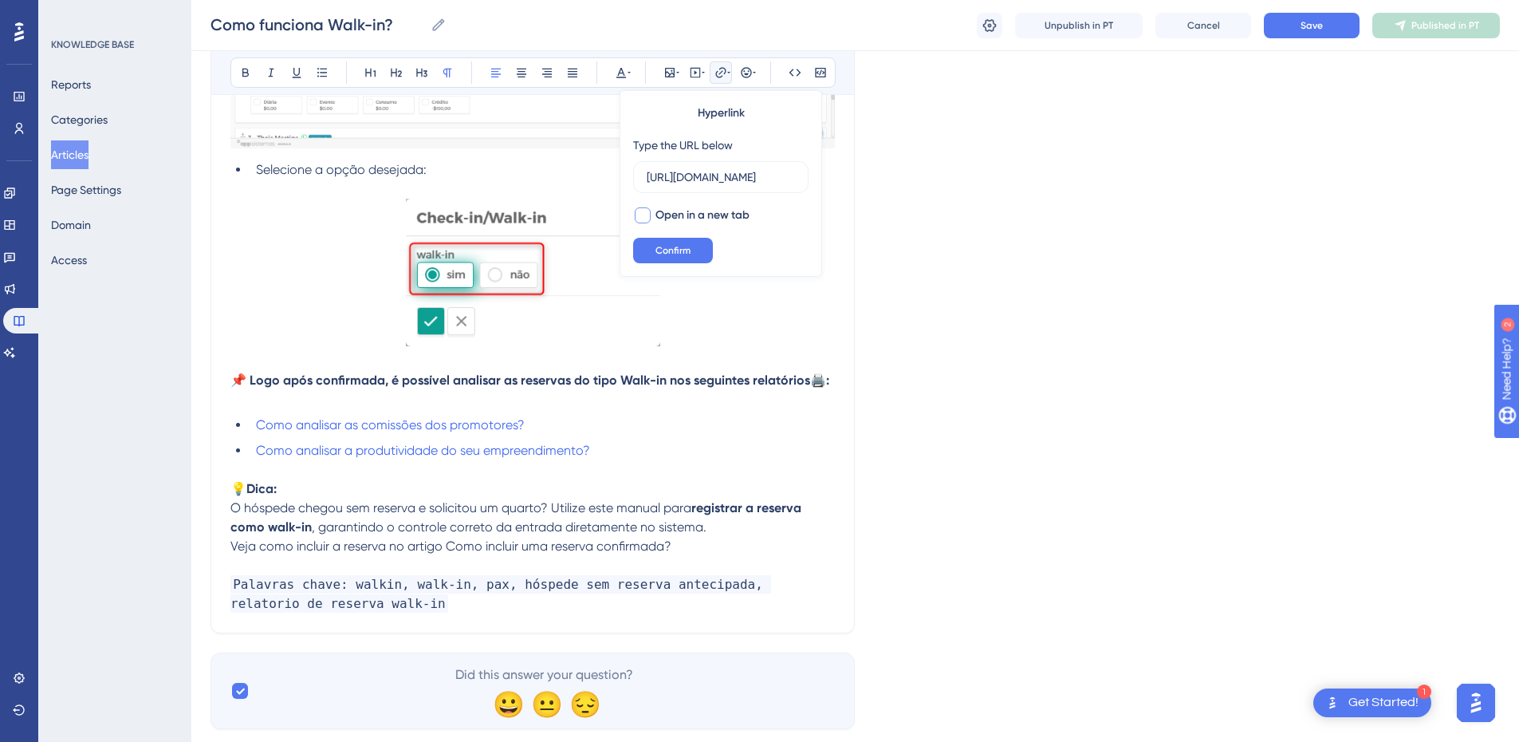
scroll to position [0, 0]
click at [656, 249] on span "Confirm" at bounding box center [673, 250] width 35 height 13
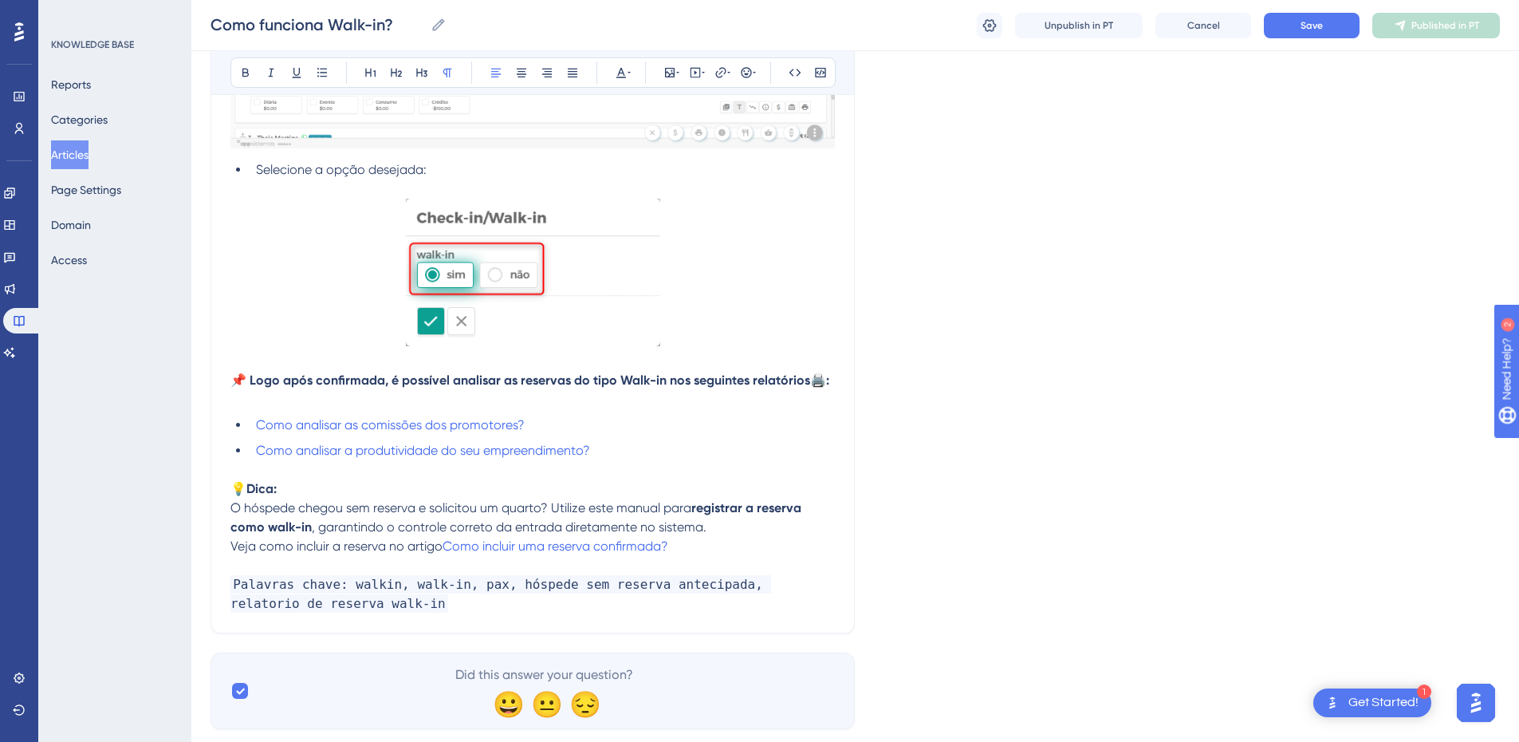
click at [230, 475] on span "Veja como incluir a reserva no artigo" at bounding box center [336, 545] width 212 height 15
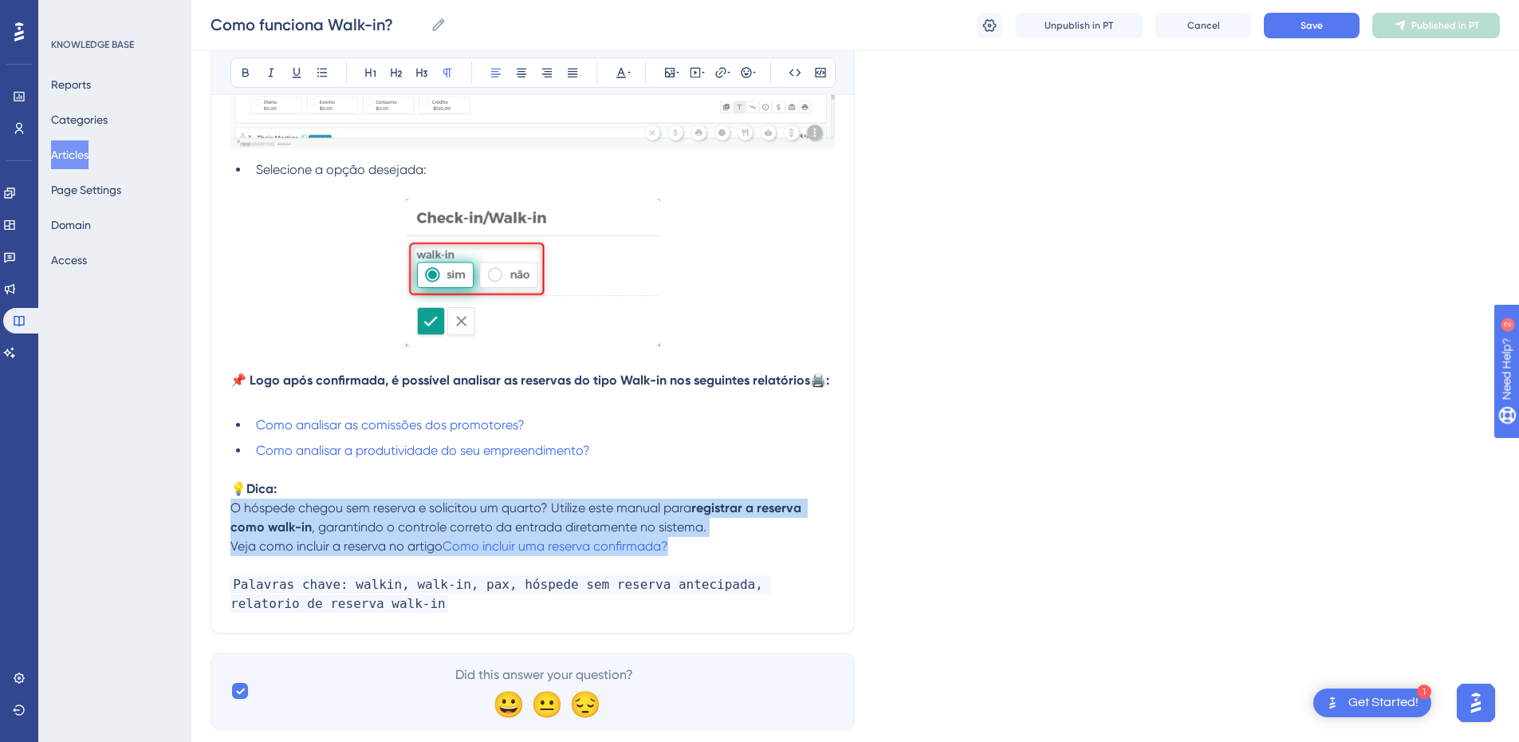
drag, startPoint x: 712, startPoint y: 550, endPoint x: 232, endPoint y: 511, distance: 481.6
click at [232, 475] on div "Acesse a conta que deseja considerar como walk-in e clique em Walk-in : Selecio…" at bounding box center [532, 216] width 605 height 808
click at [323, 71] on icon at bounding box center [322, 72] width 13 height 13
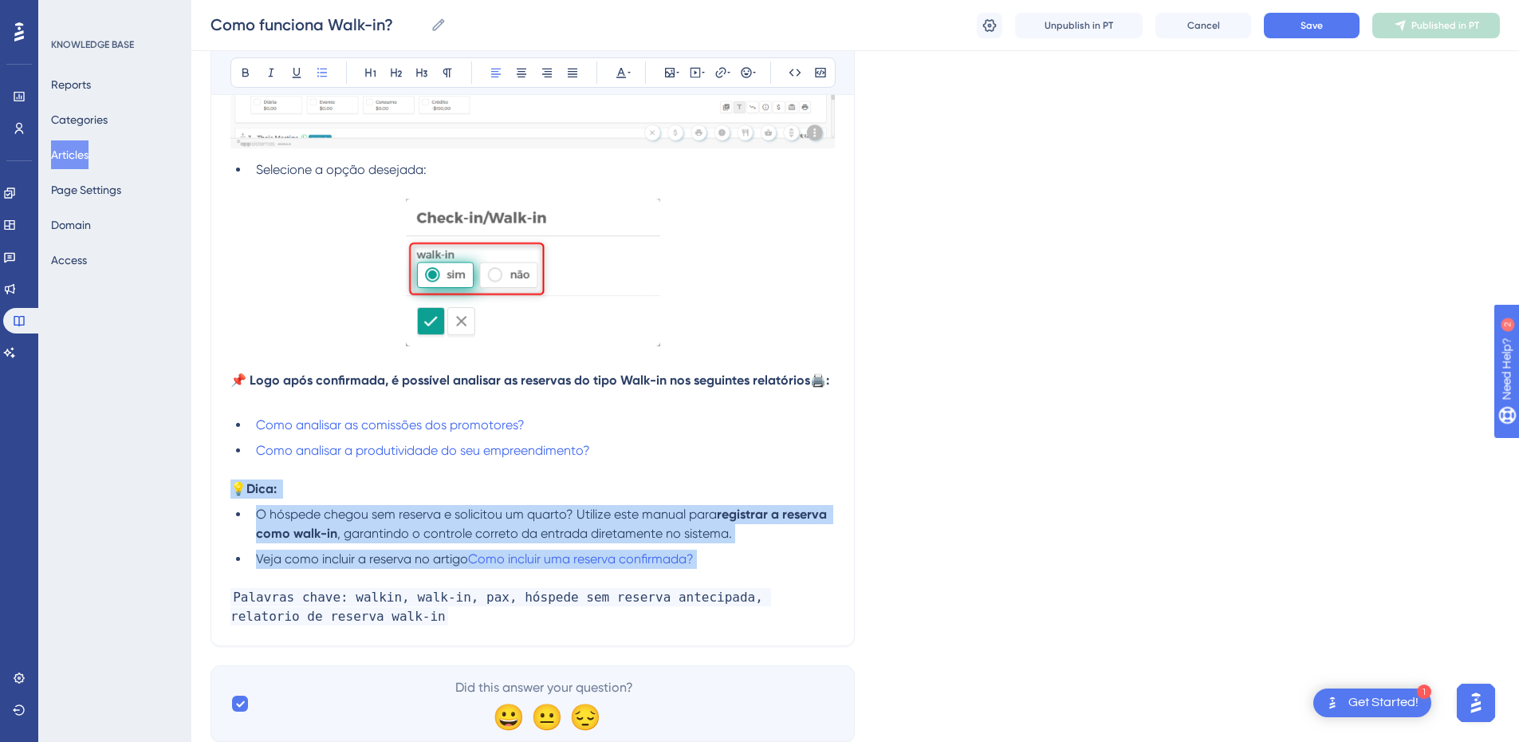
click at [250, 475] on li "Veja como incluir a reserva no artigo Como incluir uma reserva confirmada?" at bounding box center [542, 559] width 585 height 19
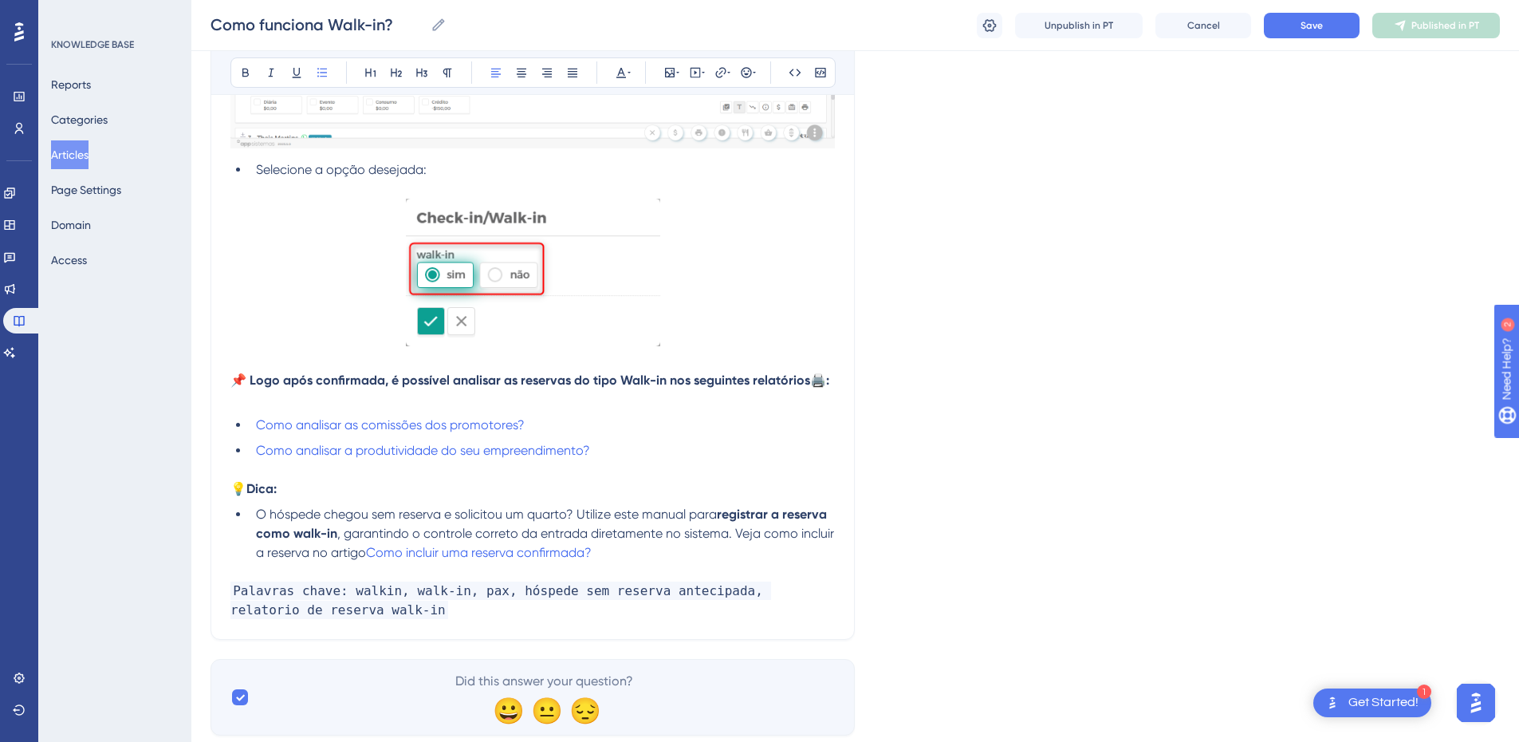
click at [354, 475] on span ", garantindo o controle correto da entrada diretamente no sistema. Veja como in…" at bounding box center [546, 543] width 581 height 34
click at [349, 475] on p at bounding box center [532, 571] width 605 height 19
click at [1020, 25] on button "Save" at bounding box center [1312, 26] width 96 height 26
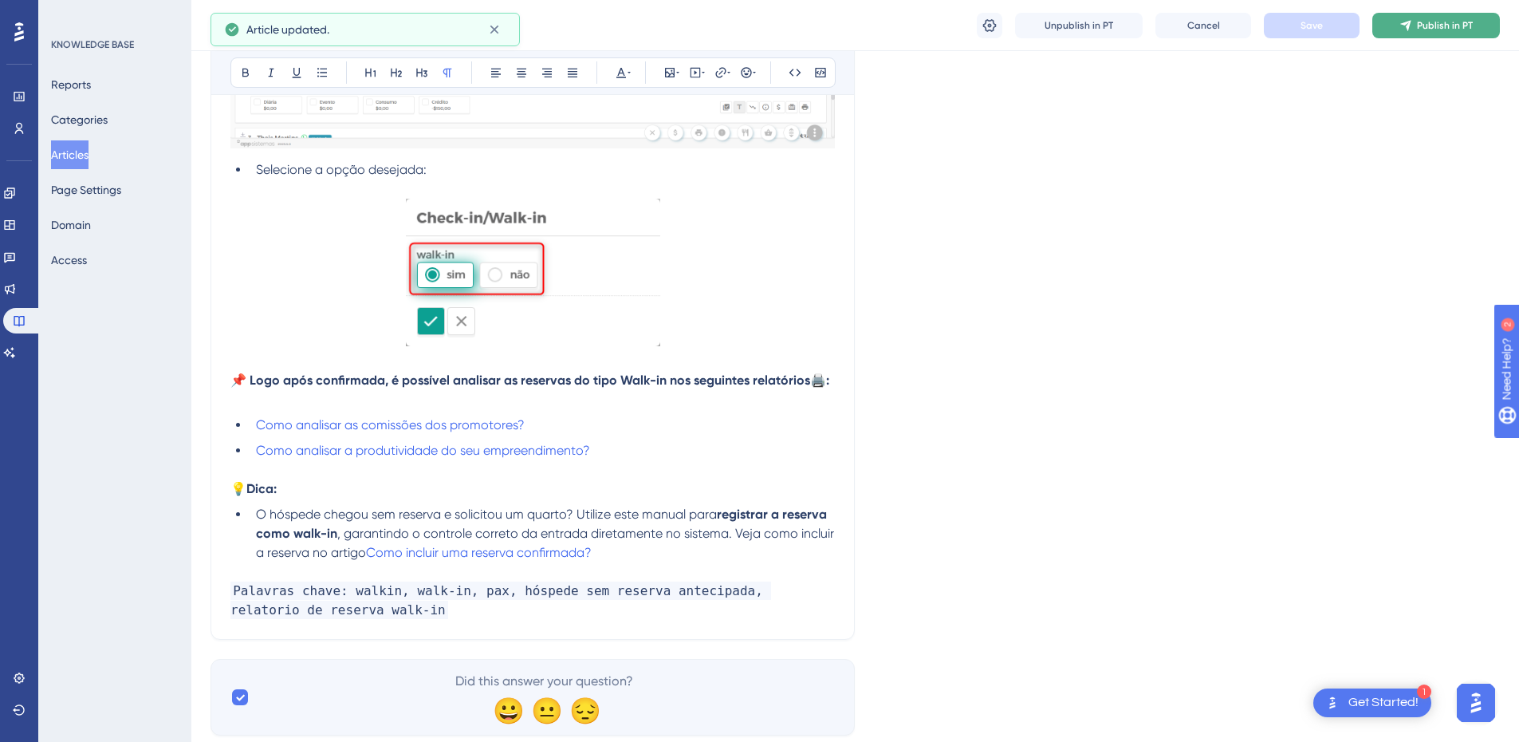
click at [1020, 27] on span "Publish in PT" at bounding box center [1445, 25] width 56 height 13
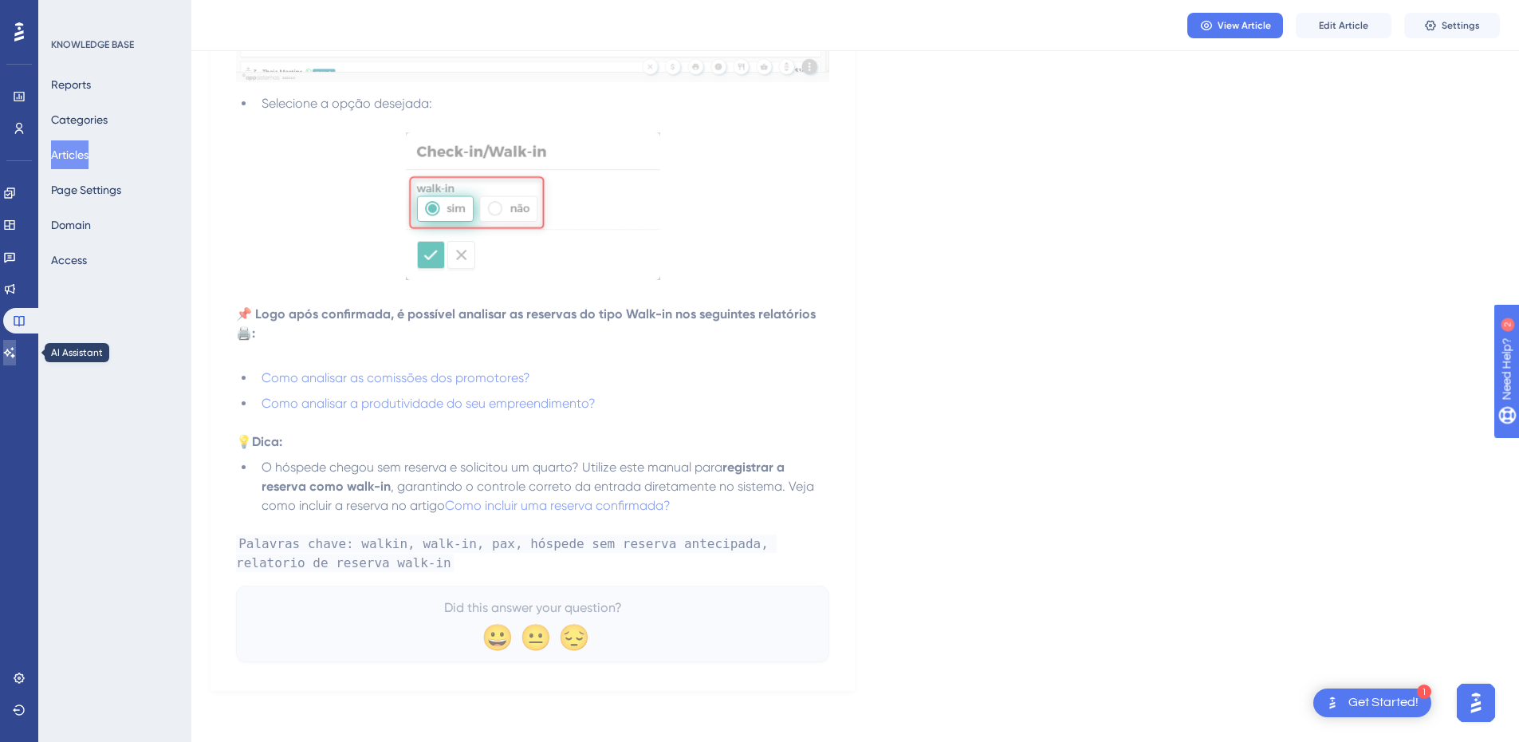
click at [16, 353] on icon at bounding box center [9, 352] width 13 height 13
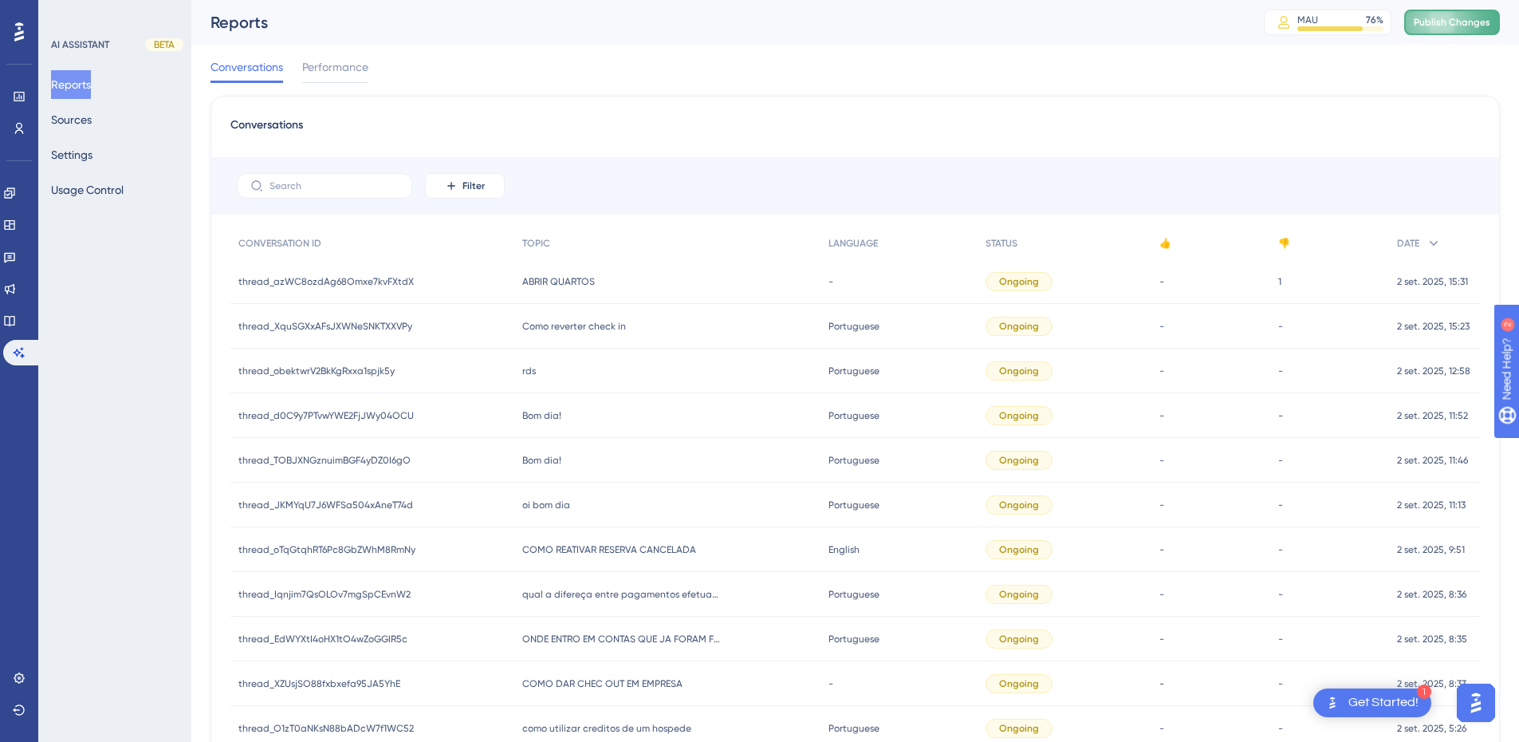
click at [1020, 18] on span "Publish Changes" at bounding box center [1452, 22] width 77 height 13
click at [81, 117] on button "Sources" at bounding box center [71, 119] width 41 height 29
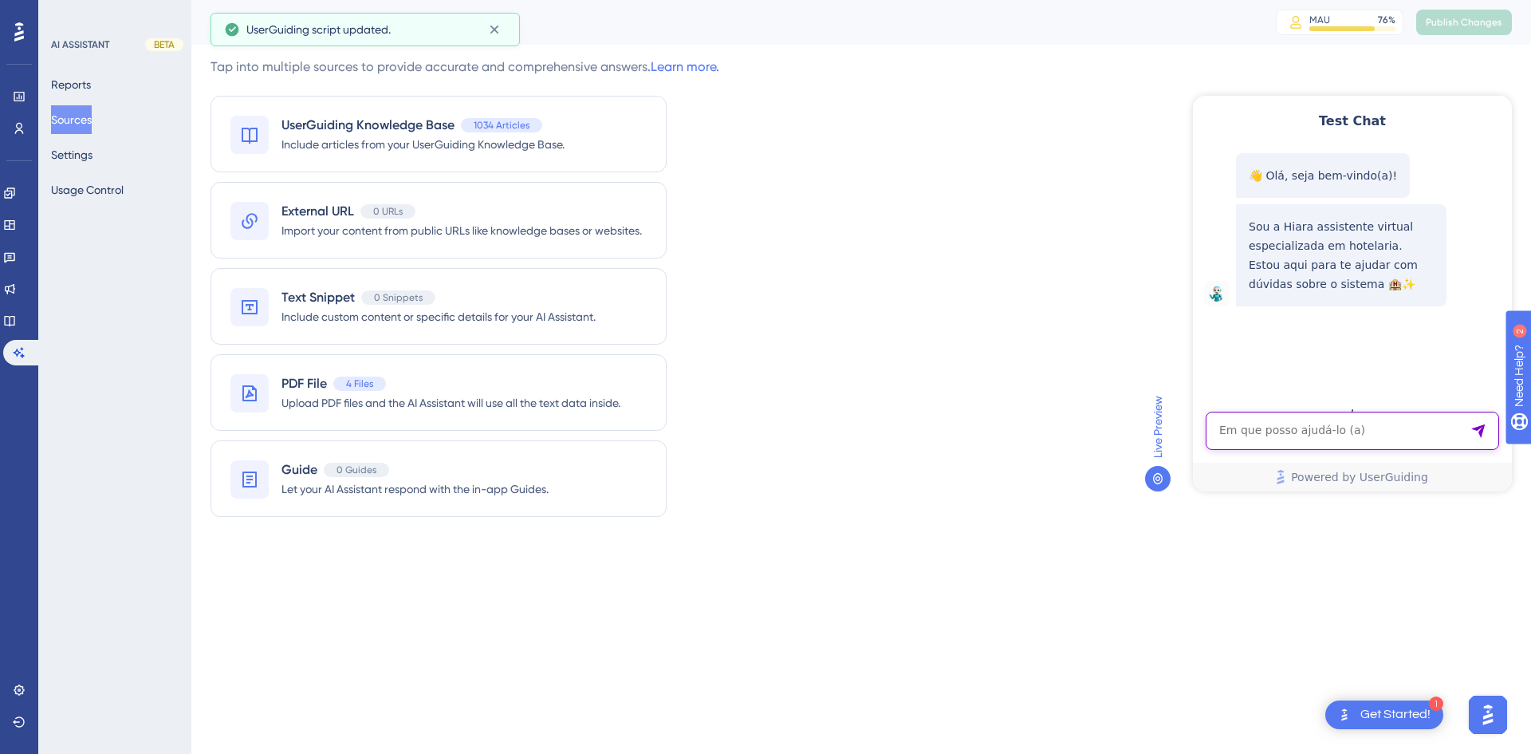
click at [1020, 430] on textarea "AI Assistant Text Input" at bounding box center [1352, 431] width 293 height 38
click at [1020, 420] on textarea "AI Assistant Text Input" at bounding box center [1352, 431] width 293 height 38
paste textarea "como faço uma venda walkin?"
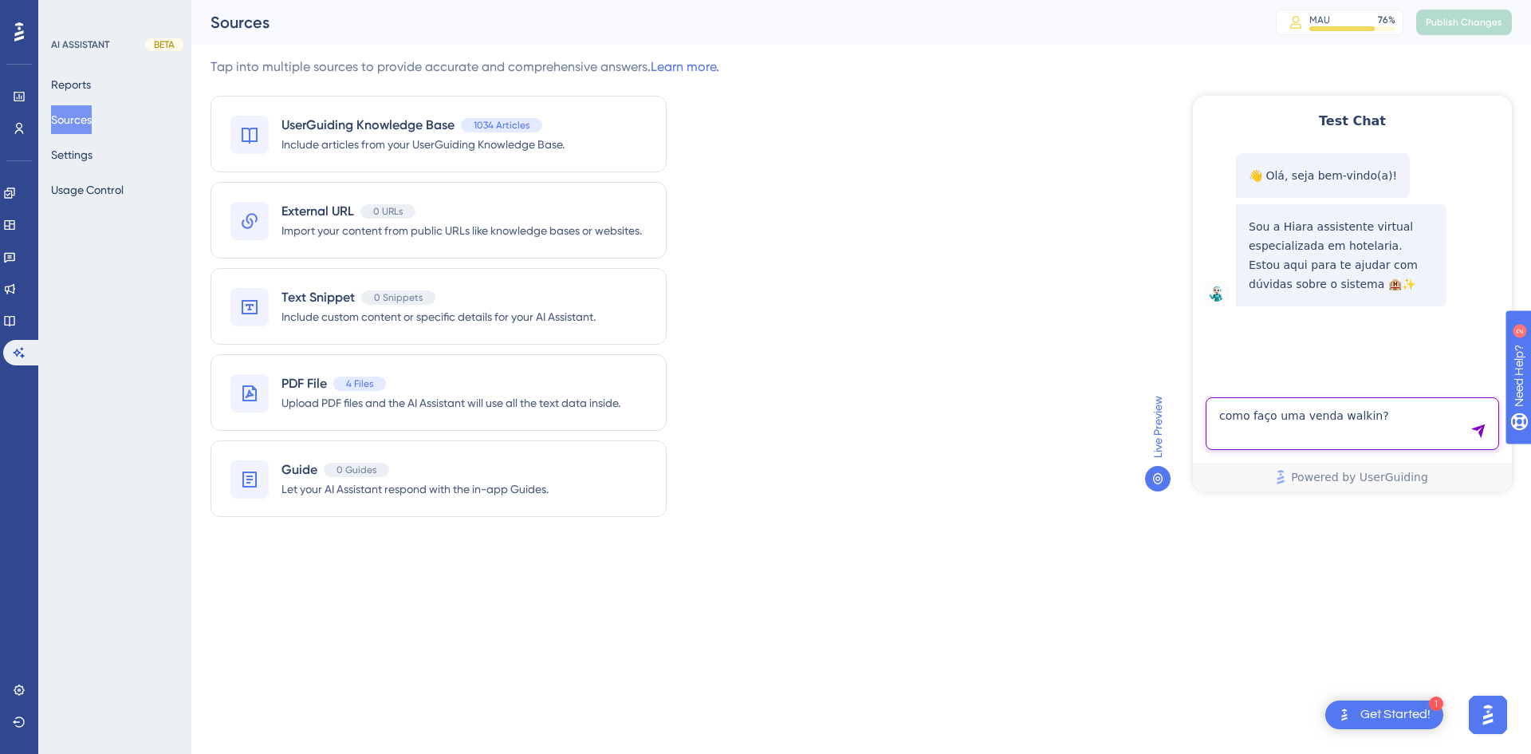
type textarea "como faço uma venda walkin?"
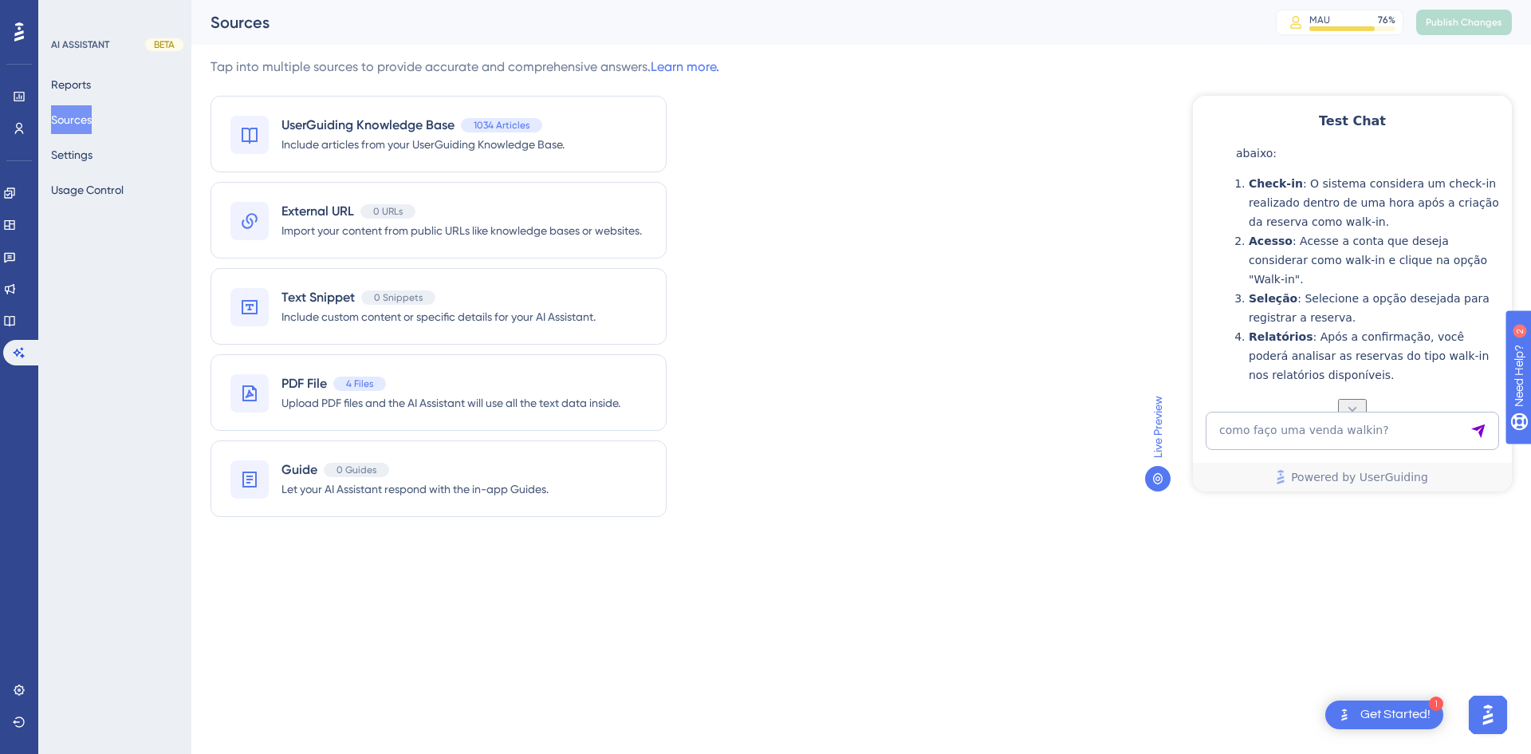
scroll to position [435, 0]
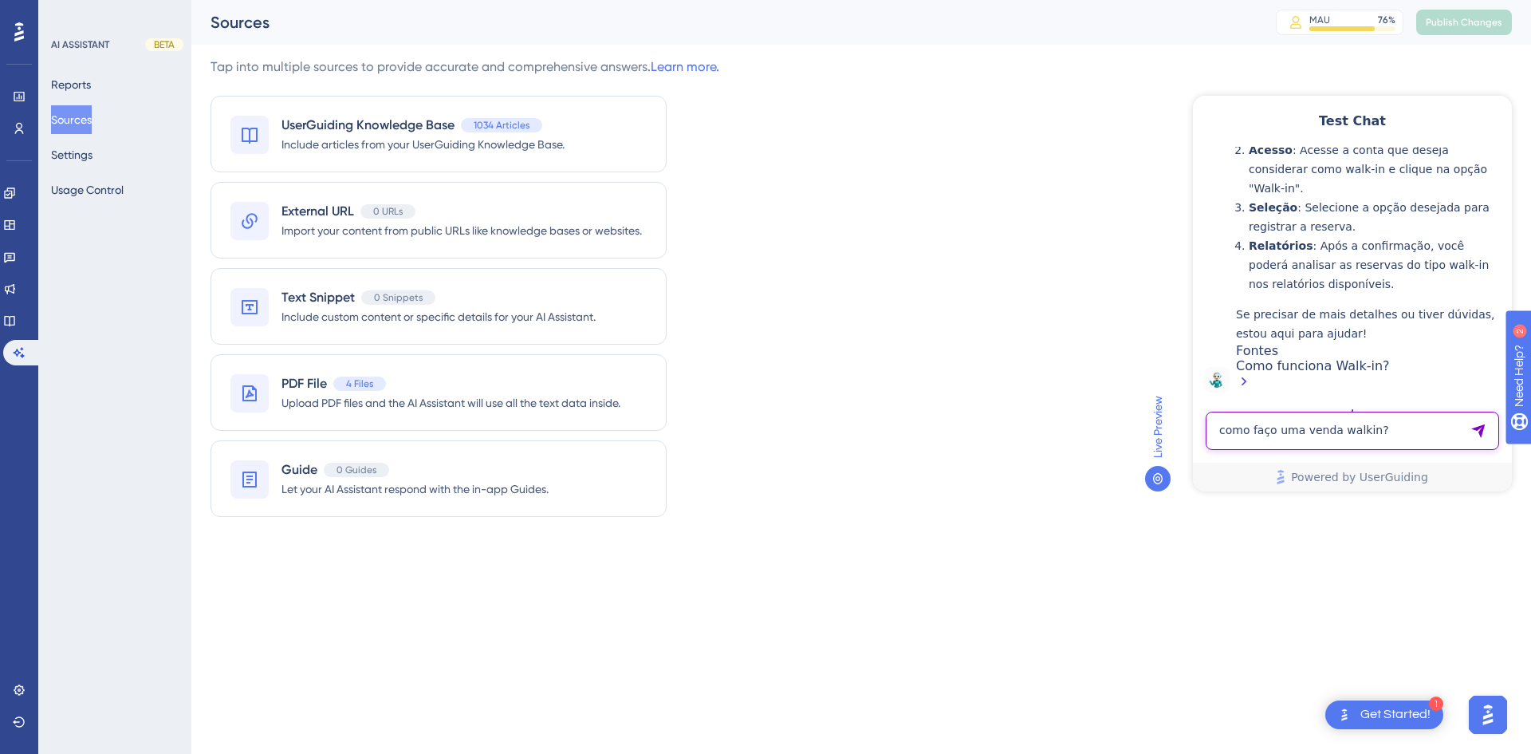
click at [1020, 427] on textarea "como faço uma venda walkin?" at bounding box center [1352, 431] width 293 height 38
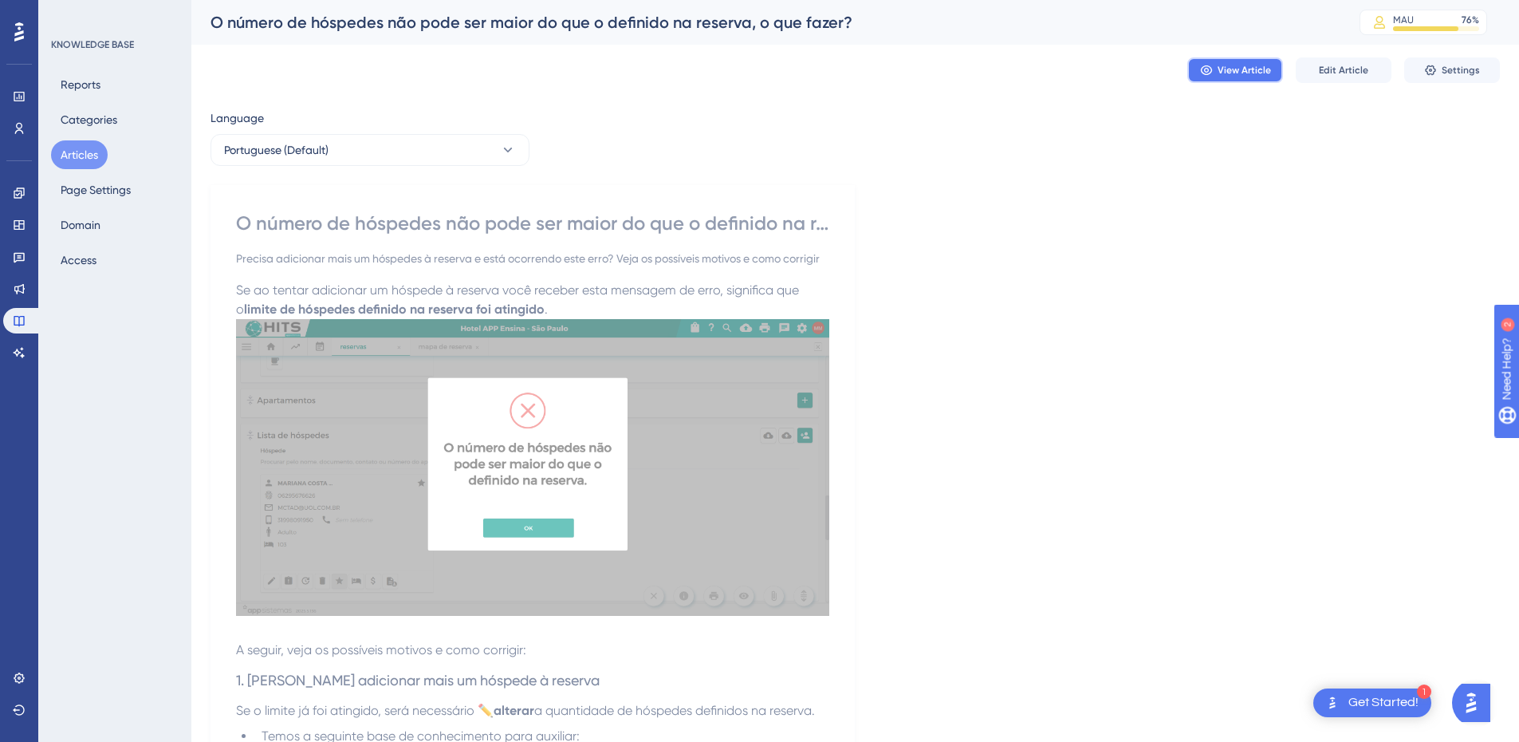
click at [1234, 69] on span "View Article" at bounding box center [1244, 70] width 53 height 13
click at [1230, 76] on span "View Article" at bounding box center [1244, 70] width 53 height 13
click at [77, 160] on button "Articles" at bounding box center [79, 154] width 57 height 29
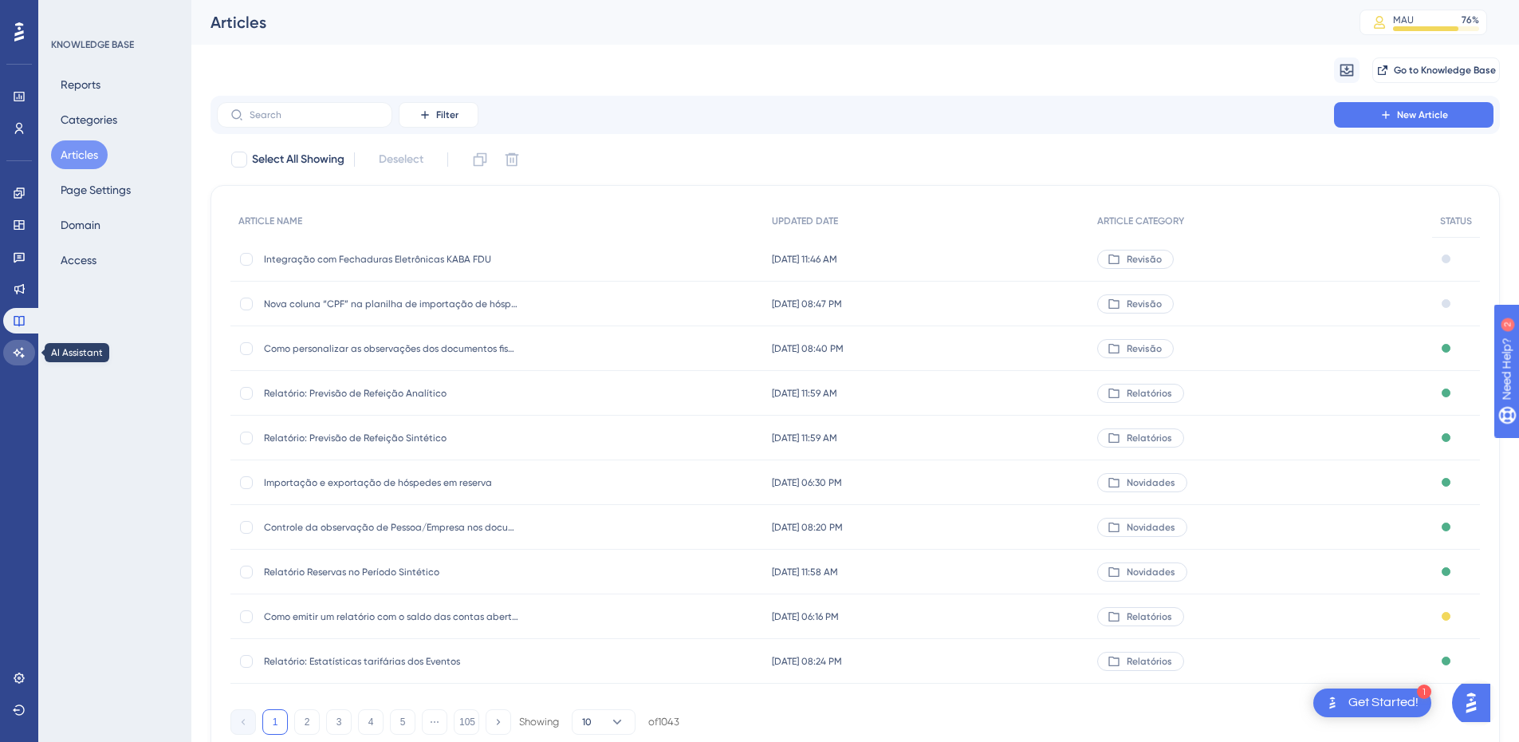
click at [19, 363] on link at bounding box center [19, 353] width 32 height 26
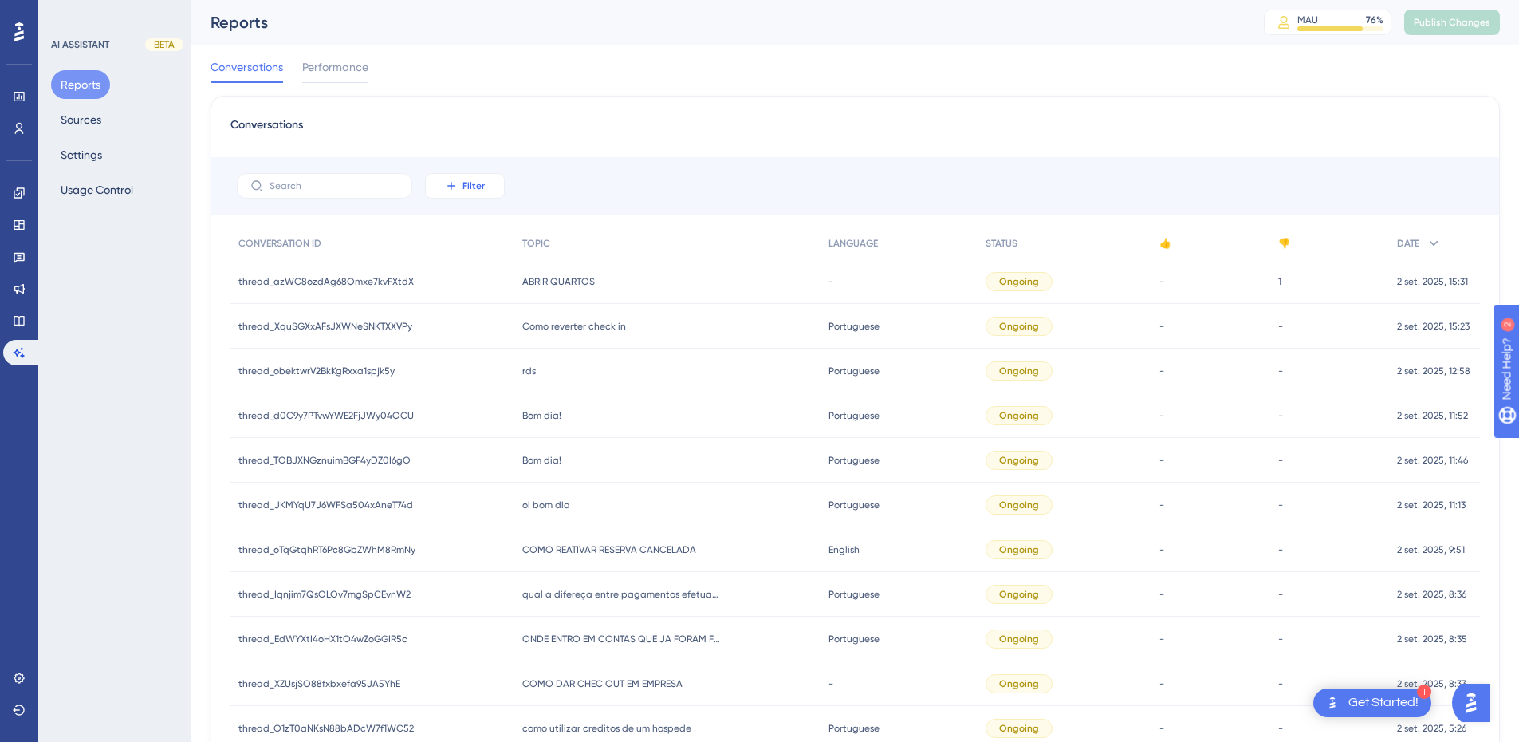
click at [442, 182] on button "Filter" at bounding box center [465, 186] width 80 height 26
click at [466, 417] on span "Date Created" at bounding box center [480, 422] width 65 height 19
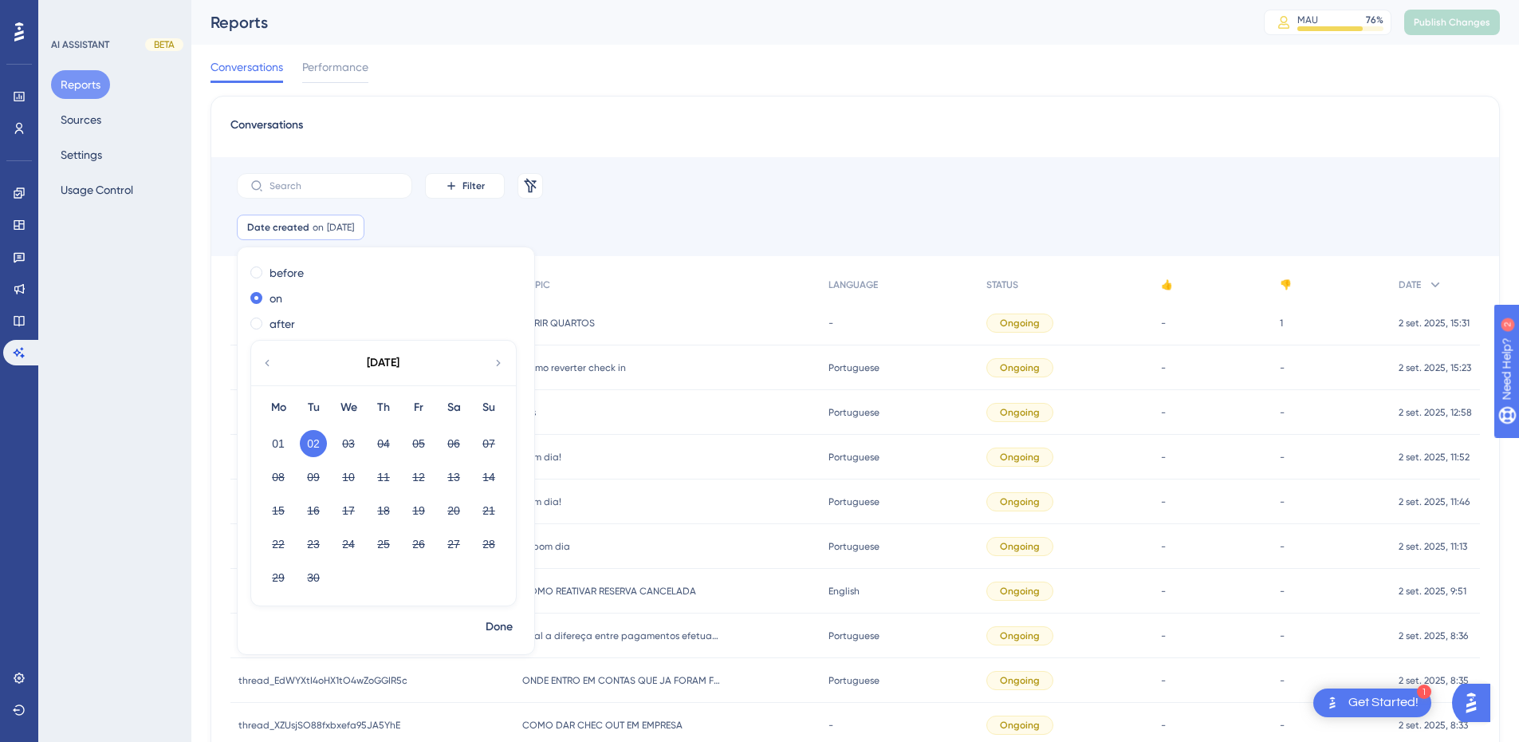
click at [262, 372] on div "September 2025" at bounding box center [382, 363] width 263 height 45
click at [270, 368] on icon at bounding box center [267, 363] width 13 height 14
click at [490, 575] on button "31" at bounding box center [488, 577] width 27 height 27
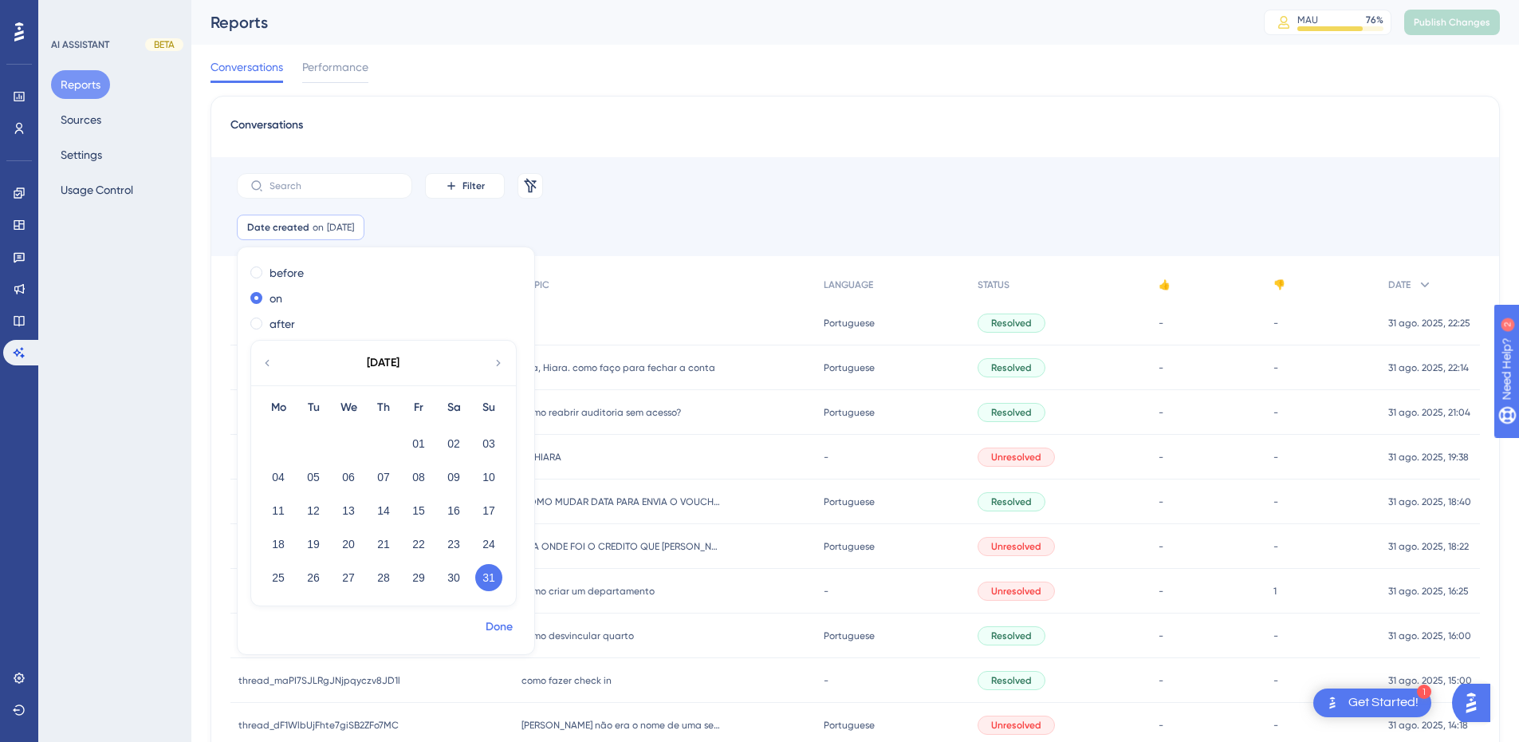
click at [498, 620] on span "Done" at bounding box center [499, 626] width 27 height 19
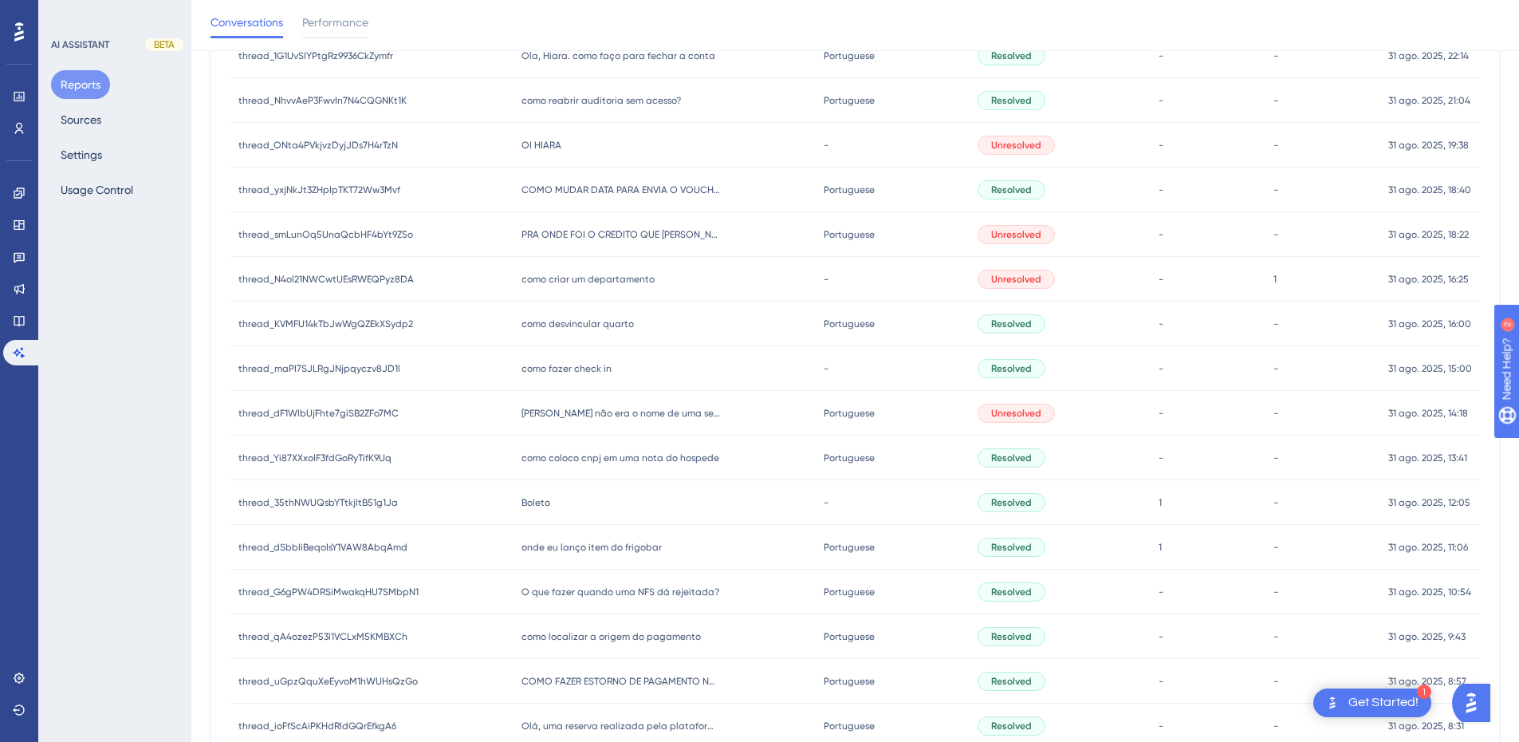
scroll to position [504, 0]
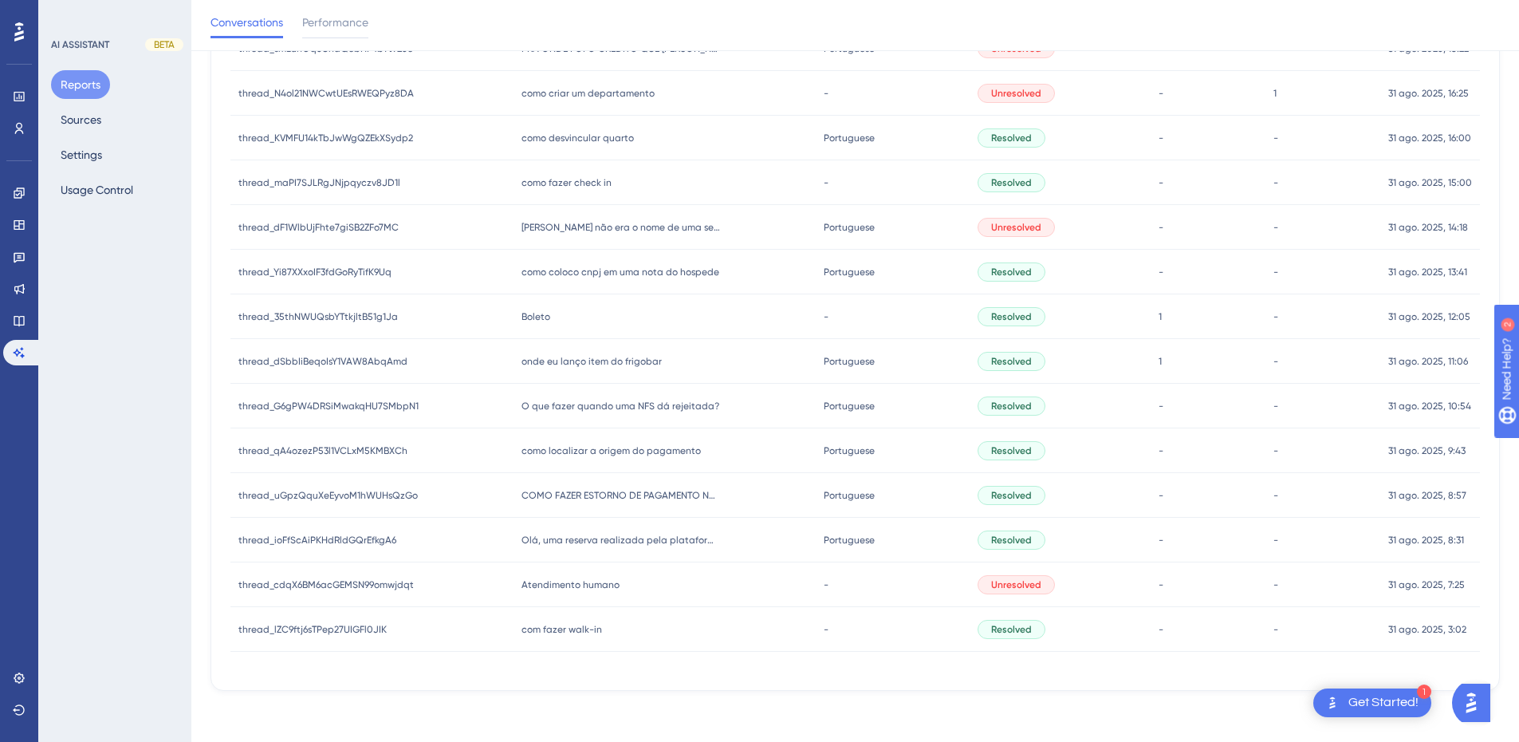
click at [581, 363] on span "onde eu lanço item do frigobar" at bounding box center [592, 361] width 140 height 13
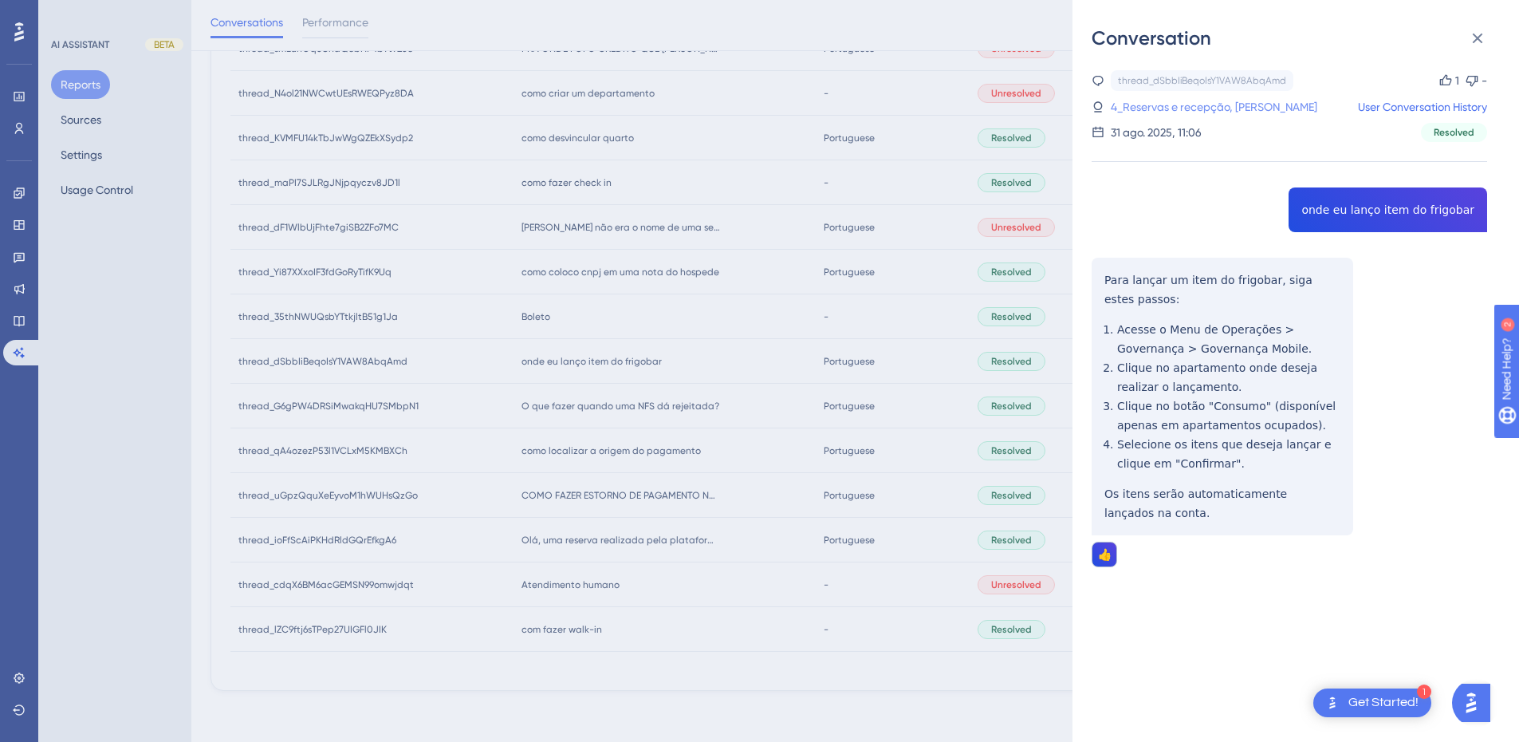
click at [1235, 108] on link "4_Reservas e recepção, Amanda Neves" at bounding box center [1214, 106] width 207 height 19
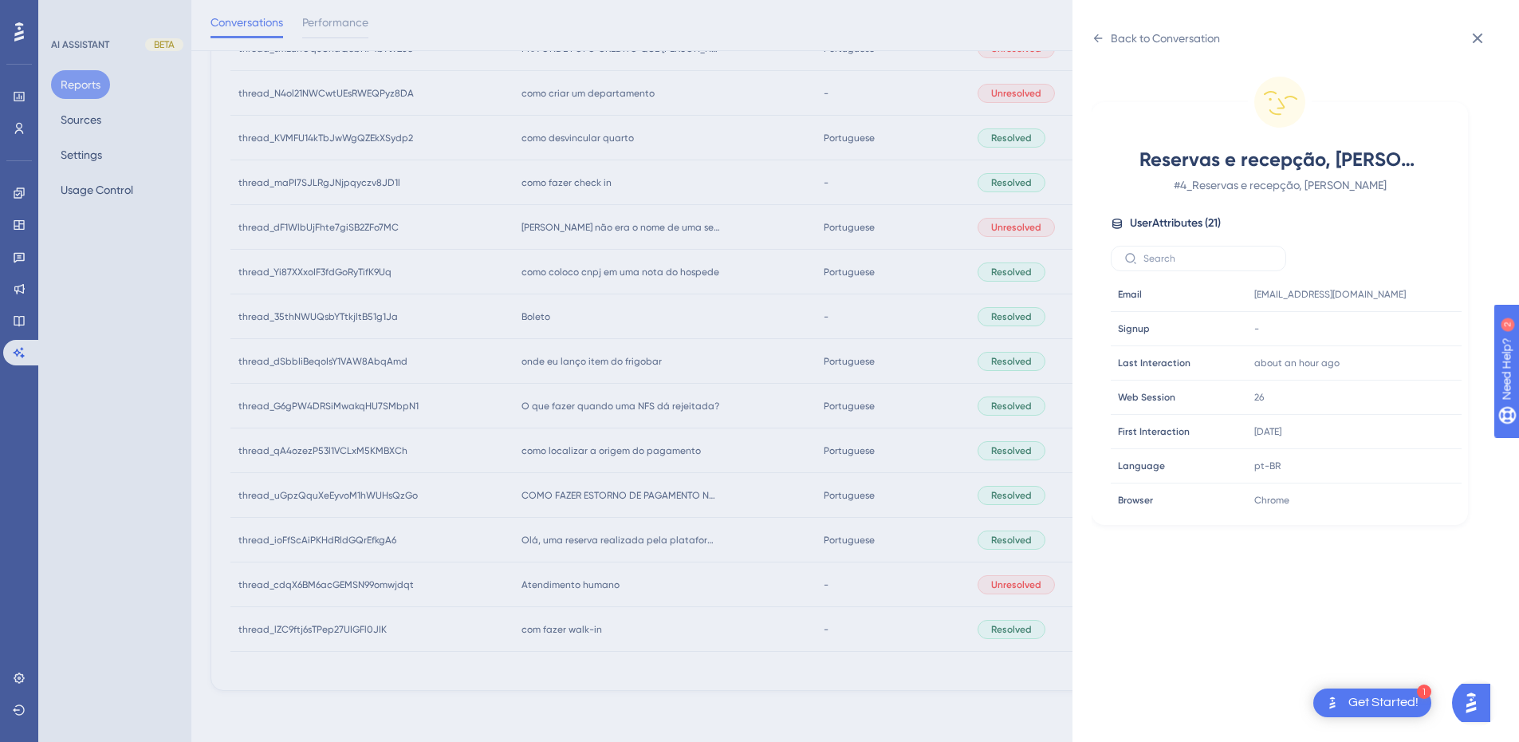
scroll to position [486, 0]
click at [1471, 45] on icon at bounding box center [1477, 38] width 19 height 19
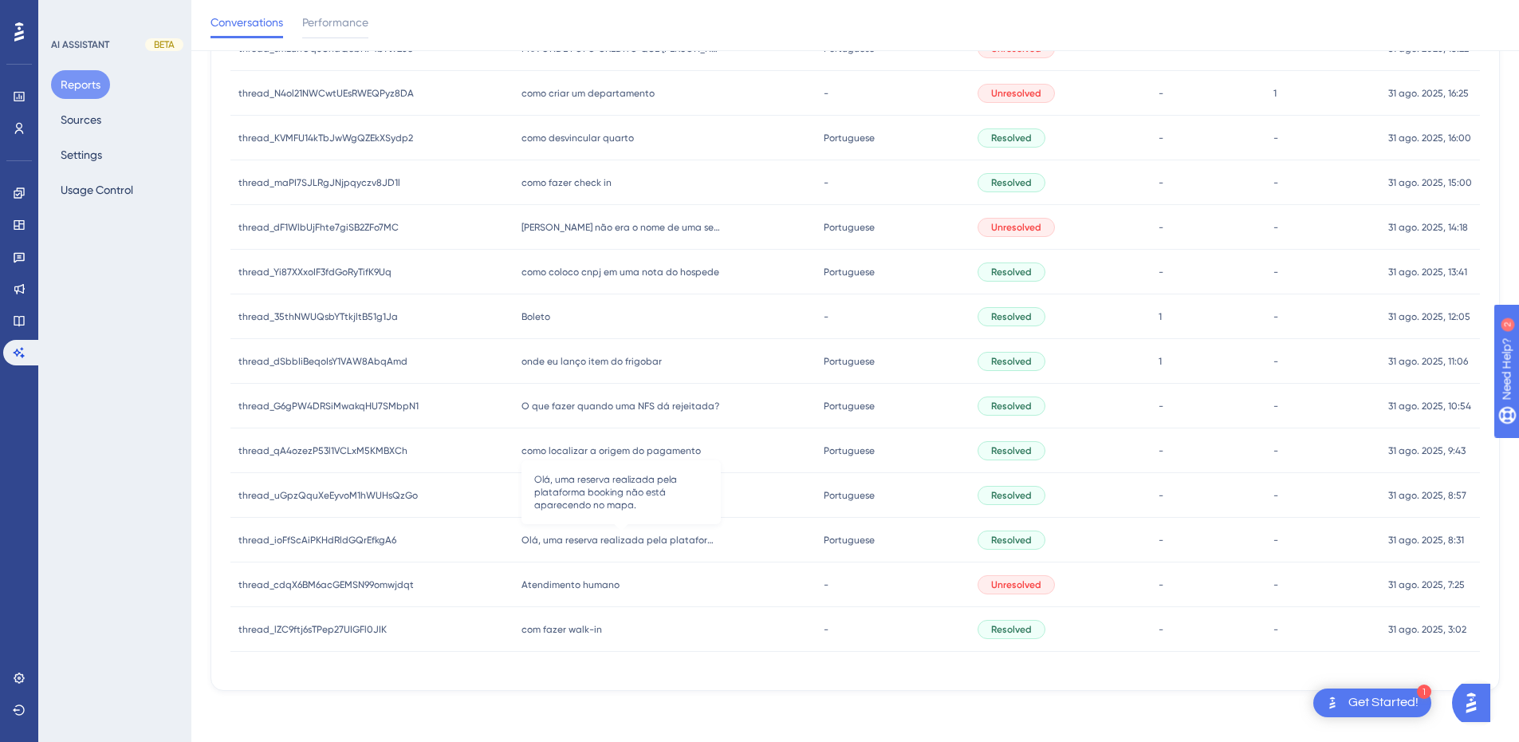
click at [620, 543] on span "Olá, uma reserva realizada pela plataforma booking não está aparecendo no mapa." at bounding box center [621, 540] width 199 height 13
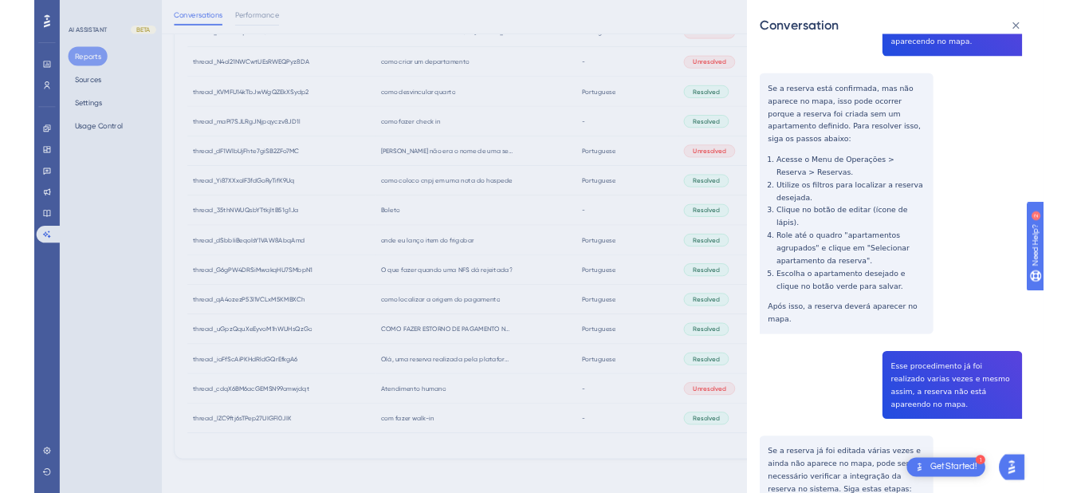
scroll to position [0, 0]
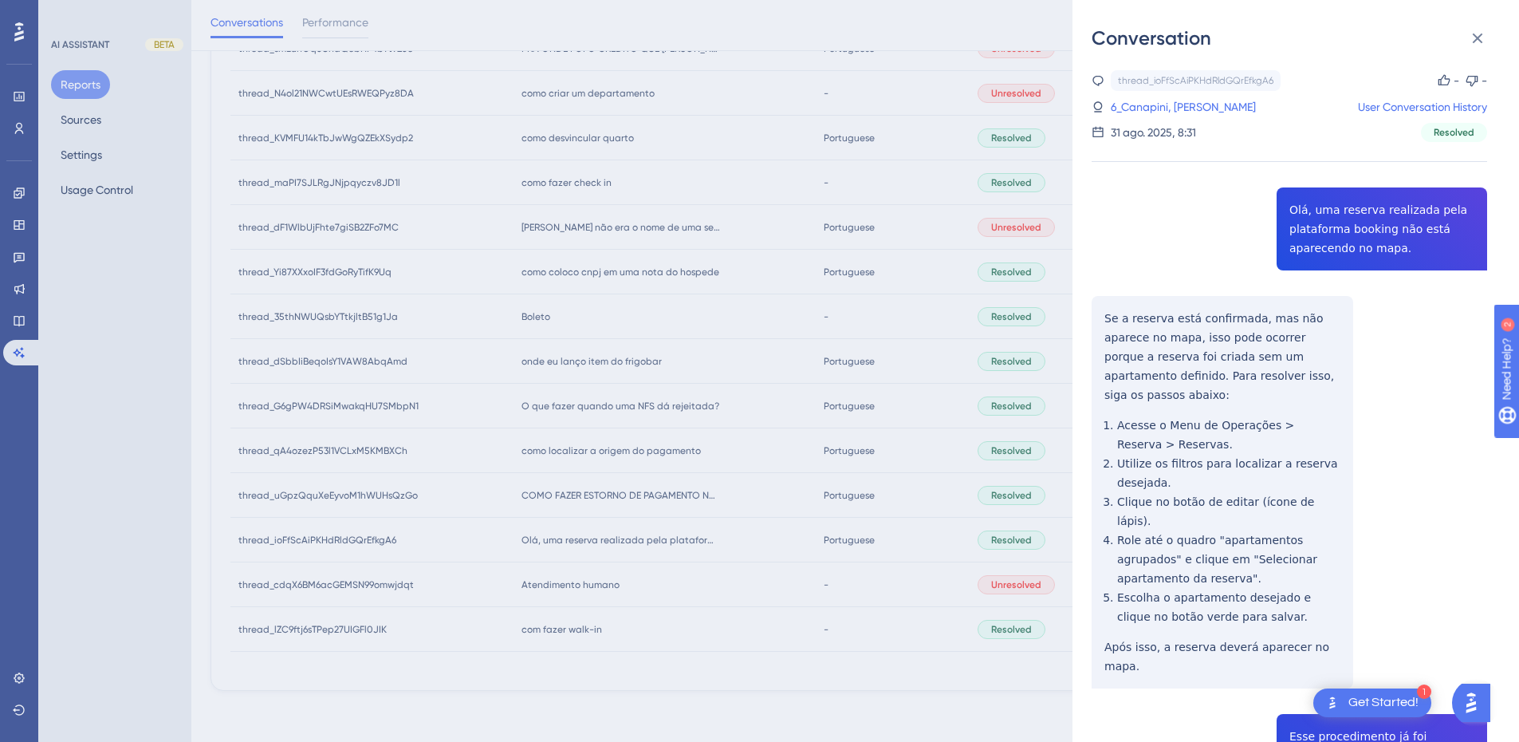
copy span "Olá, uma reserva realizada pela plataforma booking não está aparecendo no mapa."
click at [1484, 43] on icon at bounding box center [1477, 38] width 19 height 19
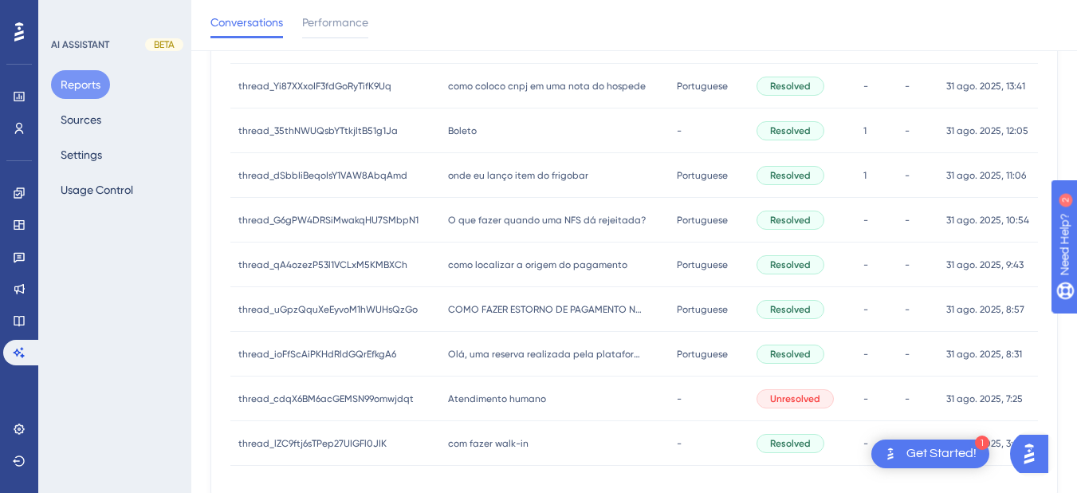
scroll to position [753, 0]
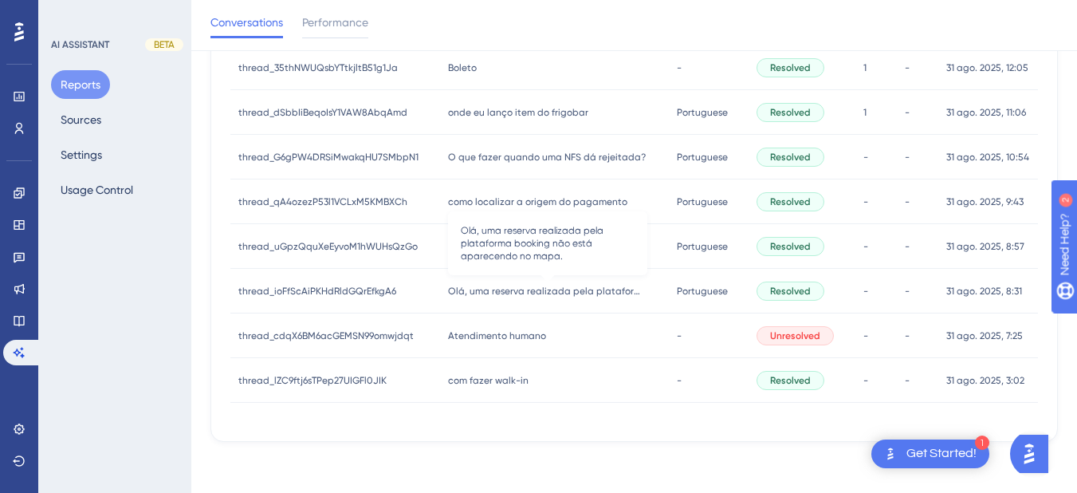
click at [507, 288] on span "Olá, uma reserva realizada pela plataforma booking não está aparecendo no mapa." at bounding box center [547, 291] width 199 height 13
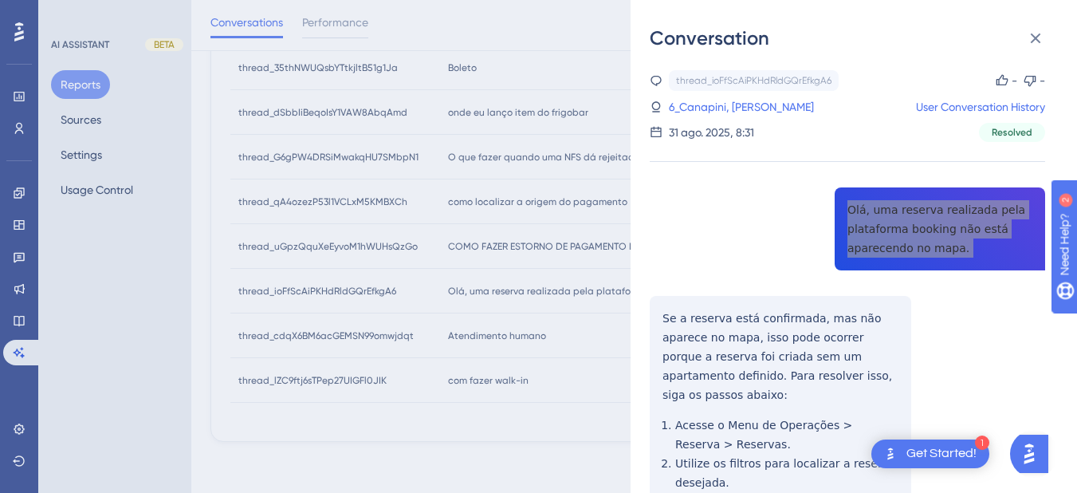
scroll to position [380, 0]
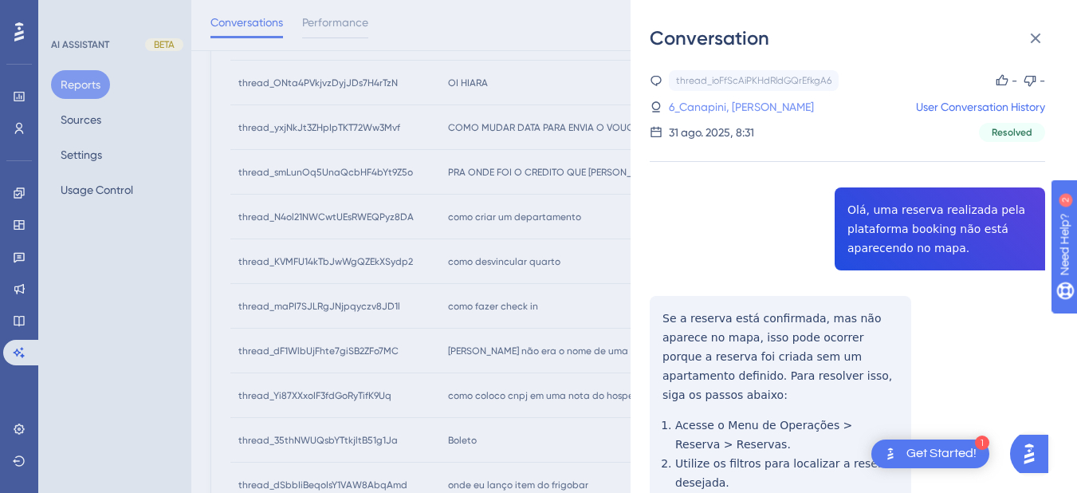
click at [703, 104] on link "6_Canapini, Patricia" at bounding box center [741, 106] width 145 height 19
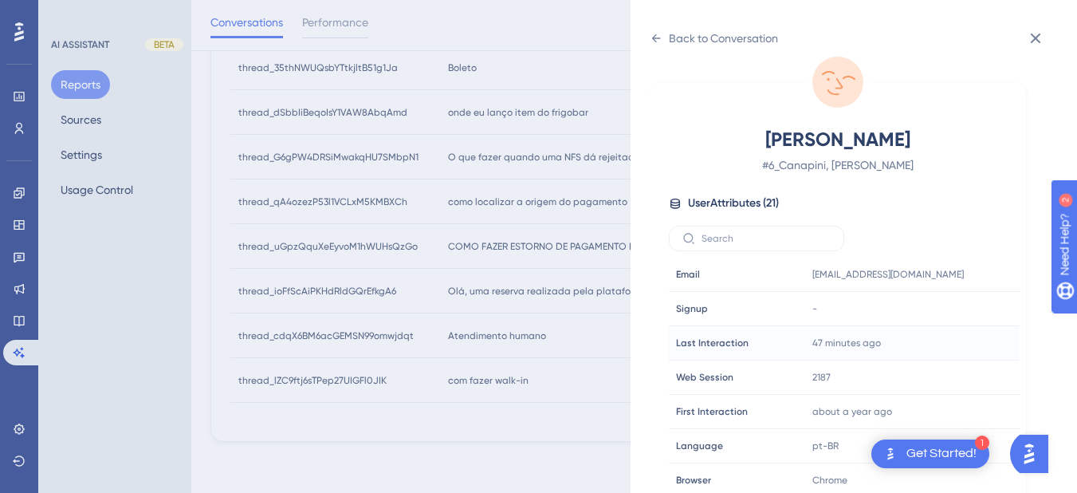
scroll to position [486, 0]
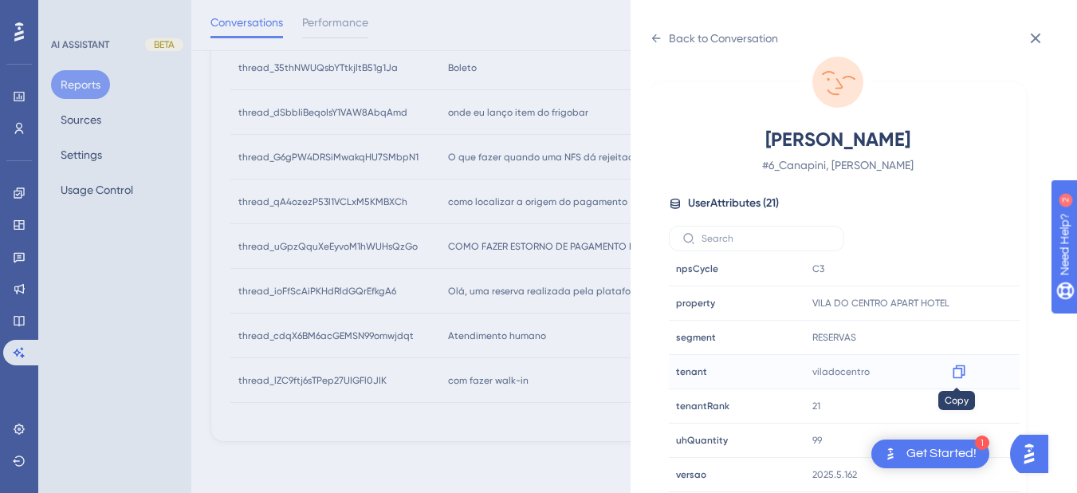
click at [956, 373] on icon at bounding box center [959, 372] width 16 height 16
click at [657, 37] on icon at bounding box center [656, 38] width 13 height 13
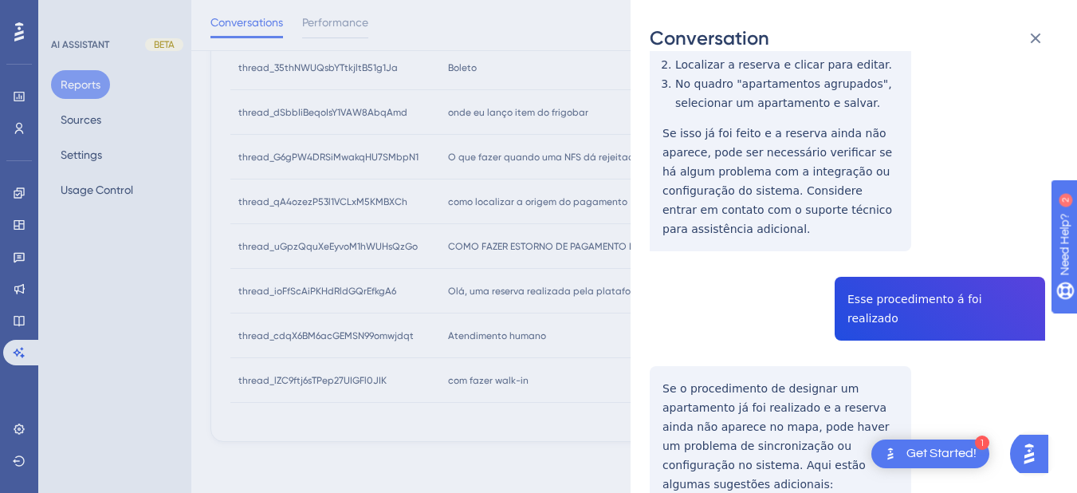
scroll to position [1921, 0]
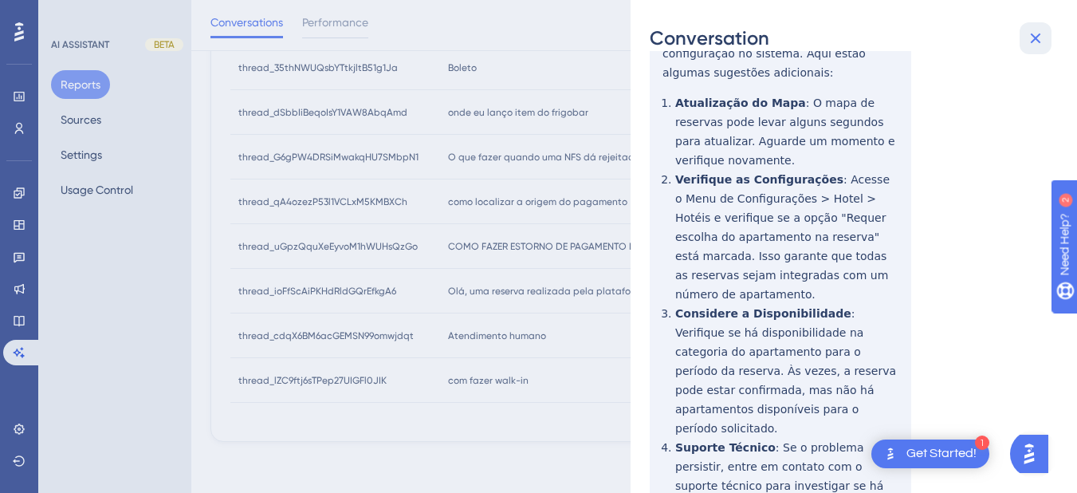
click at [1037, 33] on icon at bounding box center [1035, 38] width 19 height 19
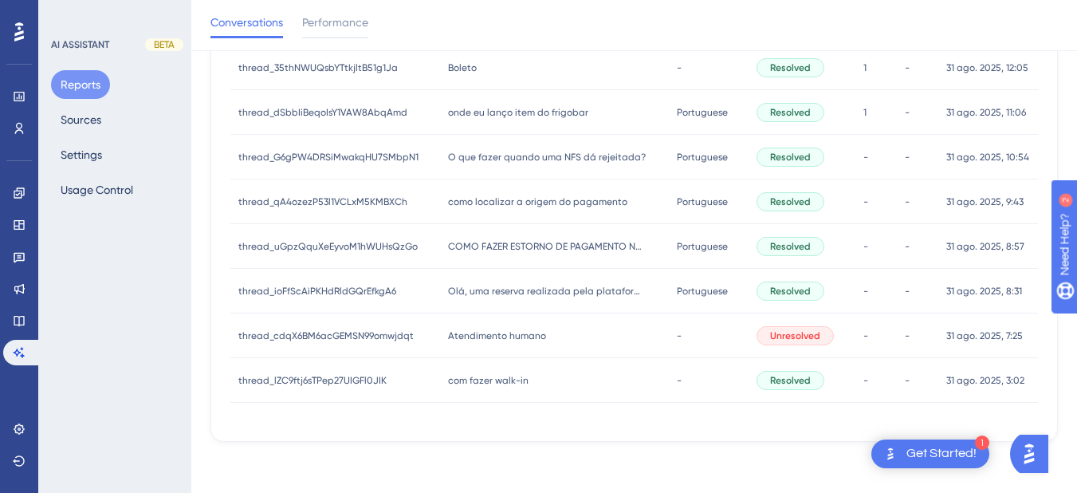
click at [542, 335] on div "Atendimento humano Atendimento humano" at bounding box center [554, 335] width 229 height 45
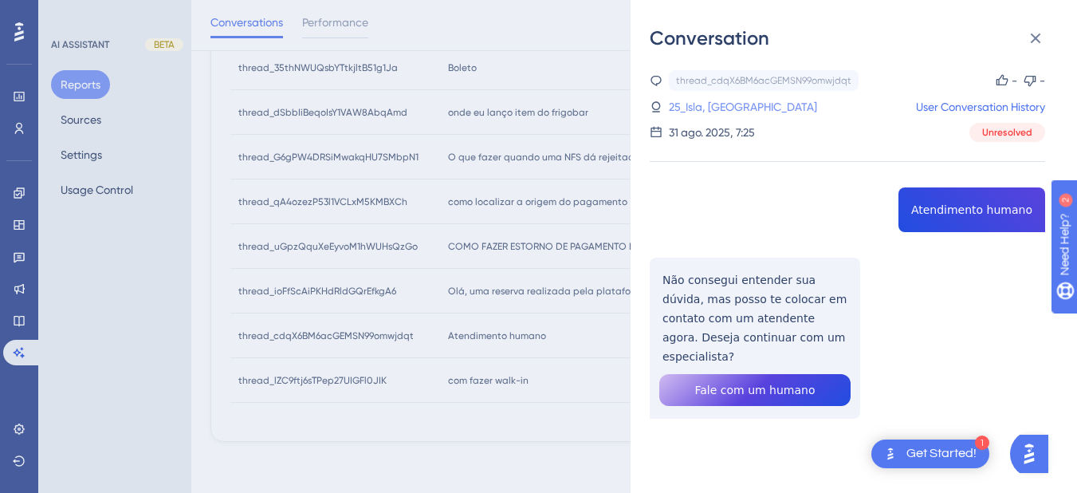
click at [723, 105] on link "25_Isla, Lauany" at bounding box center [743, 106] width 148 height 19
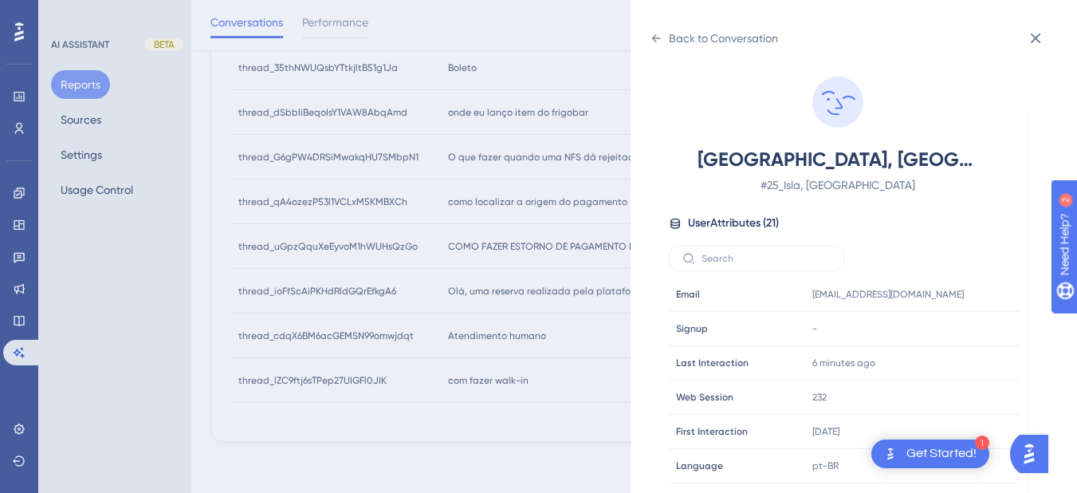
scroll to position [486, 0]
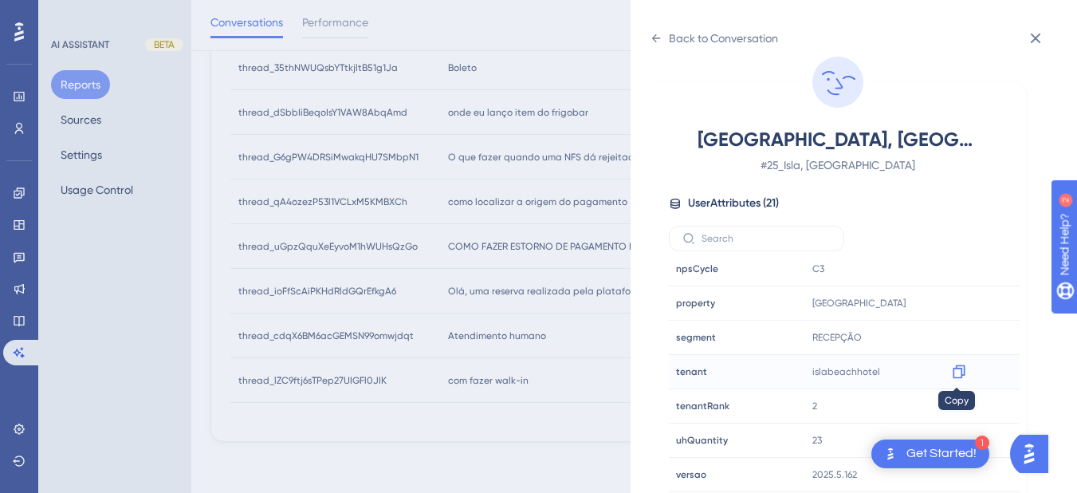
click at [951, 374] on icon at bounding box center [959, 372] width 16 height 16
click at [656, 37] on icon at bounding box center [656, 38] width 13 height 13
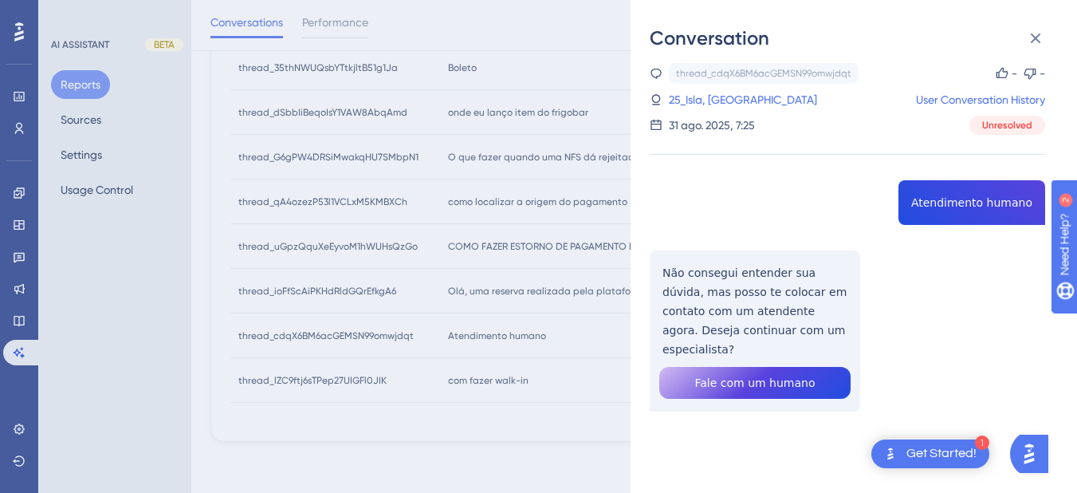
scroll to position [0, 0]
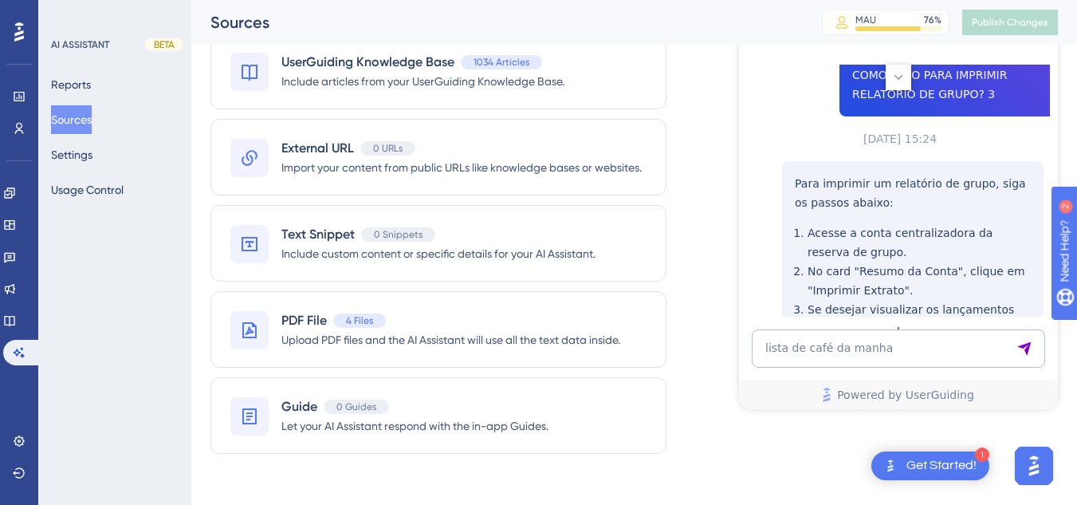
scroll to position [6345, 0]
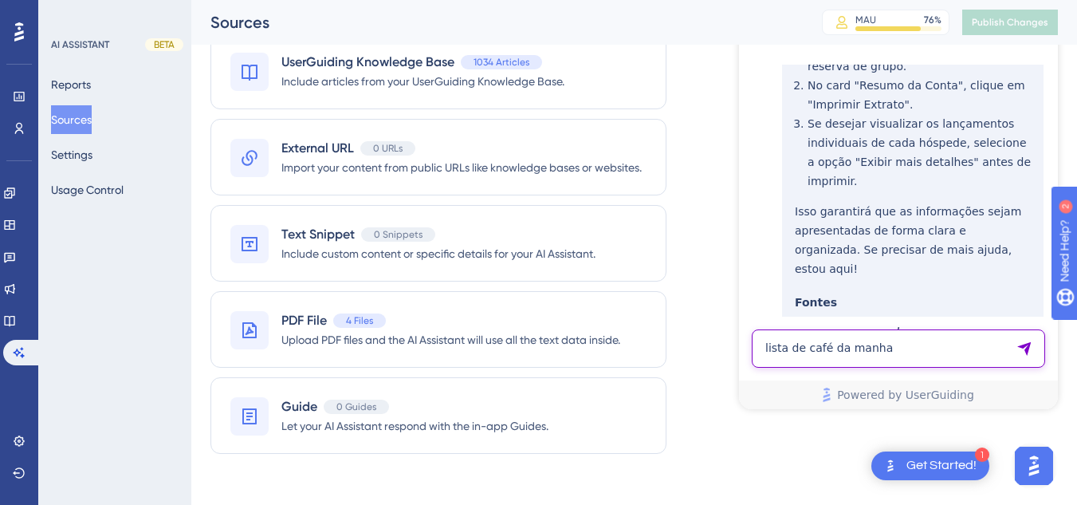
click at [828, 345] on textarea "lista de café da manha" at bounding box center [898, 348] width 293 height 38
paste textarea "com ver os cafe do dia seguinte"
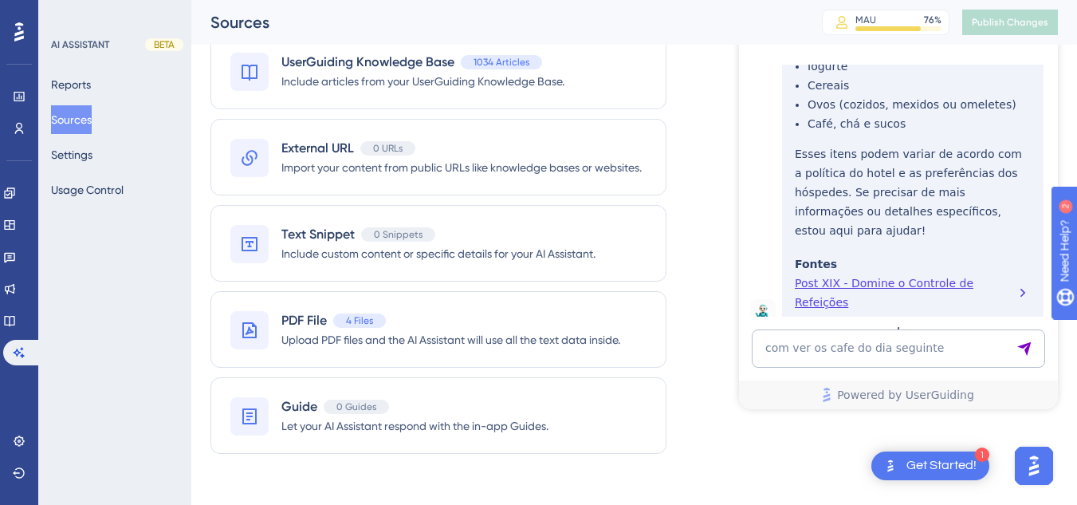
scroll to position [6700, 0]
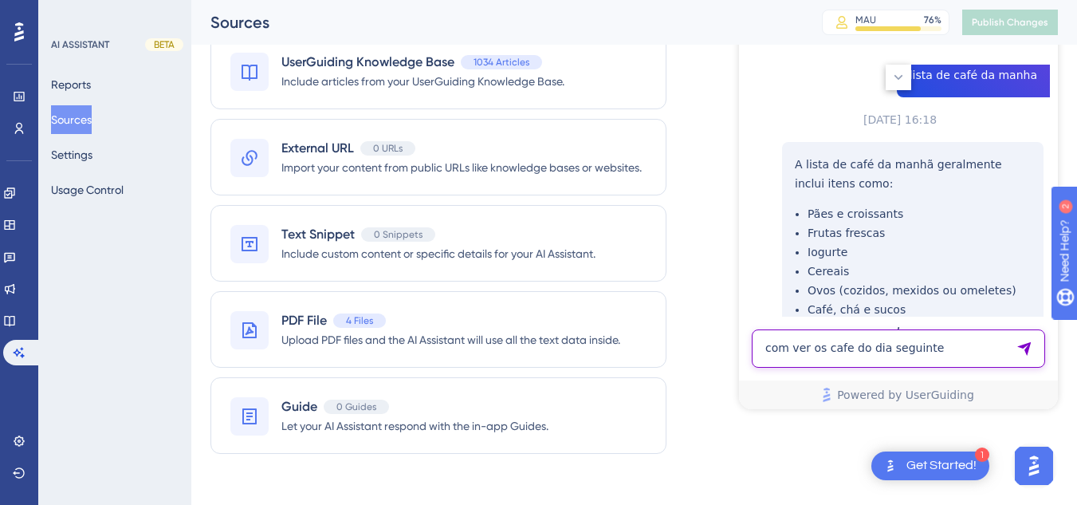
click at [790, 359] on textarea "com ver os cafe do dia seguinte" at bounding box center [898, 348] width 293 height 38
paste textarea "o identificar no sistema quantas pessoas estarão no café da manhã, amanhã?"
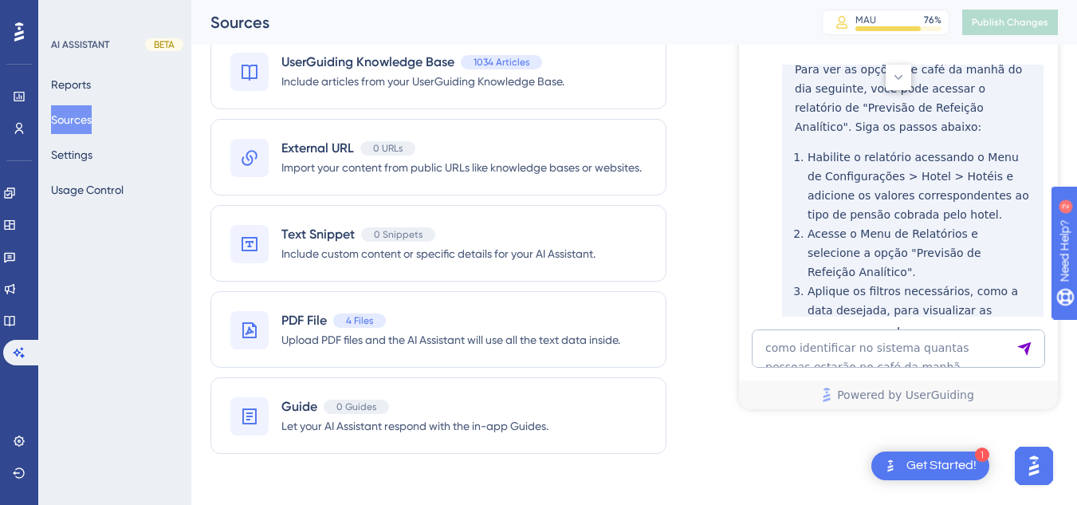
scroll to position [7484, 0]
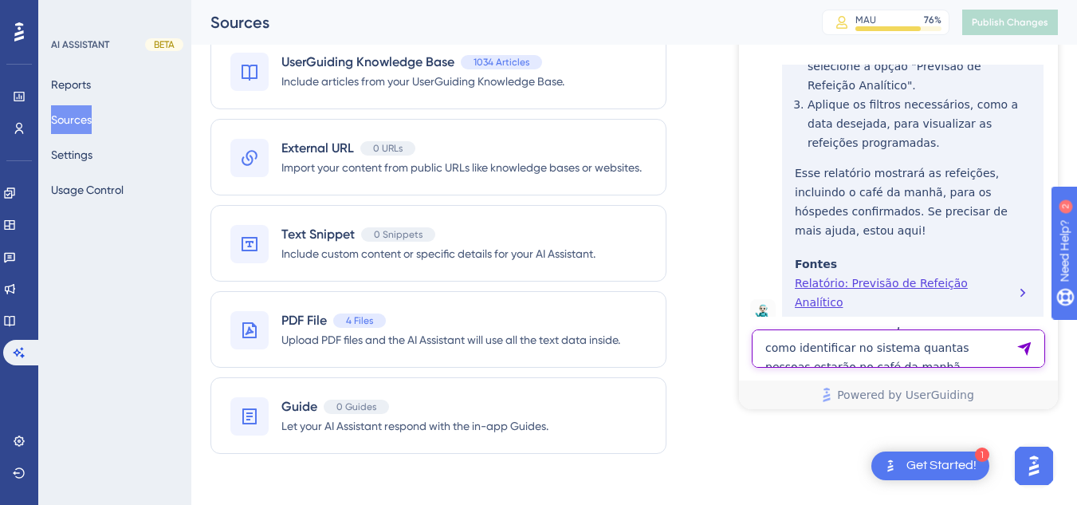
click at [832, 353] on textarea "como identificar no sistema quantas pessoas estarão no café da manhã, amanhã?" at bounding box center [898, 348] width 293 height 38
paste textarea "AI Assistant Text Input"
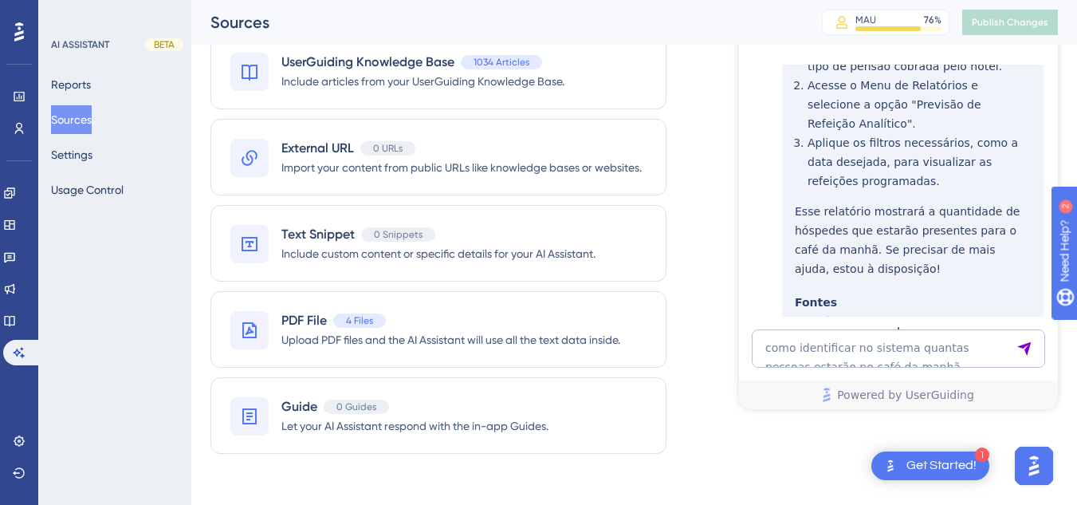
scroll to position [7896, 0]
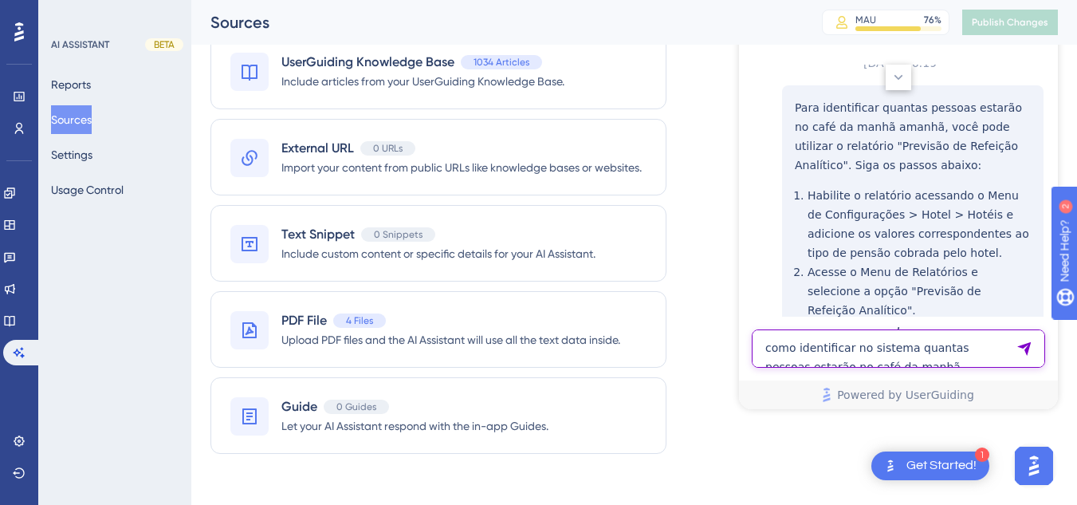
click at [859, 351] on textarea "como identificar no sistema quantas pessoas estarão no café da manhã, amanhã?" at bounding box center [898, 348] width 293 height 38
paste textarea "[DEMOGRAPHIC_DATA] entrada em uma reserva como no-show e ela sumiu do sistema"
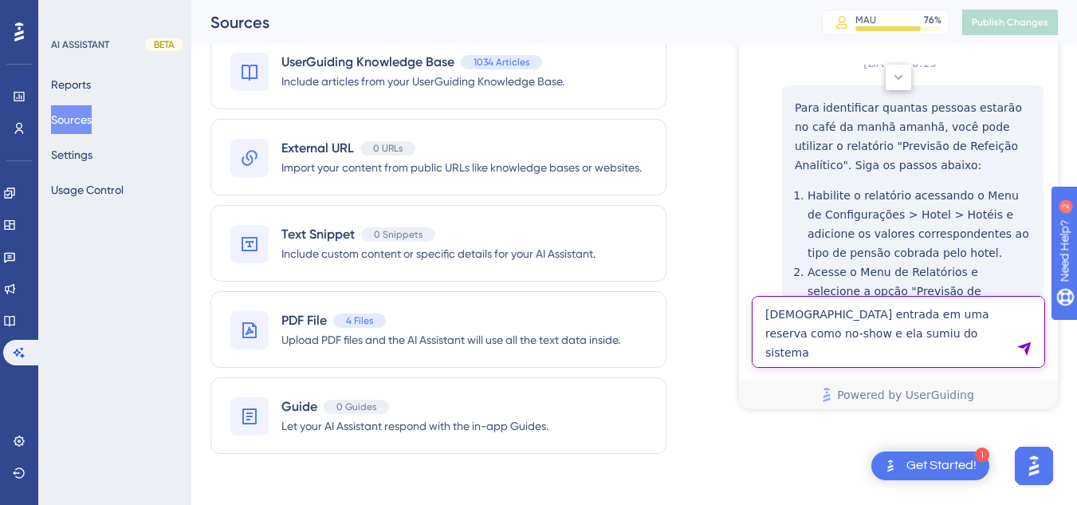
type textarea "[DEMOGRAPHIC_DATA] entrada em uma reserva como no-show e ela sumiu do sistema"
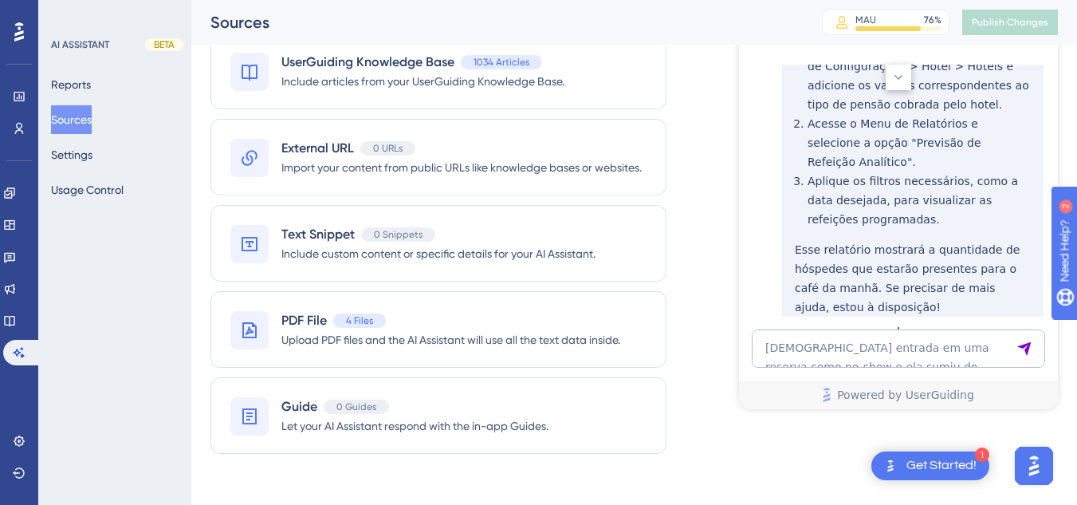
scroll to position [8495, 0]
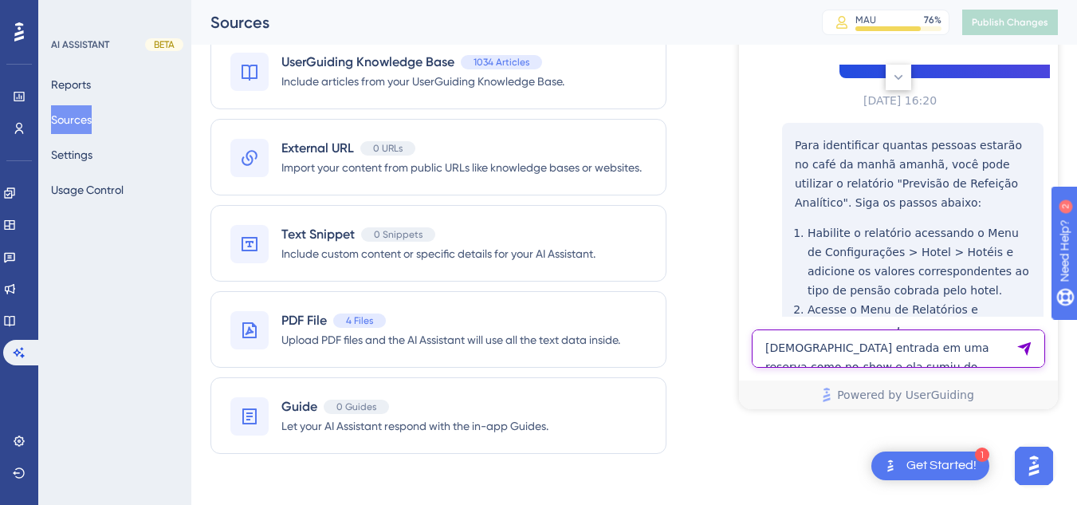
click at [833, 361] on textarea "[DEMOGRAPHIC_DATA] entrada em uma reserva como no-show e ela sumiu do sistema" at bounding box center [898, 348] width 293 height 38
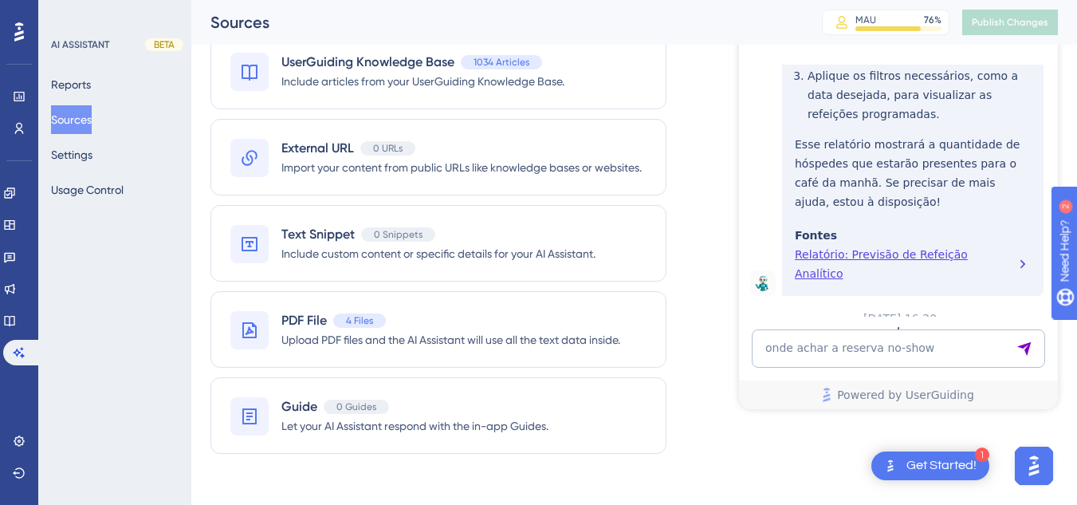
scroll to position [9183, 0]
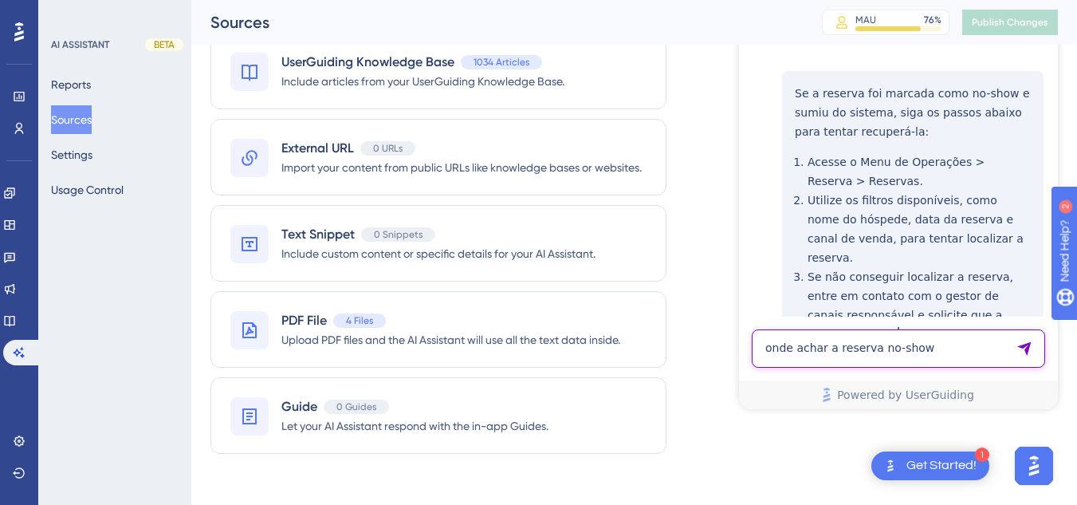
drag, startPoint x: 753, startPoint y: 349, endPoint x: 788, endPoint y: 348, distance: 35.1
click at [753, 349] on textarea "onde achar a reserva no-show" at bounding box center [898, 348] width 293 height 38
paste textarea "COMO AUMENTAR A FONTE"
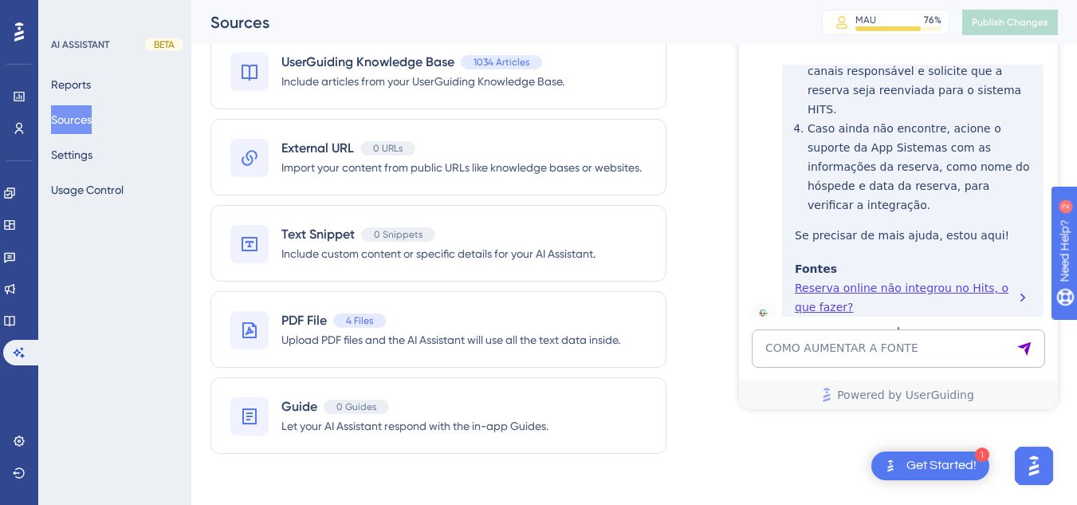
scroll to position [9614, 0]
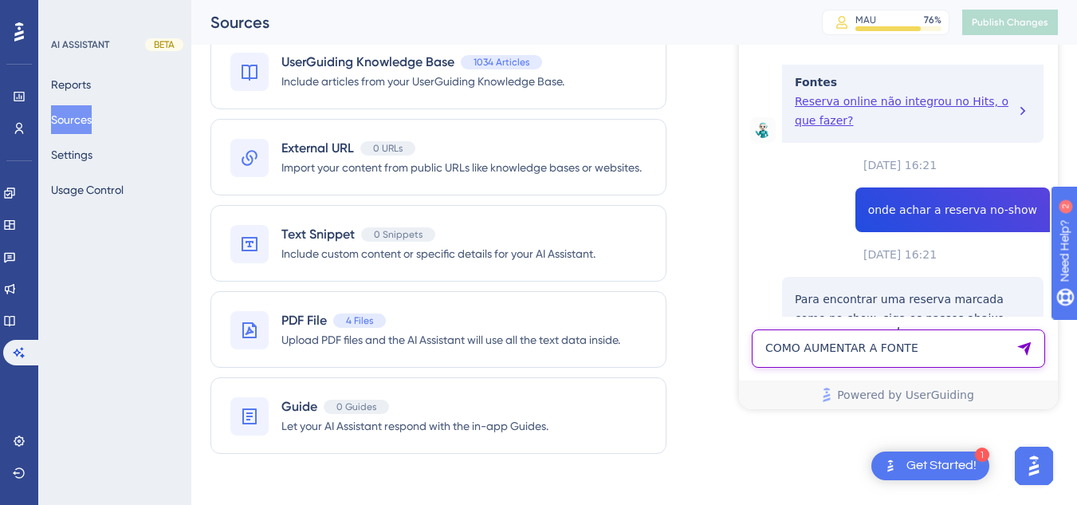
click at [831, 349] on textarea "COMO AUMENTAR A FONTE" at bounding box center [898, 348] width 293 height 38
paste textarea "NTAR TAMNO DA TELA"
click at [851, 348] on textarea "COMO AUMENNTAR TAMNO DA TELA" at bounding box center [898, 341] width 293 height 53
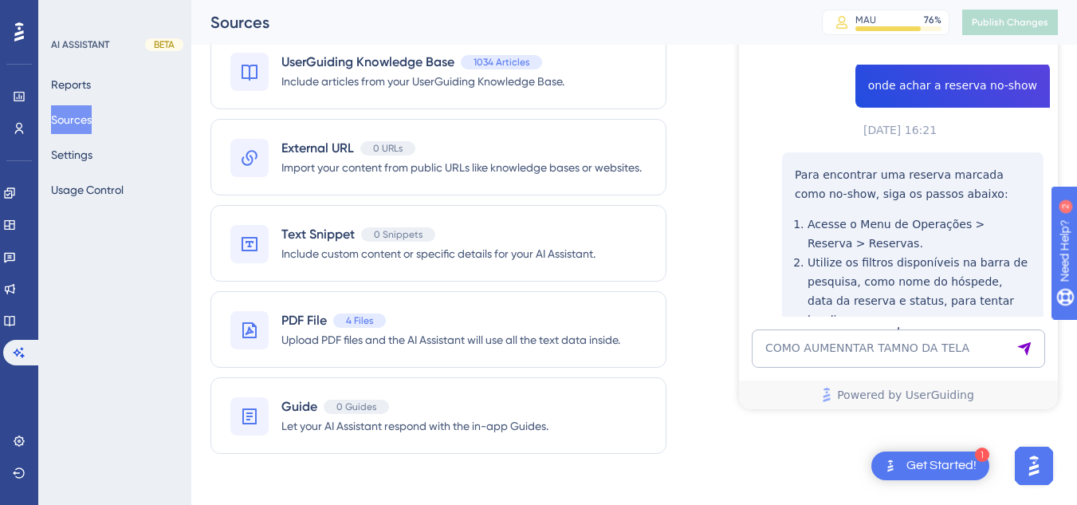
scroll to position [10064, 0]
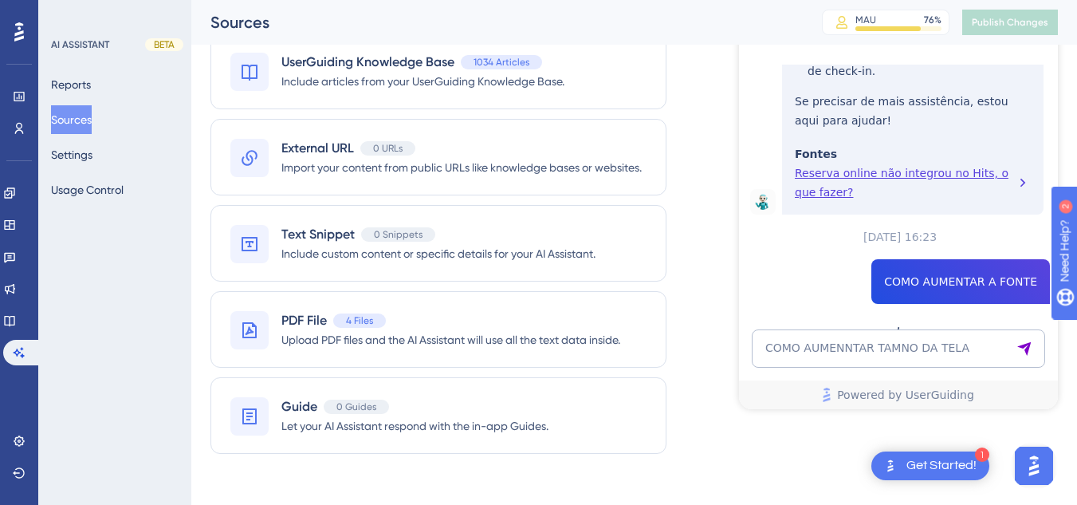
click at [843, 328] on div "Test Chat 👋 Olá, seja bem-vindo(a)! Sou a Hiara assistente virtual especializad…" at bounding box center [898, 212] width 319 height 396
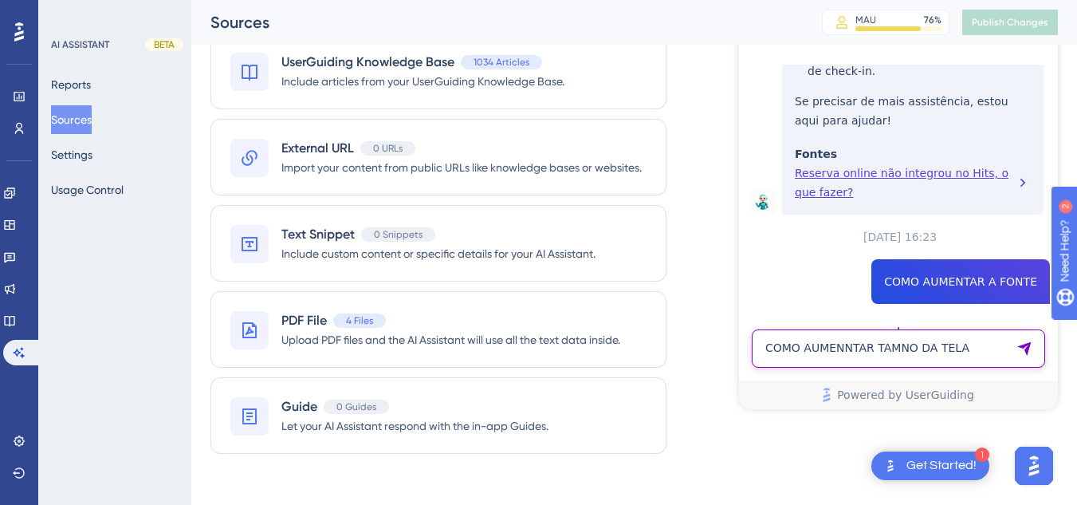
drag, startPoint x: 843, startPoint y: 328, endPoint x: 864, endPoint y: 336, distance: 22.2
click at [864, 336] on textarea "COMO AUMENNTAR TAMNO DA TELA" at bounding box center [898, 348] width 293 height 38
click at [853, 346] on textarea "COMO AUMENNTAR TAMNO DA TELA" at bounding box center [898, 348] width 293 height 38
paste textarea "Seu uso é gratuito?"
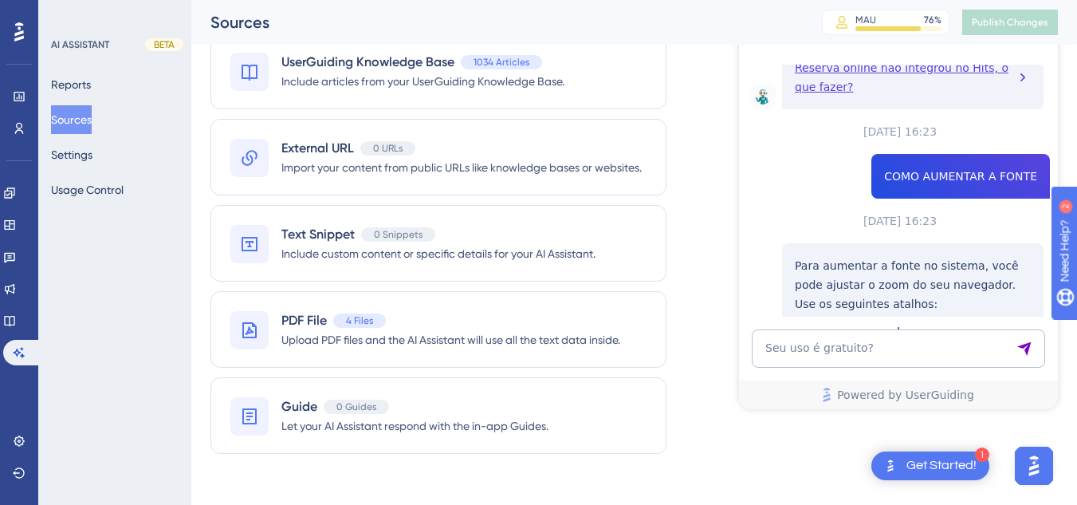
scroll to position [10339, 0]
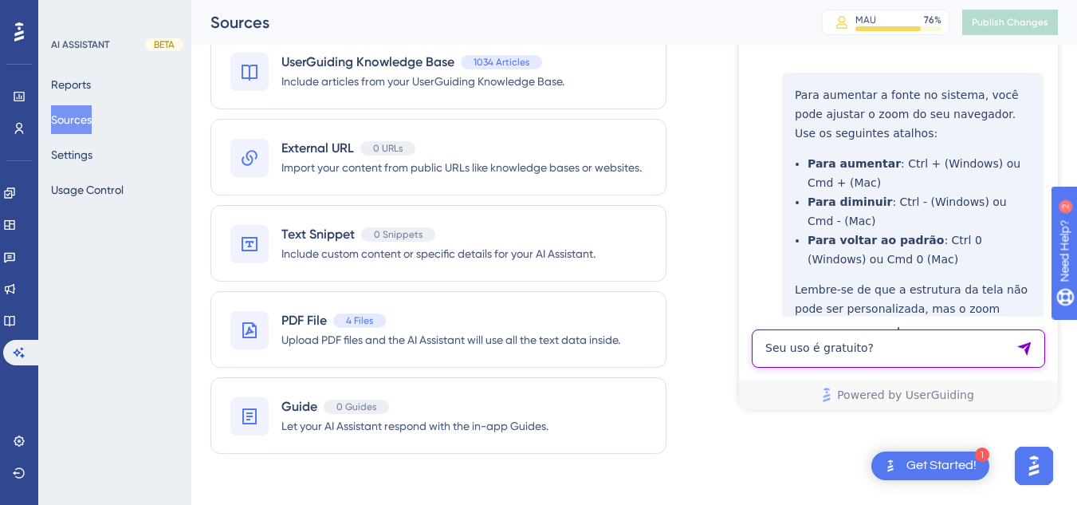
click at [840, 351] on textarea "Seu uso é gratuito?" at bounding box center [898, 348] width 293 height 38
paste textarea "como ver as observações da reserva, como por exemplo, horário que foi feito o c…"
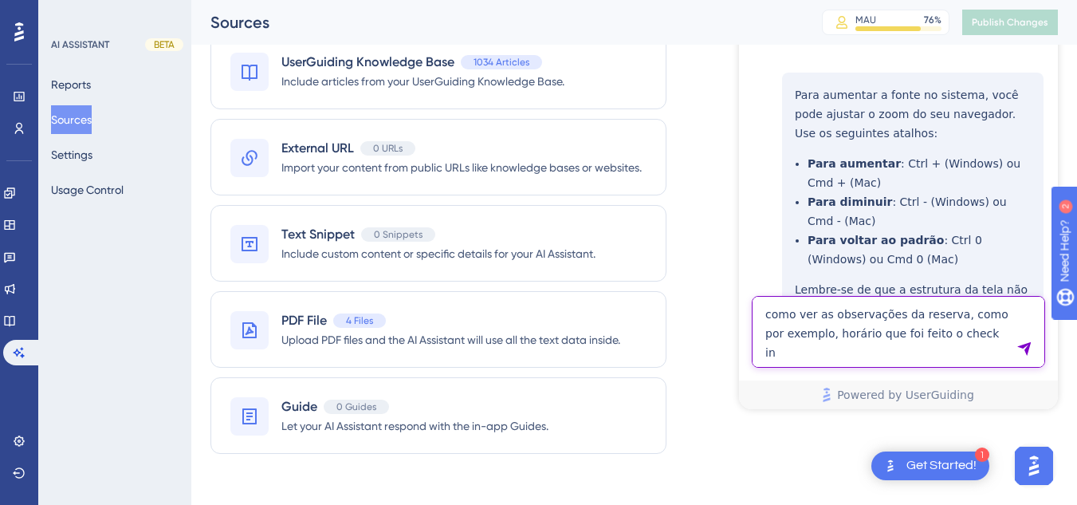
type textarea "como ver as observações da reserva, como por exemplo, horário que foi feito o c…"
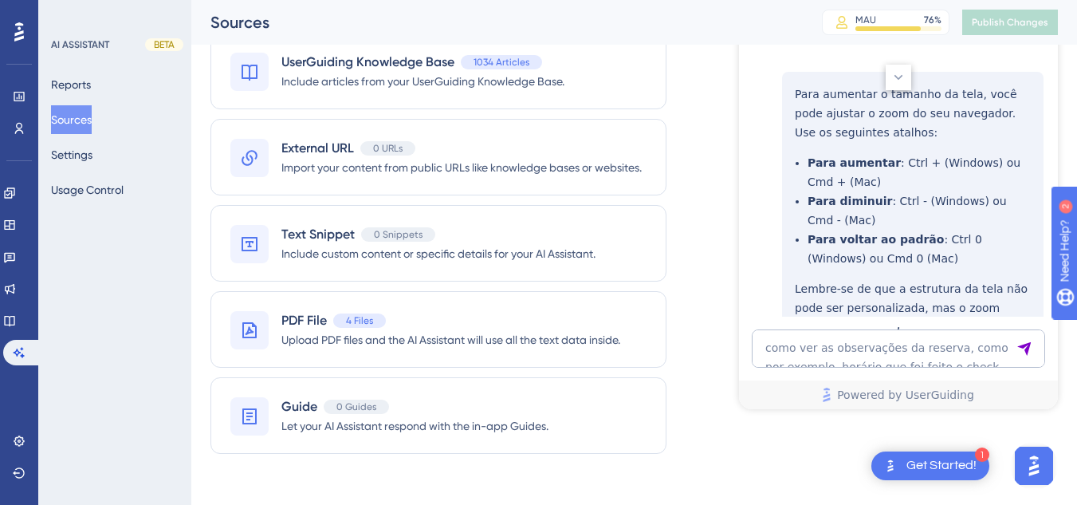
scroll to position [10976, 0]
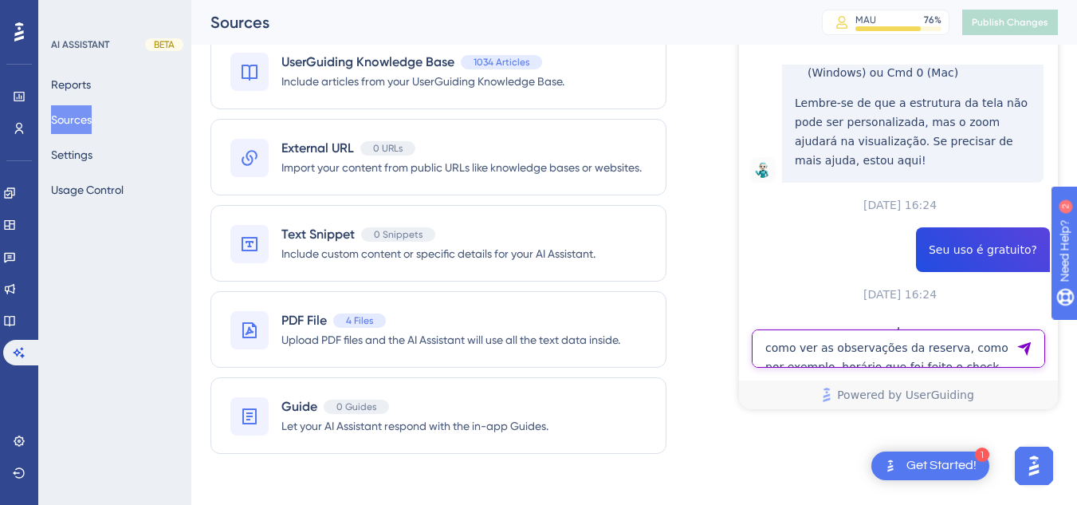
click at [823, 342] on textarea "como ver as observações da reserva, como por exemplo, horário que foi feito o c…" at bounding box center [898, 348] width 293 height 38
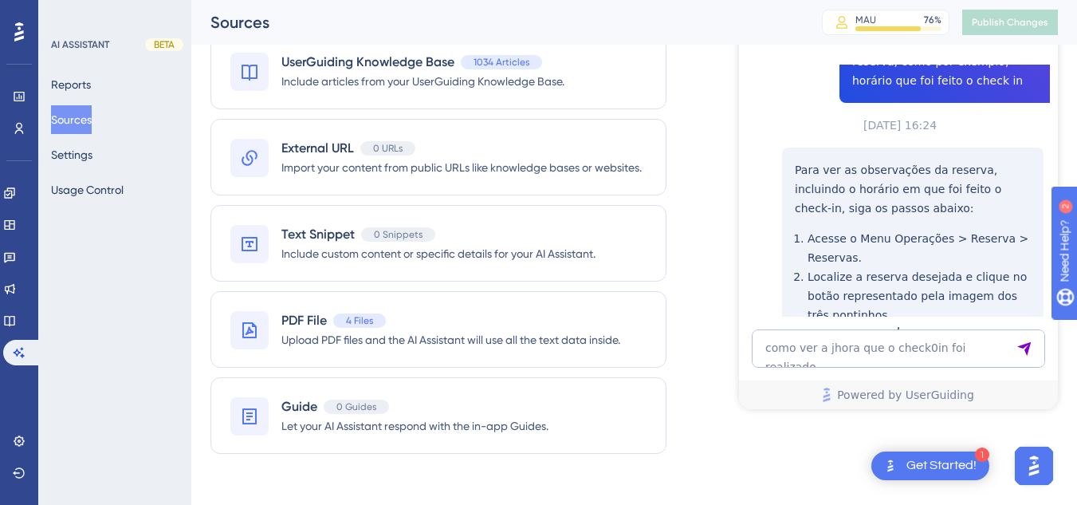
scroll to position [11293, 0]
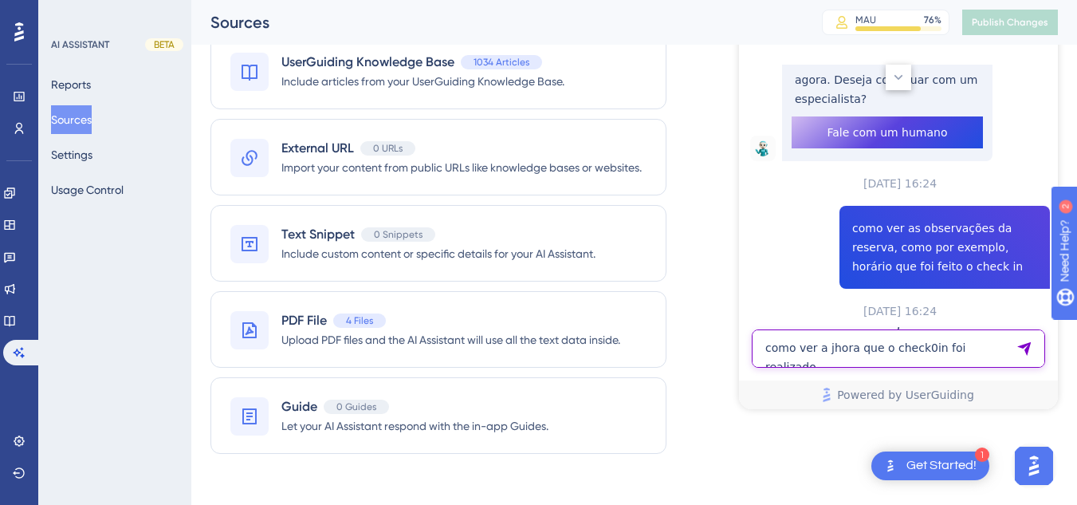
click at [829, 344] on textarea "como ver a jhora que o check0in foi realizado" at bounding box center [898, 348] width 293 height 38
paste textarea "trocar de hotel"
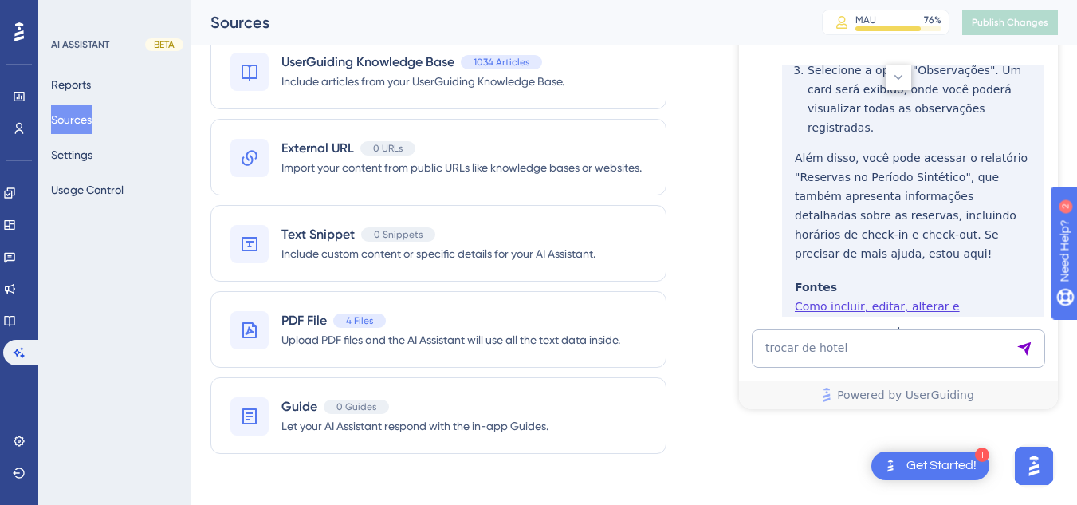
scroll to position [12115, 0]
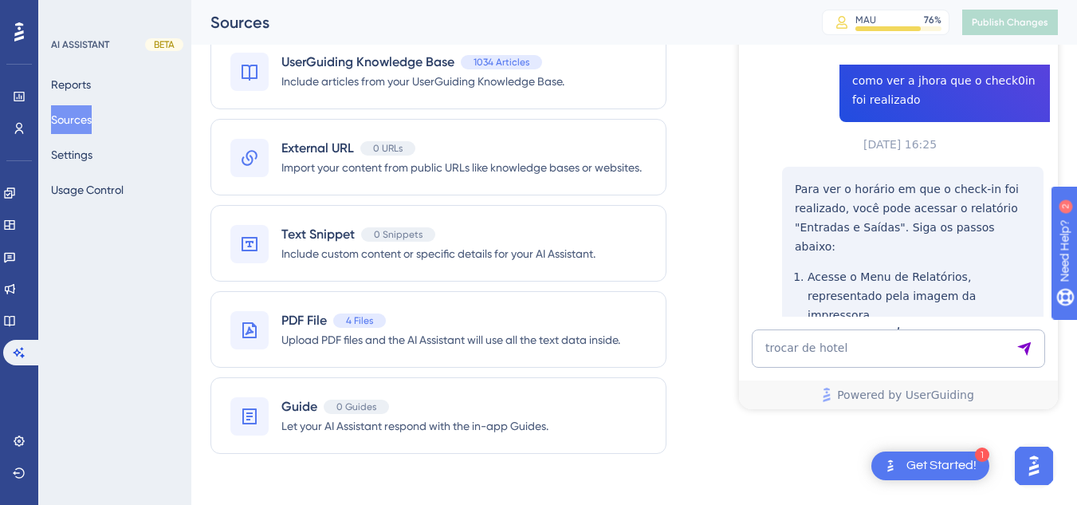
click at [854, 351] on textarea "trocar de hotel" at bounding box center [898, 348] width 293 height 38
paste textarea "como carregar tarifa offline?"
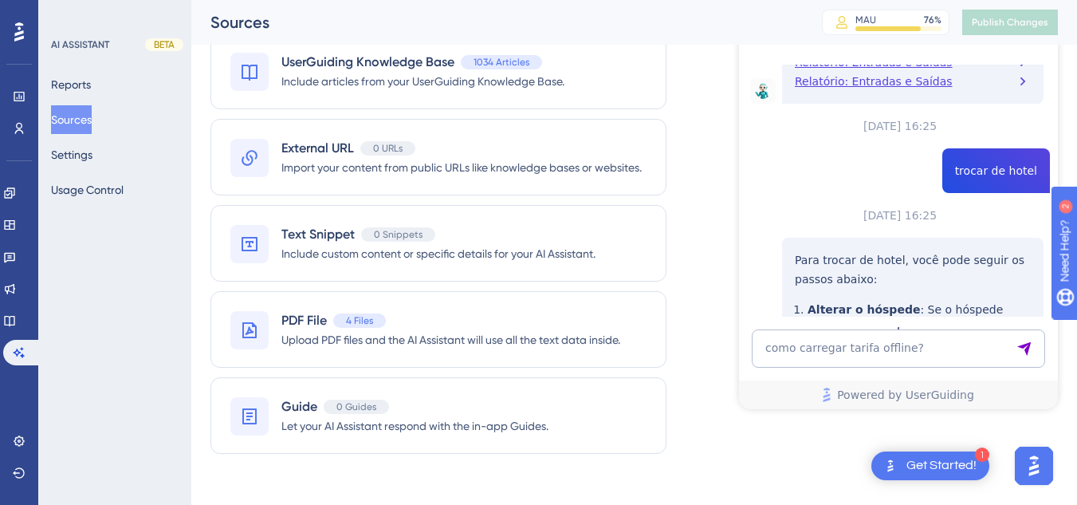
scroll to position [12751, 0]
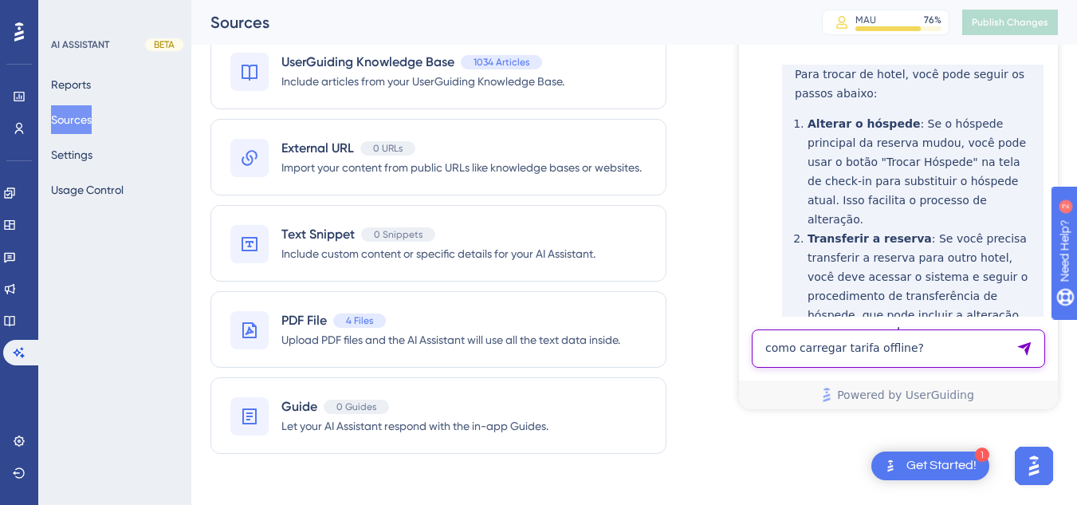
click at [819, 362] on textarea "como carregar tarifa offline?" at bounding box center [898, 348] width 293 height 38
paste textarea "apos gera fatura individual para omie, tema possibilidade de estornar essa gera…"
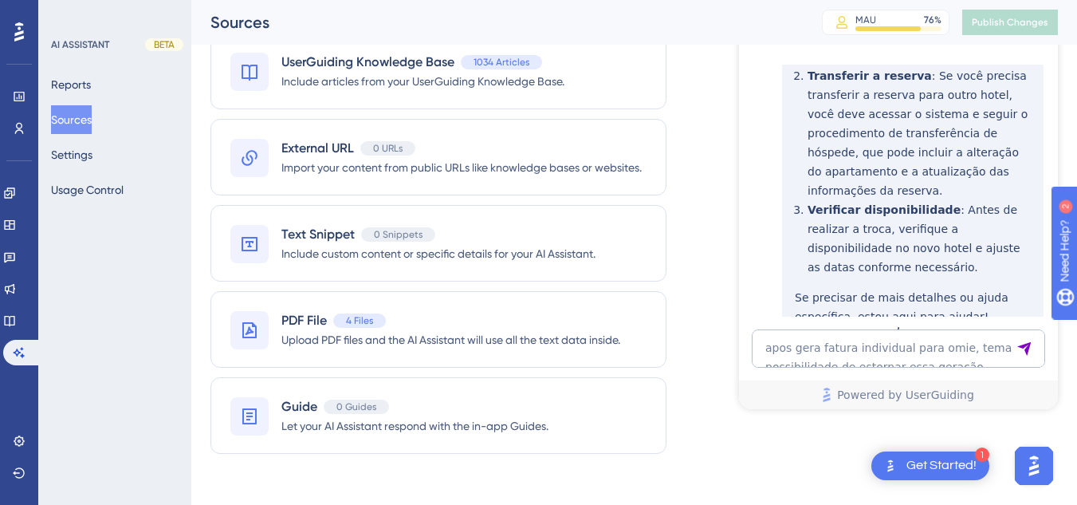
scroll to position [13503, 0]
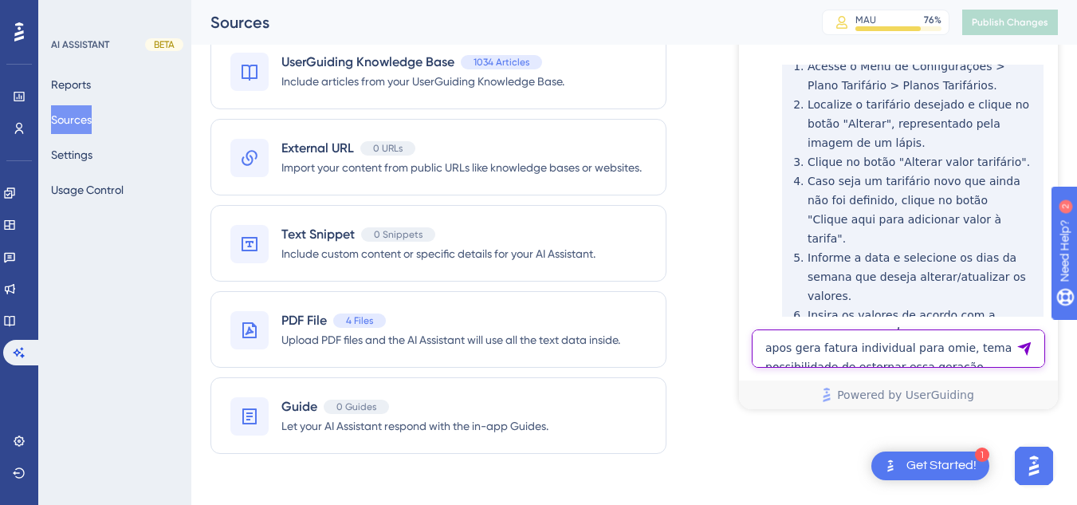
click at [812, 349] on textarea "apos gera fatura individual para omie, tema possibilidade de estornar essa gera…" at bounding box center [898, 348] width 293 height 38
paste textarea "gostaria de alterar o vencimento de um tipo de pagamento"
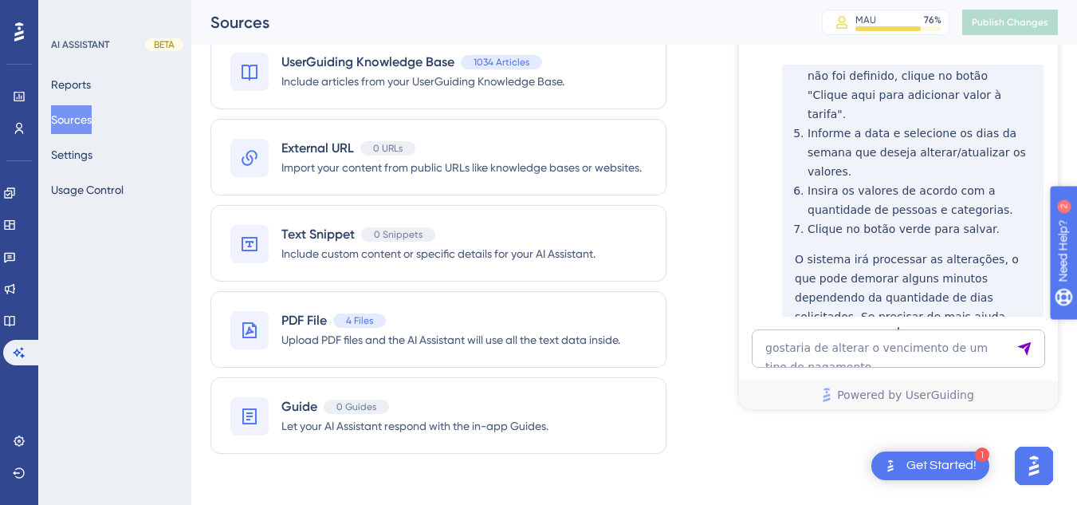
scroll to position [14082, 0]
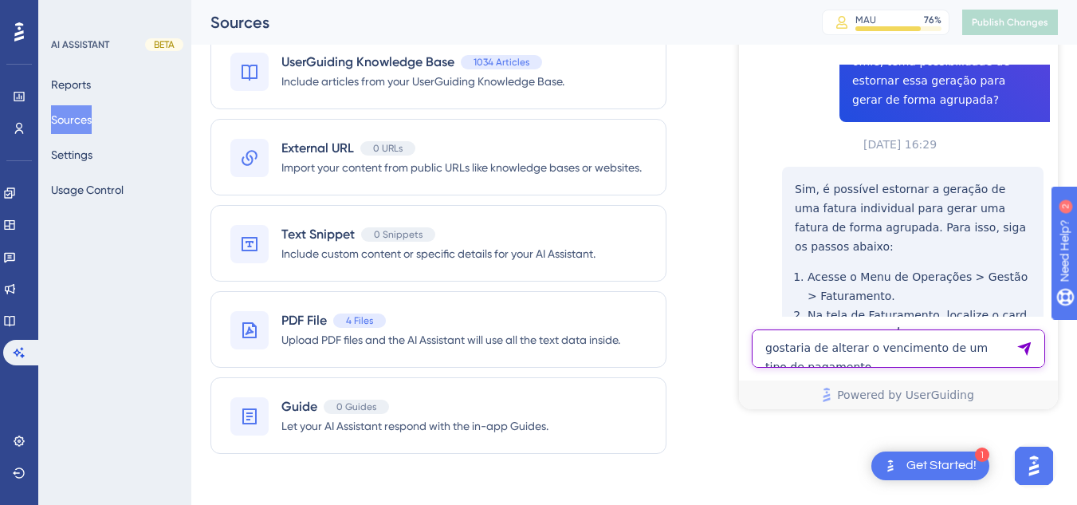
click at [802, 337] on textarea "gostaria de alterar o vencimento de um tipo de pagamento" at bounding box center [898, 348] width 293 height 38
paste textarea "os links de pagamento, estao para receber no proximo dia util, porem o prazo é …"
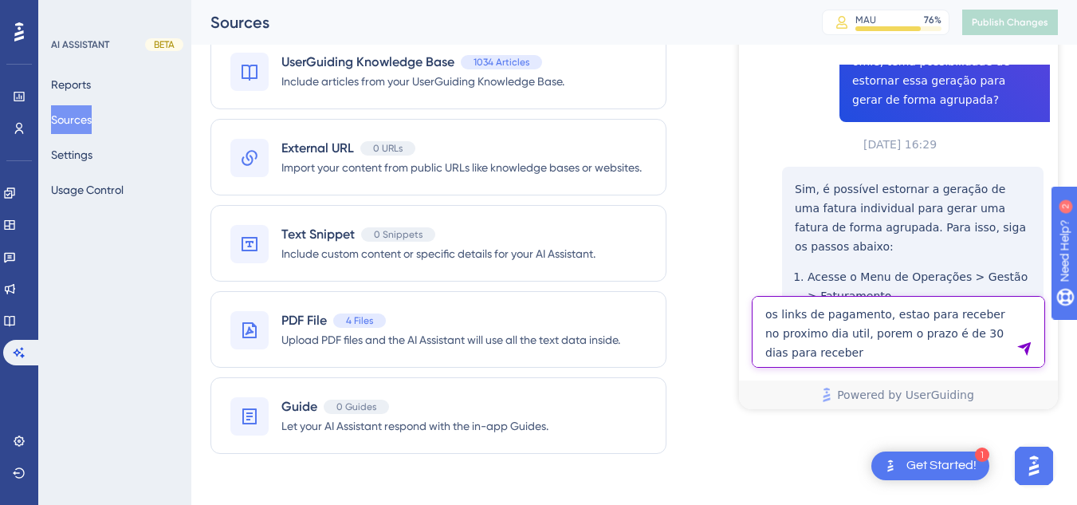
type textarea "os links de pagamento, estao para receber no proximo dia util, porem o prazo é …"
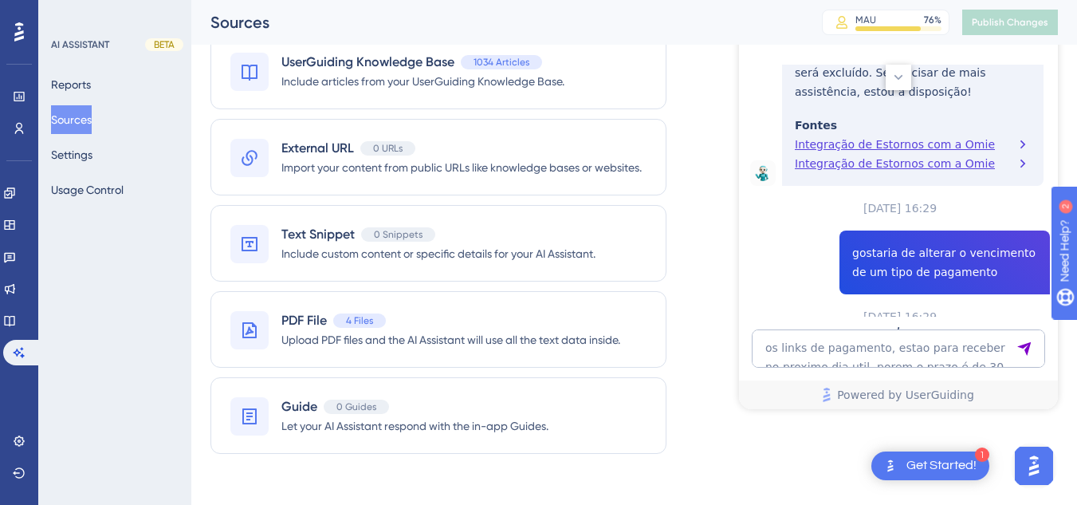
scroll to position [14475, 0]
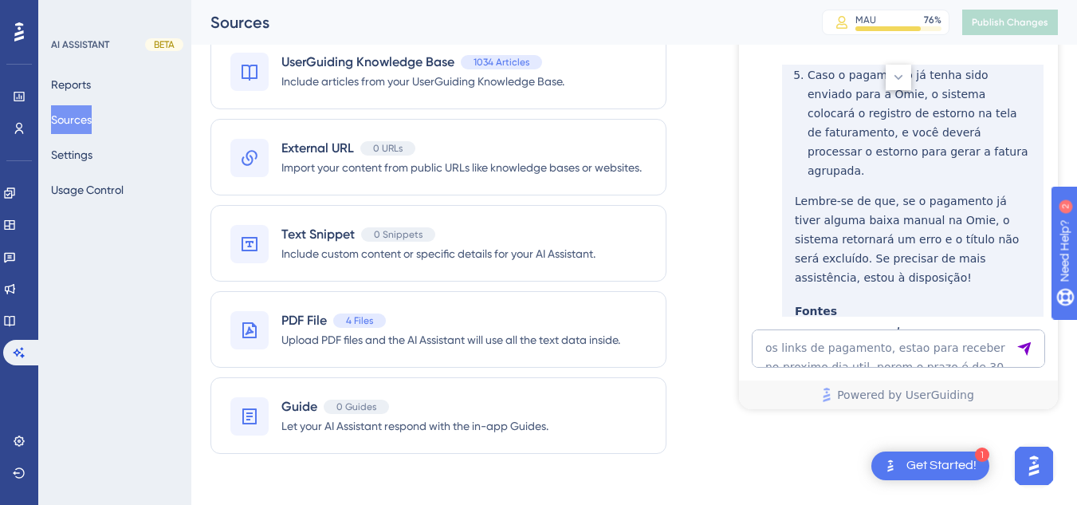
click at [92, 124] on button "Sources" at bounding box center [71, 119] width 41 height 29
click at [89, 120] on button "Sources" at bounding box center [71, 119] width 41 height 29
click at [14, 316] on icon at bounding box center [9, 321] width 10 height 10
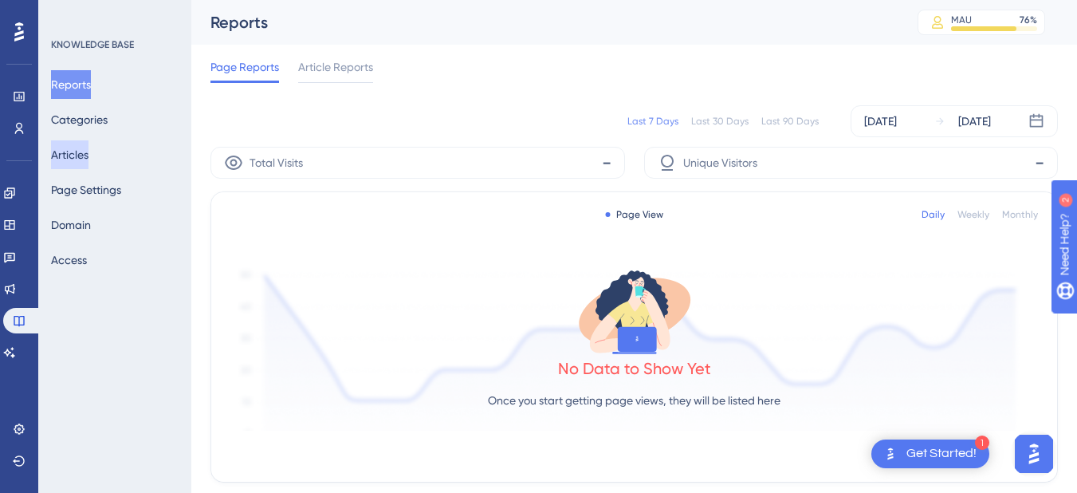
click at [89, 155] on button "Articles" at bounding box center [69, 154] width 37 height 29
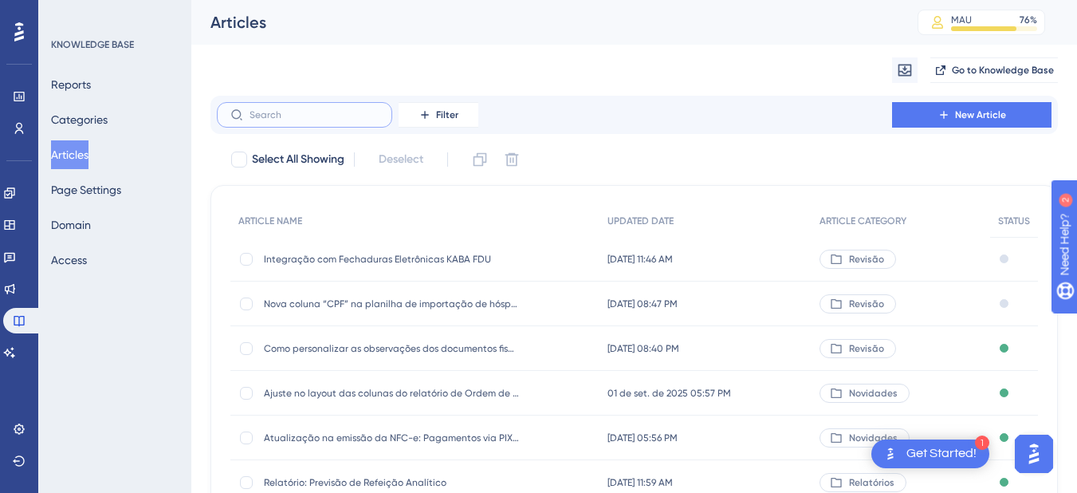
click at [267, 112] on input "text" at bounding box center [314, 114] width 129 height 11
paste input "Como realizar a manutenção de taxa em uma conta aberta?"
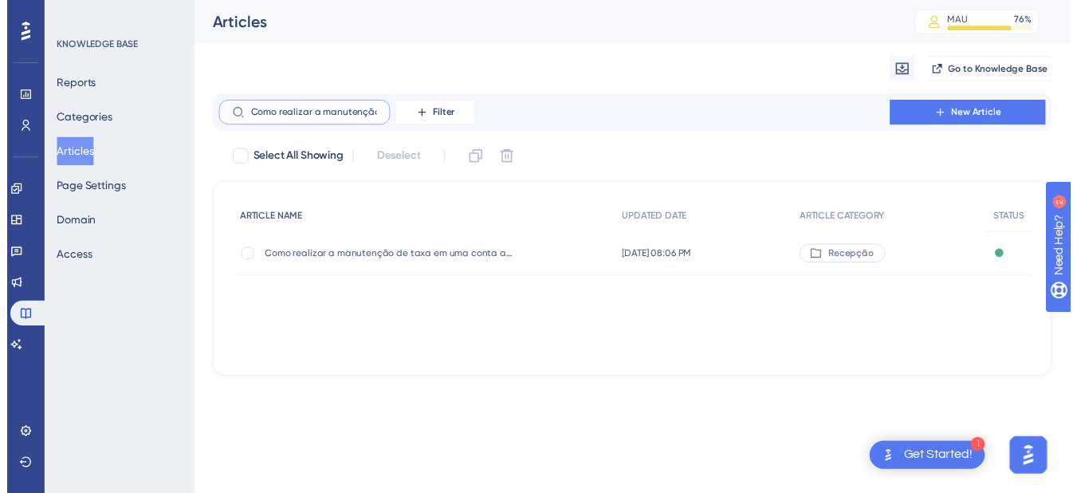
scroll to position [0, 140]
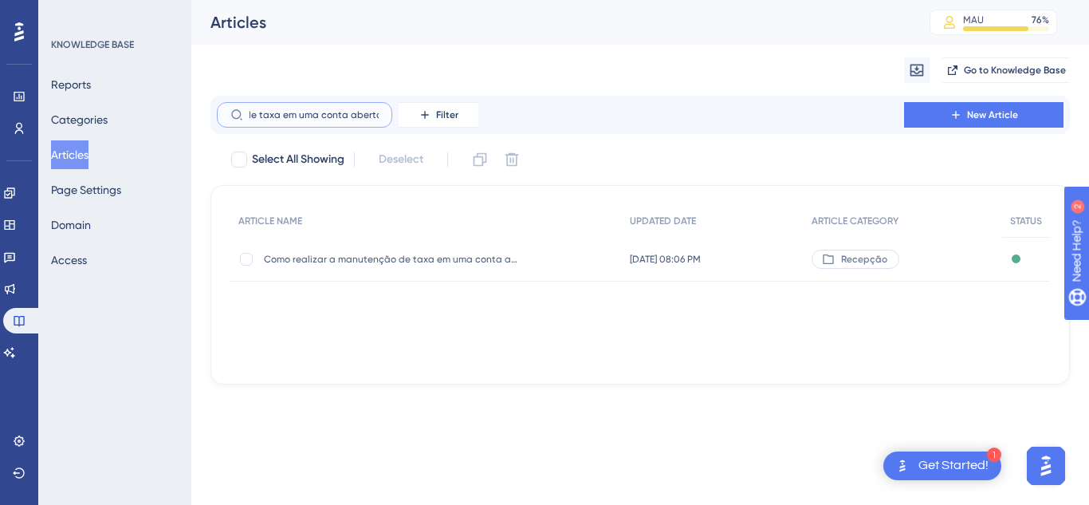
type input "Como realizar a manutenção de taxa em uma conta aberta?"
click at [326, 266] on div "Como realizar a manutenção de taxa em uma conta aberta? Como realizar a manuten…" at bounding box center [391, 259] width 255 height 45
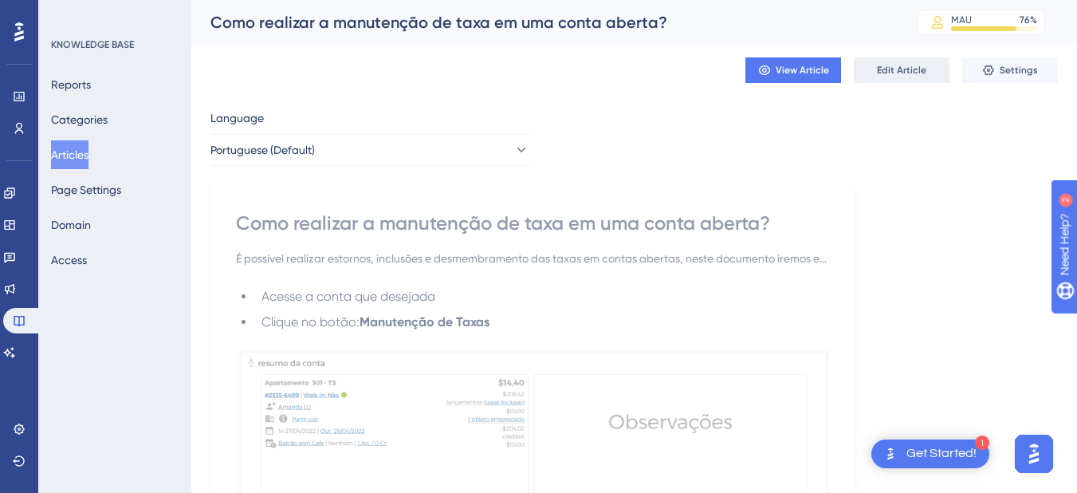
click at [893, 69] on span "Edit Article" at bounding box center [901, 70] width 49 height 13
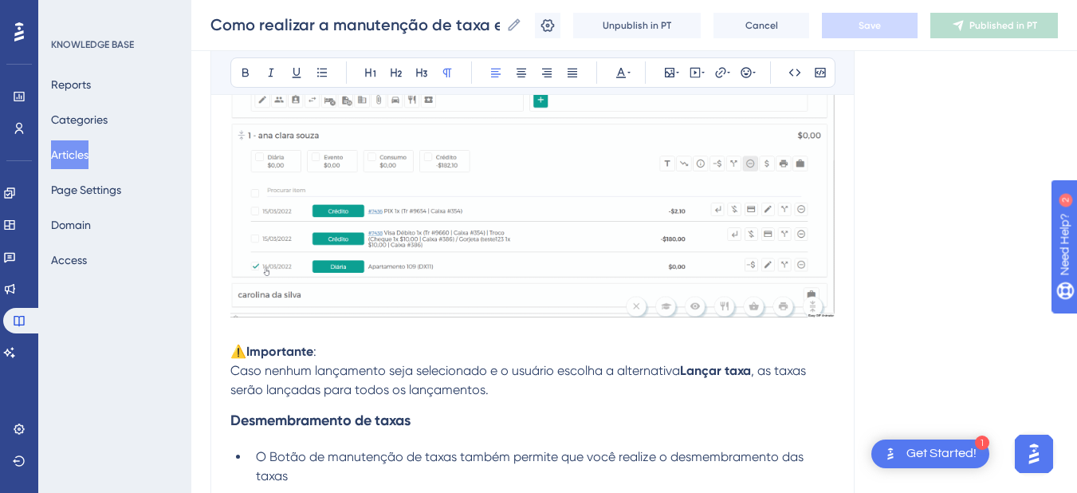
scroll to position [2245, 0]
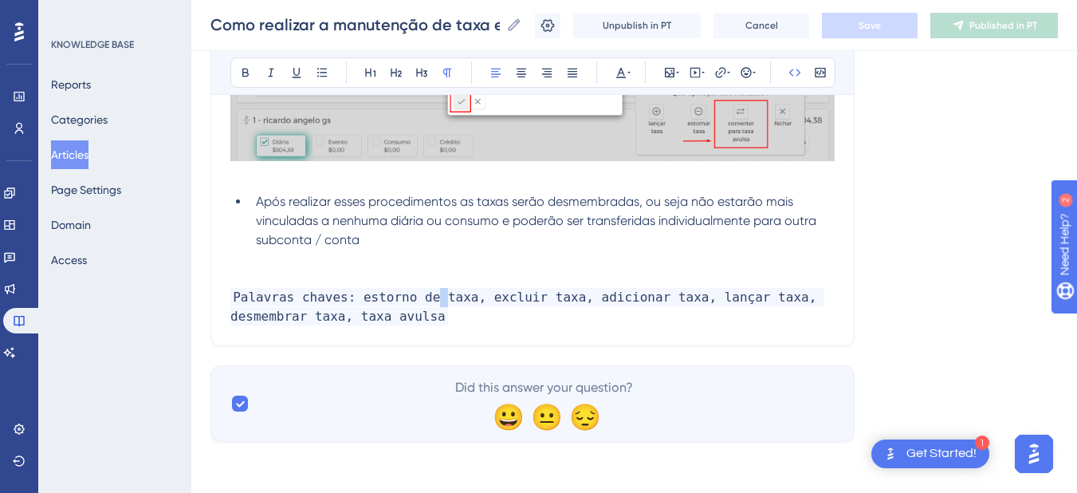
drag, startPoint x: 427, startPoint y: 298, endPoint x: 440, endPoint y: 308, distance: 16.6
click at [424, 299] on span "Palavras chaves: estorno de taxa, excluir taxa, adicionar taxa, lançar taxa, de…" at bounding box center [527, 306] width 594 height 37
click at [465, 316] on p "Palavras chaves: estorno de taxa, excluir taxa, adicionar taxa, lançar taxa, de…" at bounding box center [532, 307] width 605 height 38
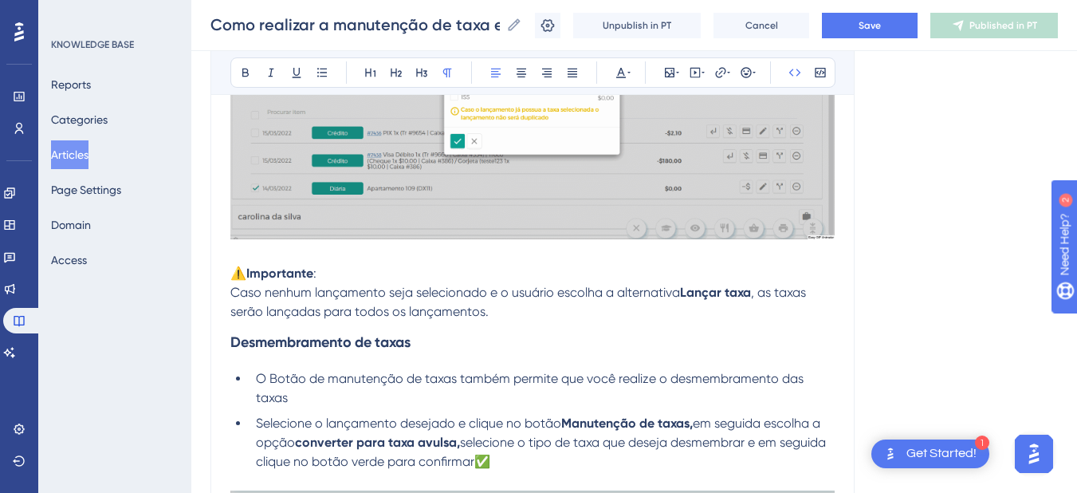
scroll to position [1501, 0]
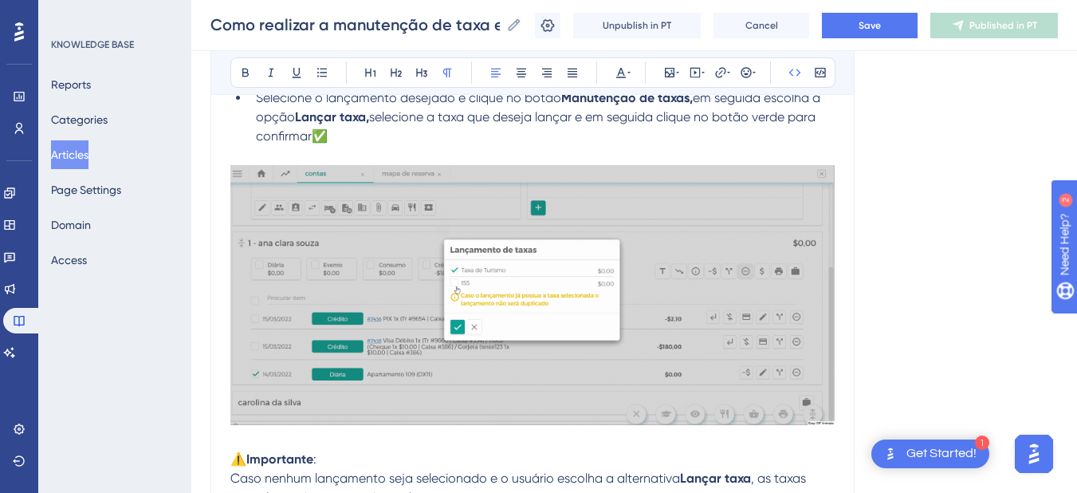
click at [373, 137] on li "Selecione o lançamento desejado e clique no botão Manutenção de taxas, em segui…" at bounding box center [542, 117] width 585 height 57
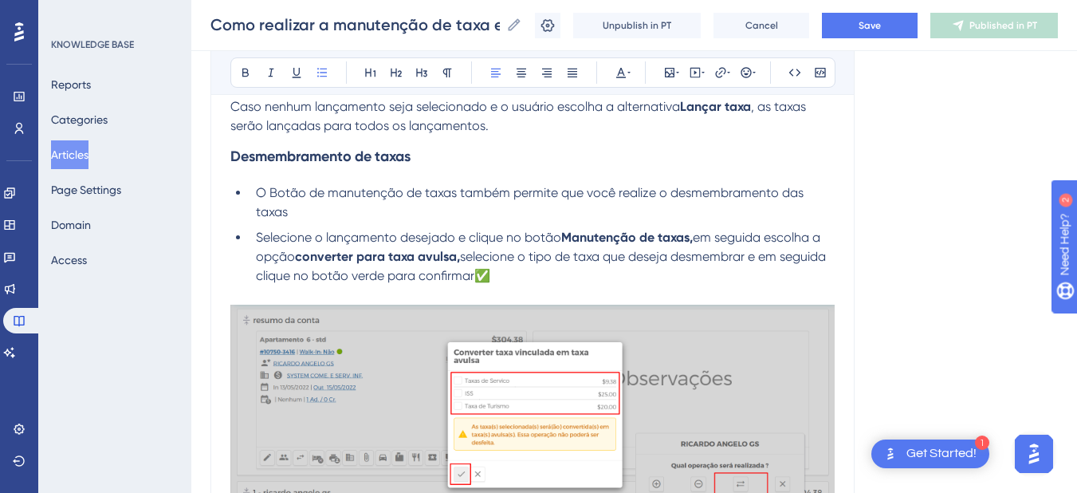
click at [849, 45] on div "Como realizar a manutenção de taxa em uma conta aberta? Como realizar a manuten…" at bounding box center [634, 25] width 886 height 51
click at [864, 30] on button "Save" at bounding box center [870, 26] width 96 height 26
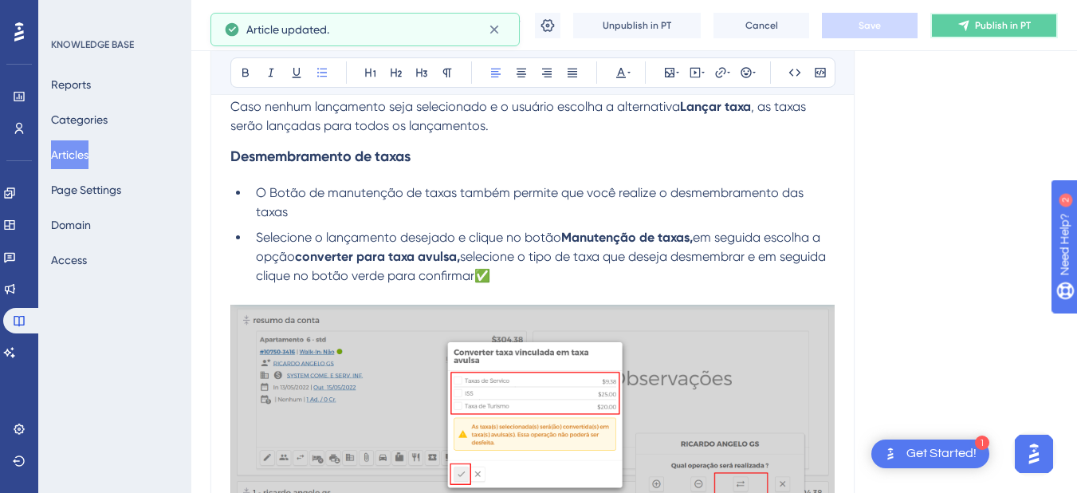
click at [971, 28] on icon at bounding box center [964, 25] width 13 height 13
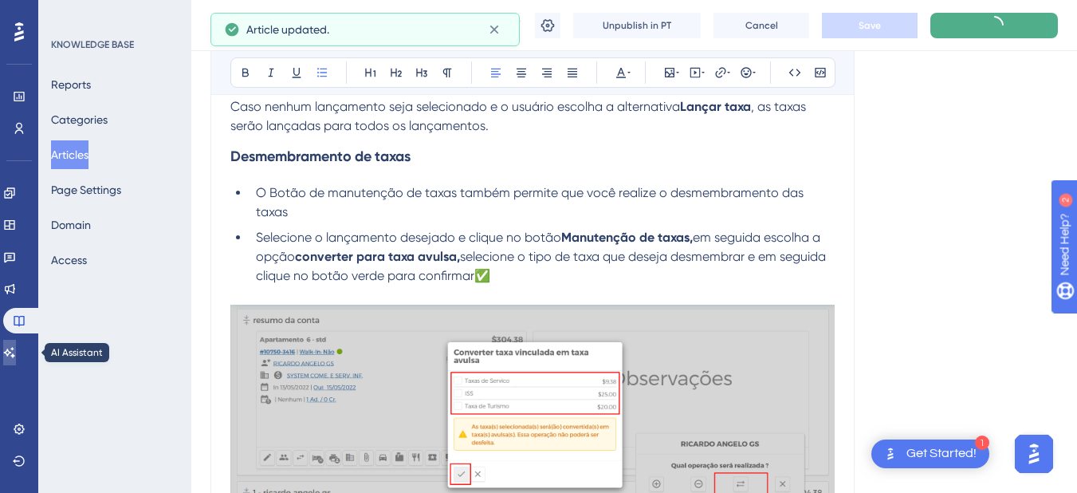
click at [16, 354] on icon at bounding box center [9, 352] width 13 height 13
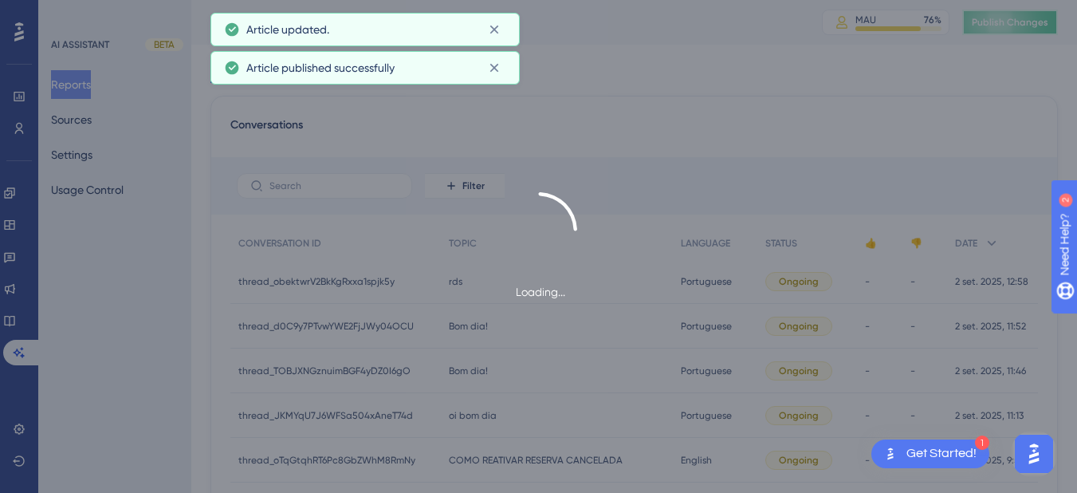
click at [1047, 13] on button "Publish Changes" at bounding box center [1011, 23] width 96 height 26
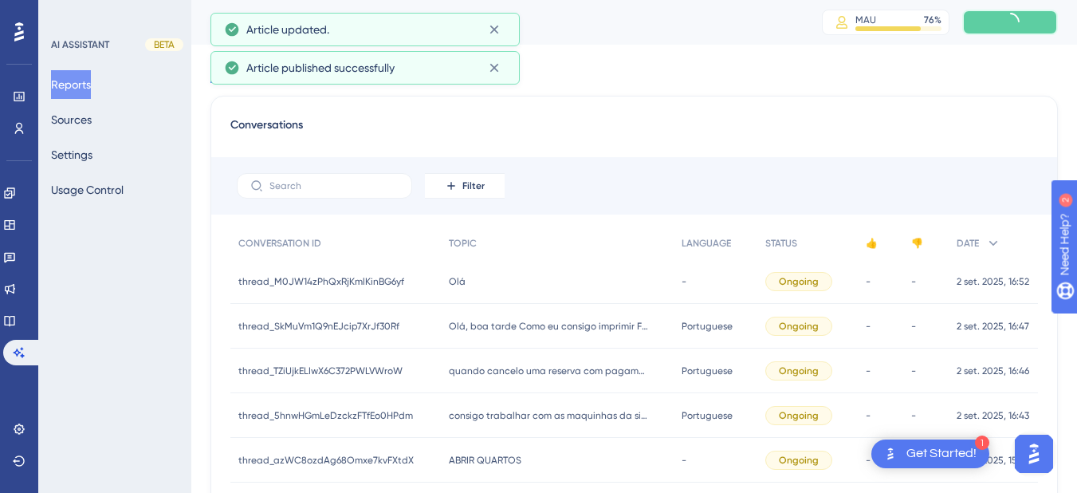
click at [1032, 20] on button at bounding box center [1011, 23] width 96 height 26
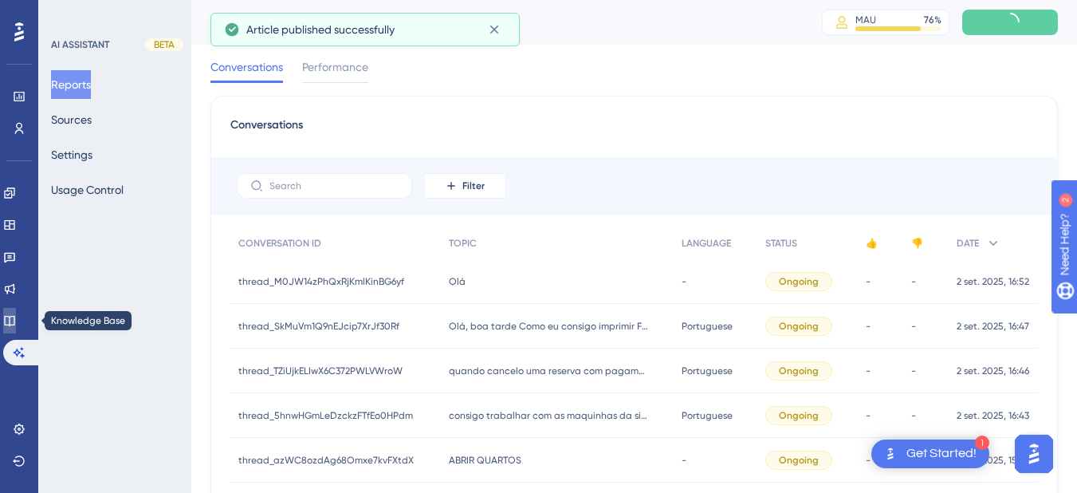
click at [14, 327] on link at bounding box center [9, 321] width 13 height 26
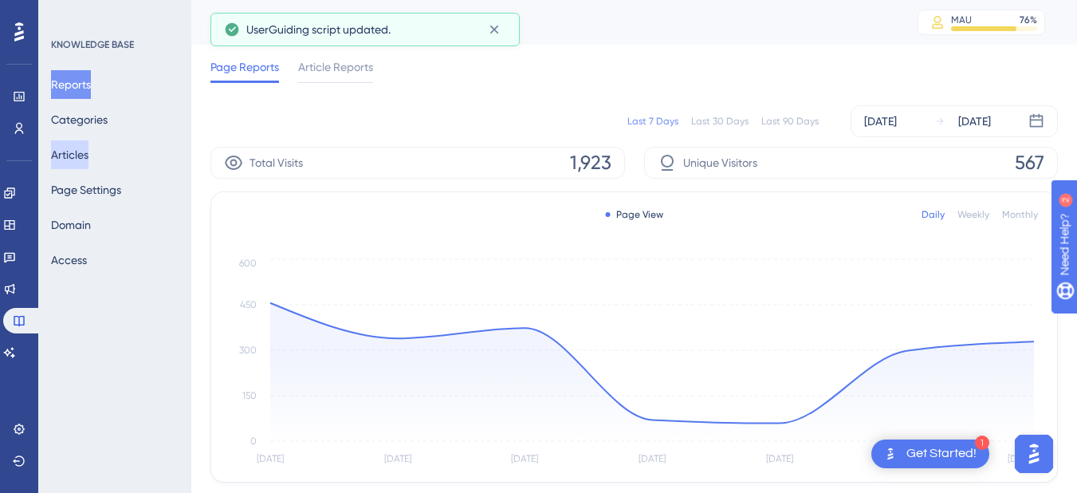
click at [85, 150] on button "Articles" at bounding box center [69, 154] width 37 height 29
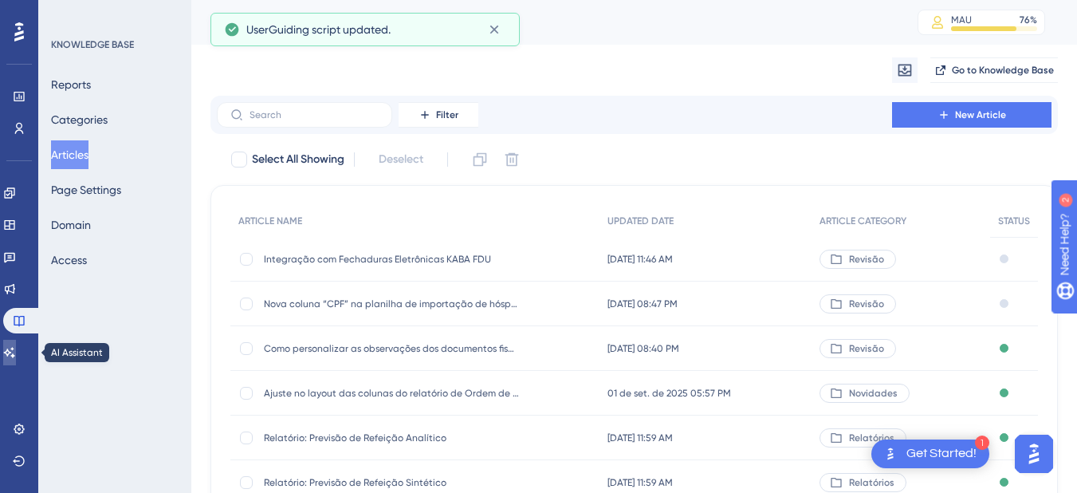
click at [12, 349] on link at bounding box center [9, 353] width 13 height 26
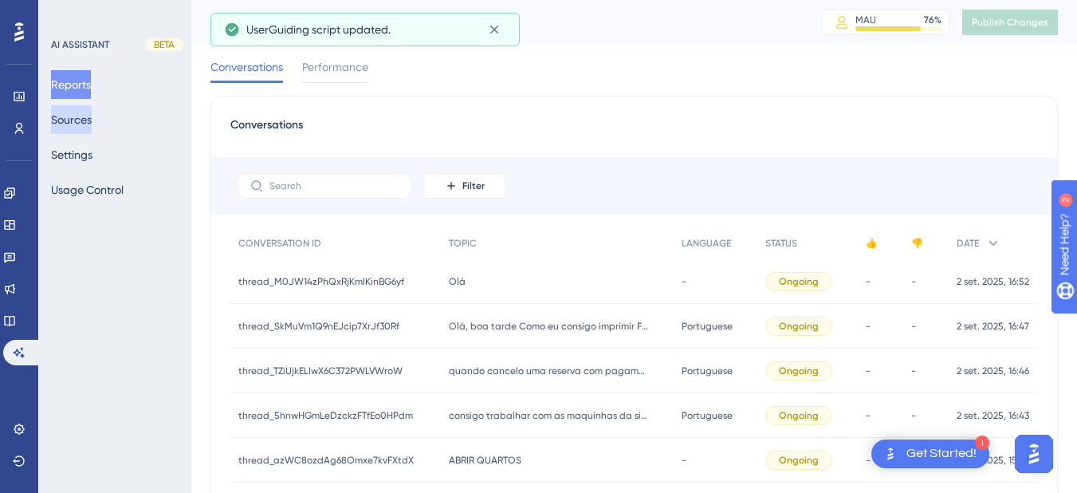
click at [86, 118] on button "Sources" at bounding box center [71, 119] width 41 height 29
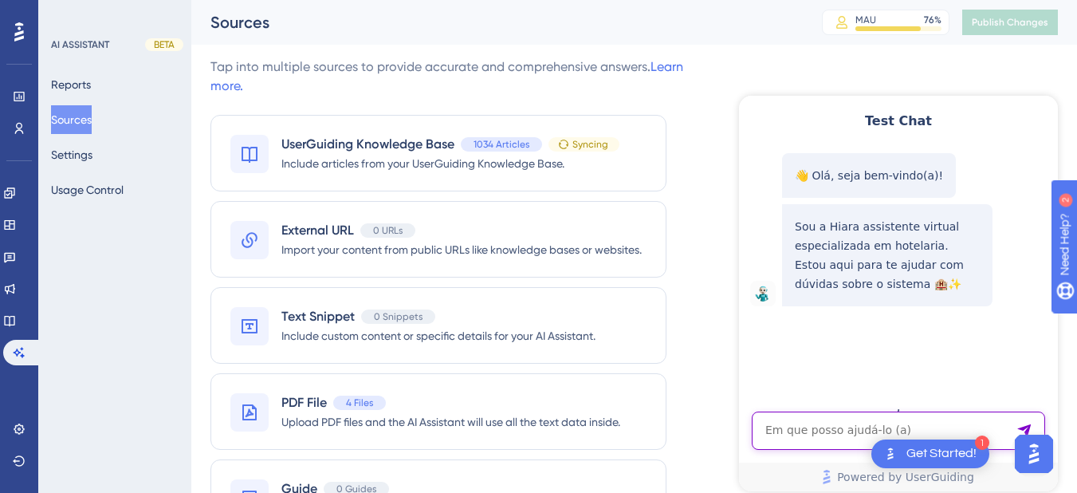
click at [790, 427] on textarea "AI Assistant Text Input" at bounding box center [898, 431] width 293 height 38
paste textarea "como lançar iss na diaria?"
type textarea "como lançar iss na diaria?"
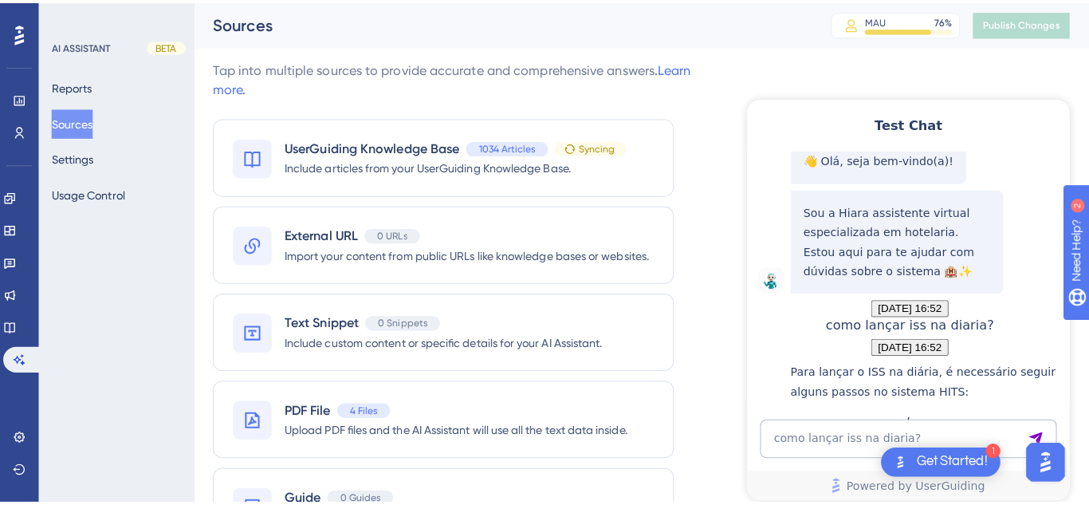
scroll to position [627, 0]
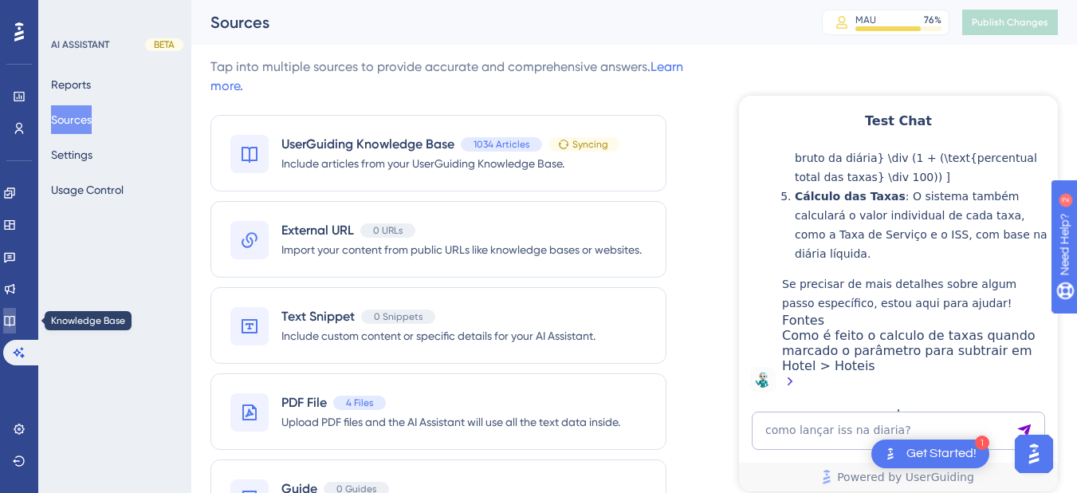
click at [16, 323] on link at bounding box center [9, 321] width 13 height 26
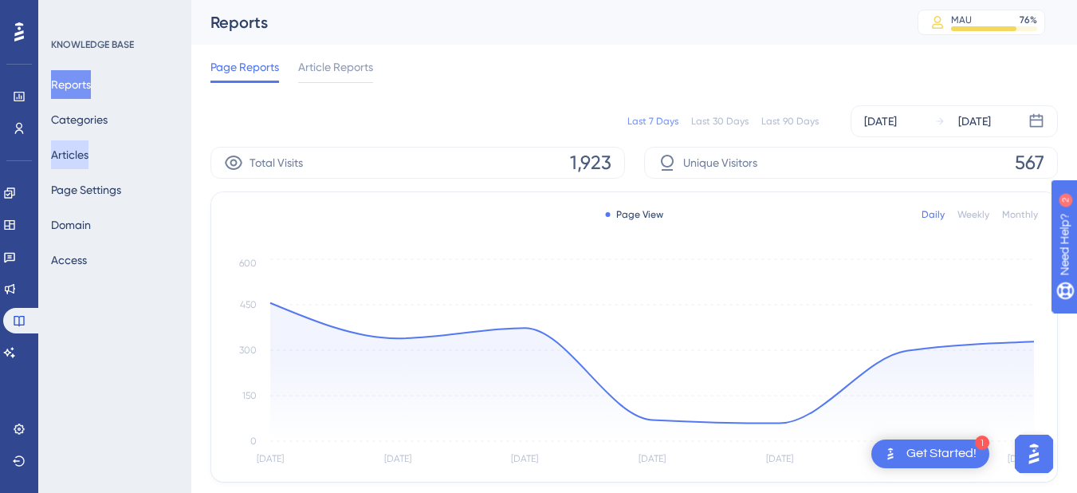
click at [89, 153] on button "Articles" at bounding box center [69, 154] width 37 height 29
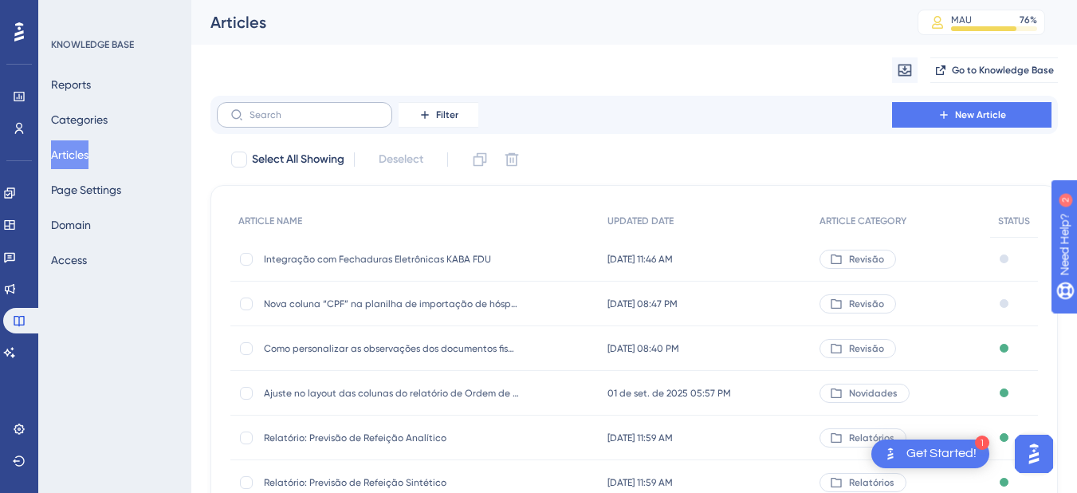
click at [286, 106] on label at bounding box center [304, 115] width 175 height 26
click at [286, 109] on input "text" at bounding box center [314, 114] width 129 height 11
paste input "Como realizar a manutenção de taxa em uma conta aberta?"
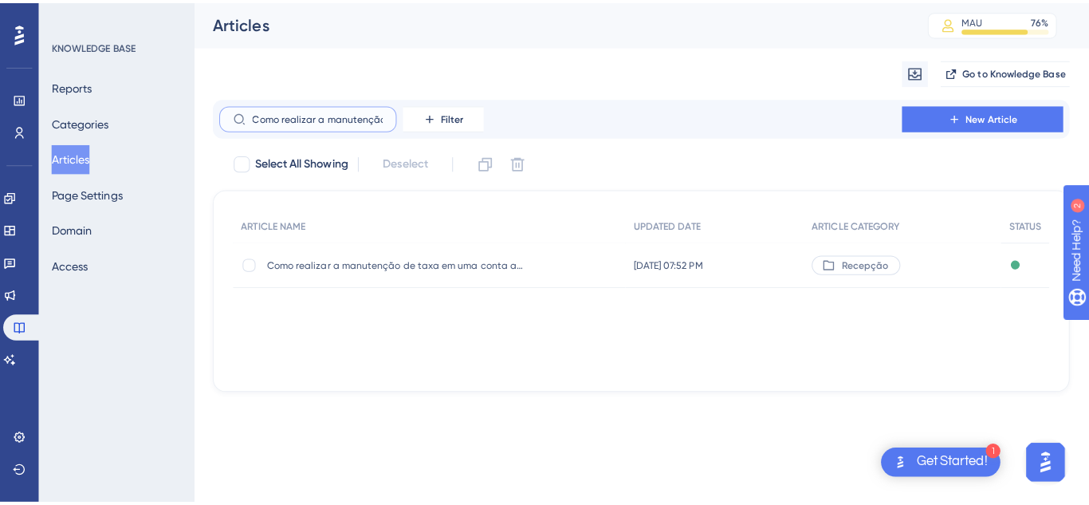
scroll to position [0, 140]
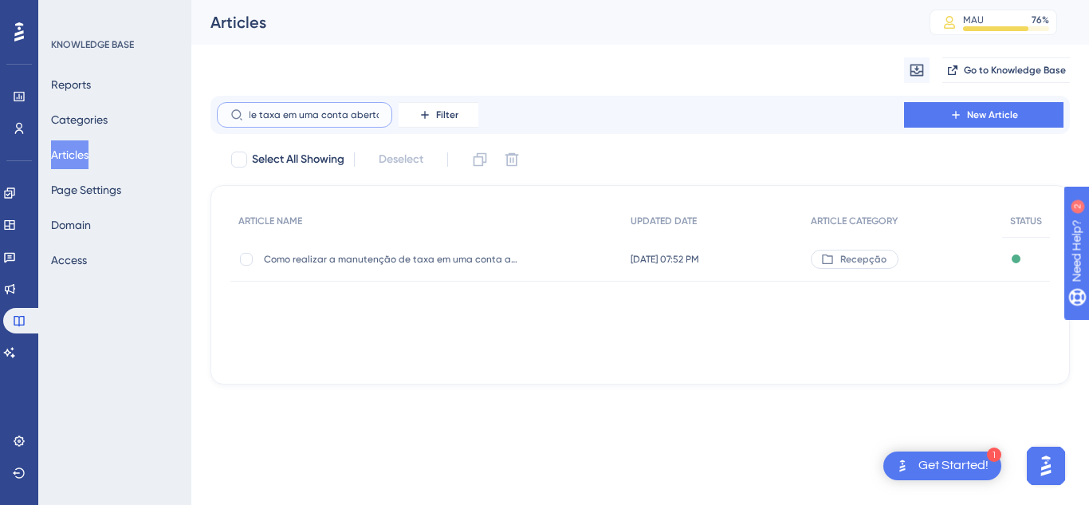
type input "Como realizar a manutenção de taxa em uma conta aberta?"
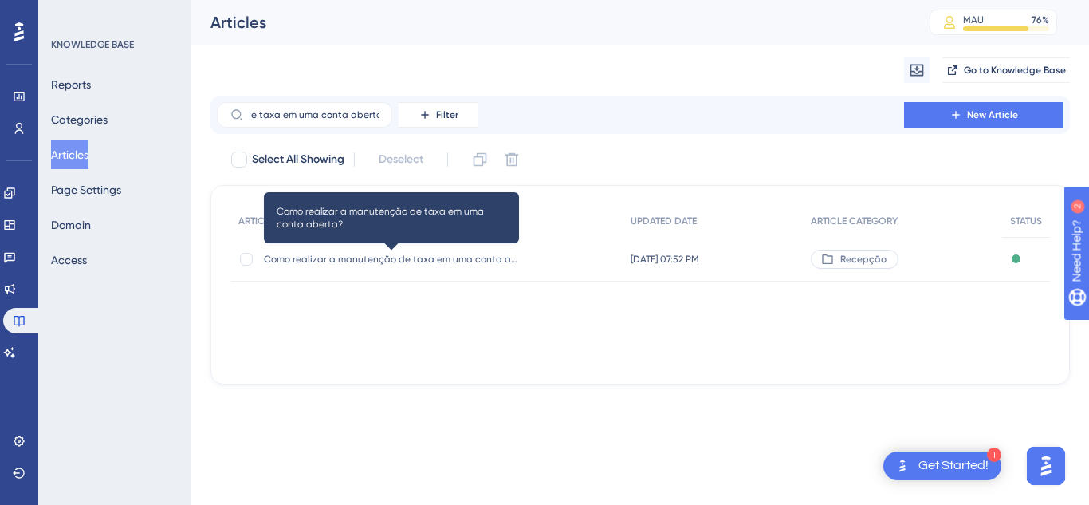
click at [372, 262] on span "Como realizar a manutenção de taxa em uma conta aberta?" at bounding box center [391, 259] width 255 height 13
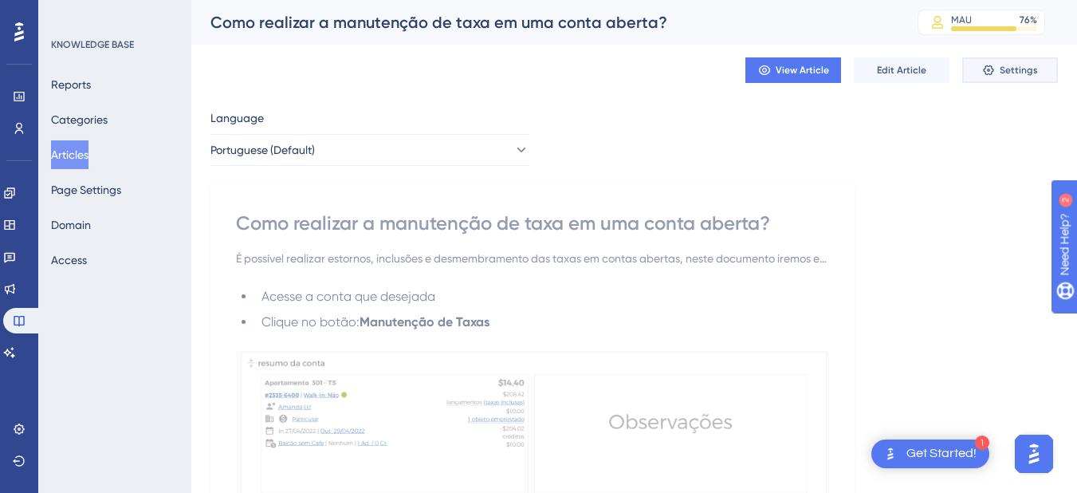
click at [1019, 74] on span "Settings" at bounding box center [1019, 70] width 38 height 13
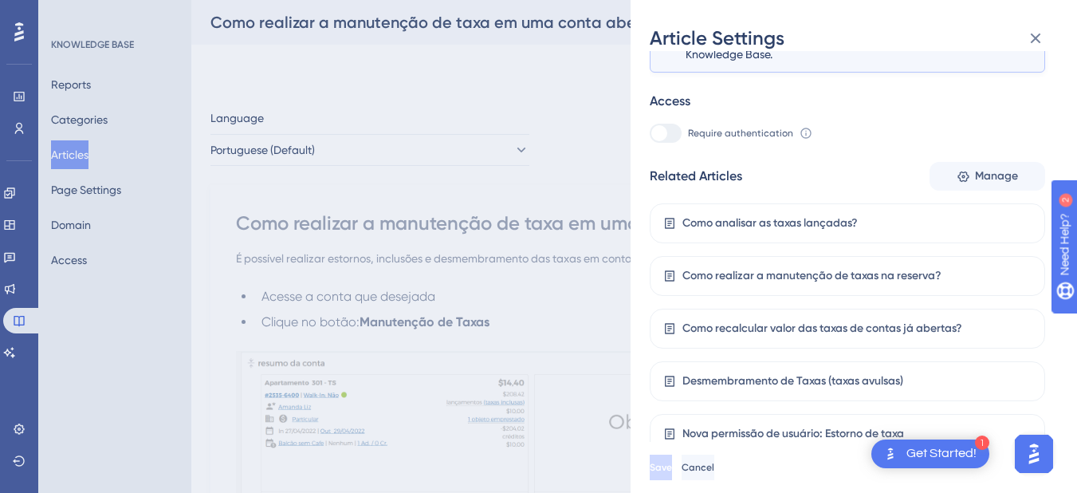
scroll to position [372, 0]
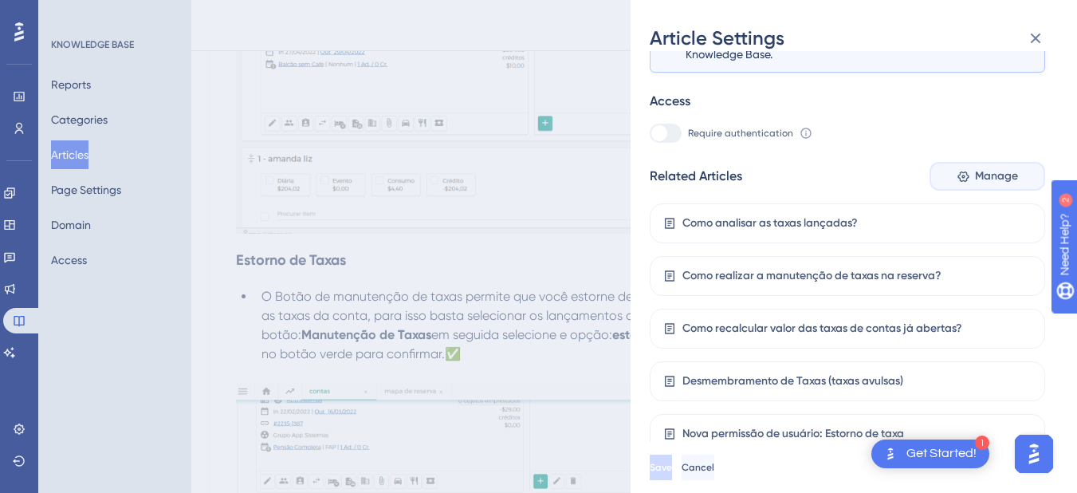
click at [986, 174] on span "Manage" at bounding box center [996, 176] width 43 height 19
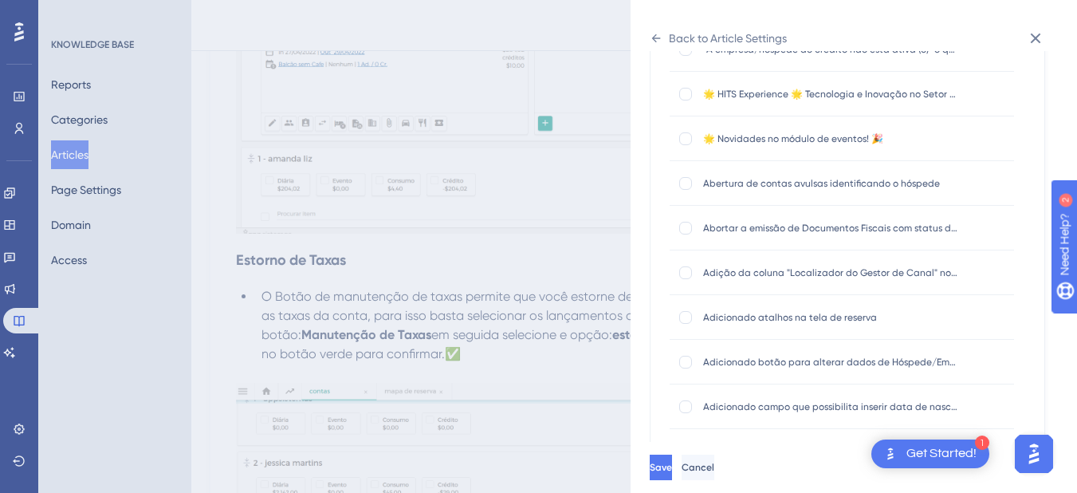
scroll to position [0, 0]
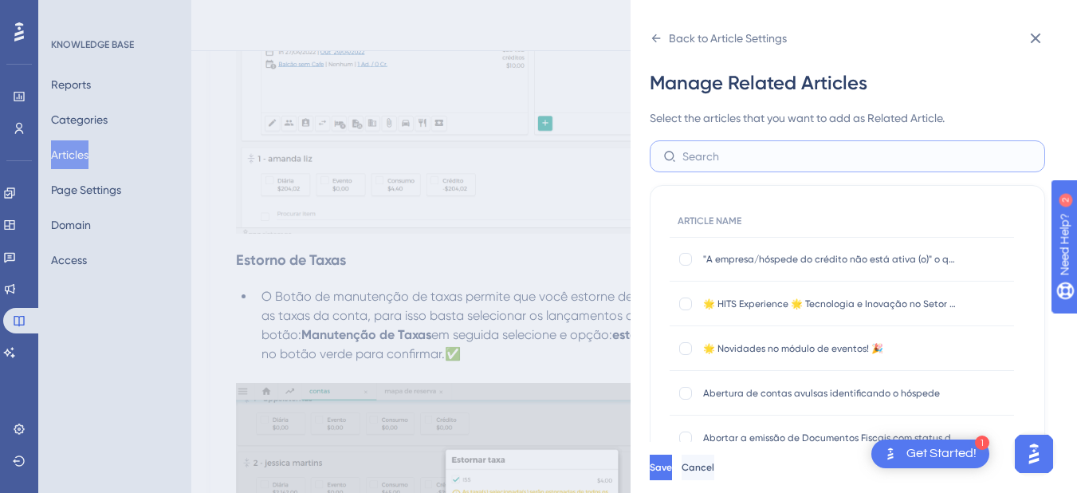
click at [727, 156] on input "text" at bounding box center [857, 157] width 349 height 18
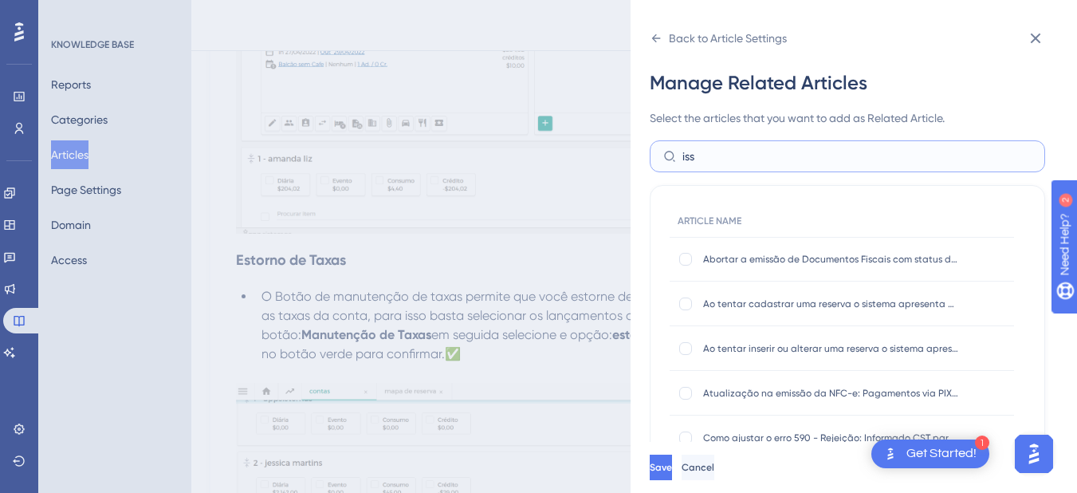
scroll to position [931, 0]
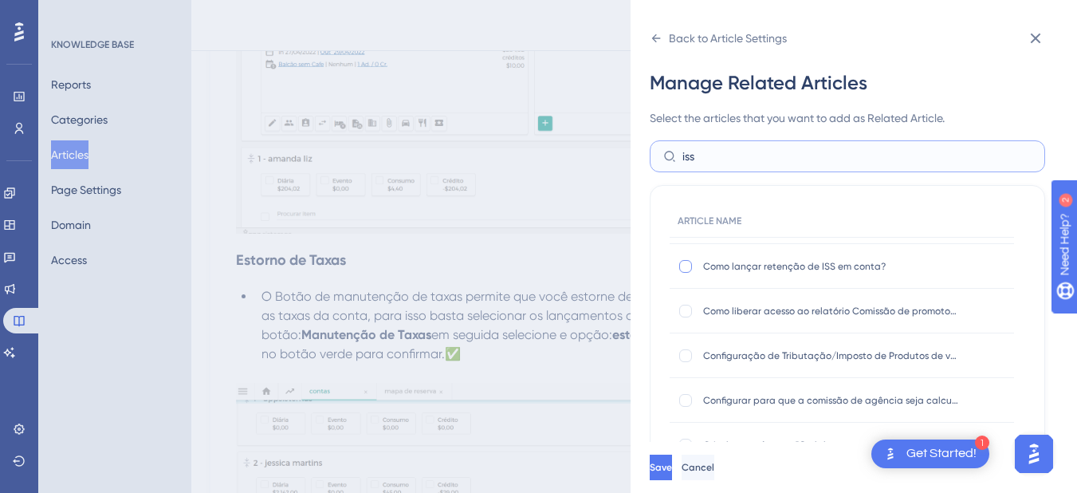
type input "iss"
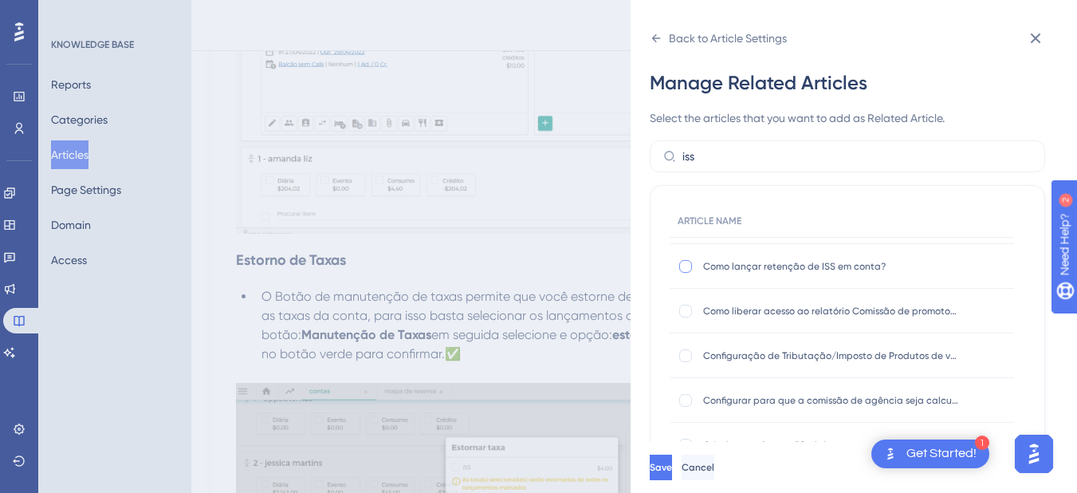
click at [689, 268] on div at bounding box center [686, 266] width 13 height 13
checkbox input "true"
click at [676, 475] on button "Save" at bounding box center [663, 468] width 26 height 26
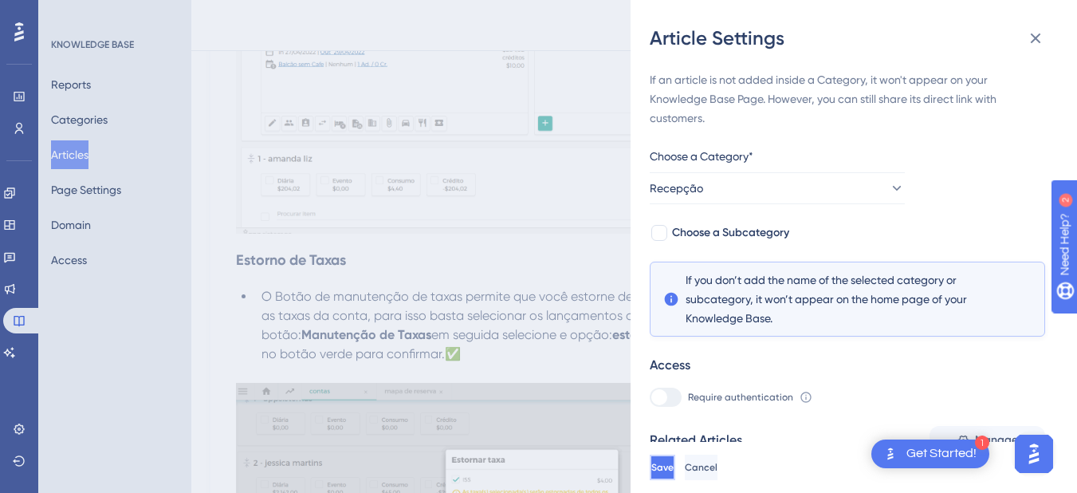
click at [676, 475] on button "Save" at bounding box center [663, 468] width 26 height 26
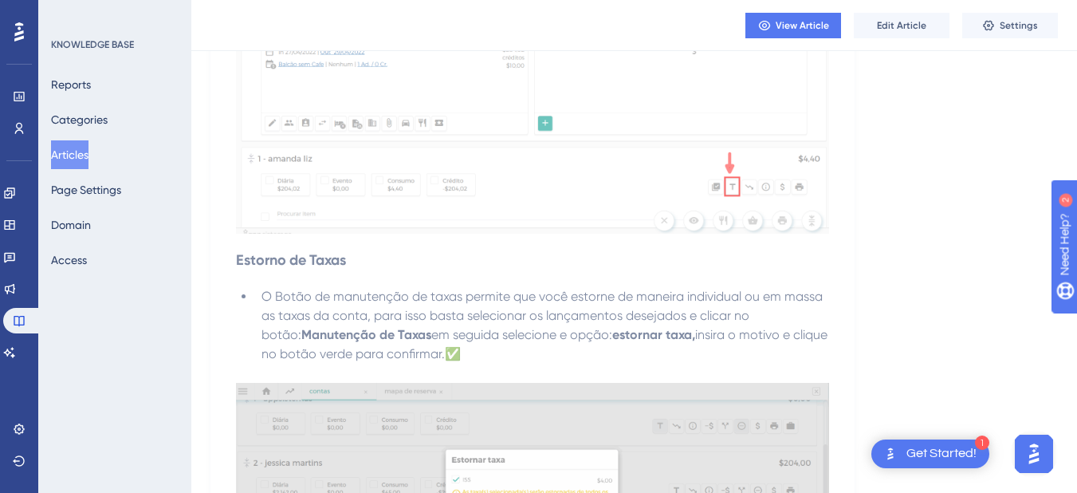
drag, startPoint x: 69, startPoint y: 147, endPoint x: 311, endPoint y: 100, distance: 246.2
click at [69, 147] on button "Articles" at bounding box center [69, 154] width 37 height 29
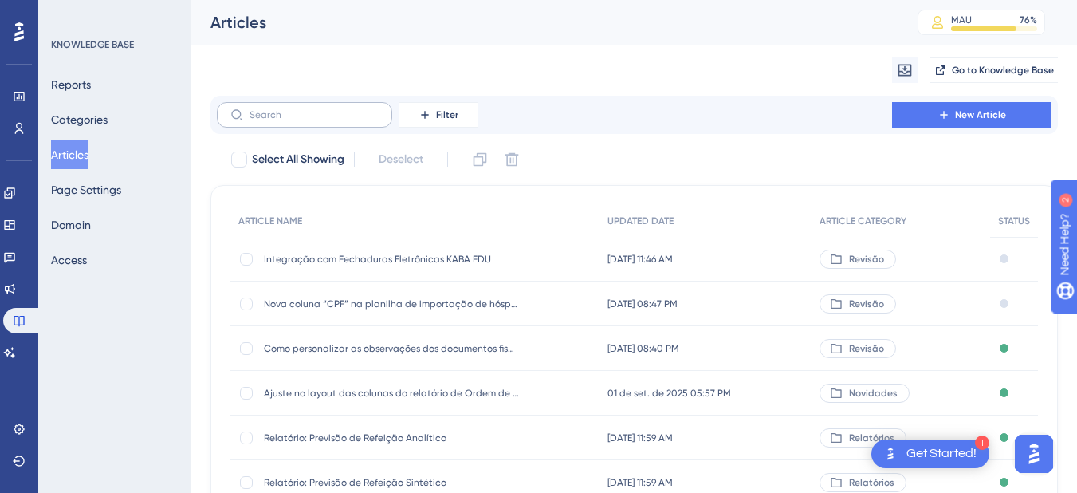
click at [320, 121] on label at bounding box center [304, 115] width 175 height 26
click at [320, 120] on input "text" at bounding box center [314, 114] width 129 height 11
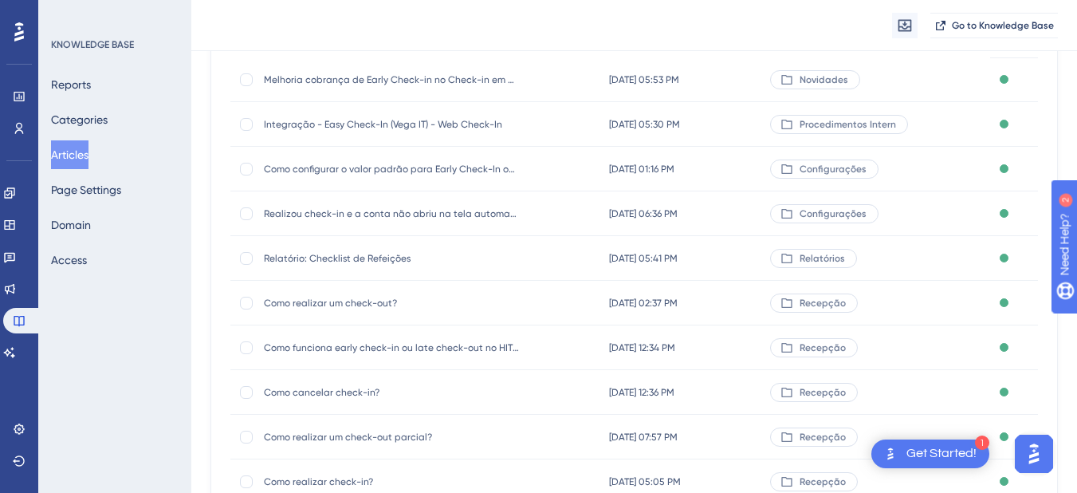
scroll to position [319, 0]
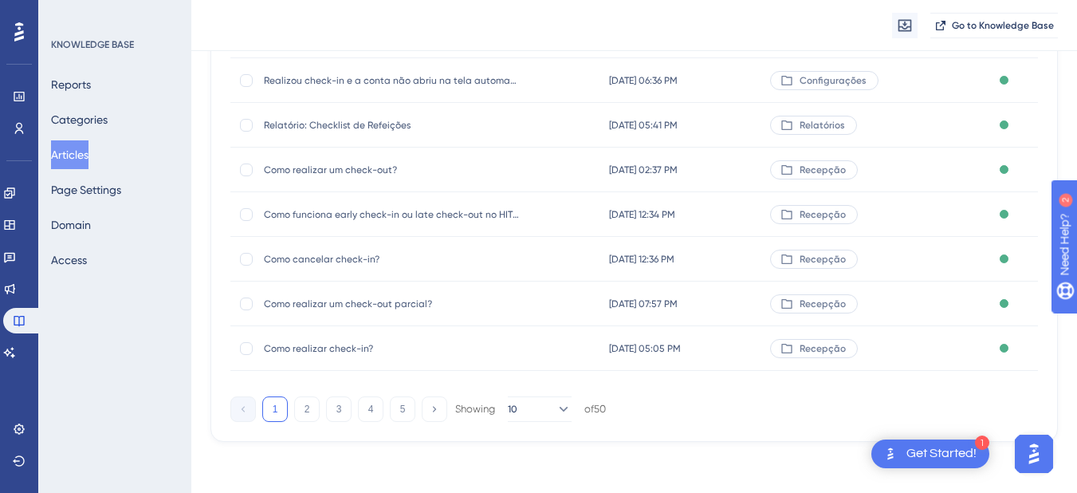
type input "check"
click at [345, 353] on span "Como realizar check-in?" at bounding box center [391, 348] width 255 height 13
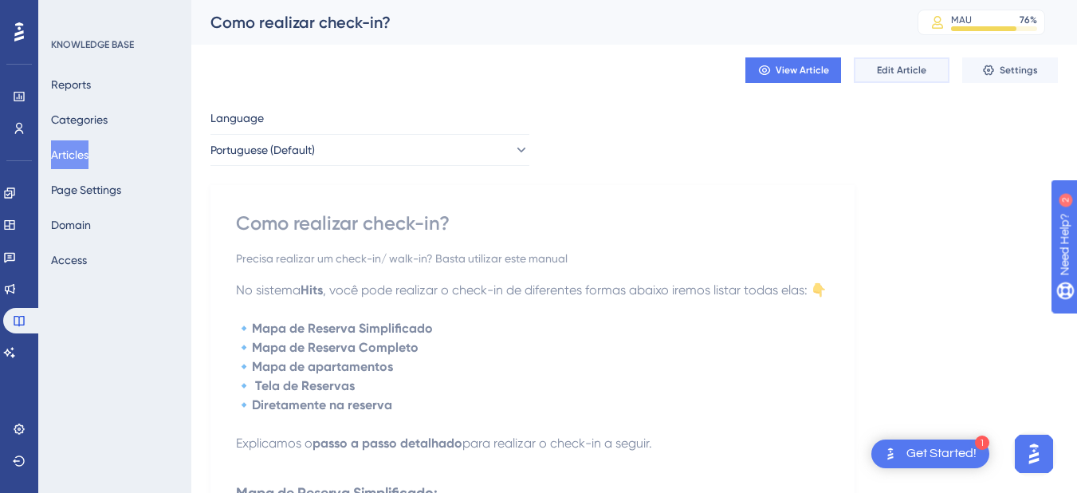
click at [900, 74] on span "Edit Article" at bounding box center [901, 70] width 49 height 13
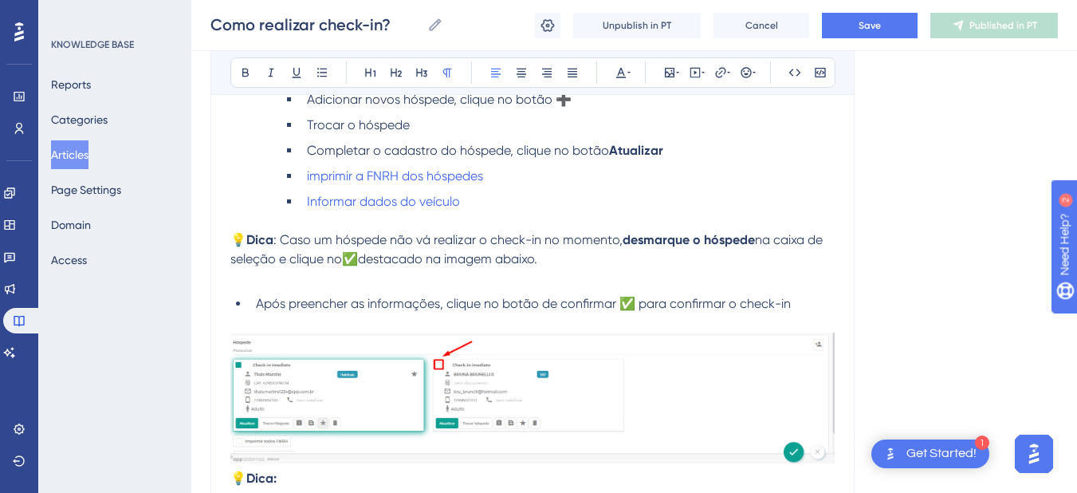
scroll to position [3316, 0]
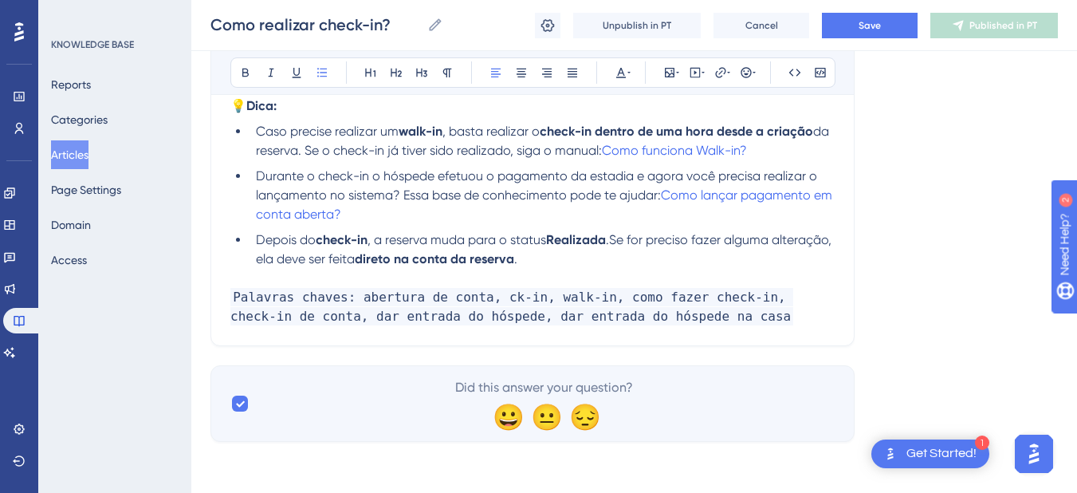
click at [238, 268] on ul "Caso precise realizar um walk-in , basta realizar o check-in dentro de uma hora…" at bounding box center [532, 195] width 605 height 147
click at [247, 273] on p "Palavras chaves: abertura de conta, ck-in, walk-in, como fazer check-in, check-…" at bounding box center [532, 297] width 605 height 57
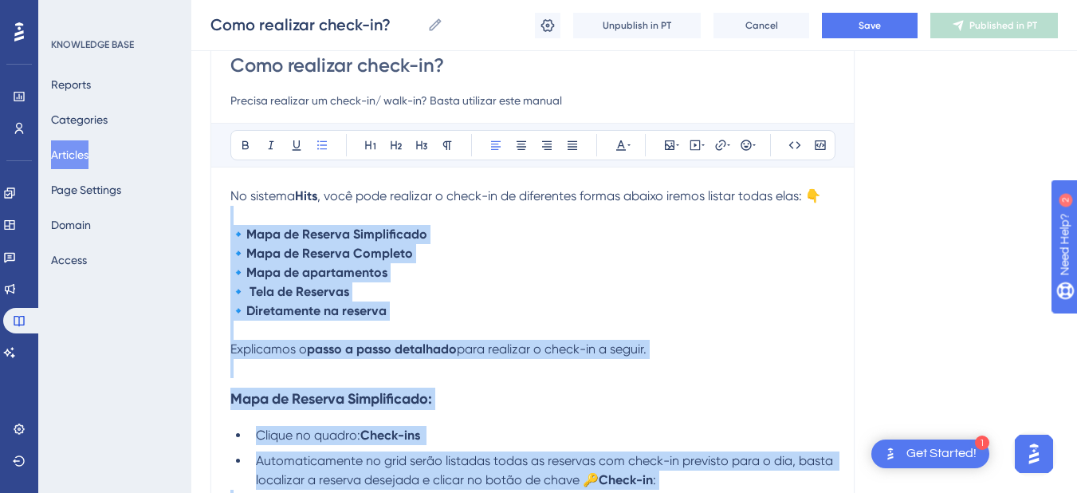
scroll to position [0, 0]
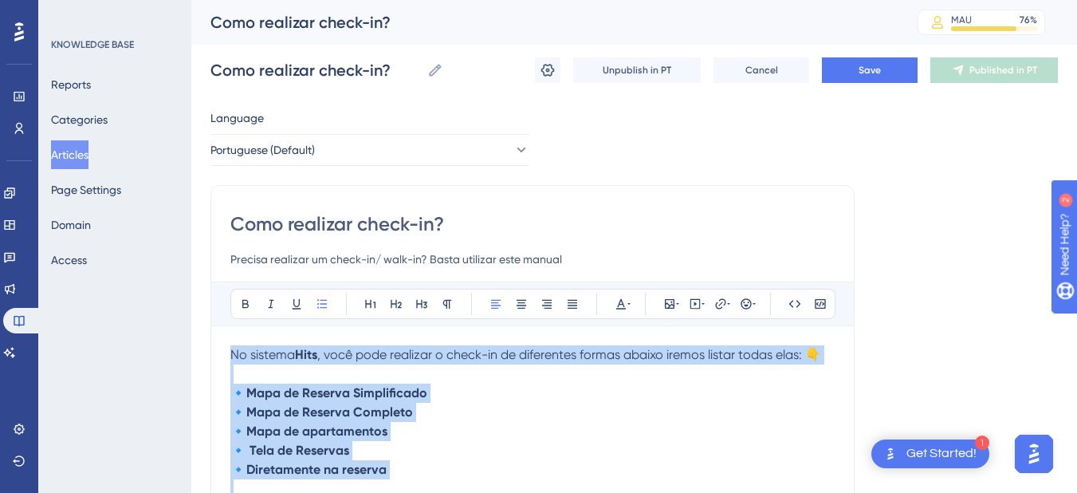
drag, startPoint x: 613, startPoint y: 262, endPoint x: 207, endPoint y: 302, distance: 407.9
copy div "Lo ipsumdo Sita , cons adip elitsedd e tempo-in ut laboreetdo magnaa enimad min…"
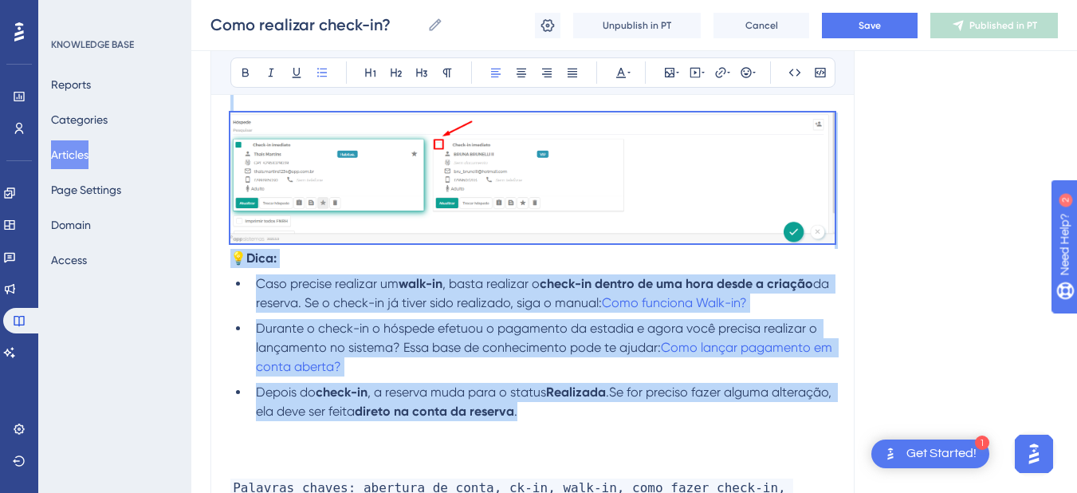
scroll to position [3355, 0]
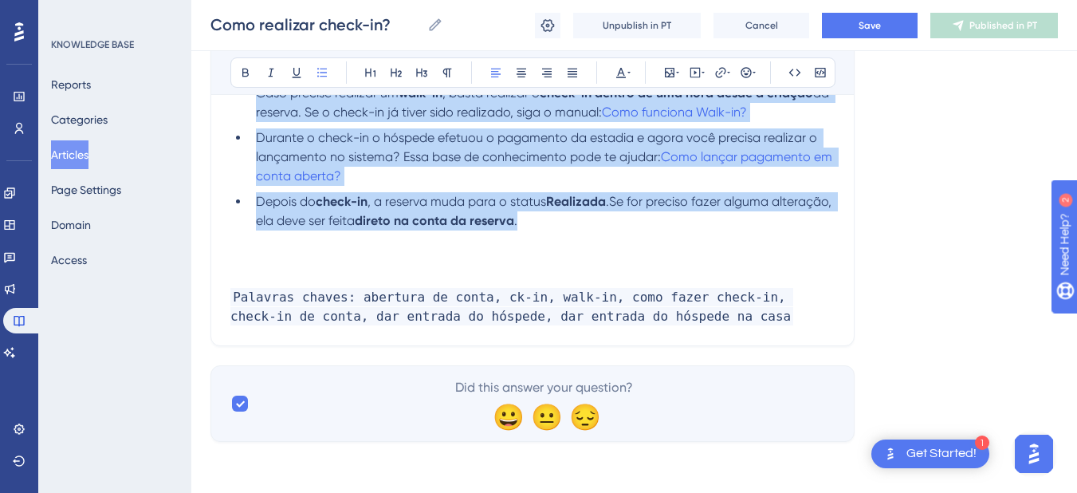
click at [294, 252] on p at bounding box center [532, 259] width 605 height 19
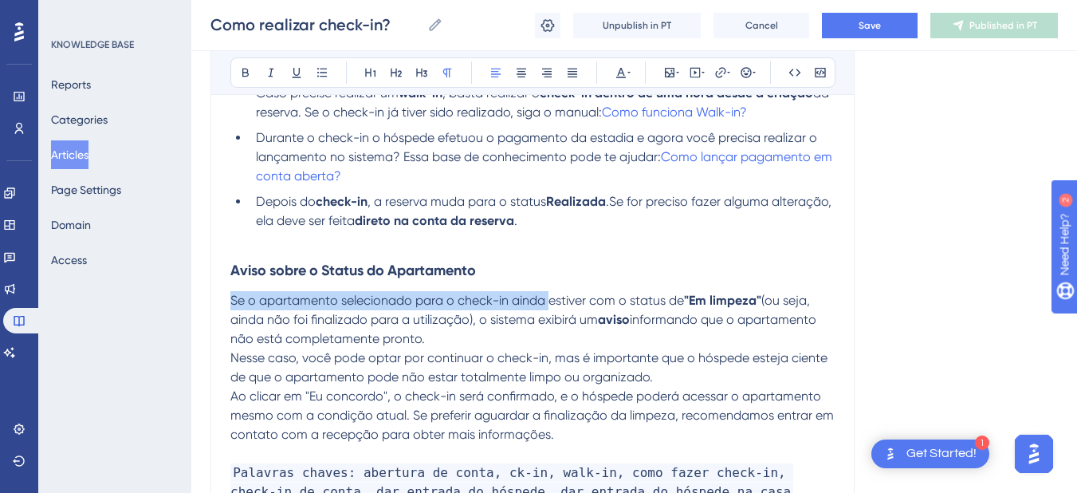
drag, startPoint x: 231, startPoint y: 301, endPoint x: 550, endPoint y: 306, distance: 319.1
click at [550, 306] on span "Se o apartamento selecionado para o check-in ainda estiver com o status de" at bounding box center [457, 300] width 454 height 15
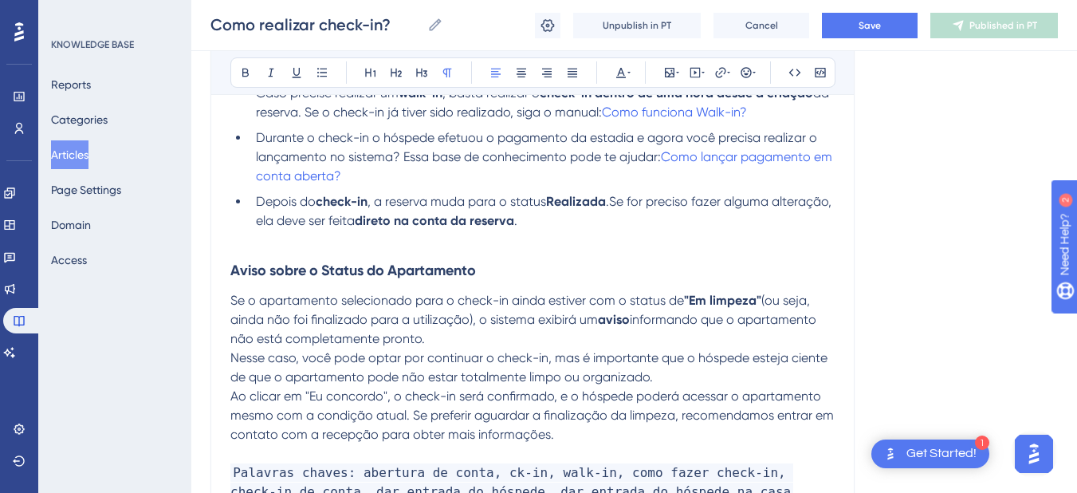
click at [774, 309] on p "Se o apartamento selecionado para o check-in ainda estiver com o status de "Em …" at bounding box center [532, 339] width 605 height 96
click at [760, 300] on strong ""Em limpeza"" at bounding box center [722, 300] width 77 height 15
click at [552, 343] on p "Se o apartamento selecionado para o check-in ainda estiver com o status de "Em …" at bounding box center [532, 339] width 605 height 96
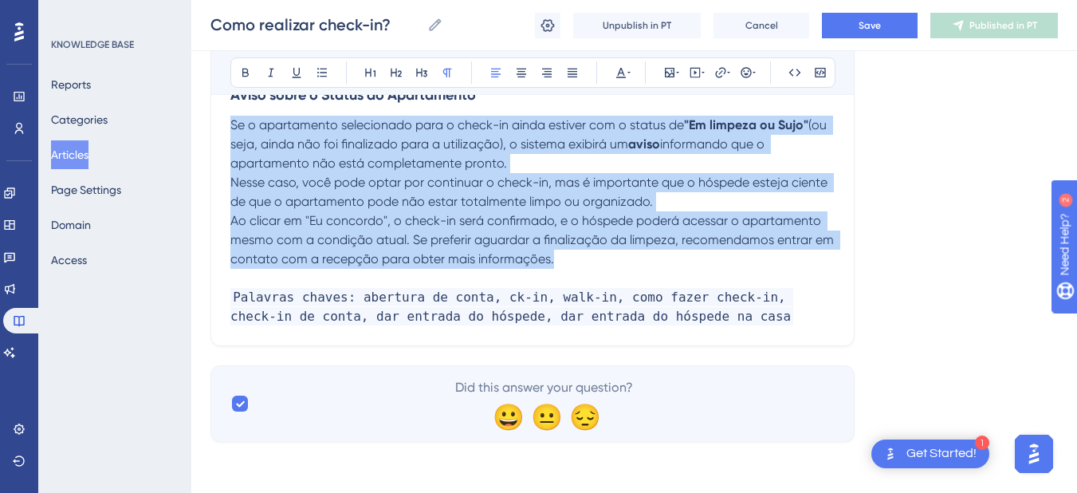
drag, startPoint x: 585, startPoint y: 256, endPoint x: 213, endPoint y: 122, distance: 395.1
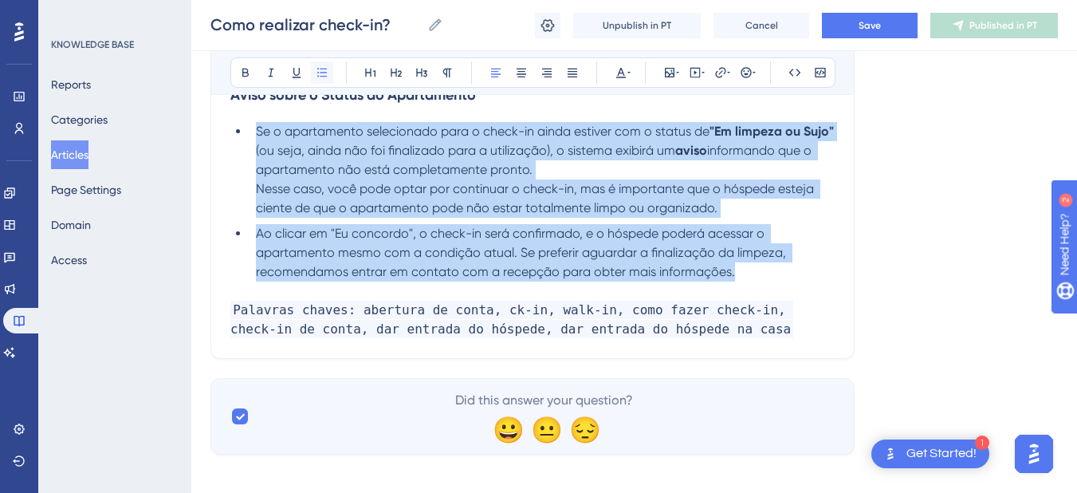
click at [321, 73] on icon at bounding box center [322, 72] width 10 height 9
click at [329, 219] on ul "Se o apartamento selecionado para o check-in ainda estiver com o status de "Em …" at bounding box center [532, 202] width 605 height 160
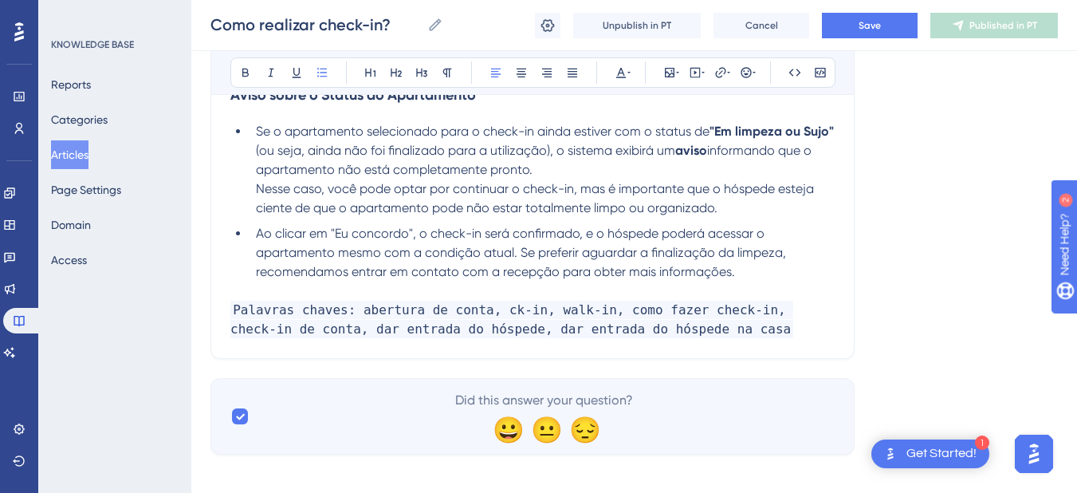
click at [262, 189] on span "Nesse caso, você pode optar por continuar o check-in, mas é importante que o hó…" at bounding box center [536, 198] width 561 height 34
click at [256, 189] on span "Nesse caso, você pode optar por continuar o check-in, mas é importante que o hó…" at bounding box center [536, 198] width 561 height 34
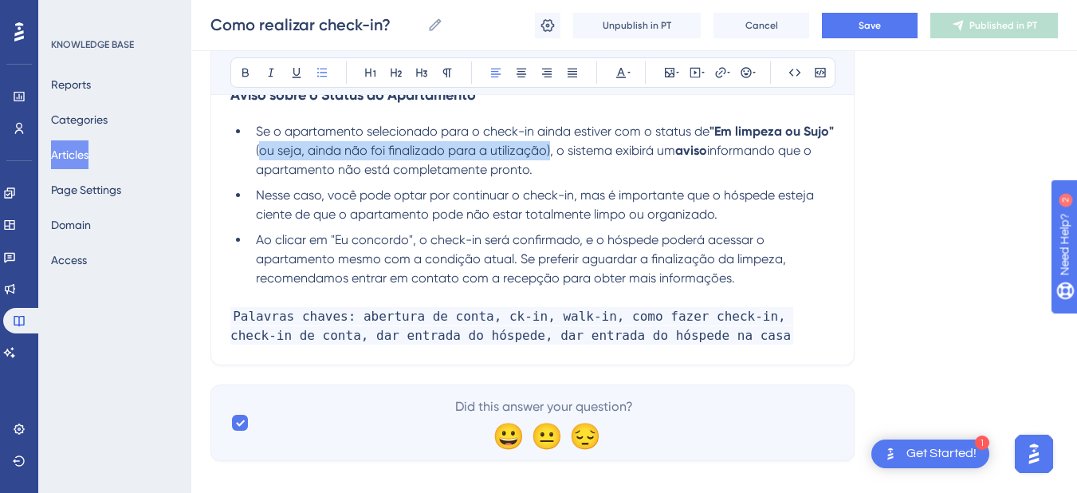
drag, startPoint x: 581, startPoint y: 148, endPoint x: 289, endPoint y: 152, distance: 292.7
click at [289, 152] on span "(ou seja, ainda não foi finalizado para a utilização), o sistema exibirá um" at bounding box center [466, 150] width 420 height 15
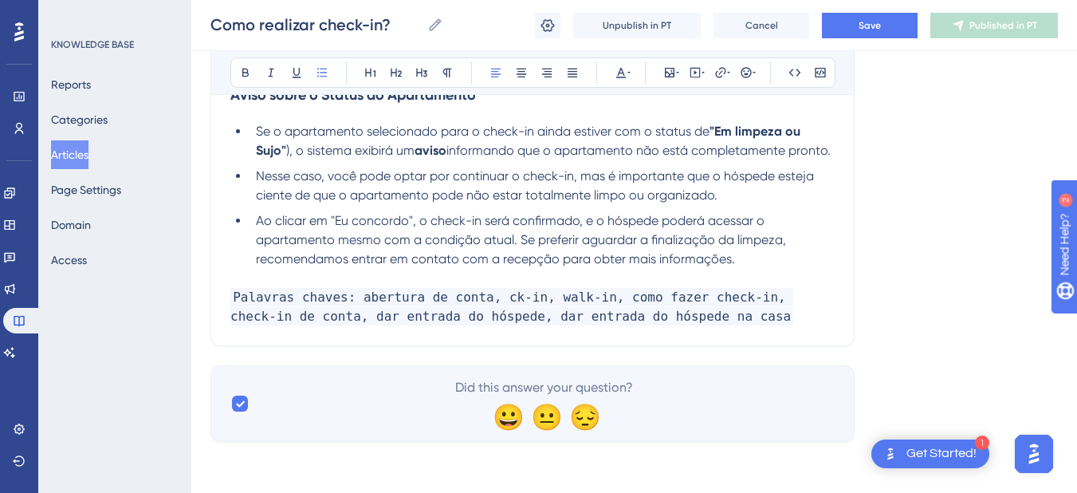
click at [291, 148] on span "), o sistema exibirá um" at bounding box center [350, 150] width 128 height 15
click at [443, 154] on strong "aviso" at bounding box center [428, 150] width 32 height 15
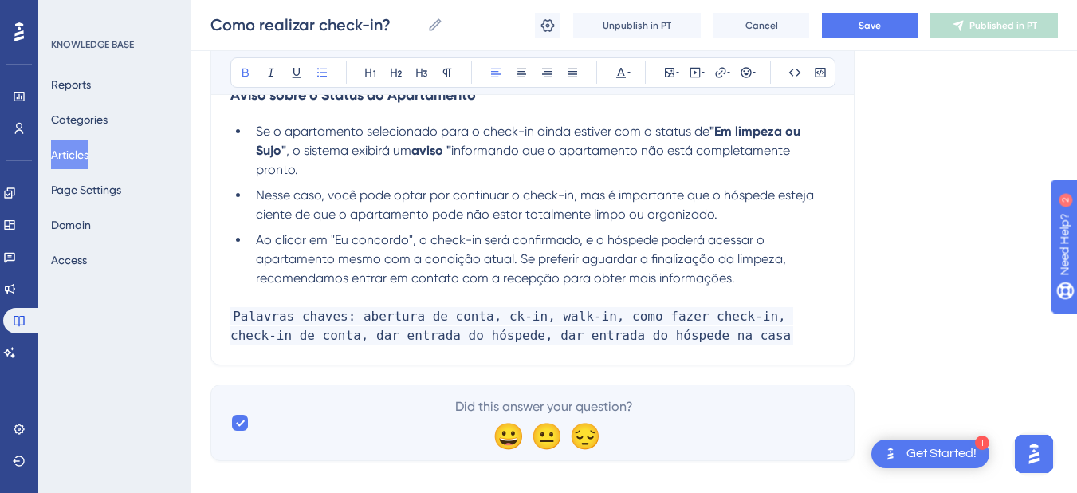
click at [462, 144] on span "informando que o apartamento não está completamente pronto." at bounding box center [525, 160] width 538 height 34
click at [459, 151] on span "informando que o apartamento não está completamente pronto." at bounding box center [525, 160] width 538 height 34
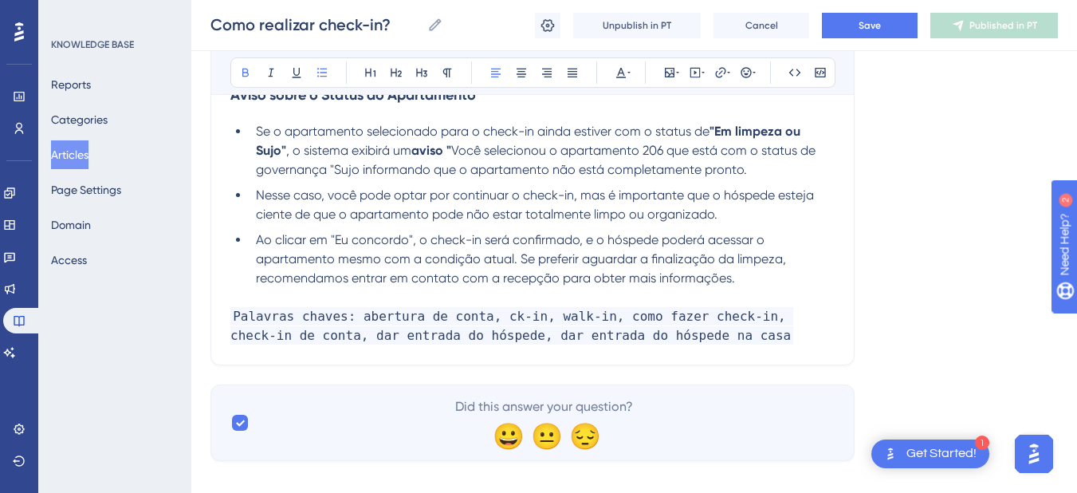
click at [654, 150] on span "Você selecionou o apartamento 206 que está com o status de governança "Sujo inf…" at bounding box center [537, 160] width 563 height 34
click at [655, 150] on span "Você selecionou o apartamento 206 que está com o status de governança "Sujo inf…" at bounding box center [537, 160] width 563 height 34
click at [360, 166] on span "Você selecionou o apartamento xxx que está com o status de governança "Sujo inf…" at bounding box center [536, 160] width 561 height 34
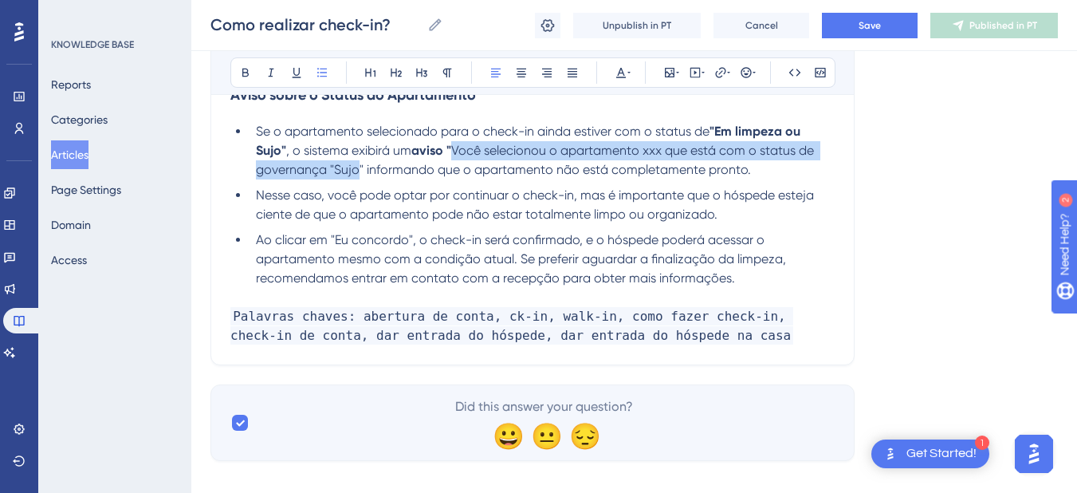
drag, startPoint x: 459, startPoint y: 152, endPoint x: 359, endPoint y: 171, distance: 101.7
click at [359, 171] on li "Se o apartamento selecionado para o check-in ainda estiver com o status de "Em …" at bounding box center [542, 150] width 585 height 57
click at [296, 73] on icon at bounding box center [296, 72] width 13 height 13
click at [243, 74] on icon at bounding box center [245, 73] width 6 height 9
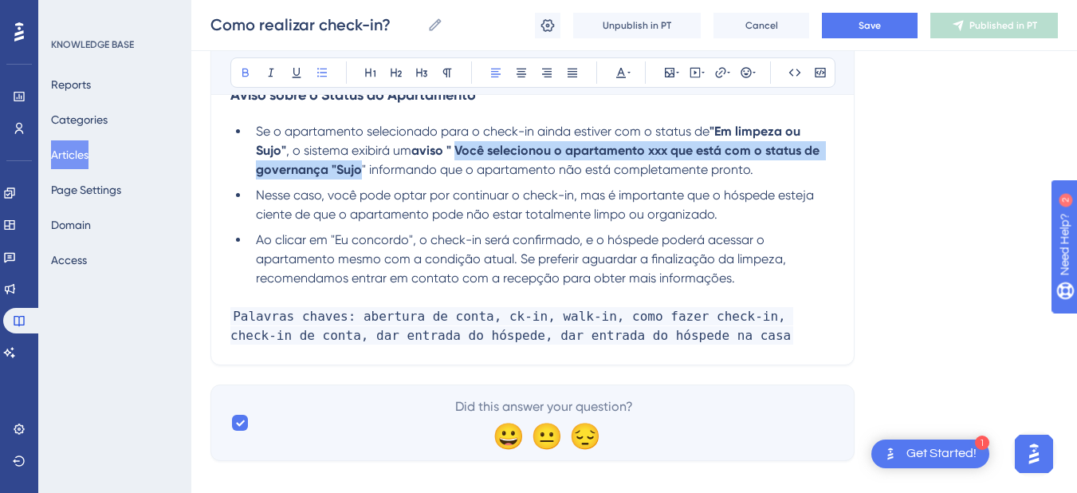
click at [374, 199] on span "Nesse caso, você pode optar por continuar o check-in, mas é importante que o hó…" at bounding box center [536, 204] width 561 height 34
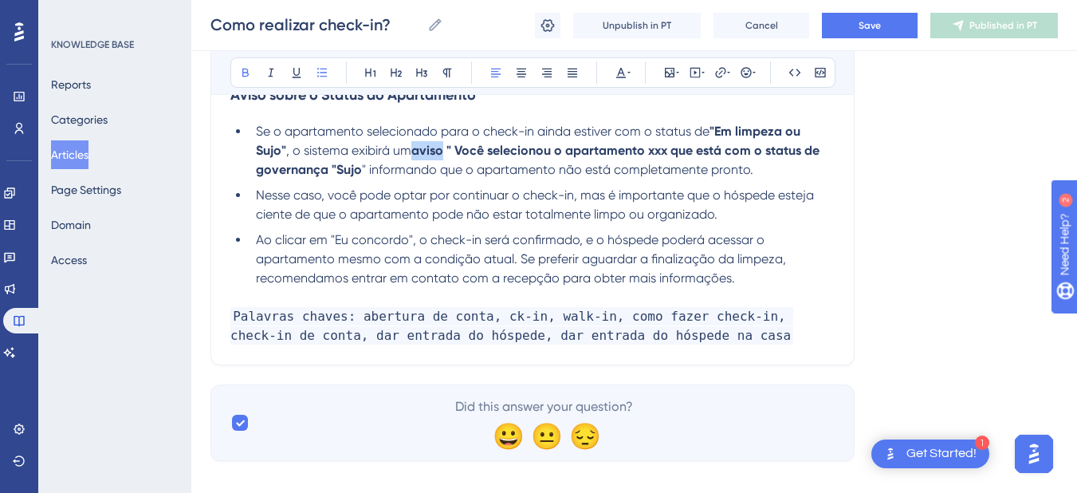
drag, startPoint x: 450, startPoint y: 151, endPoint x: 419, endPoint y: 150, distance: 31.1
click at [419, 150] on strong "aviso " Você selecionou o apartamento xxx que está com o status de governança "…" at bounding box center [539, 160] width 567 height 34
click at [239, 69] on icon at bounding box center [245, 72] width 13 height 13
click at [369, 179] on li "Se o apartamento selecionado para o check-in ainda estiver com o status de "Em …" at bounding box center [542, 150] width 585 height 57
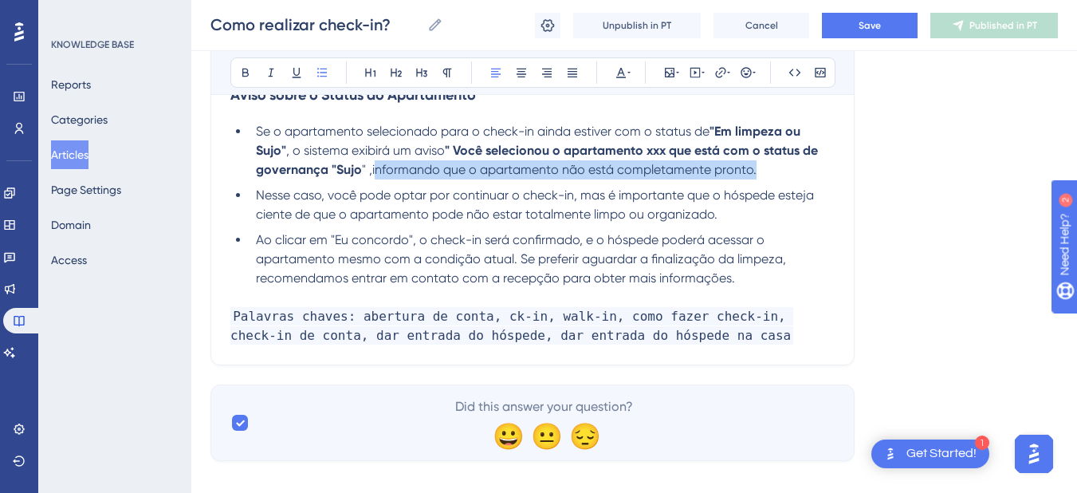
drag, startPoint x: 373, startPoint y: 170, endPoint x: 772, endPoint y: 169, distance: 398.8
click at [772, 169] on li "Se o apartamento selecionado para o check-in ainda estiver com o status de "Em …" at bounding box center [542, 150] width 585 height 57
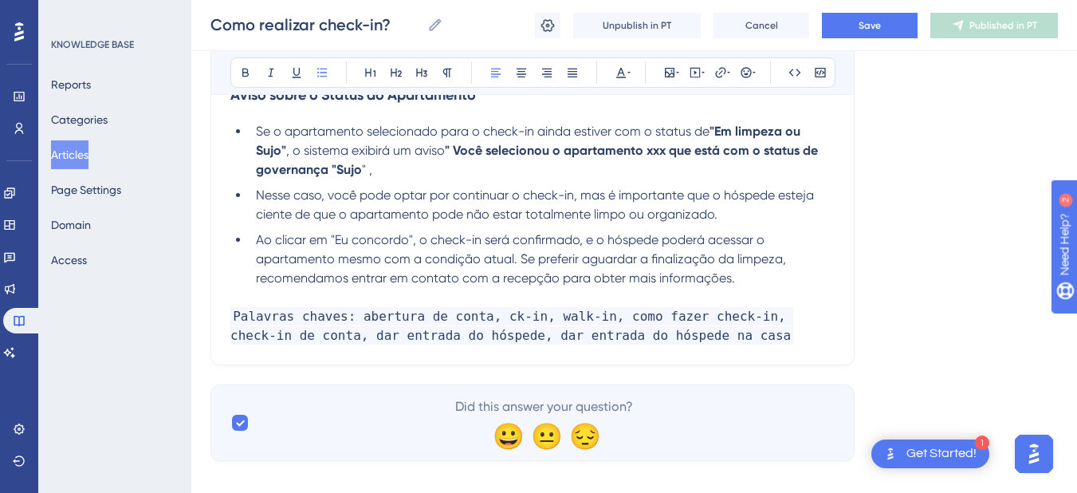
click at [257, 195] on span "Nesse caso, você pode optar por continuar o check-in, mas é importante que o hó…" at bounding box center [536, 204] width 561 height 34
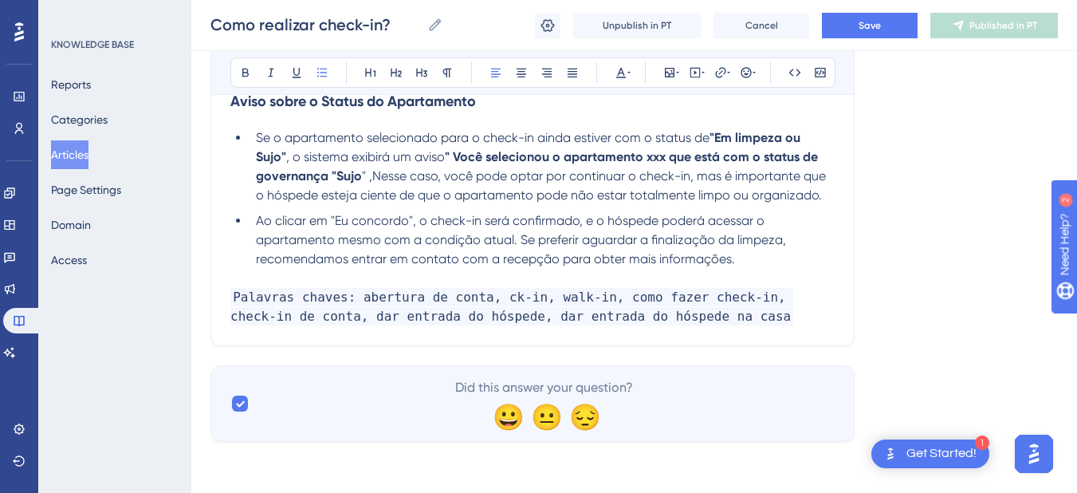
click at [378, 176] on span "" ,Nesse caso, você pode optar por continuar o check-in, mas é importante que o…" at bounding box center [542, 185] width 573 height 34
click at [370, 175] on span "" ,nesse caso, você pode optar por continuar o check-in, mas é importante que o…" at bounding box center [542, 185] width 572 height 34
click at [368, 180] on span "".Nesse caso, você pode optar por continuar o check-in, mas é importante que o …" at bounding box center [546, 185] width 581 height 34
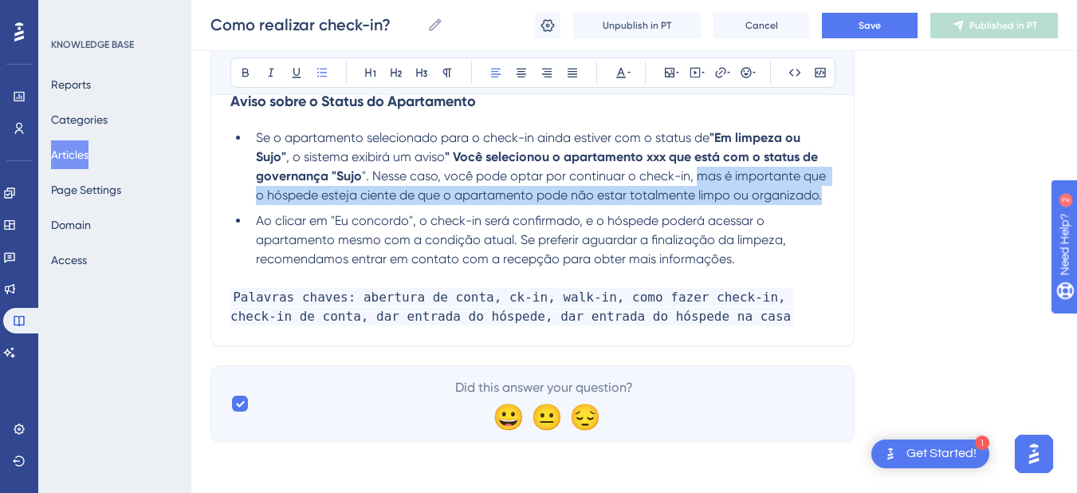
drag, startPoint x: 695, startPoint y: 175, endPoint x: 833, endPoint y: 198, distance: 139.1
click at [833, 198] on li "Se o apartamento selecionado para o check-in ainda estiver com o status de "Em …" at bounding box center [542, 166] width 585 height 77
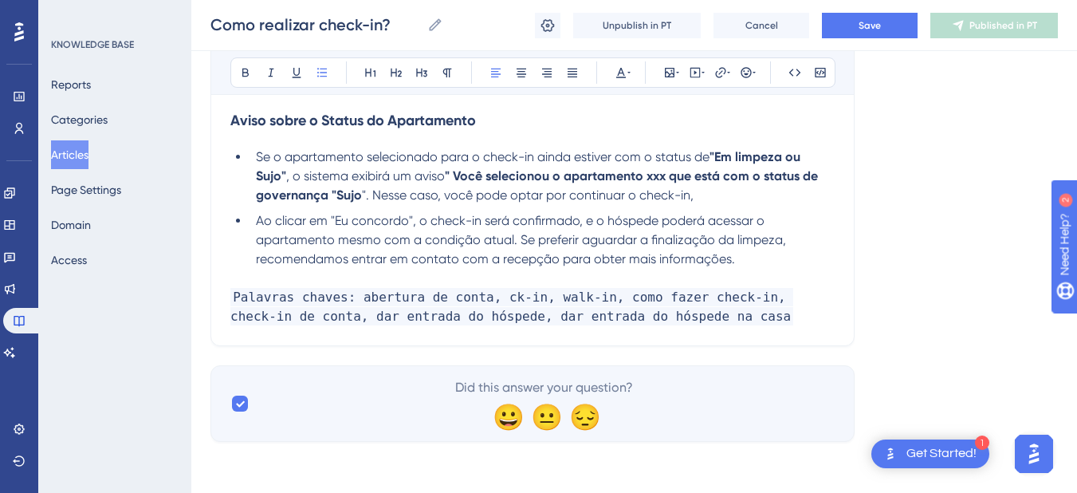
scroll to position [3504, 0]
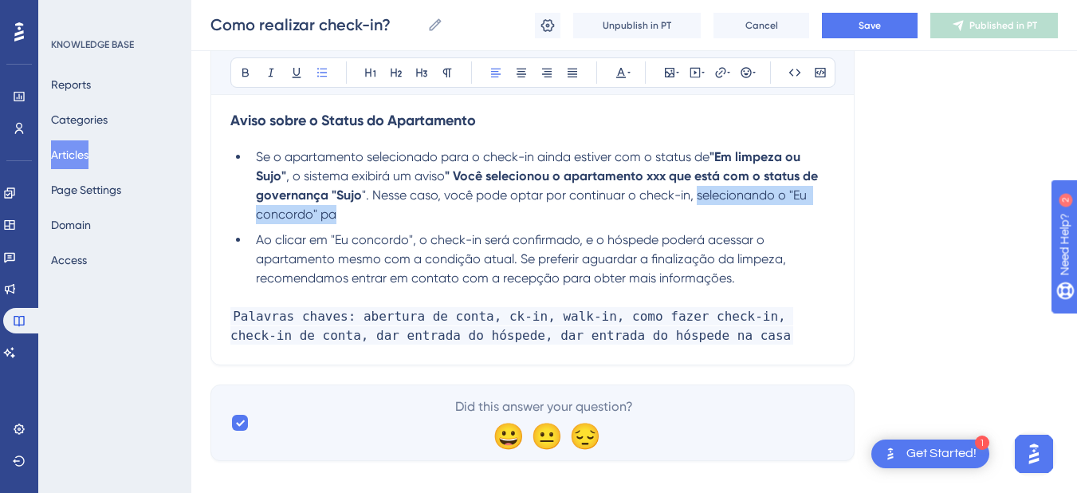
drag, startPoint x: 376, startPoint y: 216, endPoint x: 695, endPoint y: 201, distance: 318.6
click at [695, 201] on li "Se o apartamento selecionado para o check-in ainda estiver com o status de "Em …" at bounding box center [542, 186] width 585 height 77
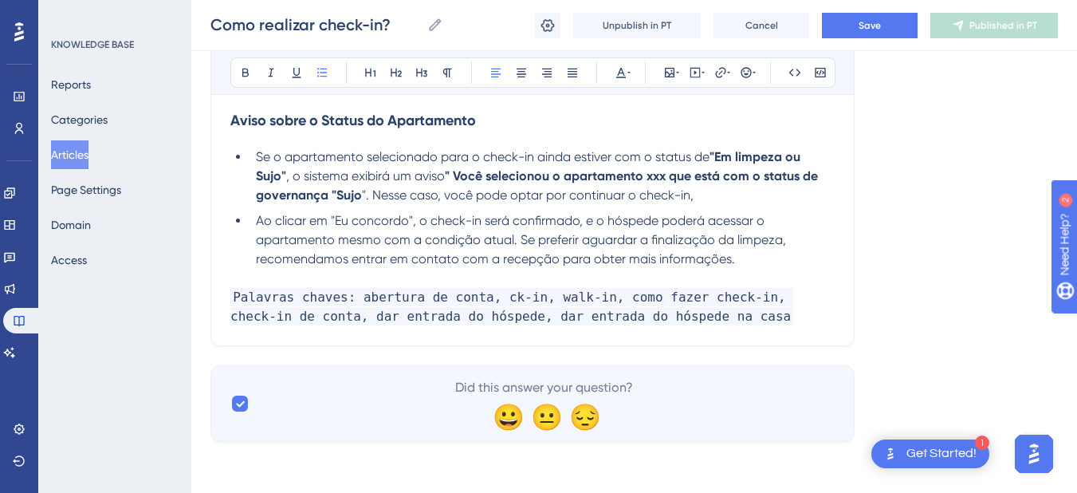
click at [251, 222] on li "Ao clicar em "Eu concordo", o check-in será confirmado, e o hóspede poderá aces…" at bounding box center [542, 239] width 585 height 57
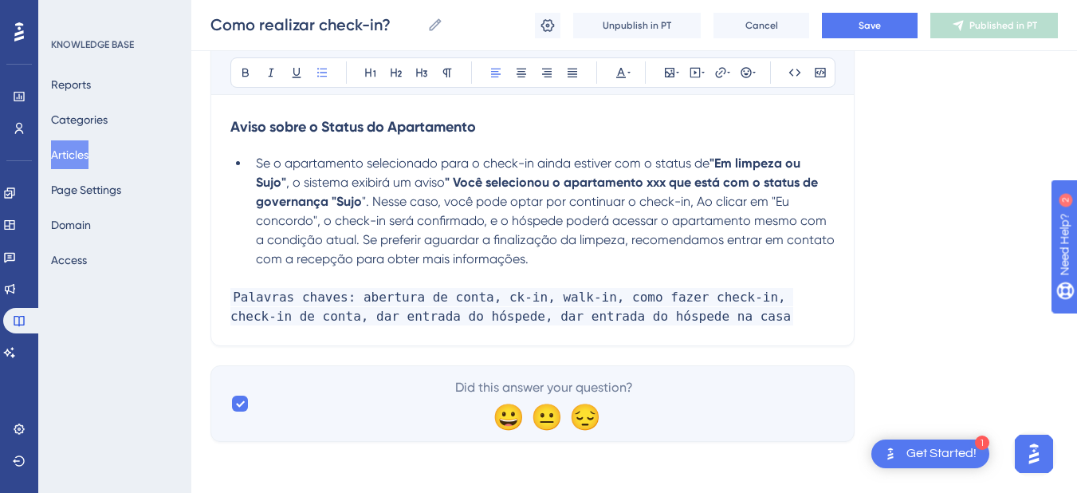
scroll to position [3498, 0]
click at [705, 200] on span "". Nesse caso, você pode optar por continuar o check-in, Ao clicar em "Eu conco…" at bounding box center [547, 230] width 582 height 73
drag, startPoint x: 747, startPoint y: 199, endPoint x: 693, endPoint y: 203, distance: 53.5
click at [693, 203] on span "". Nesse caso, você pode optar por continuar o check-in, Ao clicar em "Eu conco…" at bounding box center [547, 230] width 582 height 73
drag, startPoint x: 315, startPoint y: 219, endPoint x: 769, endPoint y: 202, distance: 454.1
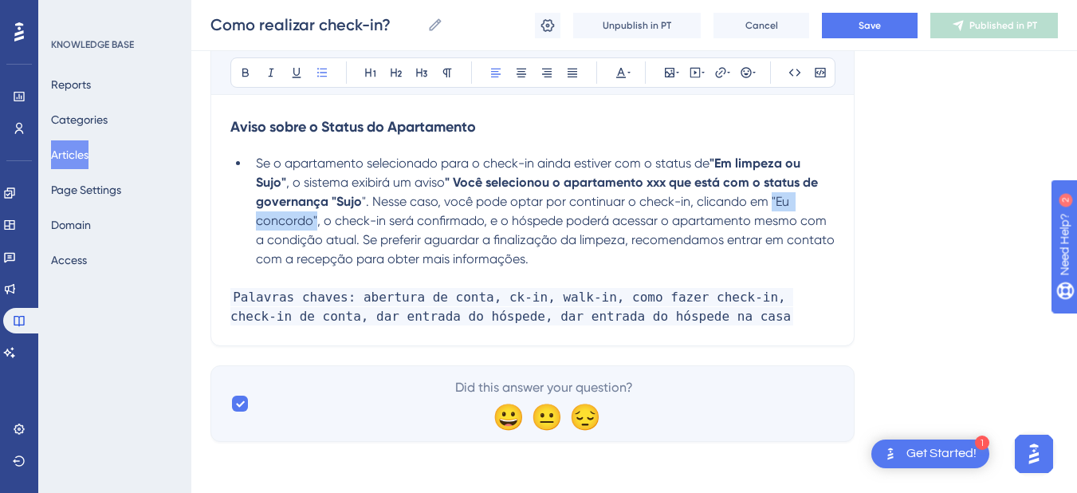
click at [769, 202] on span "". Nesse caso, você pode optar por continuar o check-in, clicando em "Eu concor…" at bounding box center [547, 230] width 582 height 73
click at [239, 67] on icon at bounding box center [245, 72] width 13 height 13
click at [420, 231] on li "Se o apartamento selecionado para o check-in ainda estiver com o status de "Em …" at bounding box center [542, 211] width 585 height 115
click at [544, 258] on li "Se o apartamento selecionado para o check-in ainda estiver com o status de "Em …" at bounding box center [542, 211] width 585 height 115
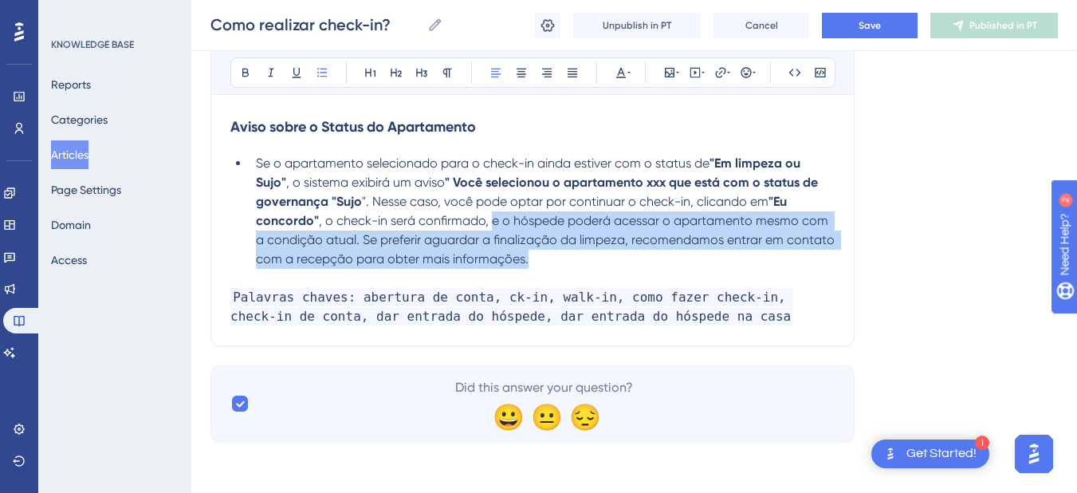
drag, startPoint x: 544, startPoint y: 258, endPoint x: 490, endPoint y: 223, distance: 64.2
click at [490, 223] on li "Se o apartamento selecionado para o check-in ainda estiver com o status de "Em …" at bounding box center [542, 211] width 585 height 115
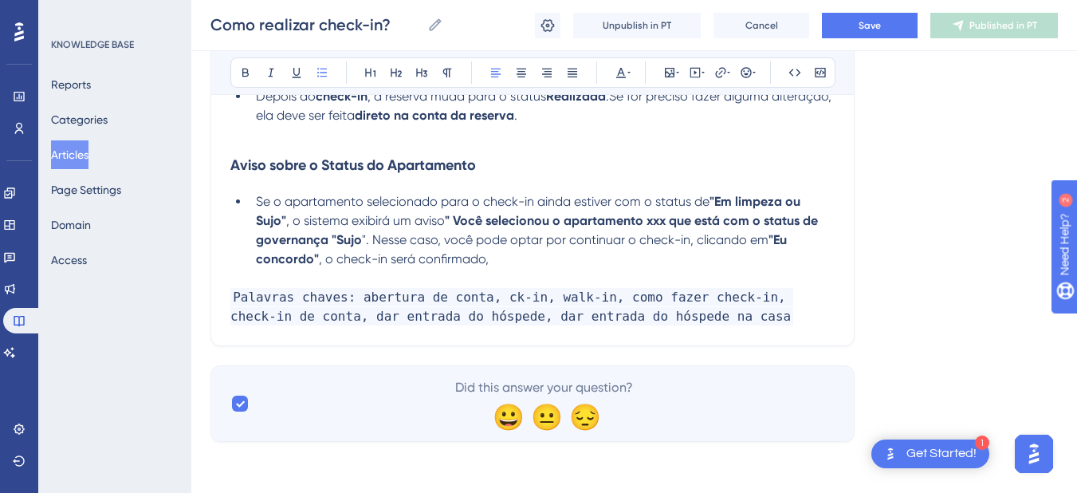
click at [544, 263] on li "Se o apartamento selecionado para o check-in ainda estiver com o status de "Em …" at bounding box center [542, 230] width 585 height 77
click at [621, 258] on li "Se o apartamento selecionado para o check-in ainda estiver com o status de "Em …" at bounding box center [542, 230] width 585 height 77
drag, startPoint x: 621, startPoint y: 258, endPoint x: 483, endPoint y: 260, distance: 138.0
click at [483, 260] on li "Se o apartamento selecionado para o check-in ainda estiver com o status de "Em …" at bounding box center [542, 230] width 585 height 77
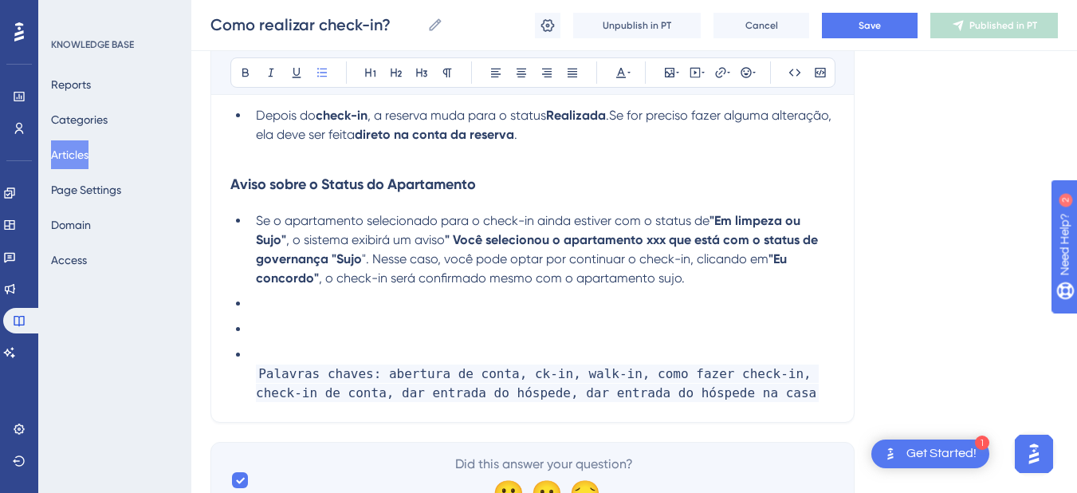
click at [253, 309] on li at bounding box center [542, 303] width 585 height 19
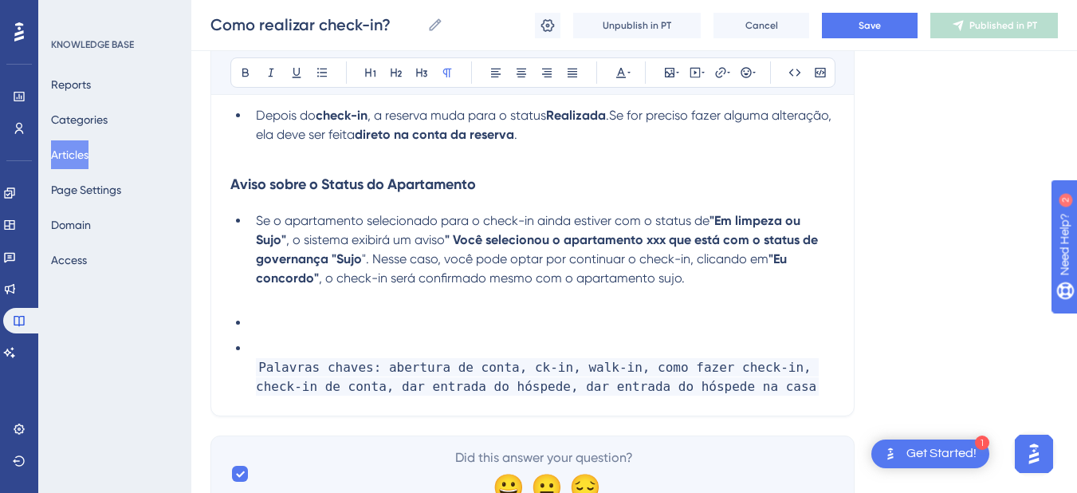
click at [260, 320] on li at bounding box center [542, 322] width 585 height 19
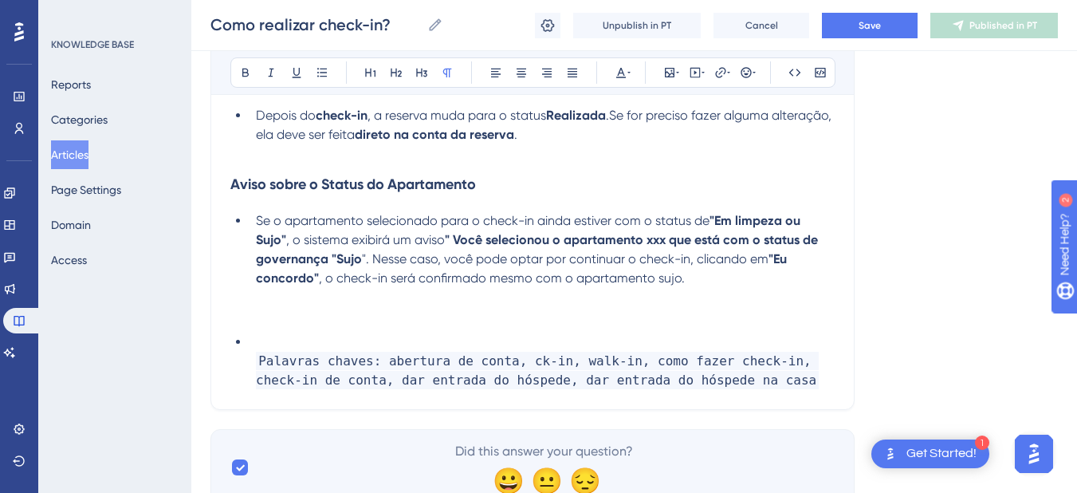
click at [243, 337] on ul "Palavras chaves: abertura de conta, ck-in, walk-in, como fazer check-in, check-…" at bounding box center [532, 361] width 605 height 57
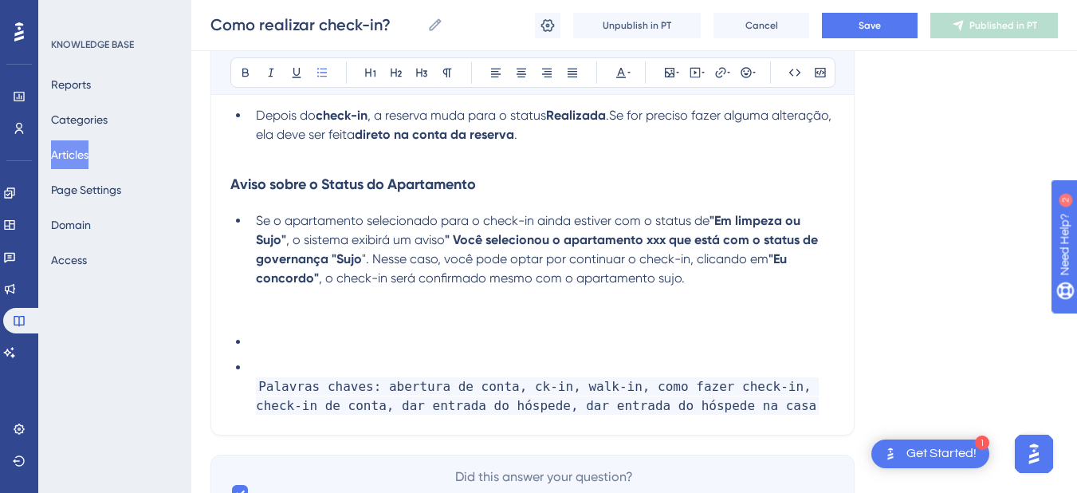
click at [256, 357] on ul "Palavras chaves: abertura de conta, ck-in, walk-in, como fazer check-in, check-…" at bounding box center [532, 374] width 605 height 83
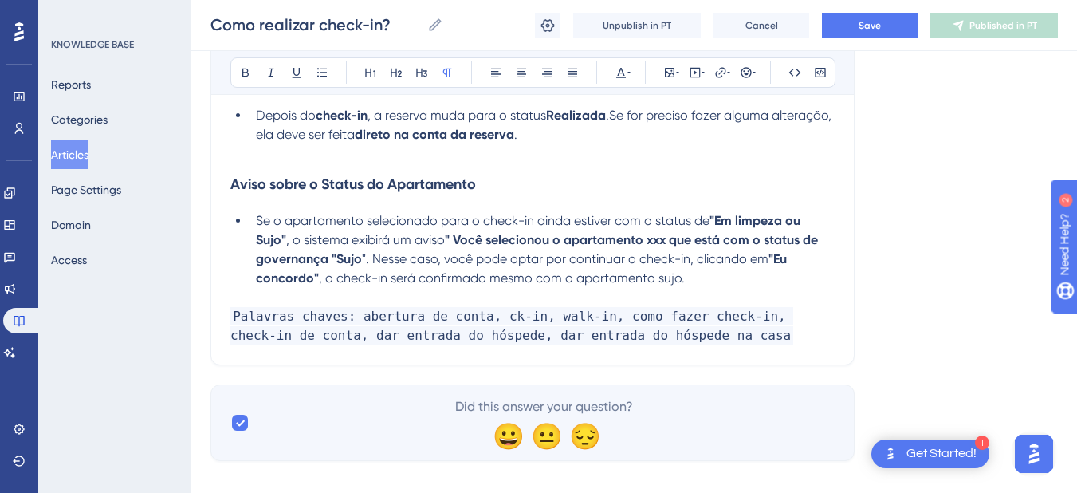
click at [328, 299] on p "Palavras chaves: abertura de conta, ck-in, walk-in, como fazer check-in, check-…" at bounding box center [532, 316] width 605 height 57
click at [725, 276] on li "Se o apartamento selecionado para o check-in ainda estiver com o status de "Em …" at bounding box center [542, 249] width 585 height 77
click at [867, 31] on span "Save" at bounding box center [870, 25] width 22 height 13
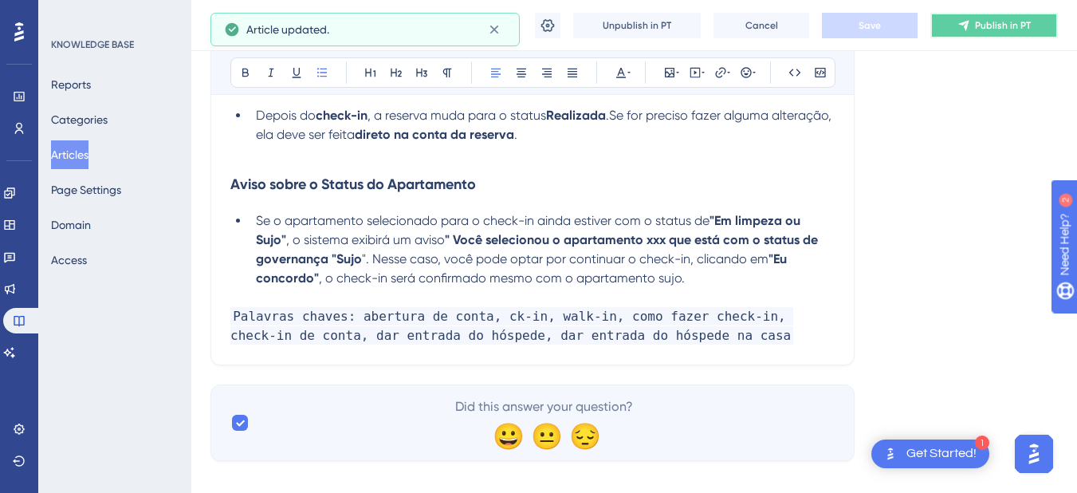
click at [967, 30] on icon at bounding box center [964, 25] width 13 height 13
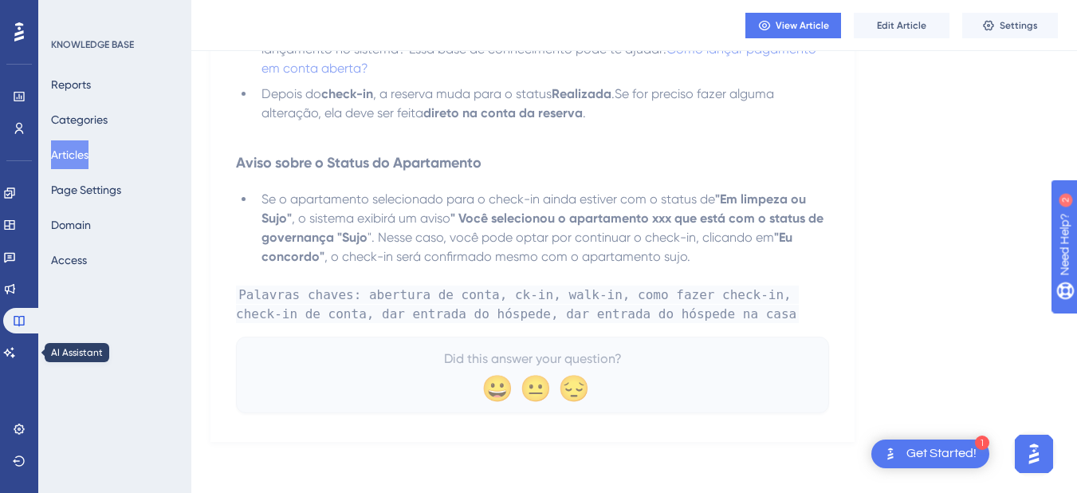
click at [12, 365] on div "Performance Users Engagement Widgets Feedback Product Updates Knowledge Base AI…" at bounding box center [19, 246] width 38 height 493
click at [15, 355] on icon at bounding box center [9, 352] width 11 height 10
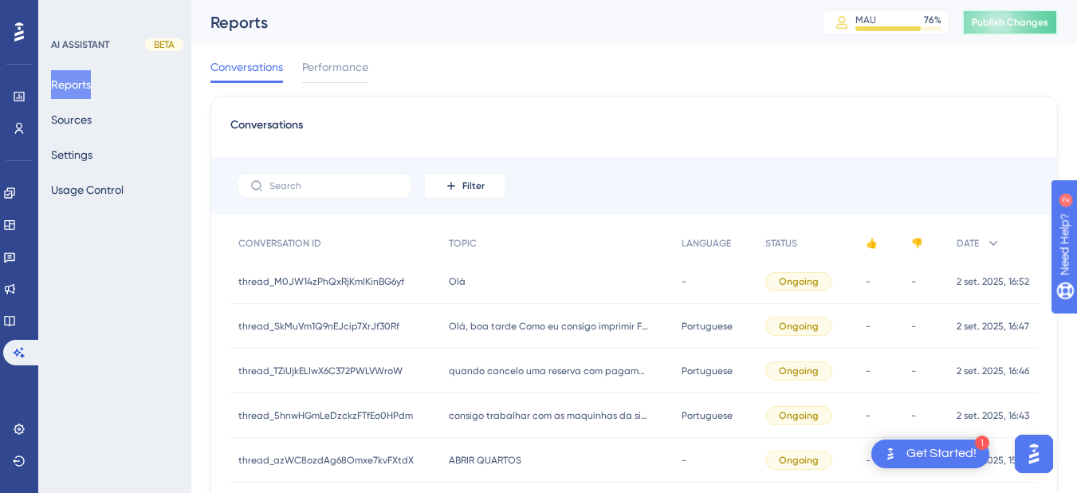
click at [1007, 15] on button "Publish Changes" at bounding box center [1011, 23] width 96 height 26
click at [69, 124] on button "Sources" at bounding box center [71, 119] width 41 height 29
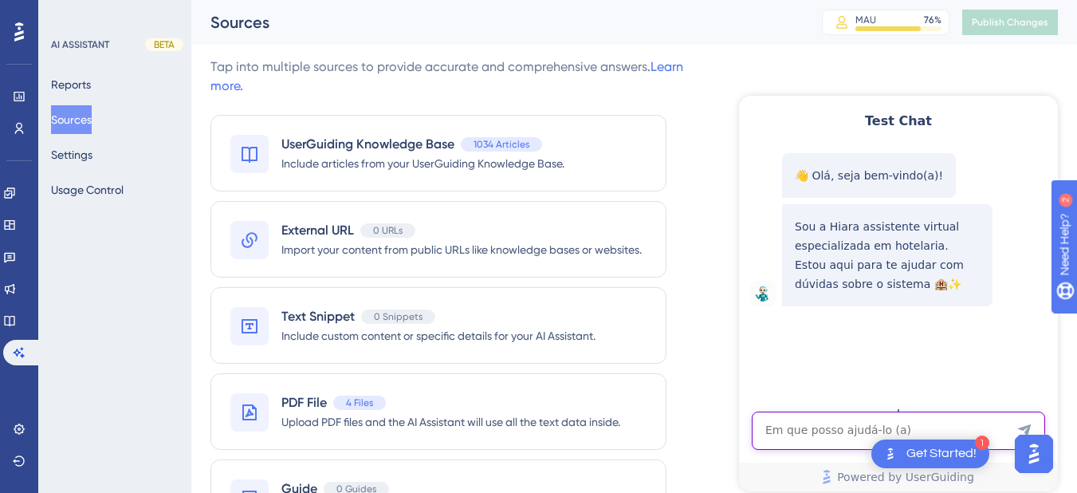
click at [776, 420] on textarea "AI Assistant Text Input" at bounding box center [898, 431] width 293 height 38
paste textarea "posso efetuar checkin em quarto sujo"
type textarea "posso efetuar checkin em quarto sujo"
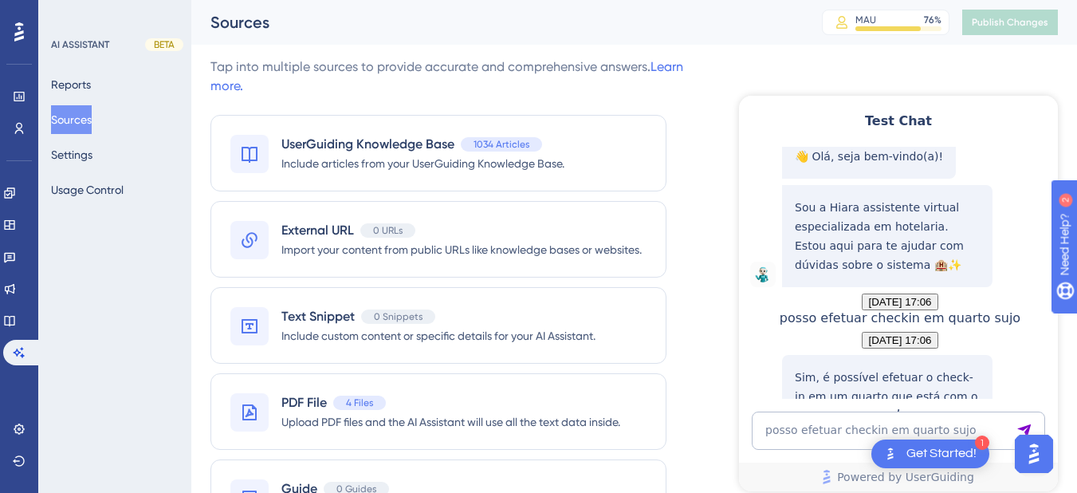
scroll to position [260, 0]
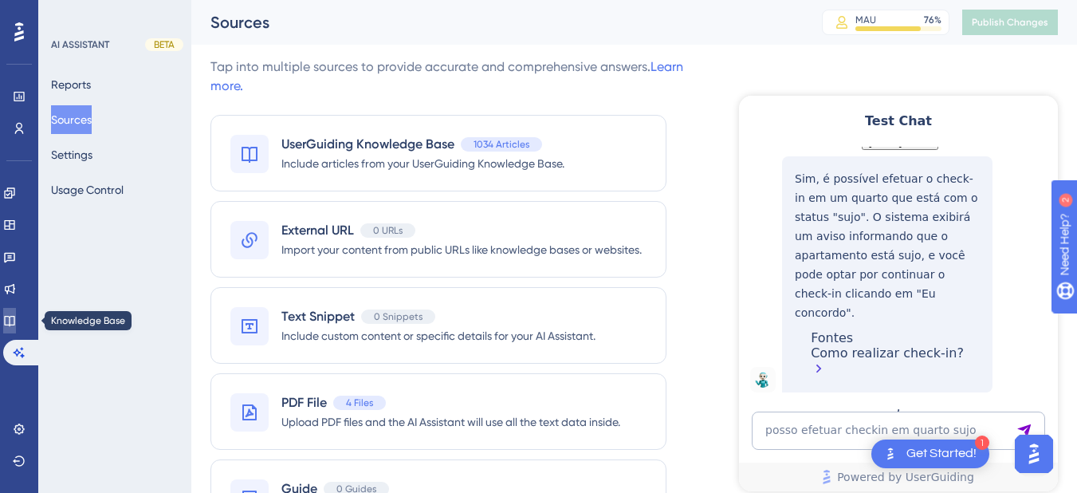
click at [11, 326] on link at bounding box center [9, 321] width 13 height 26
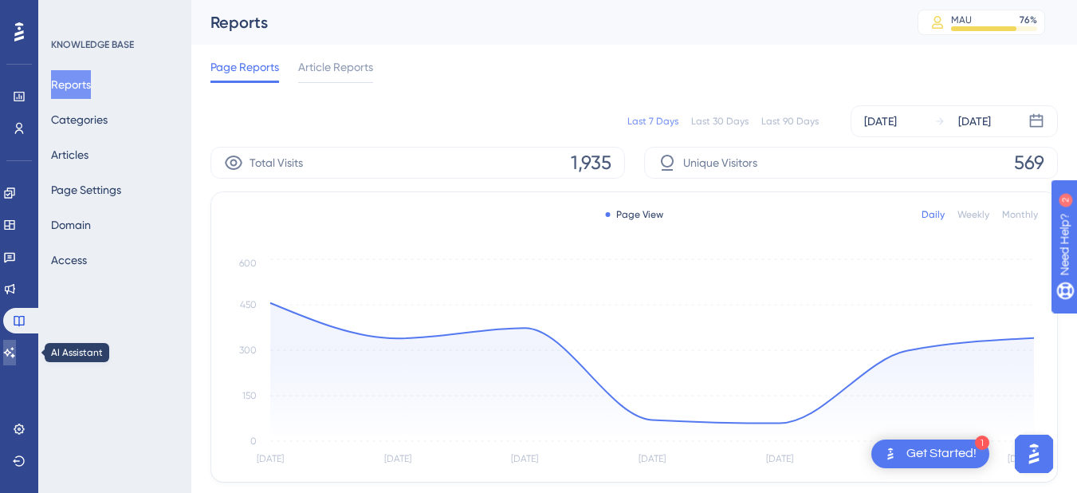
click at [16, 363] on link at bounding box center [9, 353] width 13 height 26
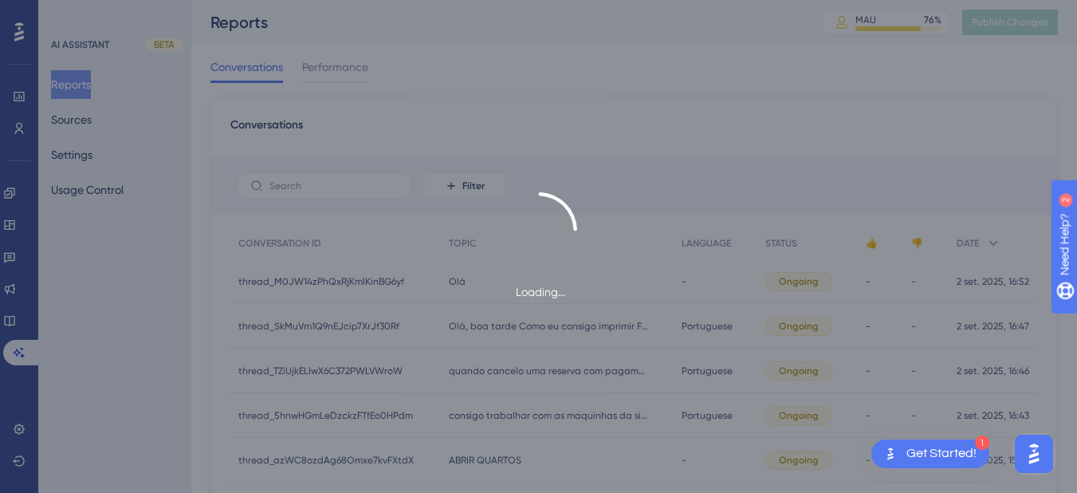
click at [112, 117] on div "Loading..." at bounding box center [538, 246] width 1077 height 493
click at [85, 120] on div "Loading..." at bounding box center [538, 246] width 1077 height 493
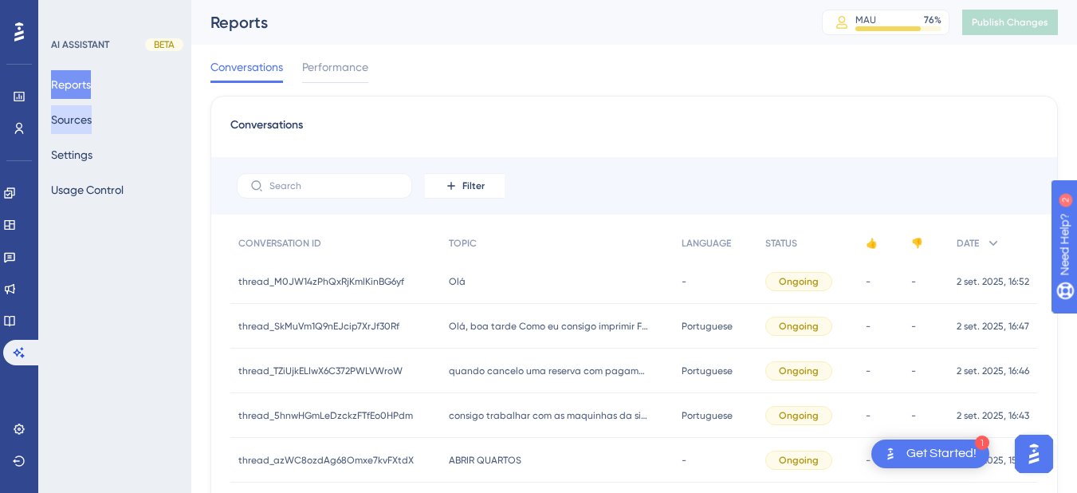
click at [72, 121] on button "Sources" at bounding box center [71, 119] width 41 height 29
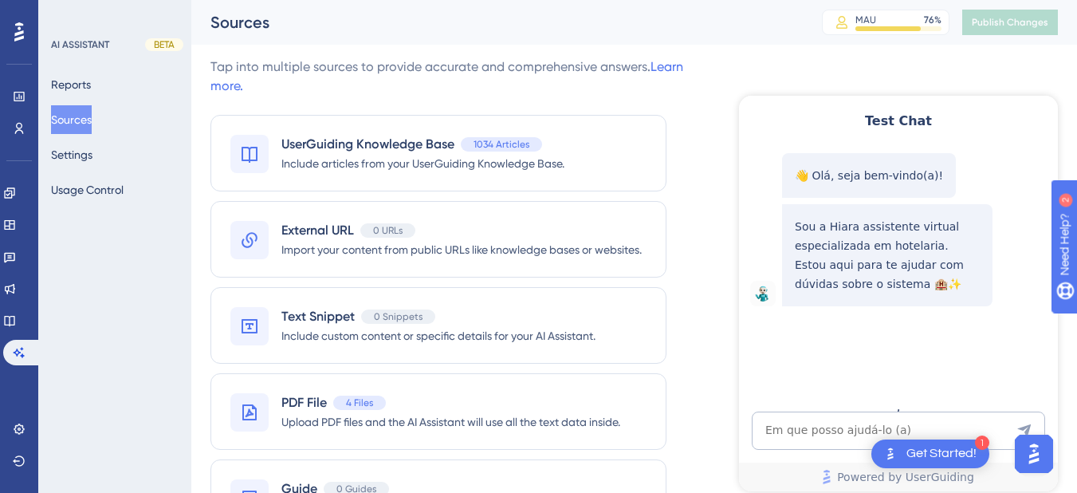
click at [4, 304] on div "Engagement Widgets Feedback Product Updates Knowledge Base AI Assistant" at bounding box center [19, 272] width 32 height 185
click at [15, 322] on icon at bounding box center [9, 320] width 13 height 13
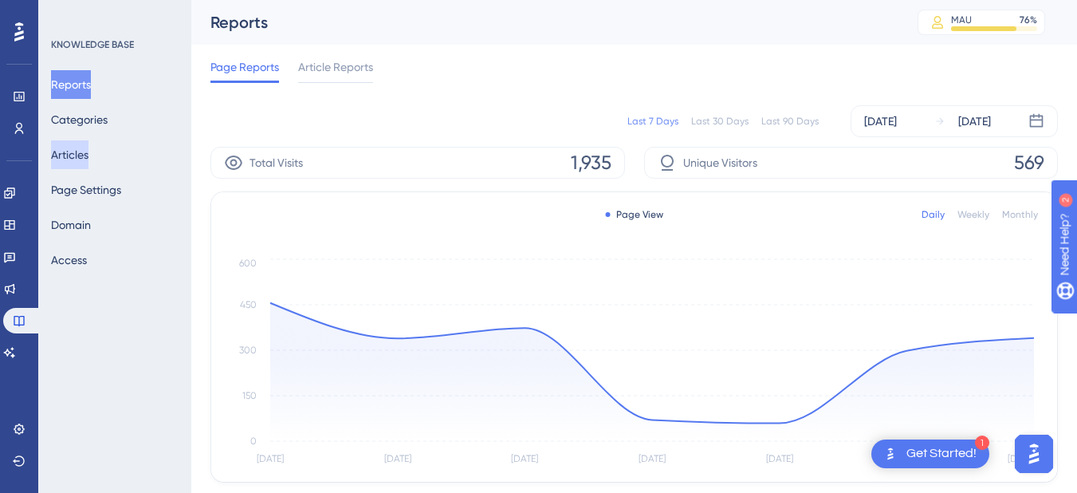
click at [89, 157] on button "Articles" at bounding box center [69, 154] width 37 height 29
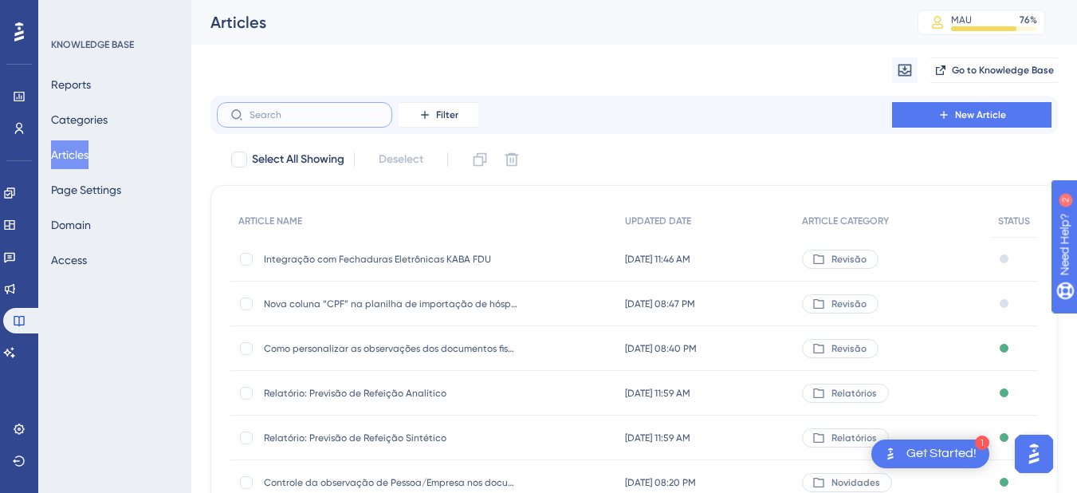
click at [289, 113] on input "text" at bounding box center [314, 114] width 129 height 11
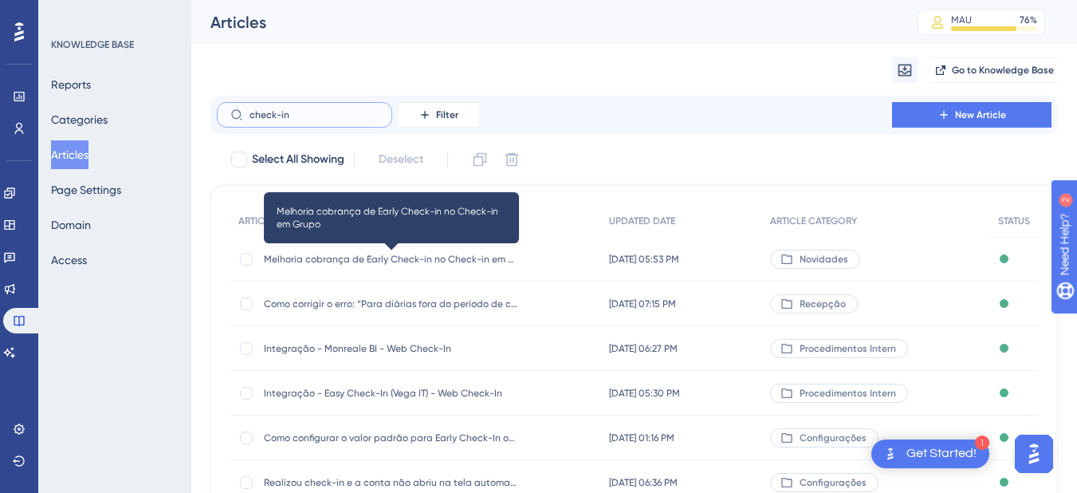
scroll to position [313, 0]
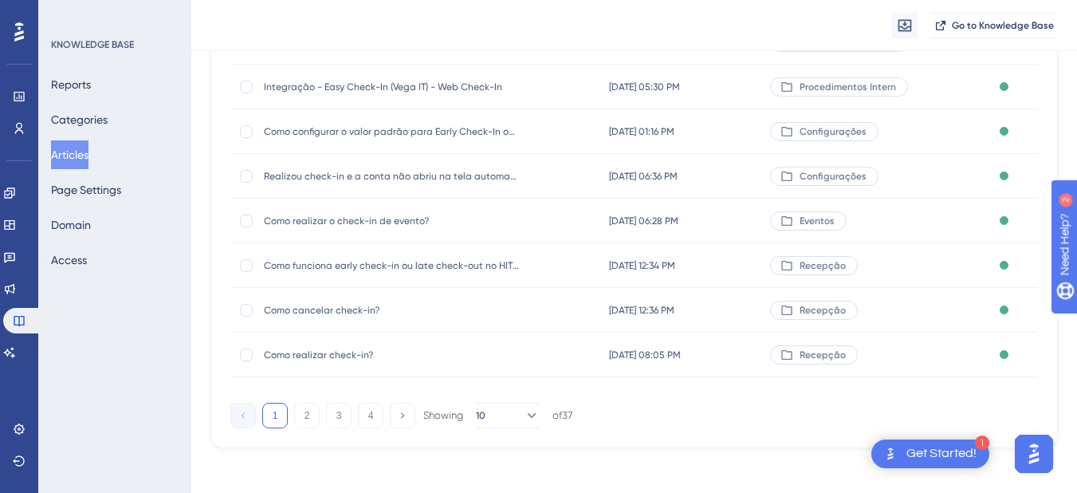
type input "check-in"
click at [348, 360] on span "Como realizar check-in?" at bounding box center [391, 355] width 255 height 13
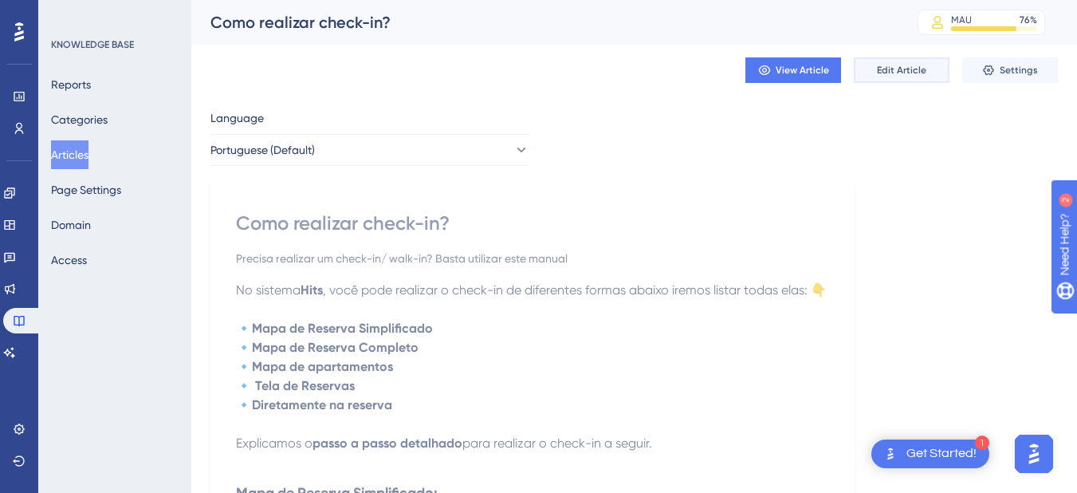
click at [881, 68] on span "Edit Article" at bounding box center [901, 70] width 49 height 13
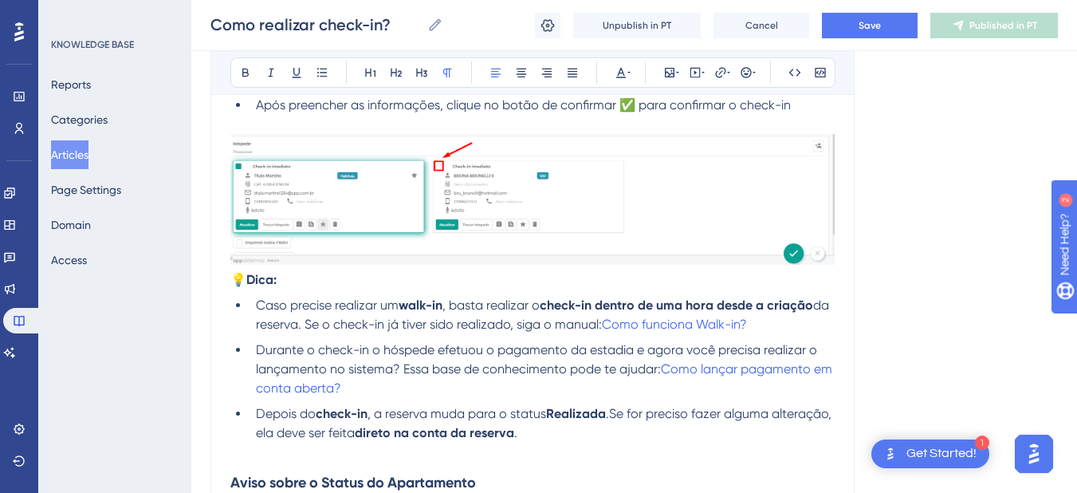
scroll to position [3460, 0]
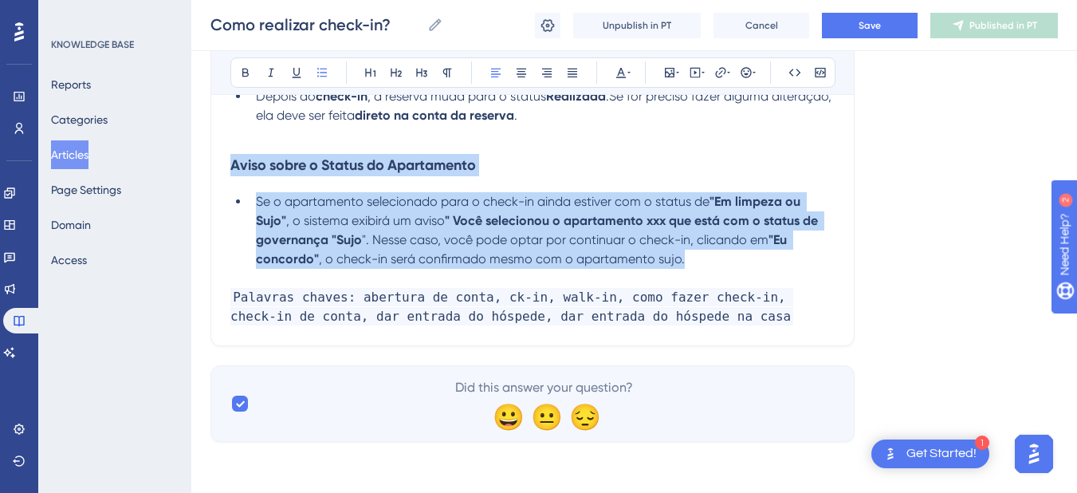
drag, startPoint x: 702, startPoint y: 261, endPoint x: 167, endPoint y: 163, distance: 543.9
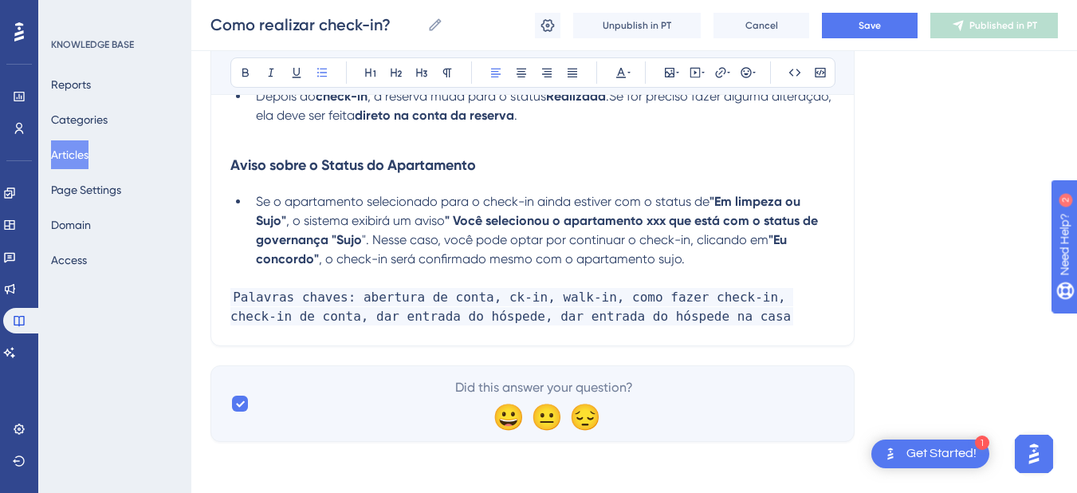
scroll to position [3377, 0]
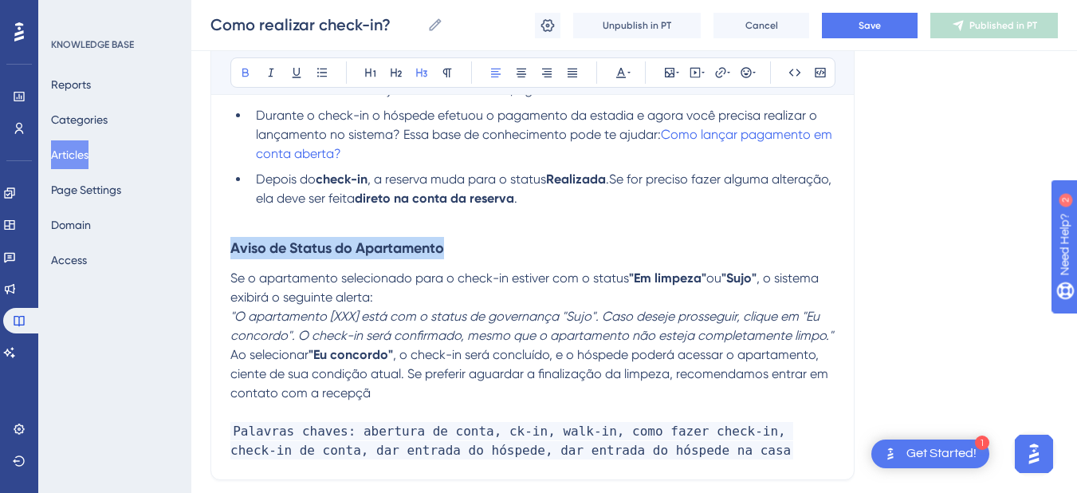
drag, startPoint x: 447, startPoint y: 249, endPoint x: 206, endPoint y: 246, distance: 240.9
drag, startPoint x: 323, startPoint y: 252, endPoint x: 145, endPoint y: 255, distance: 177.9
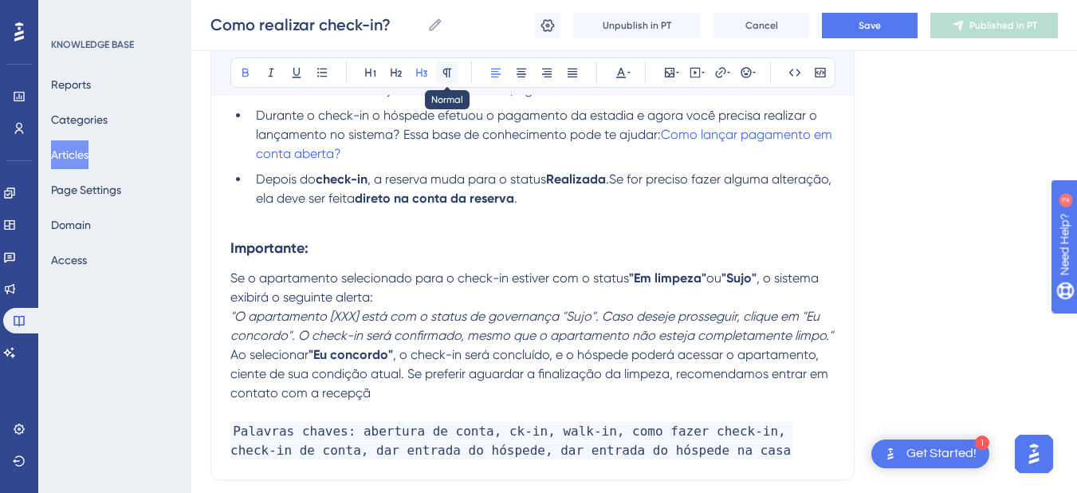
click at [450, 69] on icon at bounding box center [447, 73] width 9 height 9
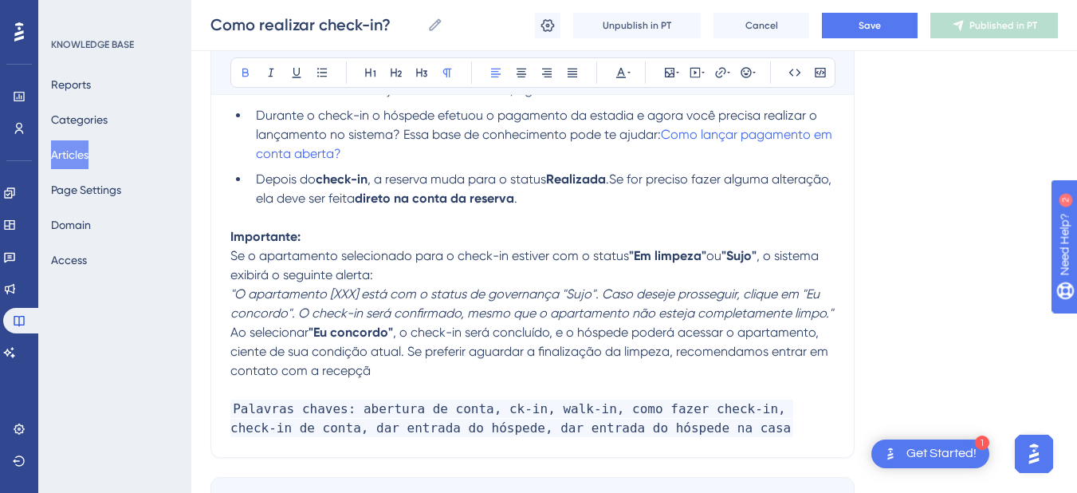
click at [319, 229] on p "Importante:" at bounding box center [532, 236] width 605 height 19
click at [232, 235] on strong "Importante:" at bounding box center [265, 236] width 70 height 15
click at [747, 75] on icon at bounding box center [746, 72] width 10 height 10
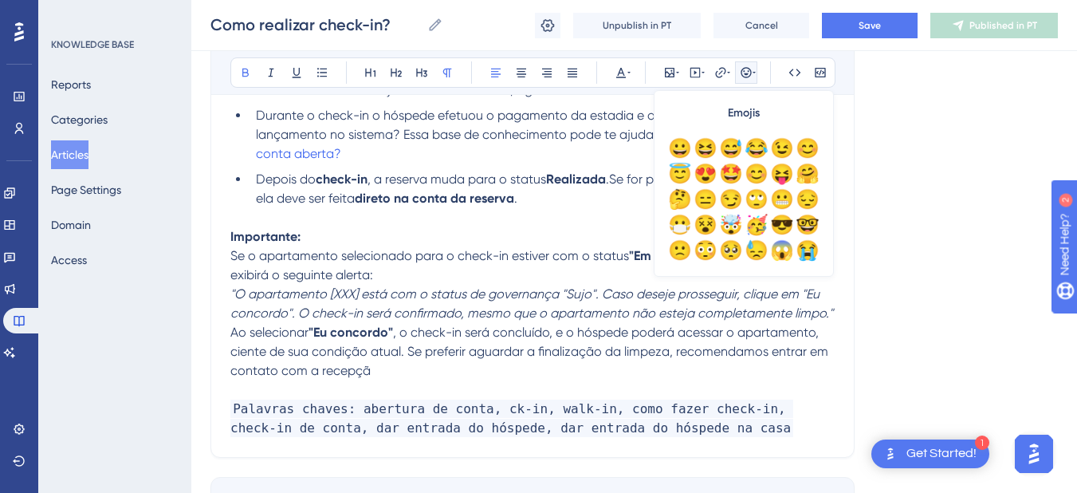
scroll to position [558, 0]
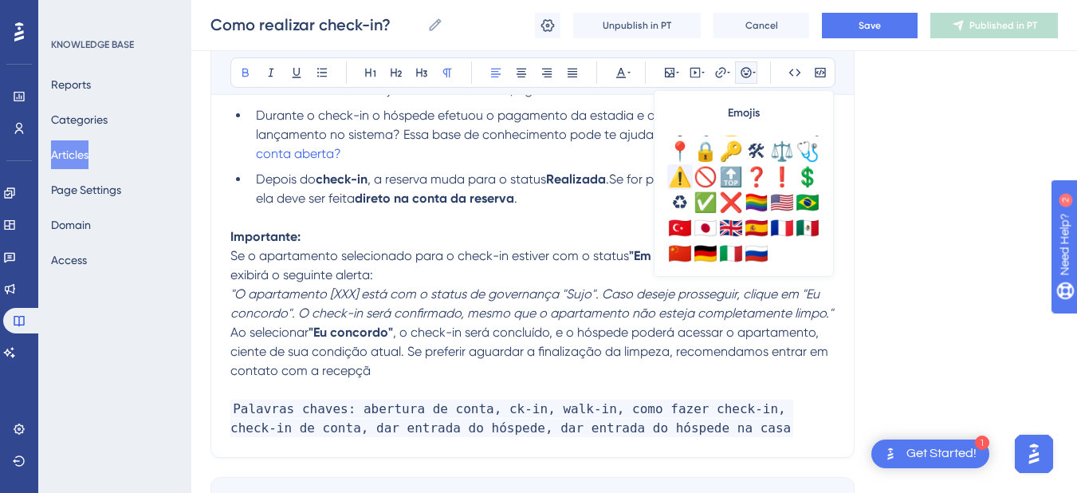
click at [672, 180] on div "⚠️" at bounding box center [681, 177] width 26 height 26
click at [312, 258] on span "Se o apartamento selecionado para o check-in estiver com o status" at bounding box center [429, 255] width 399 height 15
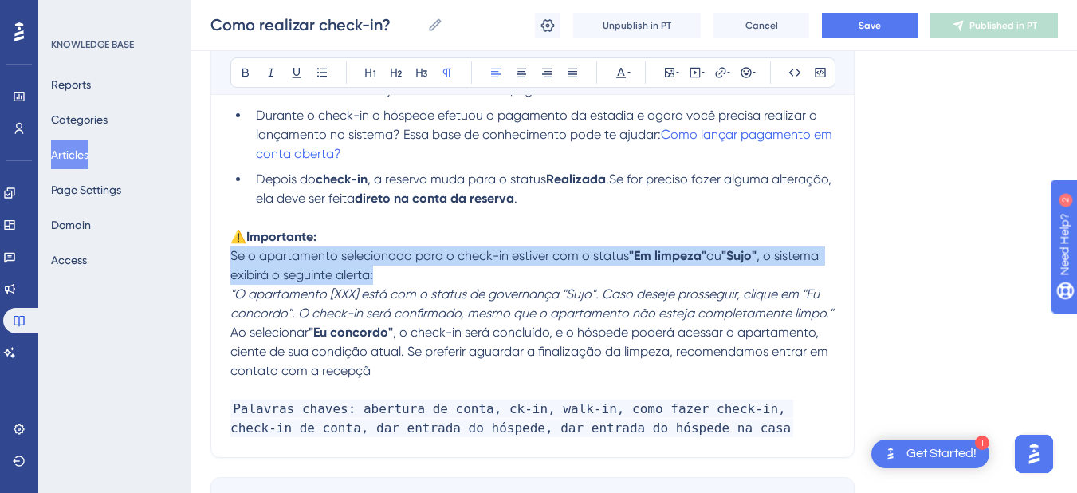
drag, startPoint x: 390, startPoint y: 275, endPoint x: 232, endPoint y: 261, distance: 158.6
click at [232, 261] on p "Se o apartamento selecionado para o check-in estiver com o status "Em limpeza" …" at bounding box center [532, 265] width 605 height 38
click at [321, 74] on icon at bounding box center [322, 72] width 13 height 13
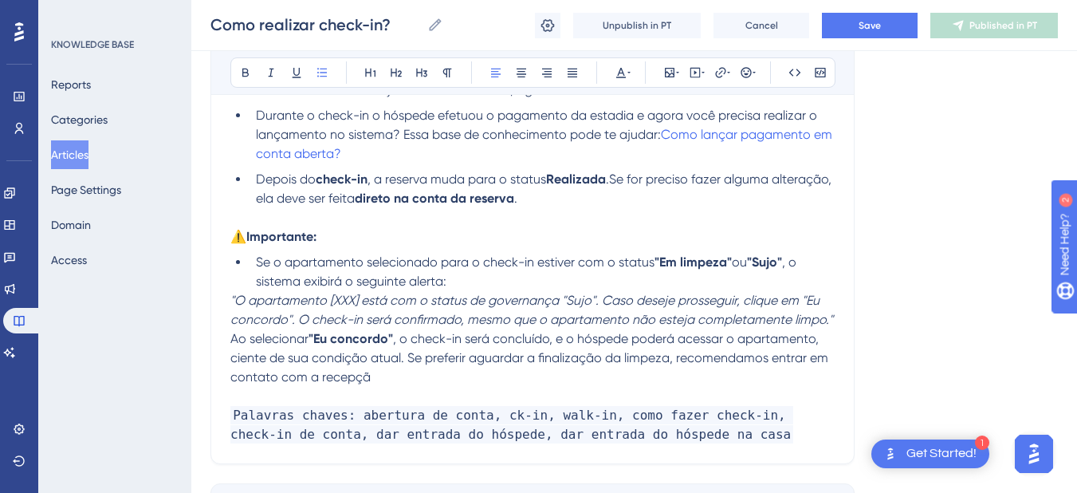
click at [301, 369] on span ", o check-in será concluído, e o hóspede poderá acessar o apartamento, ciente d…" at bounding box center [530, 357] width 601 height 53
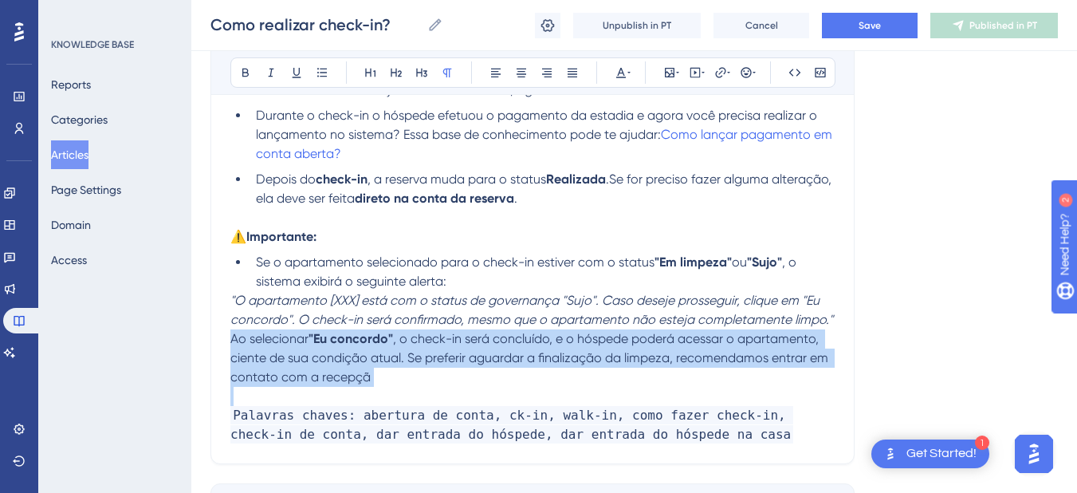
drag, startPoint x: 234, startPoint y: 345, endPoint x: 374, endPoint y: 368, distance: 142.4
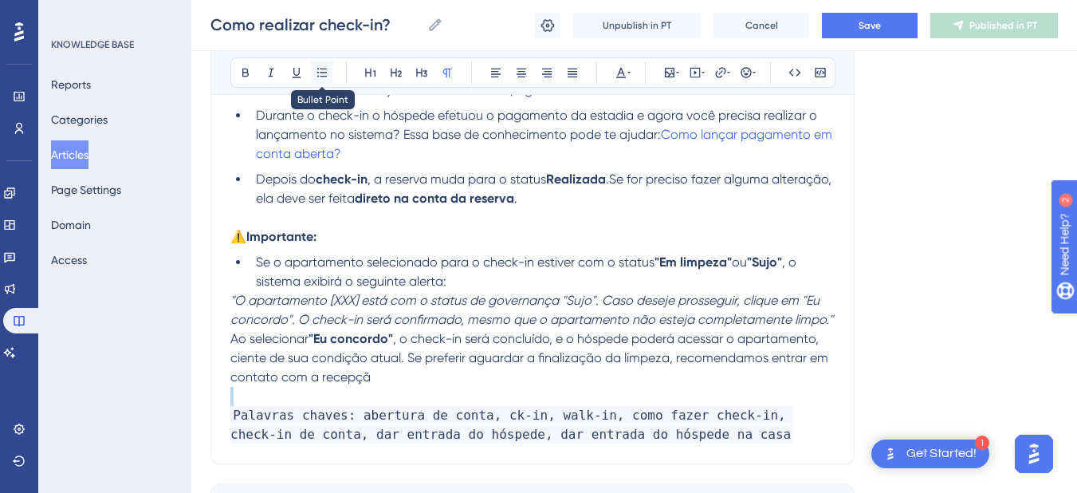
click at [325, 74] on icon at bounding box center [322, 72] width 13 height 13
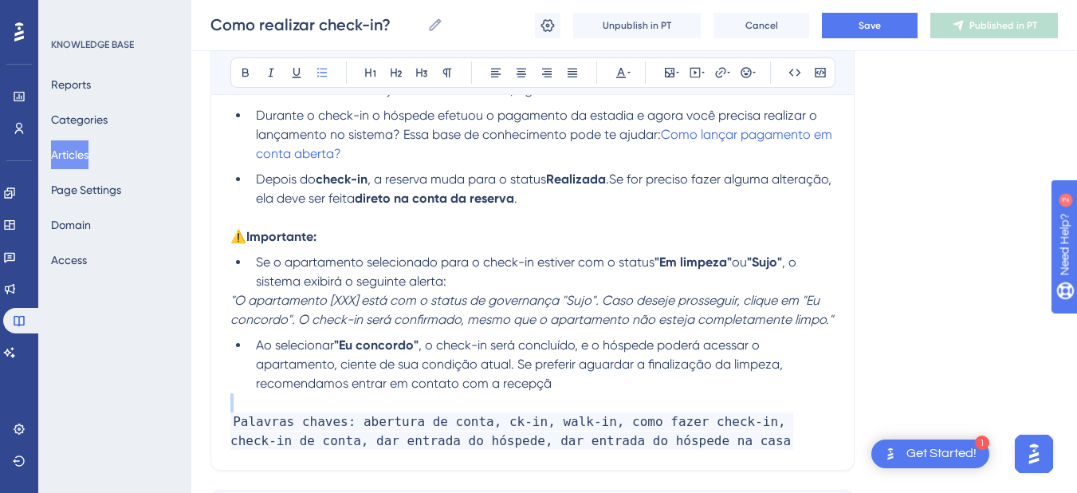
click at [573, 379] on li "Ao selecionar "Eu concordo" , o check-in será concluído, e o hóspede poderá ace…" at bounding box center [542, 364] width 585 height 57
click at [234, 301] on em ""O apartamento [XXX] está com o status de governança "Sujo". Caso deseje prosse…" at bounding box center [531, 310] width 603 height 34
click at [230, 301] on em ""O apartamento [XXX] está com o status de governança "Sujo". Caso deseje prosse…" at bounding box center [531, 310] width 603 height 34
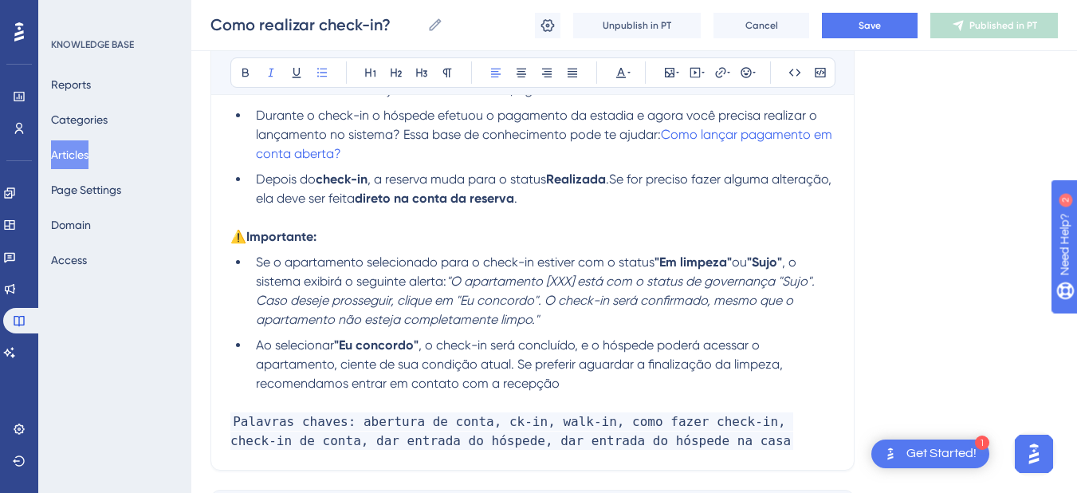
click at [568, 316] on li "Se o apartamento selecionado para o check-in estiver com o status "Em limpeza" …" at bounding box center [542, 291] width 585 height 77
click at [458, 285] on em ""O apartamento [XXX] está com o status de governança "Sujo". Caso deseje prosse…" at bounding box center [537, 300] width 562 height 53
click at [461, 282] on em ""O apartamento [XXX] está com o status de governança "Sujo". Caso deseje prosse…" at bounding box center [537, 300] width 562 height 53
click at [458, 282] on em ""O apartamento [XXX] está com o status de governança "Sujo". Caso deseje prosse…" at bounding box center [537, 300] width 562 height 53
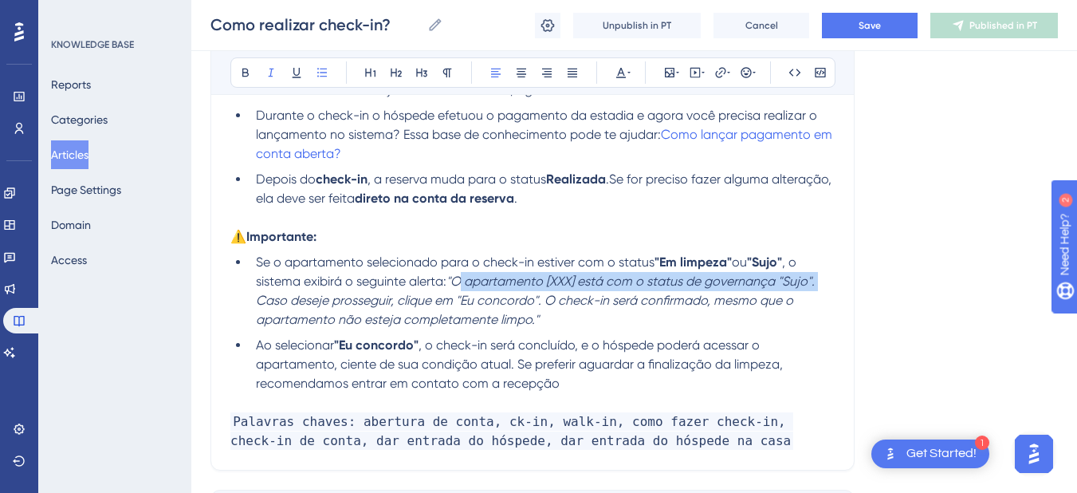
drag, startPoint x: 458, startPoint y: 282, endPoint x: 814, endPoint y: 281, distance: 356.5
click at [814, 281] on em ""O apartamento [XXX] está com o status de governança "Sujo". Caso deseje prosse…" at bounding box center [537, 300] width 562 height 53
drag, startPoint x: 366, startPoint y: 300, endPoint x: 453, endPoint y: 281, distance: 89.0
click at [453, 281] on li "Se o apartamento selecionado para o check-in estiver com o status "Em limpeza" …" at bounding box center [542, 291] width 585 height 77
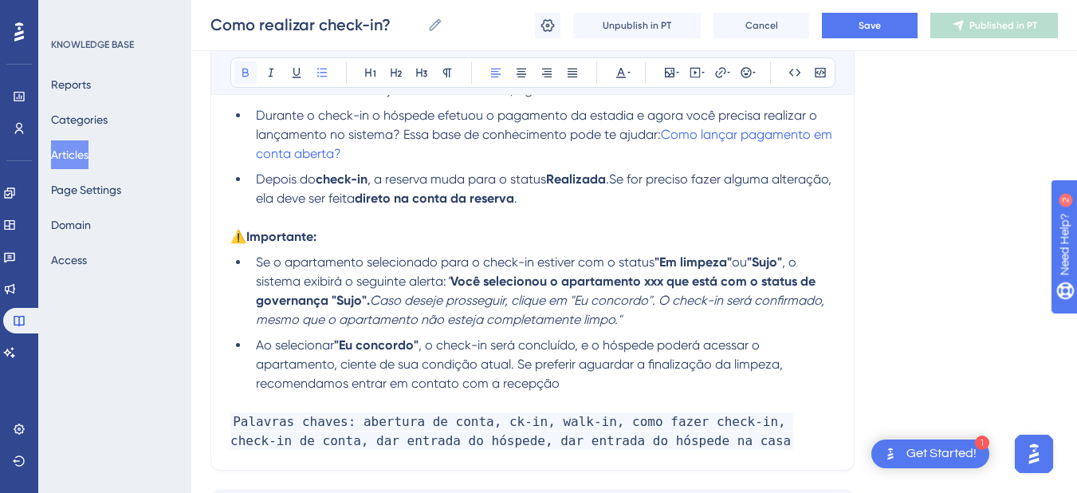
click at [242, 71] on icon at bounding box center [245, 73] width 6 height 9
click at [391, 302] on em "Caso deseje prosseguir, clique em "Eu concordo". O check-in será confirmado, me…" at bounding box center [542, 310] width 572 height 34
click at [370, 299] on em "Caso deseje prosseguir, clique em "Eu concordo". O check-in será confirmado, me…" at bounding box center [542, 310] width 572 height 34
click at [527, 368] on span ", o check-in será concluído, e o hóspede poderá acessar o apartamento, ciente d…" at bounding box center [521, 363] width 530 height 53
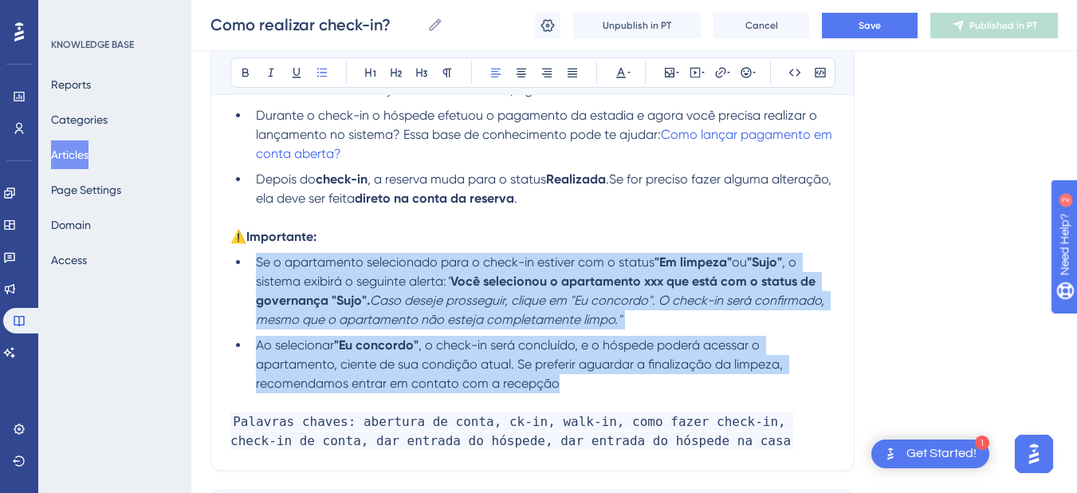
drag, startPoint x: 511, startPoint y: 368, endPoint x: 141, endPoint y: 261, distance: 385.4
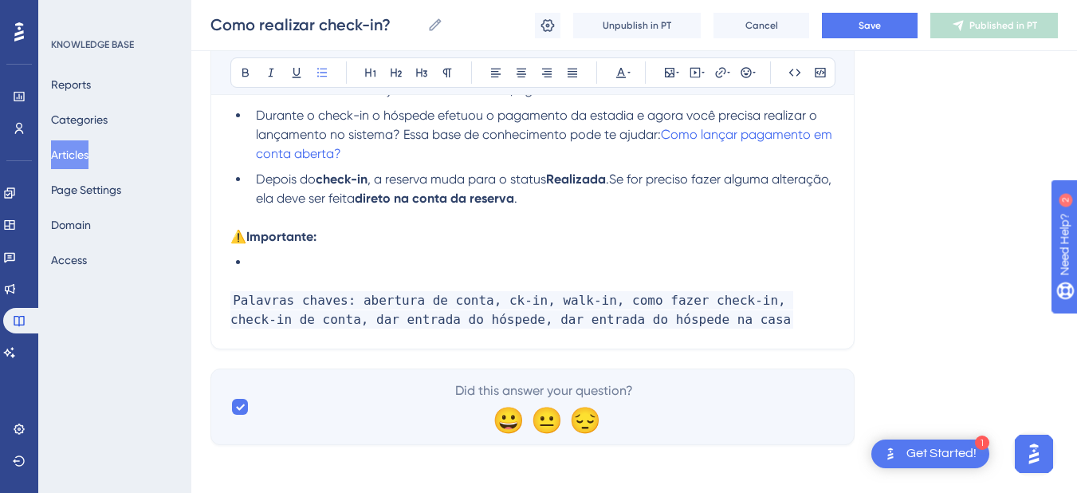
scroll to position [3355, 0]
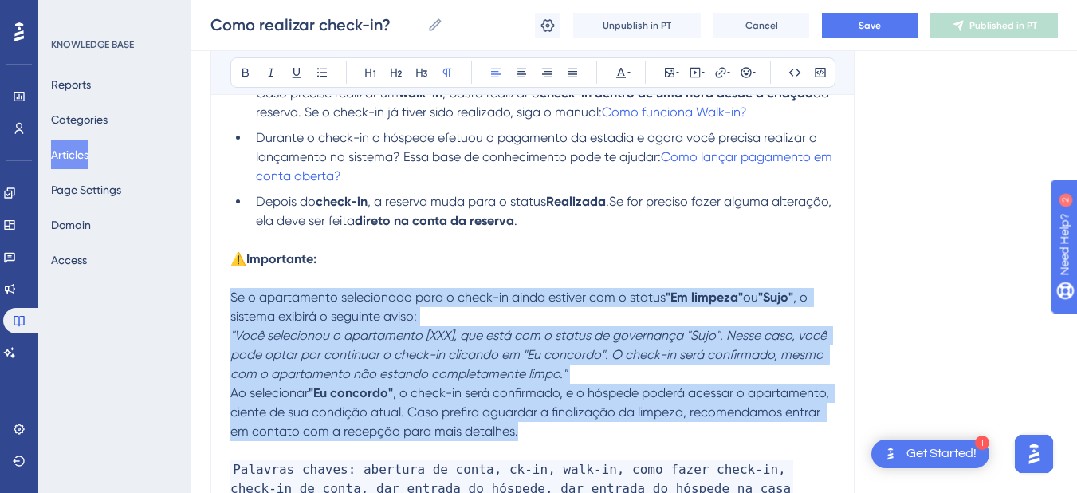
drag, startPoint x: 542, startPoint y: 435, endPoint x: 195, endPoint y: 305, distance: 371.2
click at [319, 71] on icon at bounding box center [322, 72] width 13 height 13
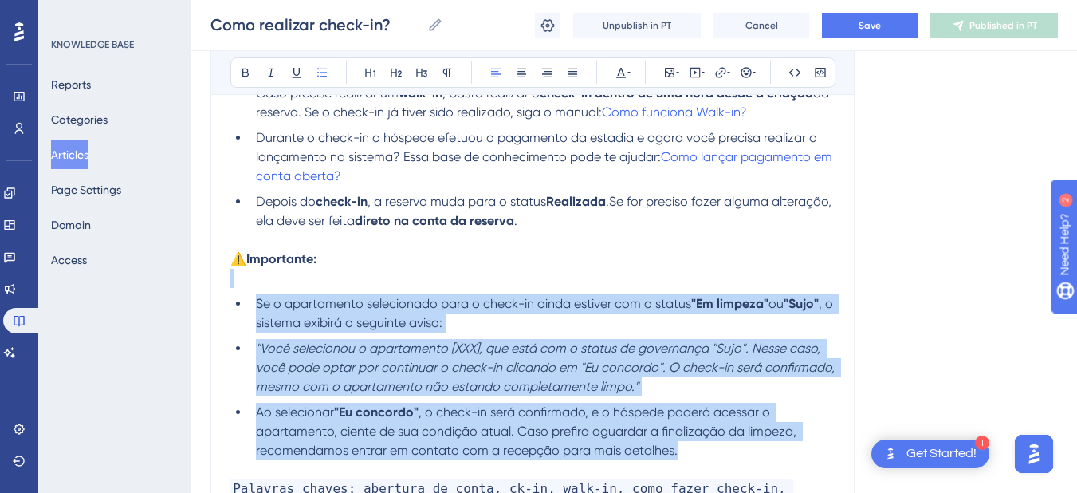
scroll to position [3540, 0]
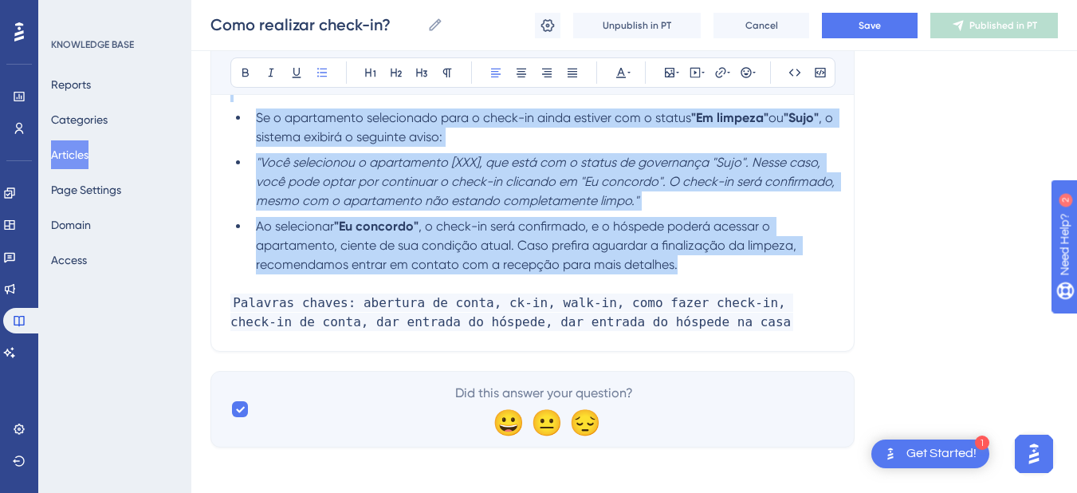
click at [234, 167] on ul "Se o apartamento selecionado para o check-in ainda estiver com o status "Em lim…" at bounding box center [532, 191] width 605 height 166
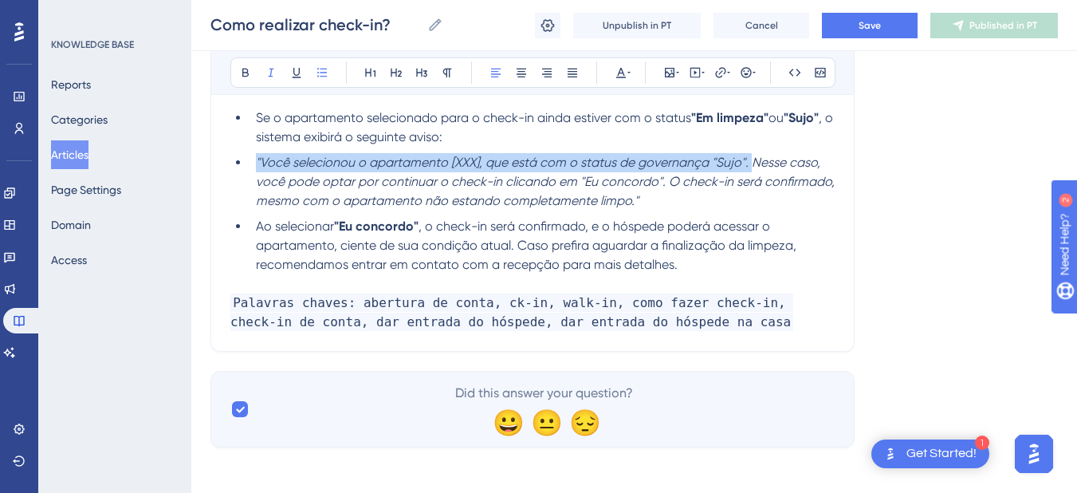
drag, startPoint x: 257, startPoint y: 163, endPoint x: 392, endPoint y: 114, distance: 143.3
click at [748, 157] on em ""Você selecionou o apartamento [XXX], que está com o status de governança "Sujo…" at bounding box center [547, 181] width 582 height 53
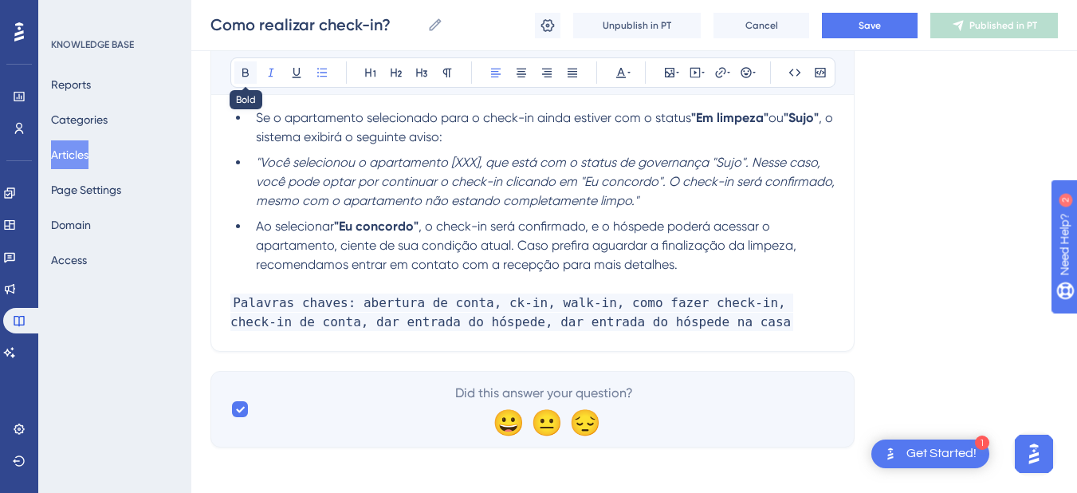
click at [247, 73] on icon at bounding box center [245, 73] width 6 height 9
click at [430, 183] on em "Nesse caso, você pode optar por continuar o check-in clicando em "Eu concordo".…" at bounding box center [547, 181] width 582 height 53
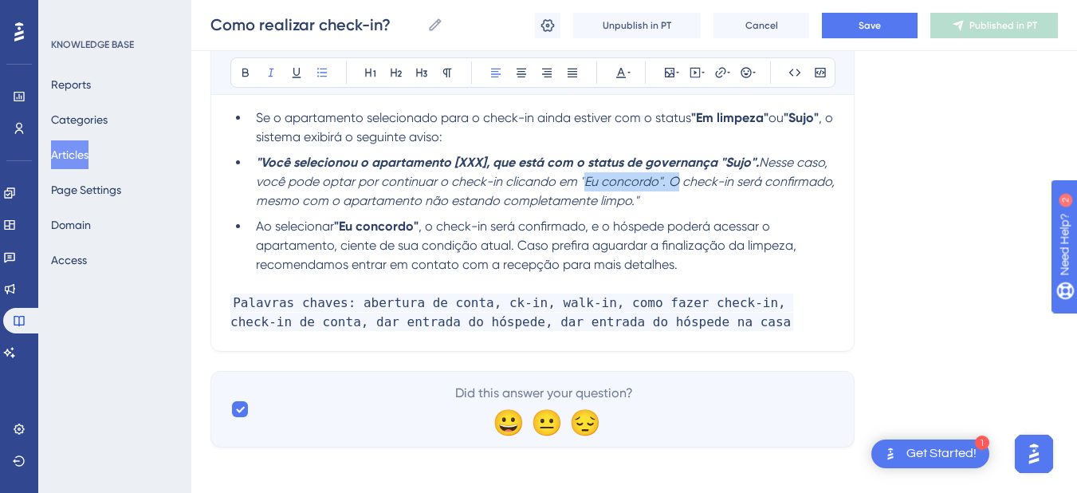
drag, startPoint x: 580, startPoint y: 180, endPoint x: 668, endPoint y: 179, distance: 87.7
click at [668, 179] on em "Nesse caso, você pode optar por continuar o check-in clicando em "Eu concordo".…" at bounding box center [547, 181] width 582 height 53
click at [250, 77] on icon at bounding box center [245, 72] width 13 height 13
click at [573, 219] on span ", o check-in será confirmado, e o hóspede poderá acessar o apartamento, ciente …" at bounding box center [528, 245] width 544 height 53
click at [673, 181] on em "O check-in será confirmado, mesmo com o apartamento não estando completamente l…" at bounding box center [545, 191] width 578 height 34
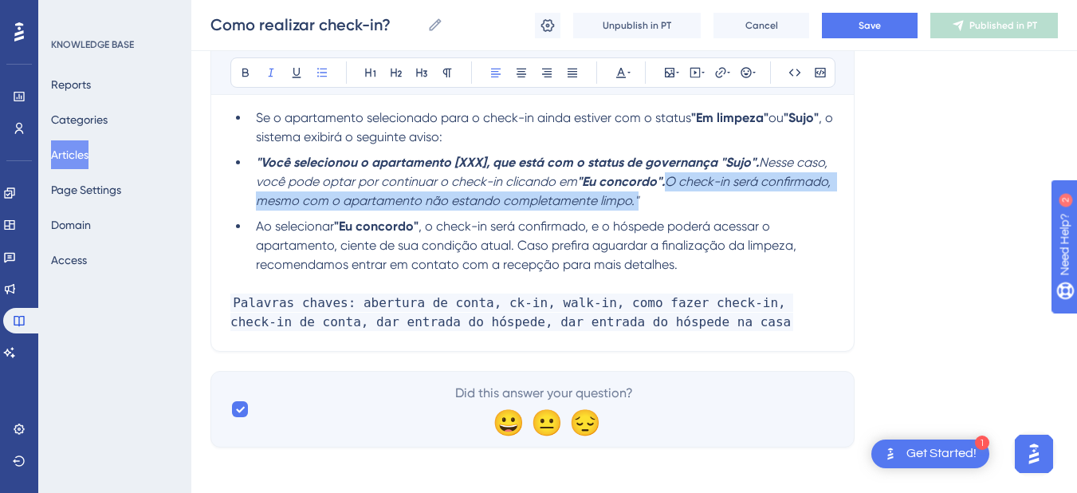
drag, startPoint x: 673, startPoint y: 181, endPoint x: 679, endPoint y: 196, distance: 16.1
click at [679, 196] on li ""Você selecionou o apartamento [XXX], que está com o status de governança "Sujo…" at bounding box center [542, 181] width 585 height 57
click at [272, 77] on icon at bounding box center [272, 73] width 6 height 9
click at [651, 203] on li ""Você selecionou o apartamento [XXX], que está com o status de governança "Sujo…" at bounding box center [542, 181] width 585 height 57
drag, startPoint x: 760, startPoint y: 165, endPoint x: 578, endPoint y: 182, distance: 182.6
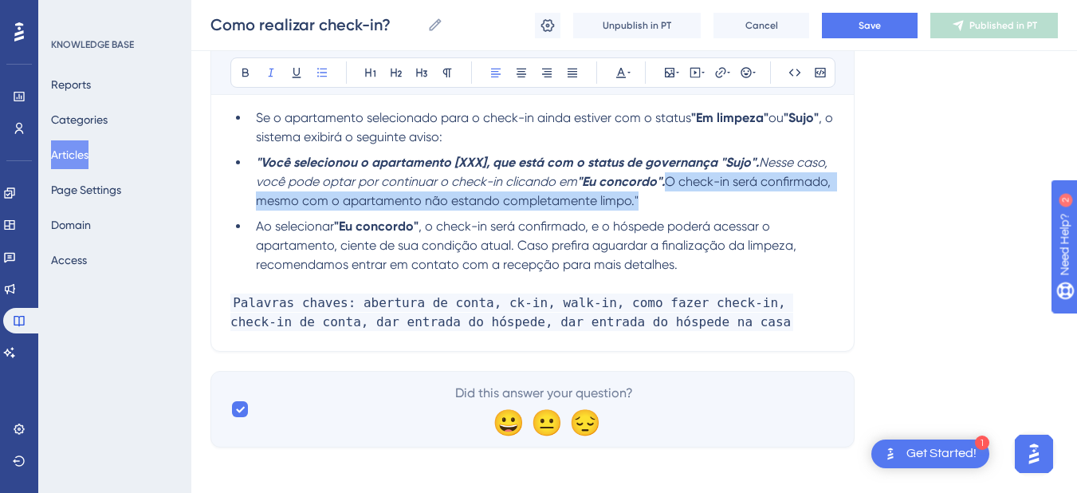
click at [578, 182] on em "Nesse caso, você pode optar por continuar o check-in clicando em" at bounding box center [543, 172] width 575 height 34
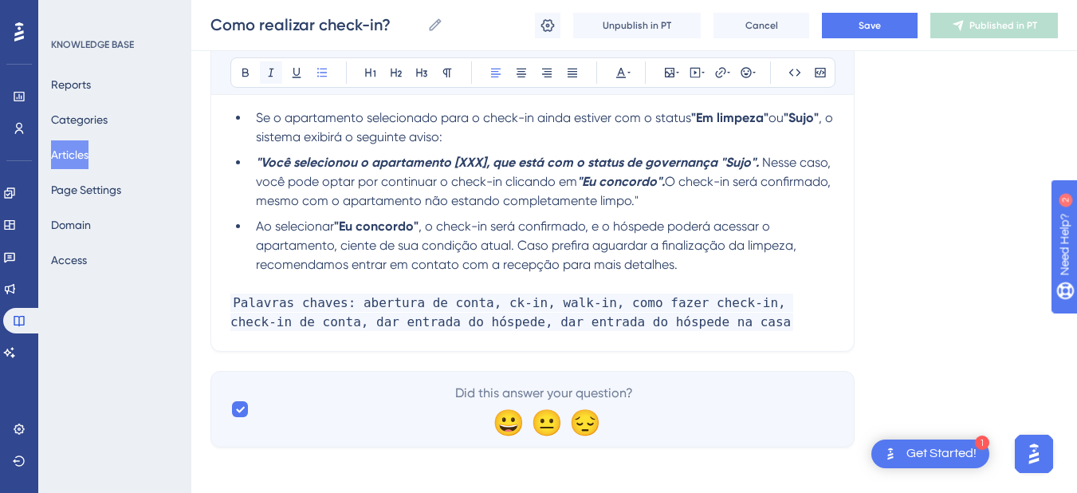
click at [270, 70] on icon at bounding box center [271, 72] width 13 height 13
click at [416, 201] on span "O check-in será confirmado, mesmo com o apartamento não estando completamente l…" at bounding box center [545, 191] width 578 height 34
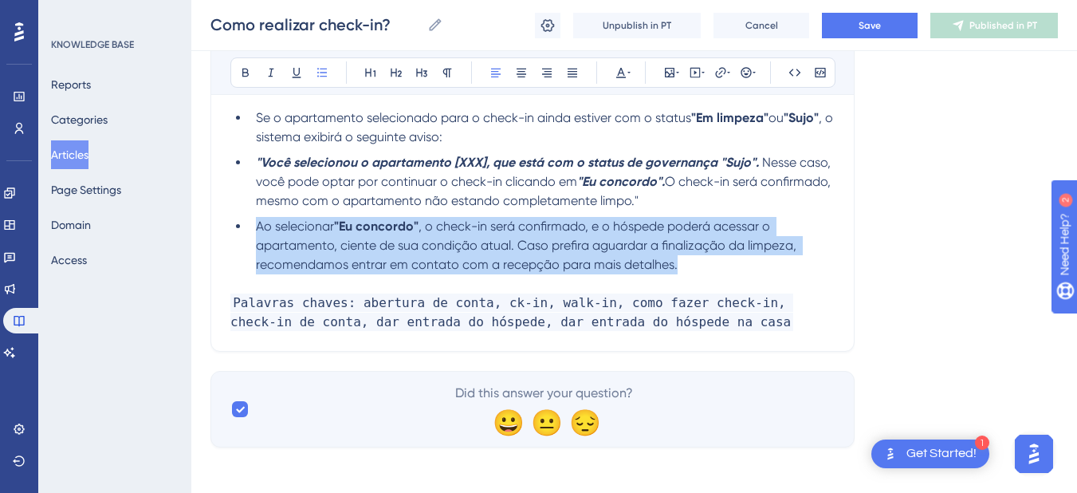
drag, startPoint x: 691, startPoint y: 264, endPoint x: 238, endPoint y: 231, distance: 453.4
click at [250, 231] on li "Ao selecionar "Eu concordo" , o check-in será confirmado, e o hóspede poderá ac…" at bounding box center [542, 245] width 585 height 57
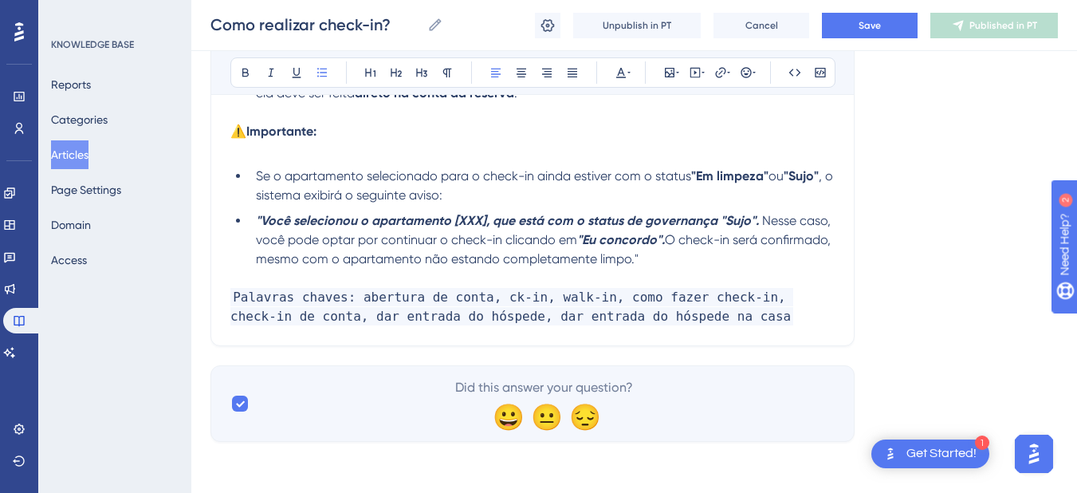
scroll to position [3482, 0]
click at [254, 219] on li ""Você selecionou o apartamento [XXX], que está com o status de governança "Sujo…" at bounding box center [542, 239] width 585 height 57
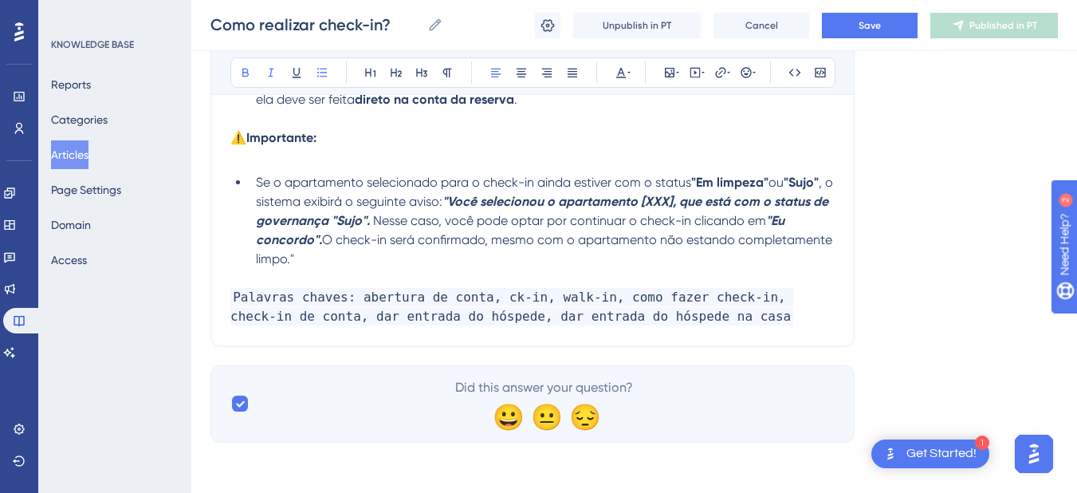
scroll to position [3476, 0]
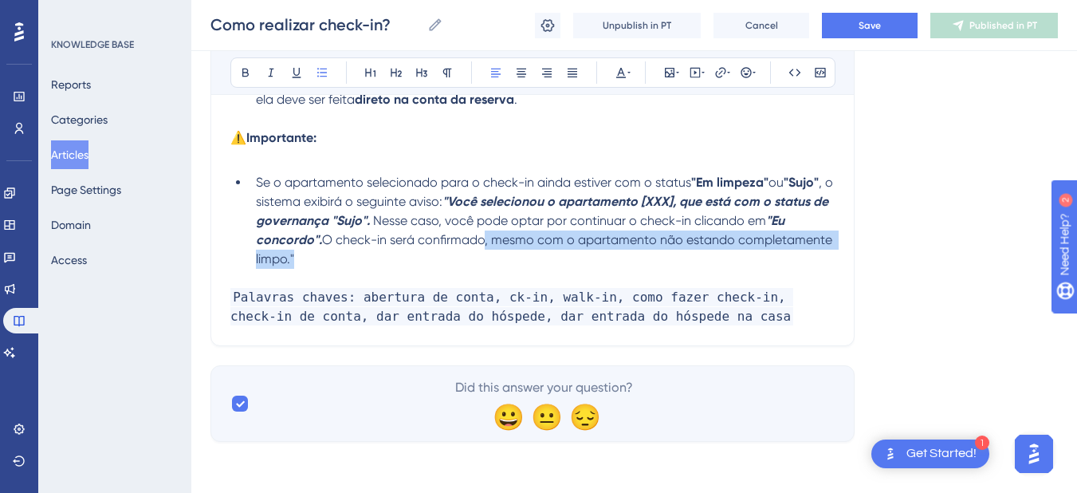
drag, startPoint x: 374, startPoint y: 262, endPoint x: 487, endPoint y: 248, distance: 113.3
click at [487, 248] on li "Se o apartamento selecionado para o check-in ainda estiver com o status "Em lim…" at bounding box center [542, 221] width 585 height 96
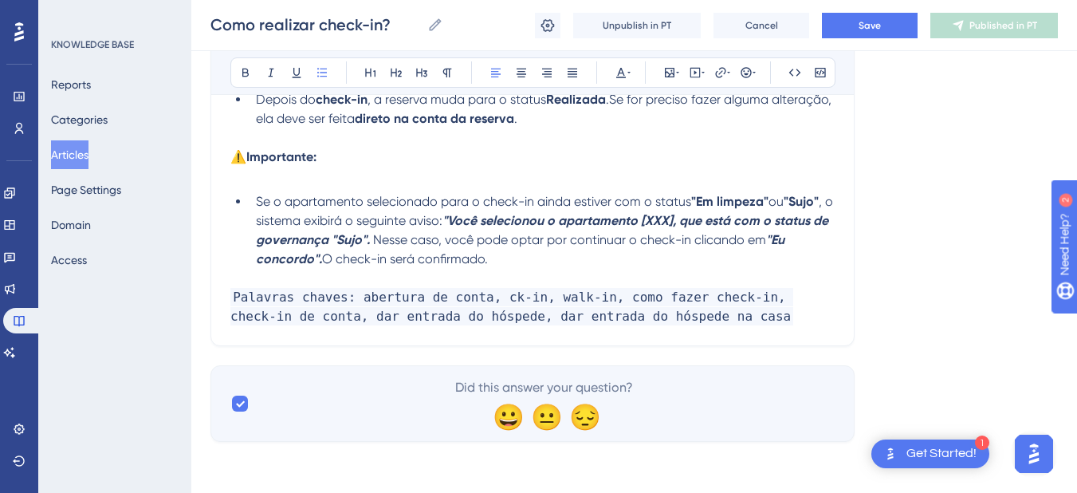
click at [322, 257] on span "O check-in será confirmado." at bounding box center [405, 258] width 166 height 15
click at [392, 238] on span "Nesse caso, você pode optar por continuar o check-in clicando em" at bounding box center [569, 239] width 393 height 15
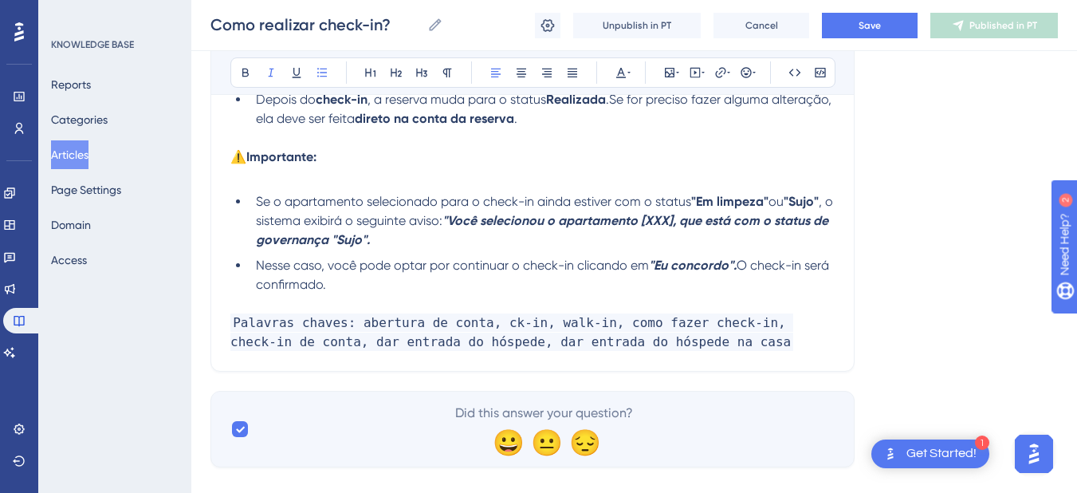
click at [439, 286] on li "Nesse caso, você pode optar por continuar o check-in clicando em "Eu concordo".…" at bounding box center [542, 275] width 585 height 38
click at [660, 264] on strong ""Eu concordo"." at bounding box center [693, 265] width 88 height 15
click at [656, 267] on strong ""Eu concordo"." at bounding box center [693, 265] width 88 height 15
click at [730, 264] on strong "Eu concordo"." at bounding box center [690, 265] width 83 height 15
click at [700, 196] on strong ""Em limpeza"" at bounding box center [729, 201] width 77 height 15
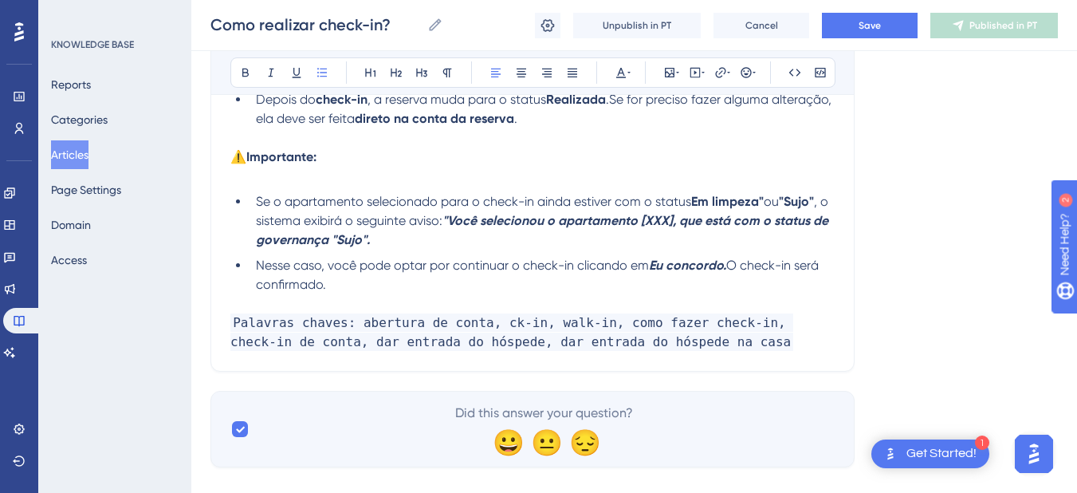
click at [768, 200] on span "ou" at bounding box center [771, 201] width 15 height 15
click at [788, 198] on strong ""Sujo"" at bounding box center [791, 201] width 35 height 15
click at [805, 199] on strong "Sujo"" at bounding box center [789, 201] width 30 height 15
click at [454, 217] on strong ""Você selecionou o apartamento [XXX], que está com o status de governança "Sujo…" at bounding box center [544, 230] width 576 height 34
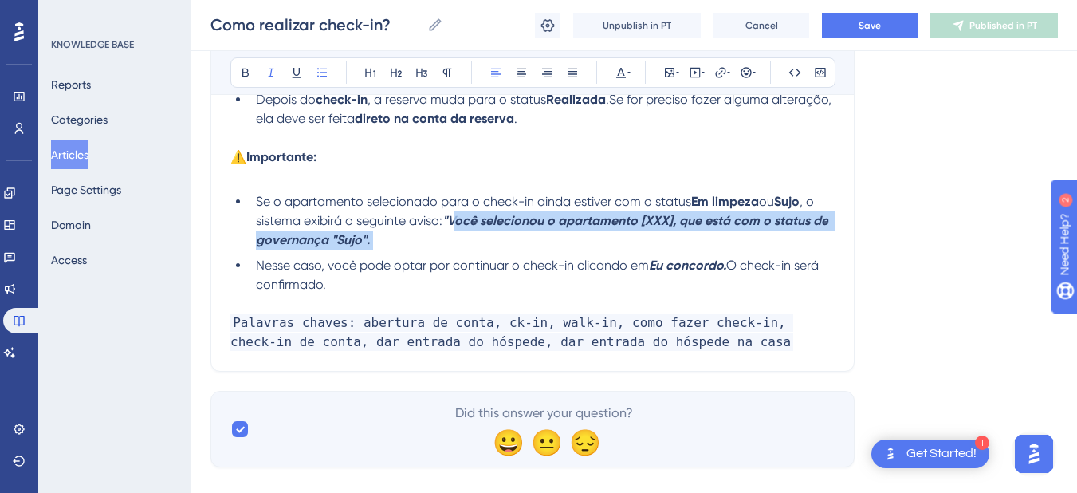
drag, startPoint x: 455, startPoint y: 223, endPoint x: 460, endPoint y: 232, distance: 10.0
click at [460, 232] on li "Se o apartamento selecionado para o check-in ainda estiver com o status Em limp…" at bounding box center [542, 220] width 585 height 57
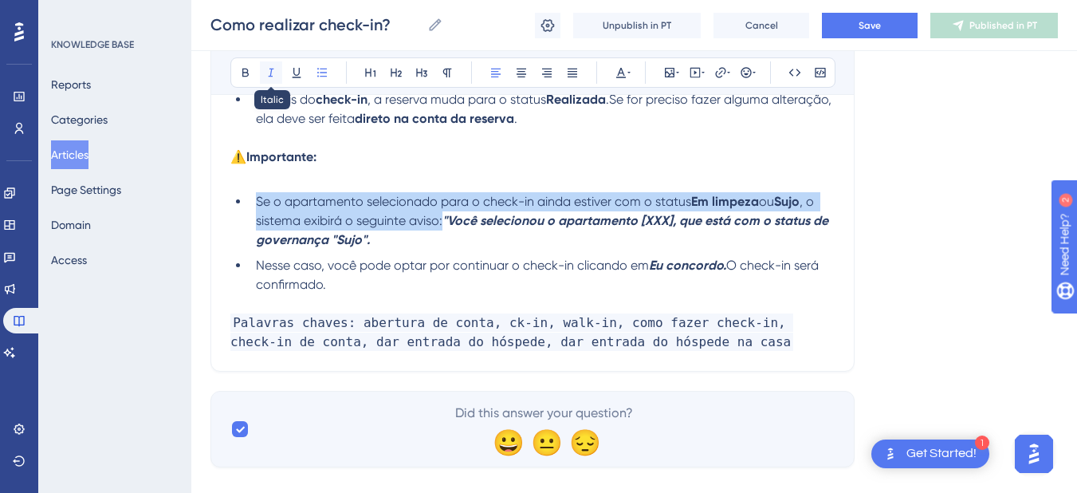
click at [268, 77] on icon at bounding box center [271, 72] width 13 height 13
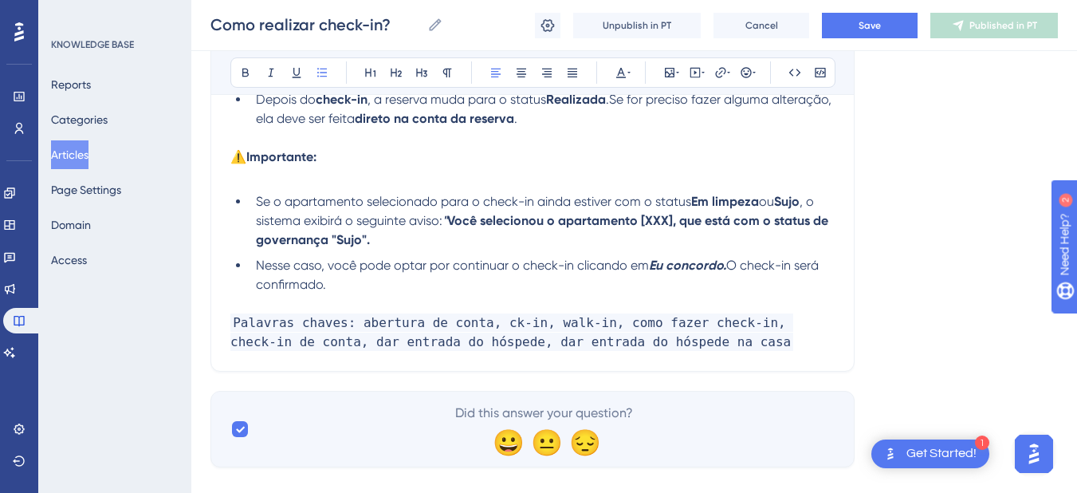
click at [388, 250] on ul "Se o apartamento selecionado para o check-in ainda estiver com o status Em limp…" at bounding box center [532, 243] width 605 height 102
drag, startPoint x: 654, startPoint y: 270, endPoint x: 729, endPoint y: 267, distance: 75.0
click at [727, 267] on strong "Eu concordo." at bounding box center [687, 265] width 77 height 15
click at [276, 72] on icon at bounding box center [271, 72] width 13 height 13
click at [392, 290] on li "Nesse caso, você pode optar por continuar o check-in clicando em Eu concordo. O…" at bounding box center [542, 275] width 585 height 38
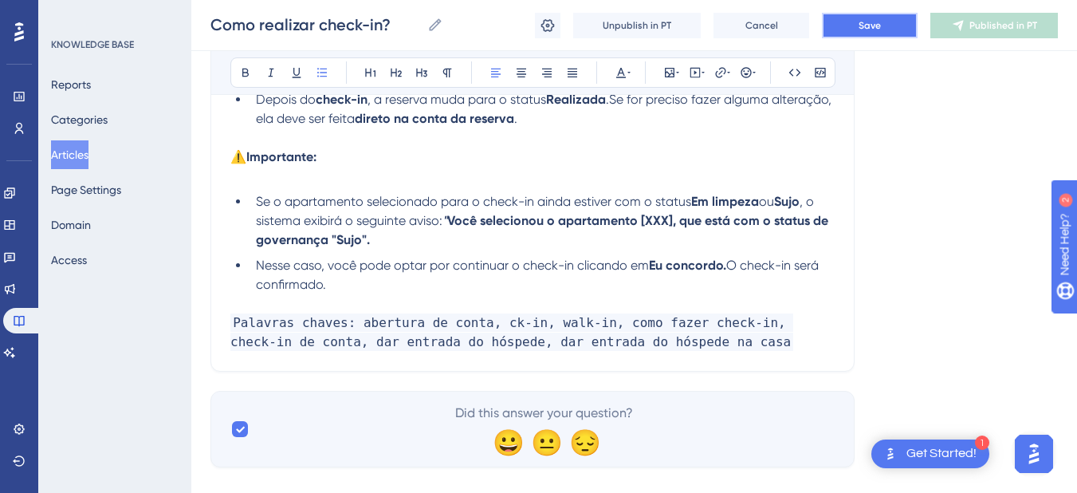
click at [877, 20] on span "Save" at bounding box center [870, 25] width 22 height 13
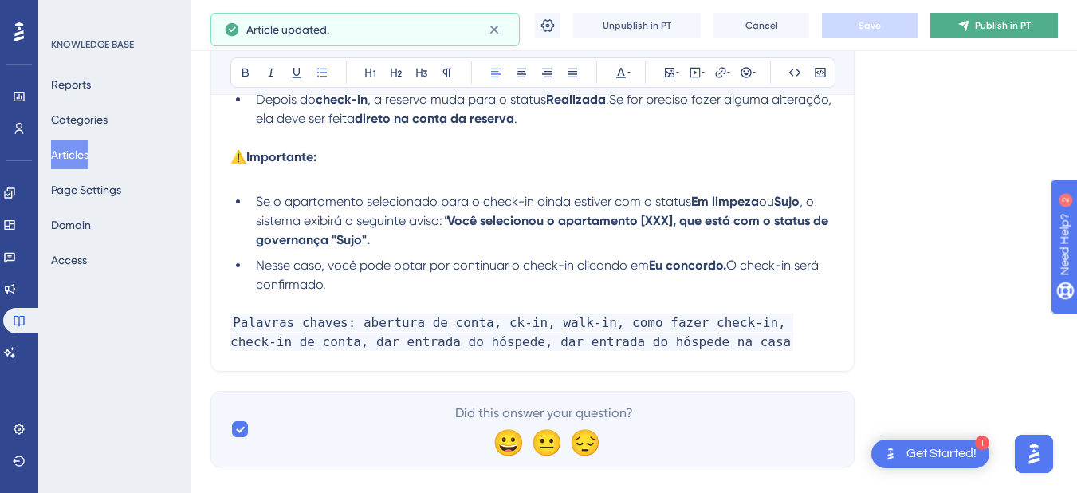
click at [954, 25] on button "Publish in PT" at bounding box center [995, 26] width 128 height 26
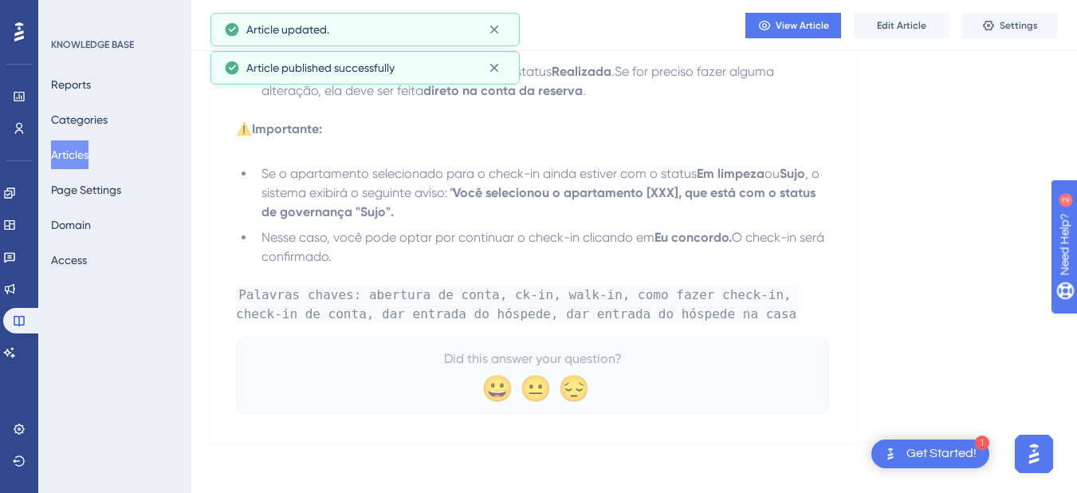
scroll to position [3407, 0]
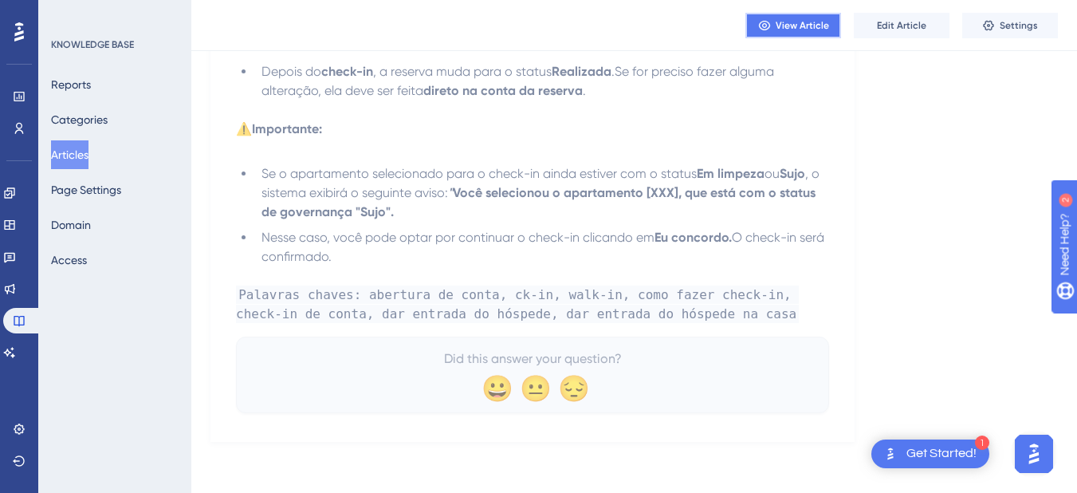
click at [811, 33] on button "View Article" at bounding box center [794, 26] width 96 height 26
